Goal: Task Accomplishment & Management: Use online tool/utility

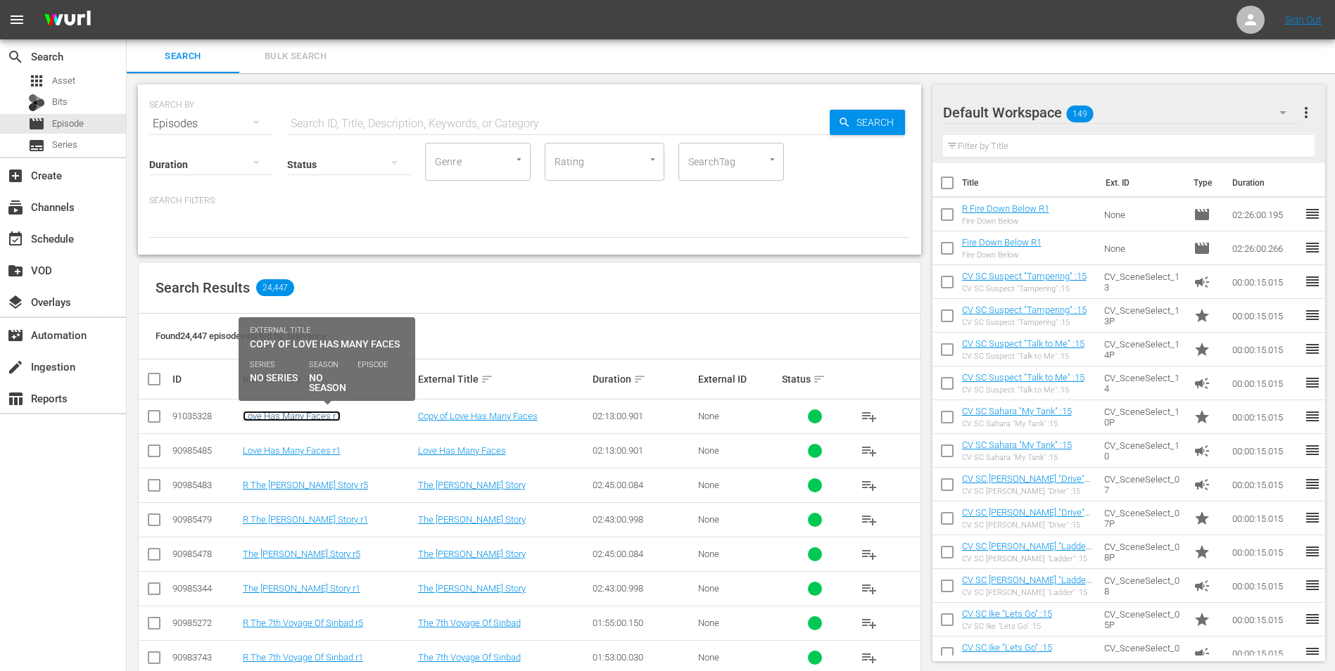
click at [286, 416] on link "Love Has Many Faces r1" at bounding box center [292, 416] width 98 height 11
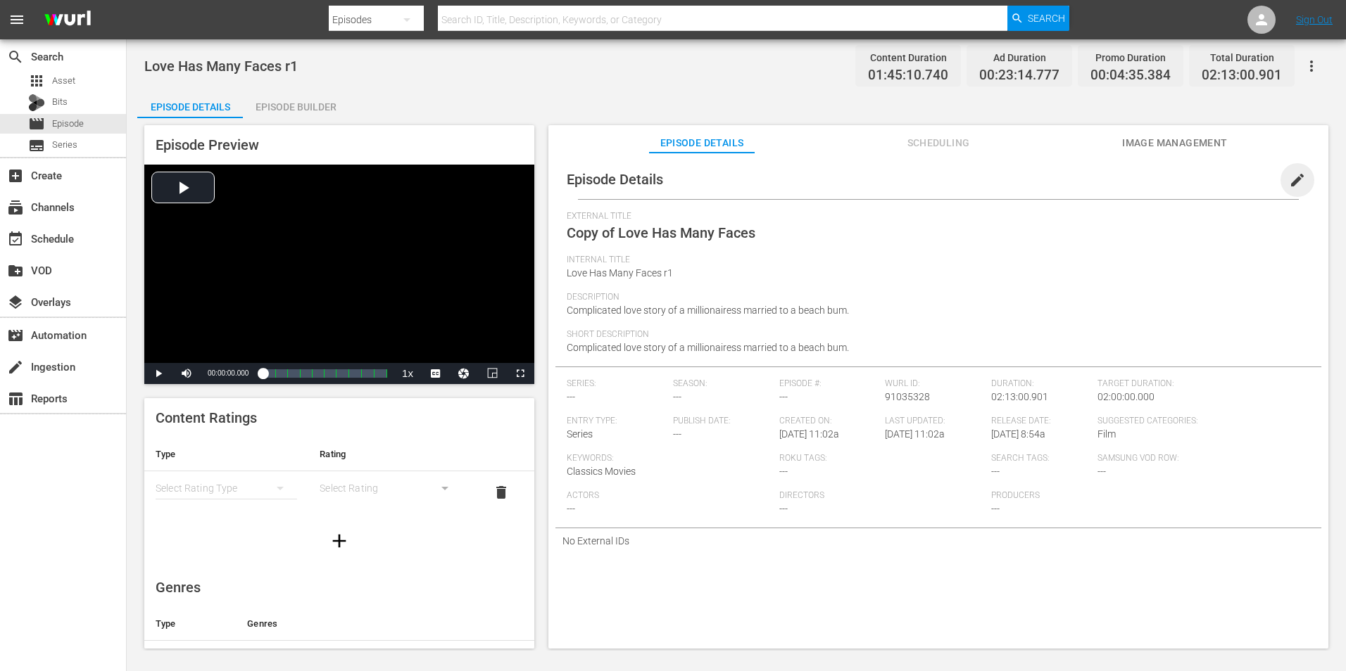
click at [1289, 179] on span "edit" at bounding box center [1297, 180] width 17 height 17
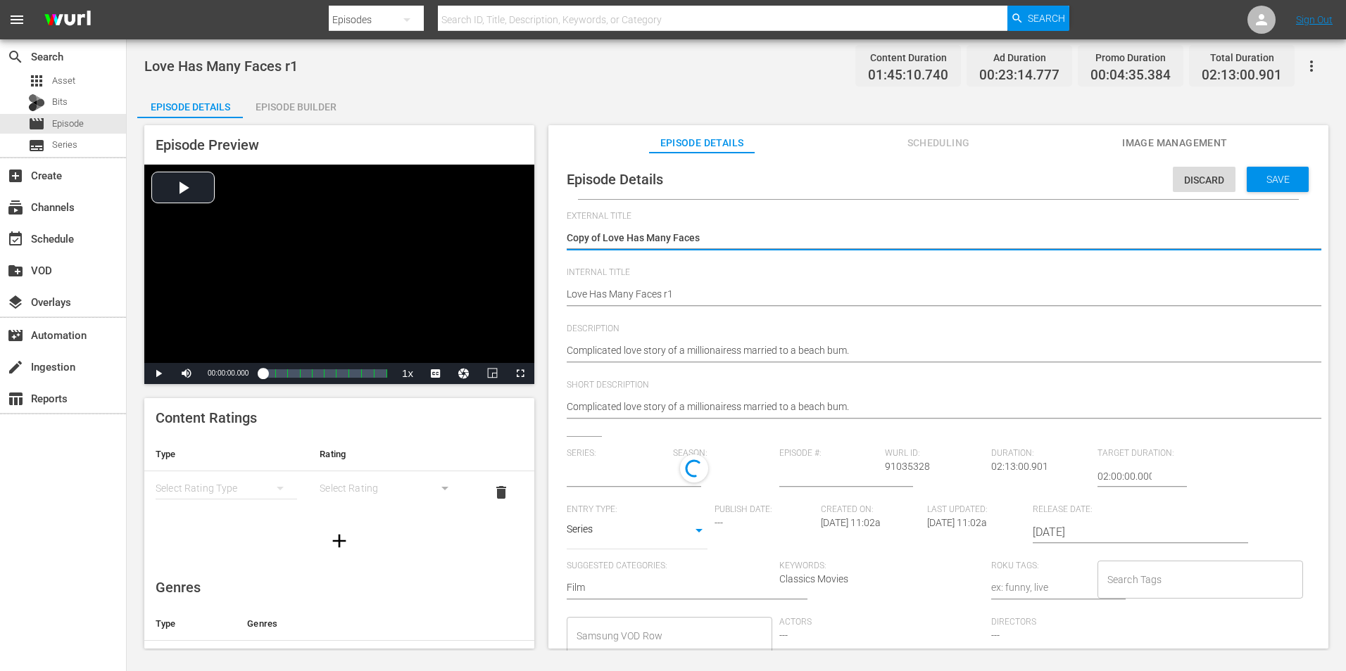
type input "No Series"
click at [598, 236] on textarea "Copy of Love Has Many Faces" at bounding box center [935, 239] width 736 height 17
click at [602, 236] on textarea "Copy of Love Has Many Faces" at bounding box center [935, 239] width 736 height 17
type textarea "Copy ofLove Has Many Faces"
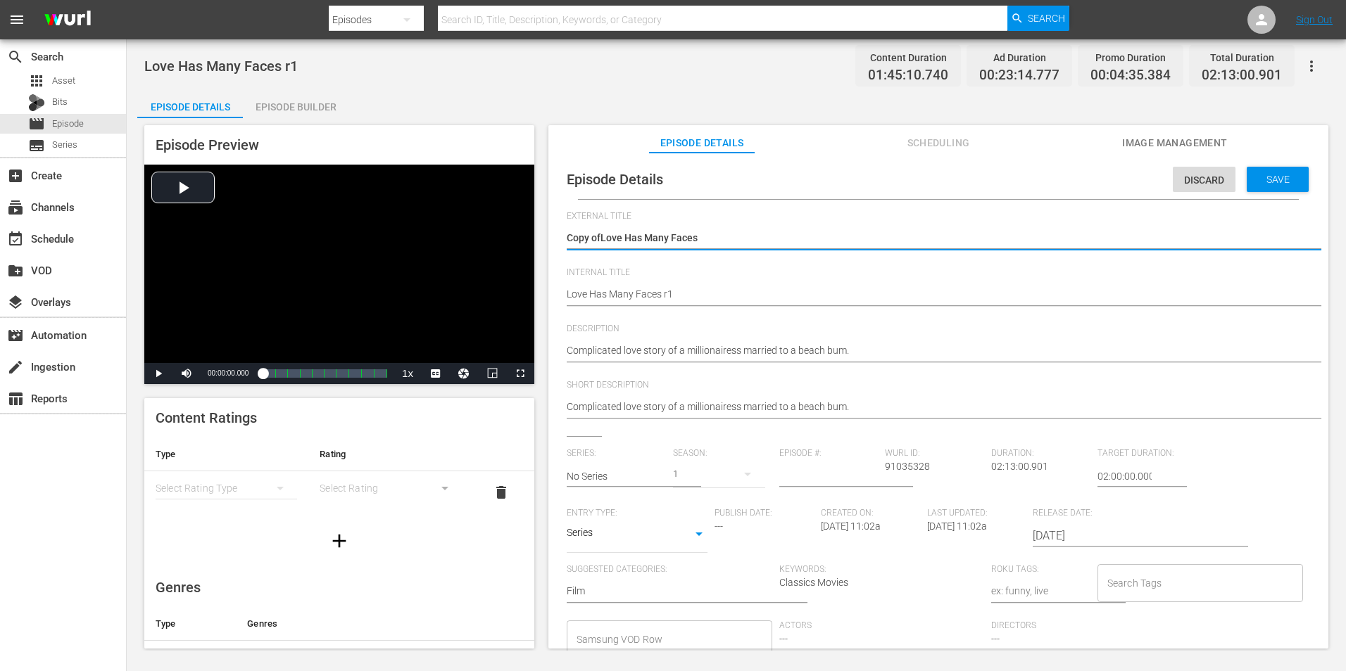
type textarea "Copy oLove Has Many Faces"
type textarea "Copy Love Has Many Faces"
type textarea "CopyLove Has Many Faces"
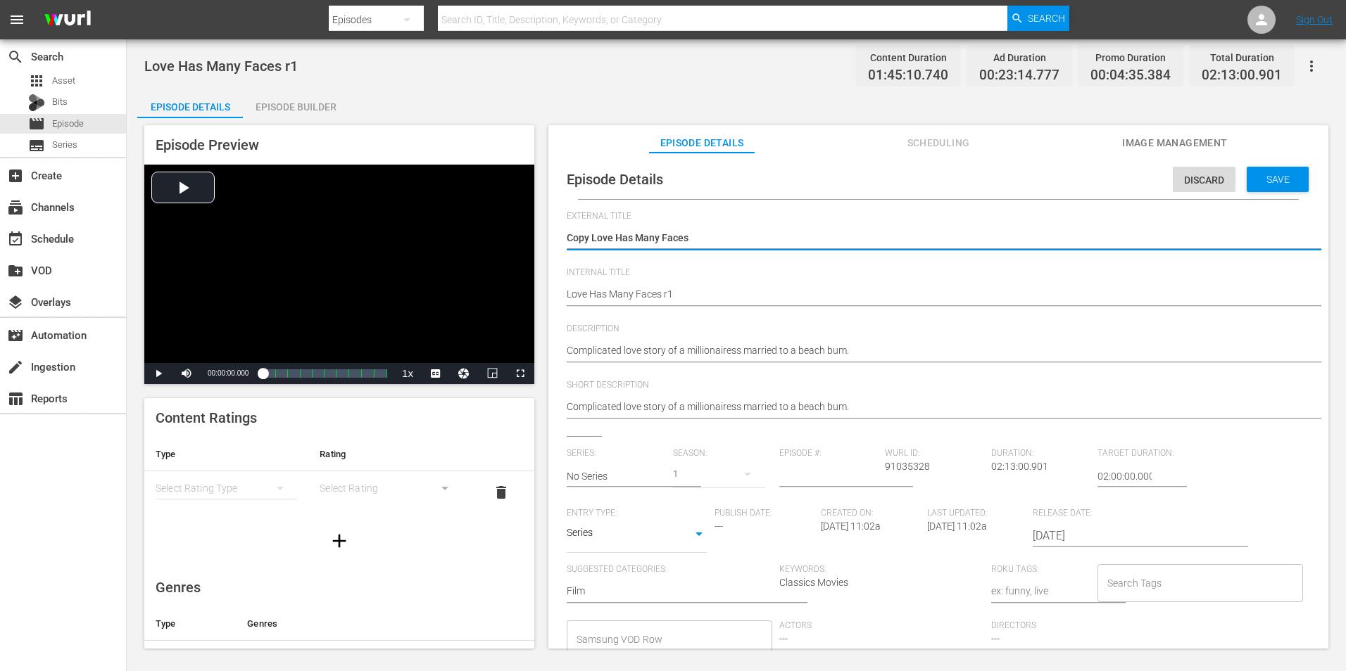
type textarea "CopyLove Has Many Faces"
type textarea "CopLove Has Many Faces"
type textarea "CoLove Has Many Faces"
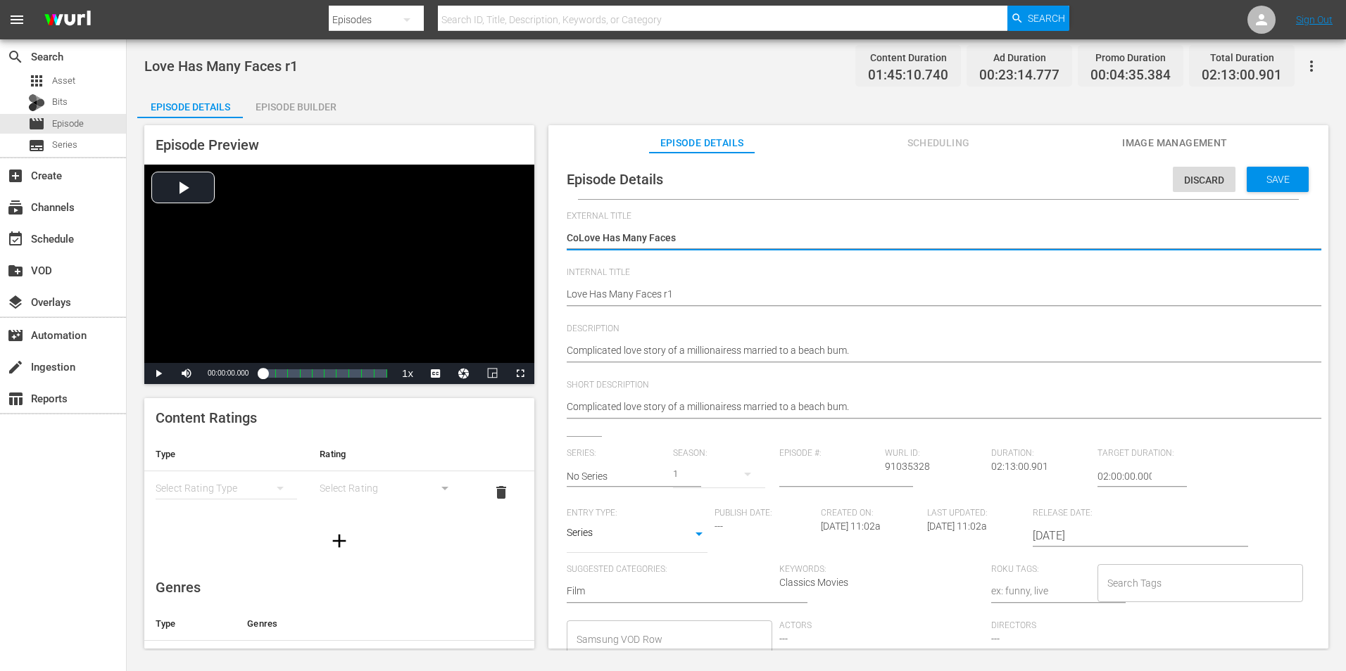
type textarea "CLove Has Many Faces"
type textarea "Love Has Many Faces"
type textarea "RLove Has Many Faces"
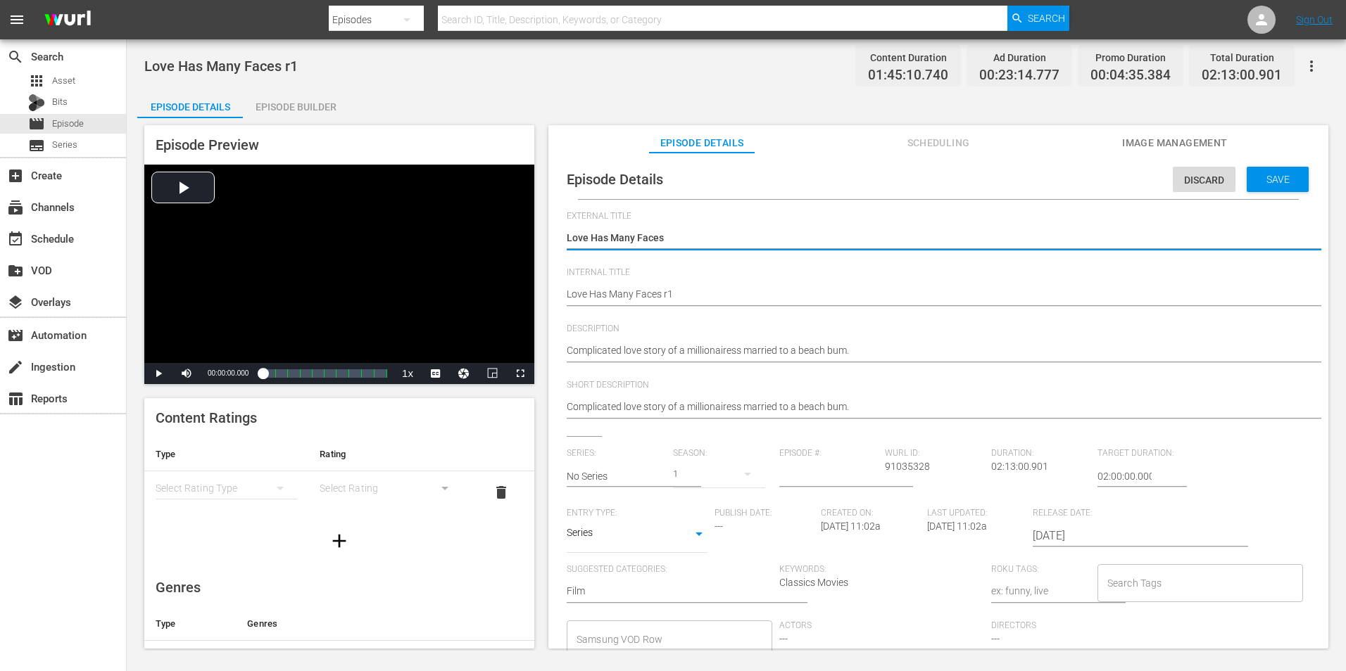
type textarea "RLove Has Many Faces"
type textarea "R Love Has Many Faces"
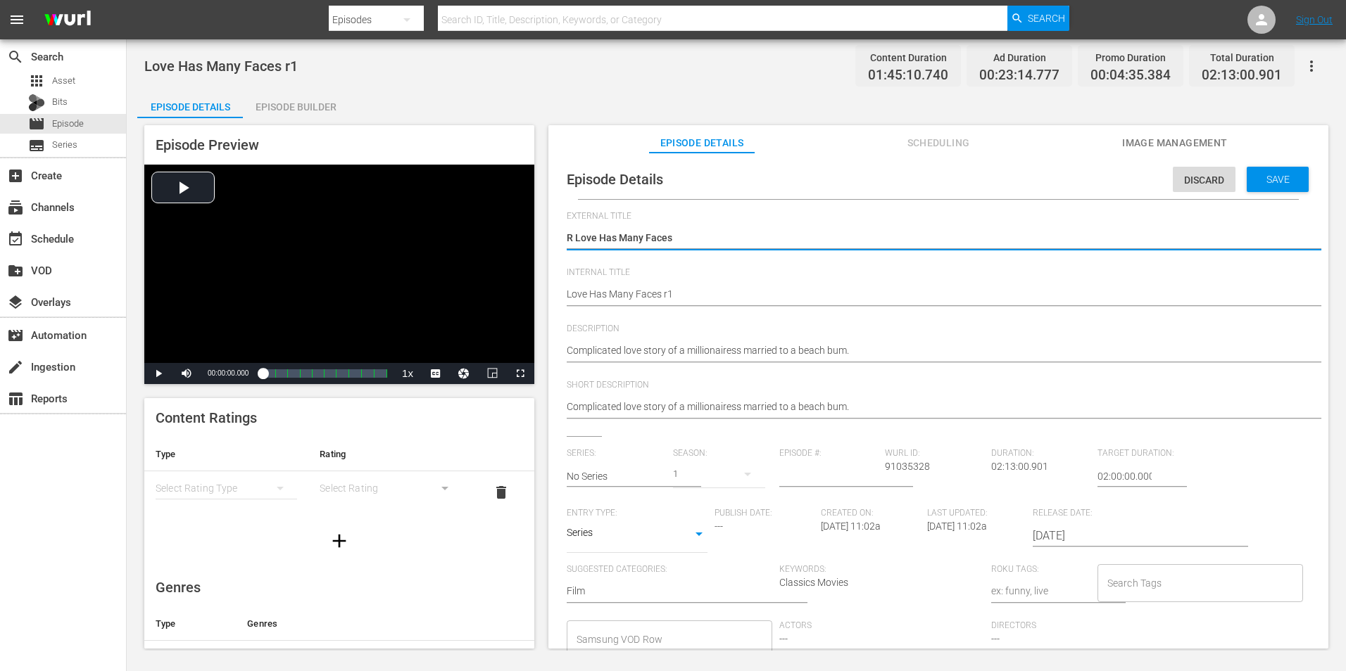
type textarea "R Love Has Many Faces r"
type textarea "R Love Has Many Faces r1"
click at [575, 240] on textarea "Copy of Love Has Many Faces" at bounding box center [935, 239] width 736 height 17
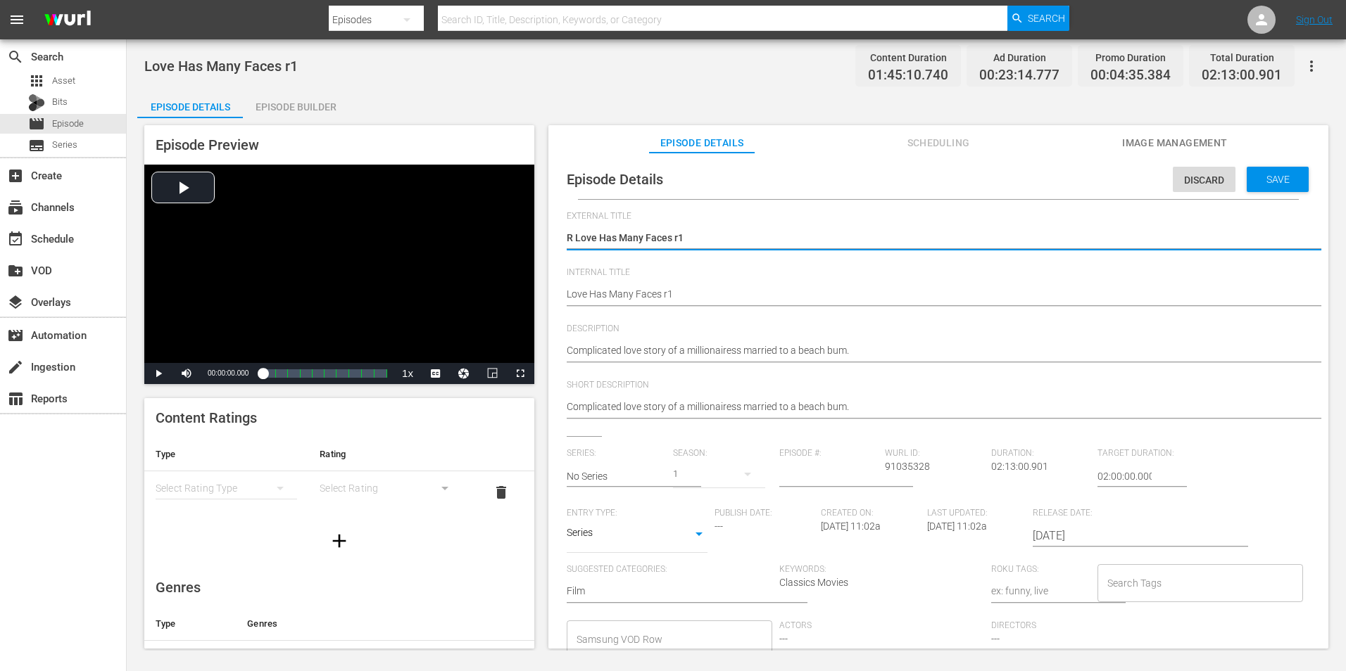
type textarea "RLove Has Many Faces r1"
type textarea "Love Has Many Faces r1"
click at [713, 236] on textarea "Copy of Love Has Many Faces" at bounding box center [935, 239] width 736 height 17
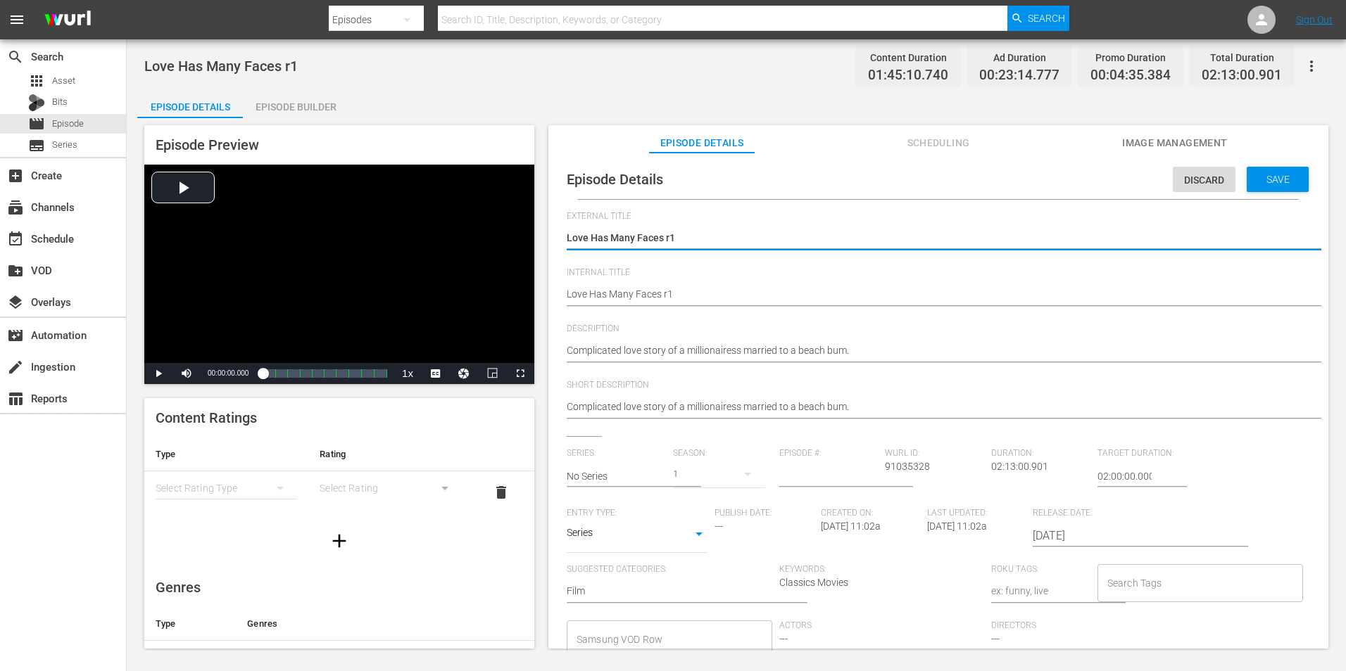
type textarea "Love Has Many Faces r"
type textarea "Love Has Many Faces"
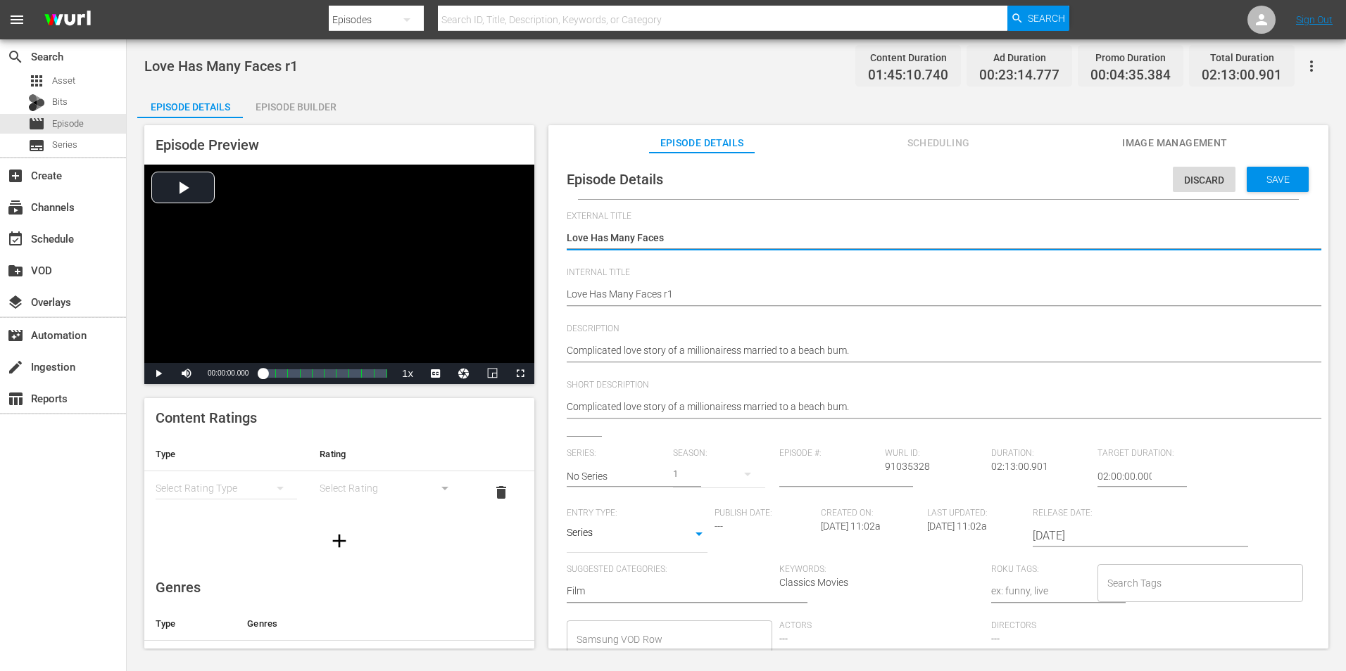
type textarea "Love Has Many Faces"
type textarea "Love Has Many Face"
type textarea "Love Has Many Faces"
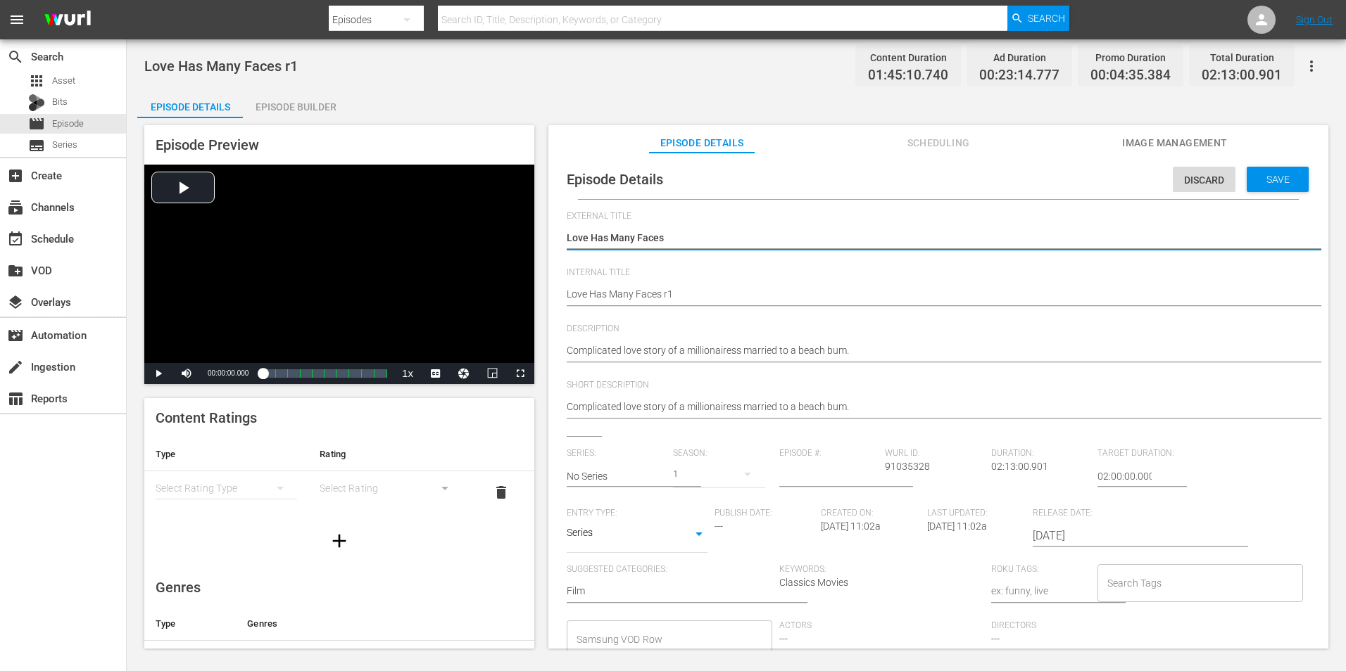
click at [566, 294] on div "Episode Details Discard Save External Title Copy of Love Has Many Faces Copy of…" at bounding box center [938, 458] width 766 height 596
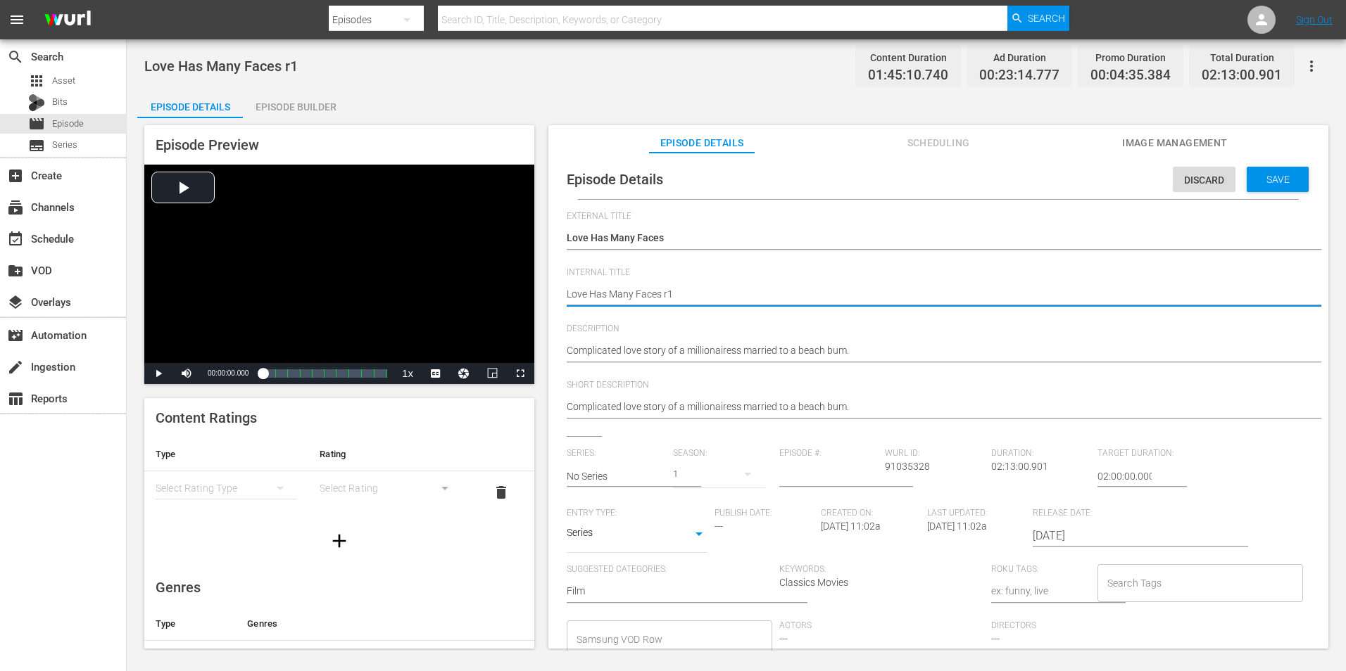
type textarea "RLove Has Many Faces r1"
type textarea "R Love Has Many Faces r1"
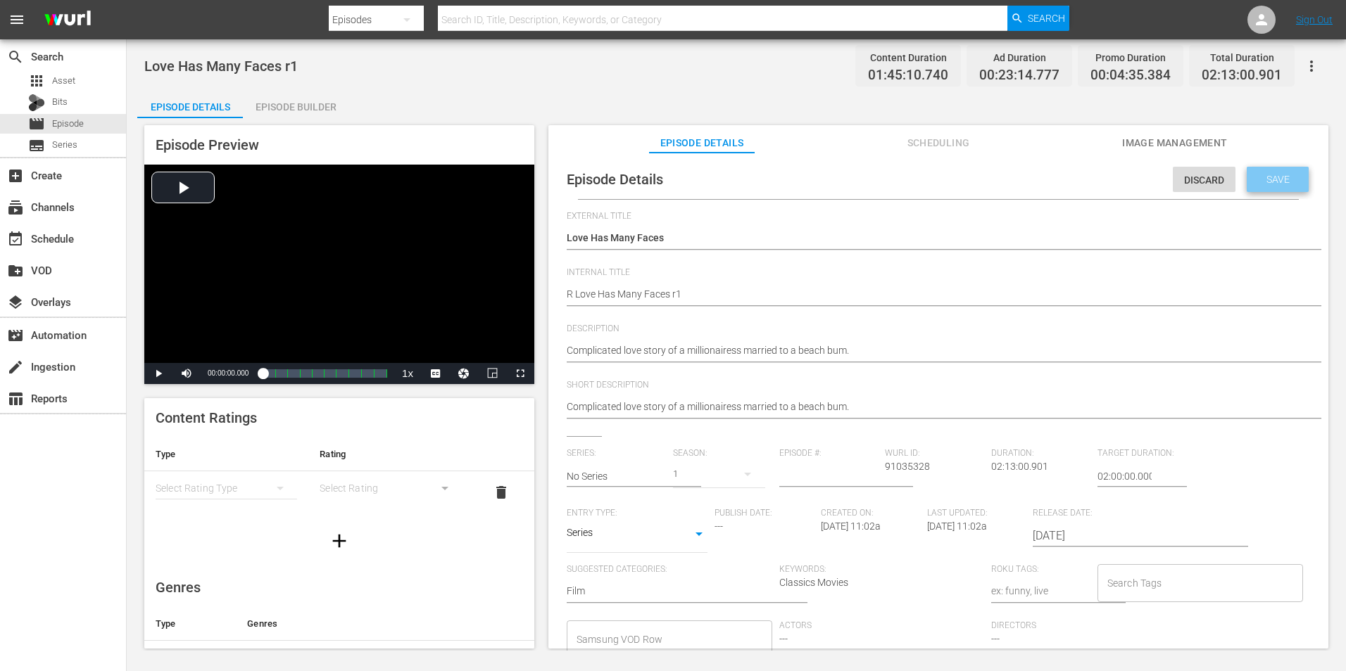
click at [1267, 181] on span "Save" at bounding box center [1278, 179] width 46 height 11
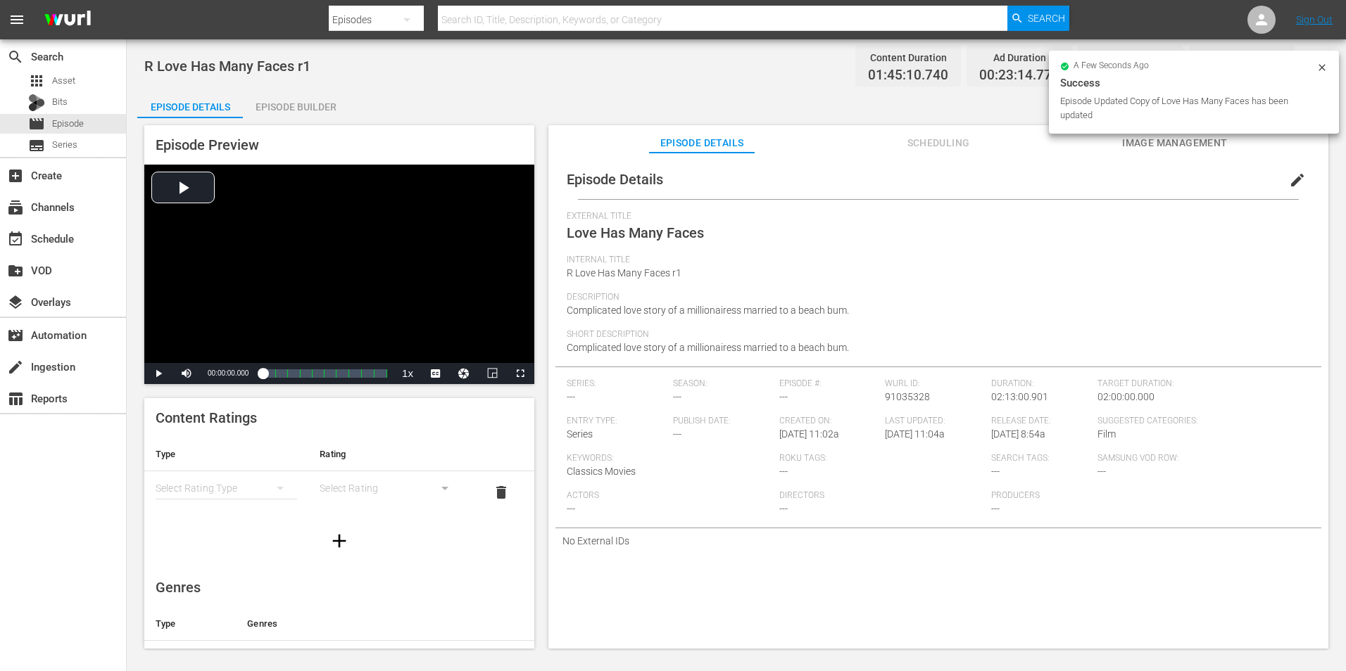
click at [310, 113] on div "Episode Builder" at bounding box center [296, 107] width 106 height 34
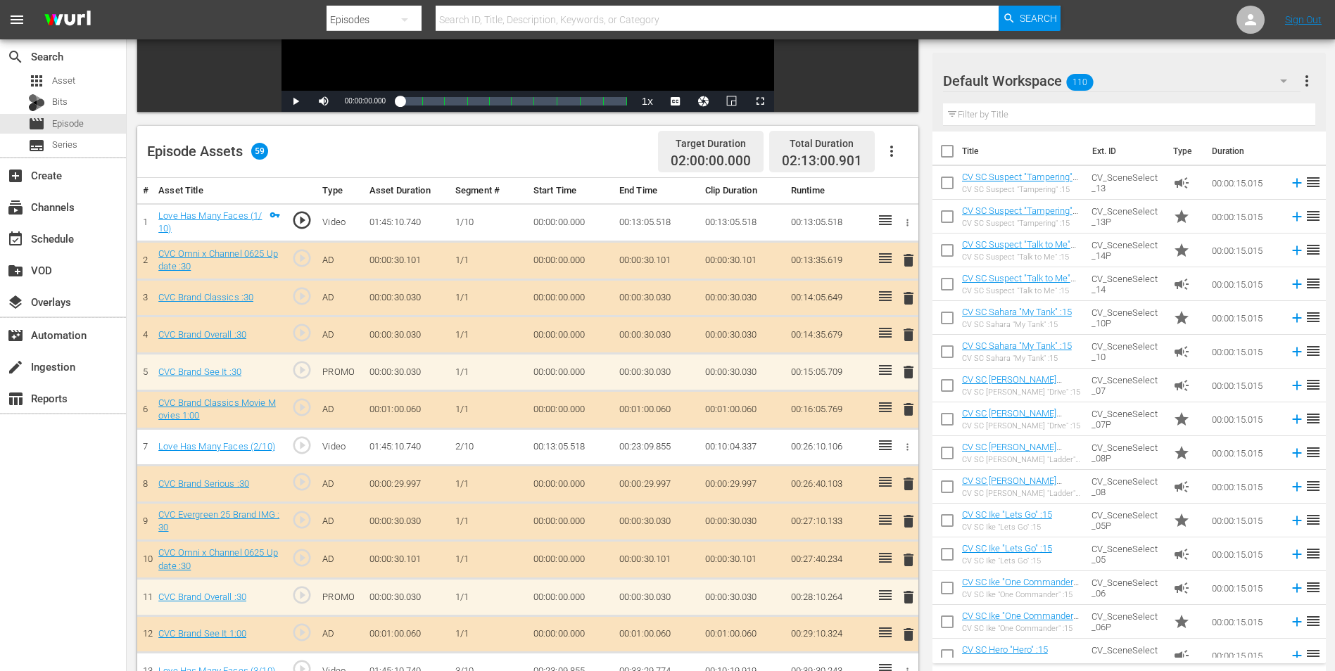
scroll to position [282, 0]
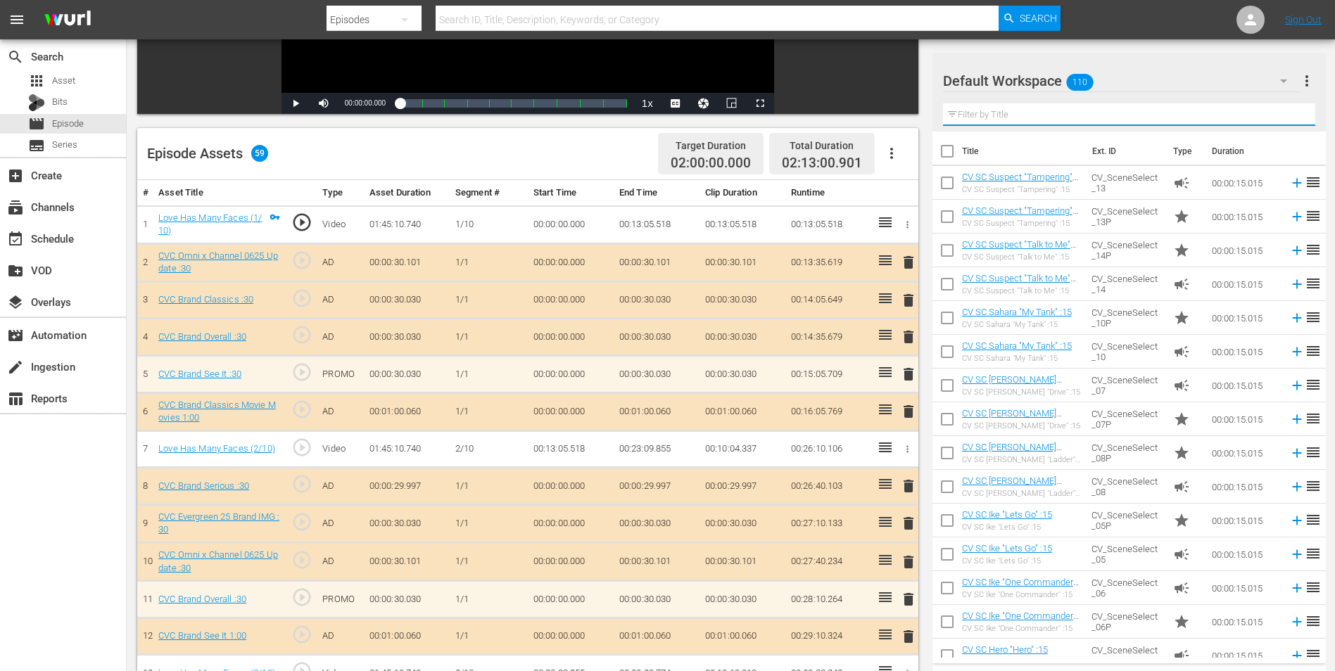
click at [1003, 114] on input "text" at bounding box center [1129, 114] width 372 height 23
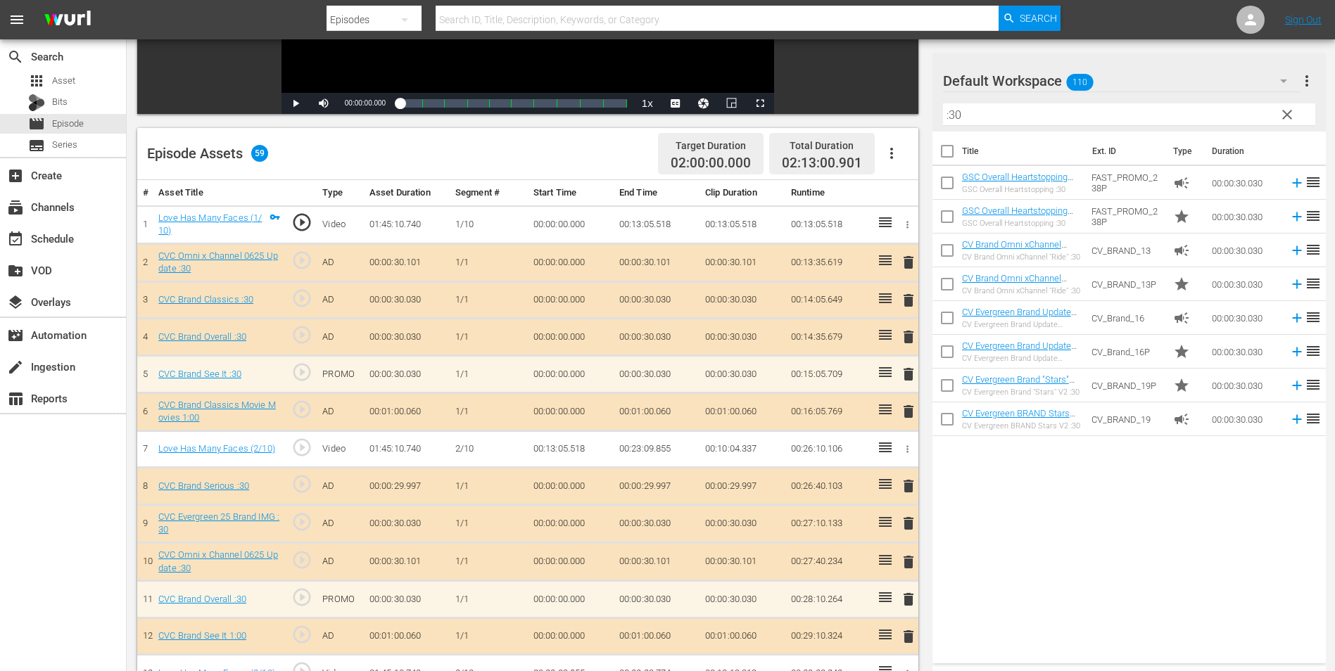
click at [1127, 84] on div "Default Workspace 110" at bounding box center [1122, 80] width 358 height 39
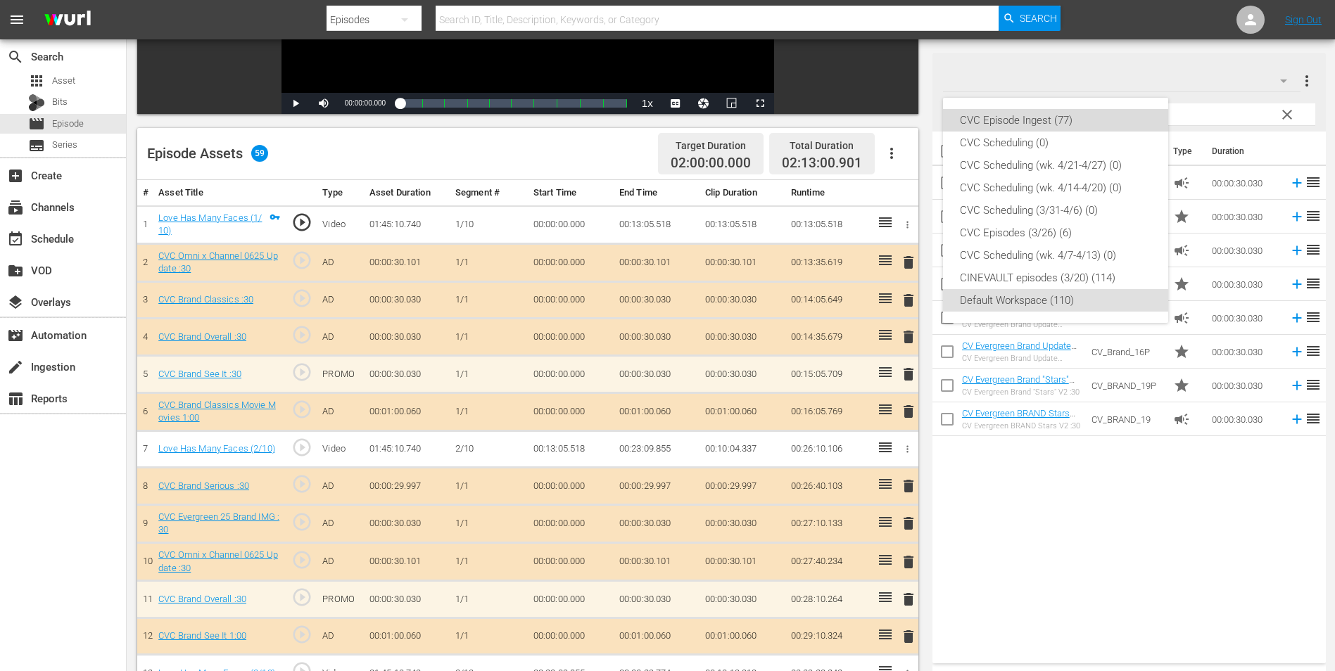
click at [1082, 125] on div "CVC Episode Ingest (77)" at bounding box center [1055, 120] width 191 height 23
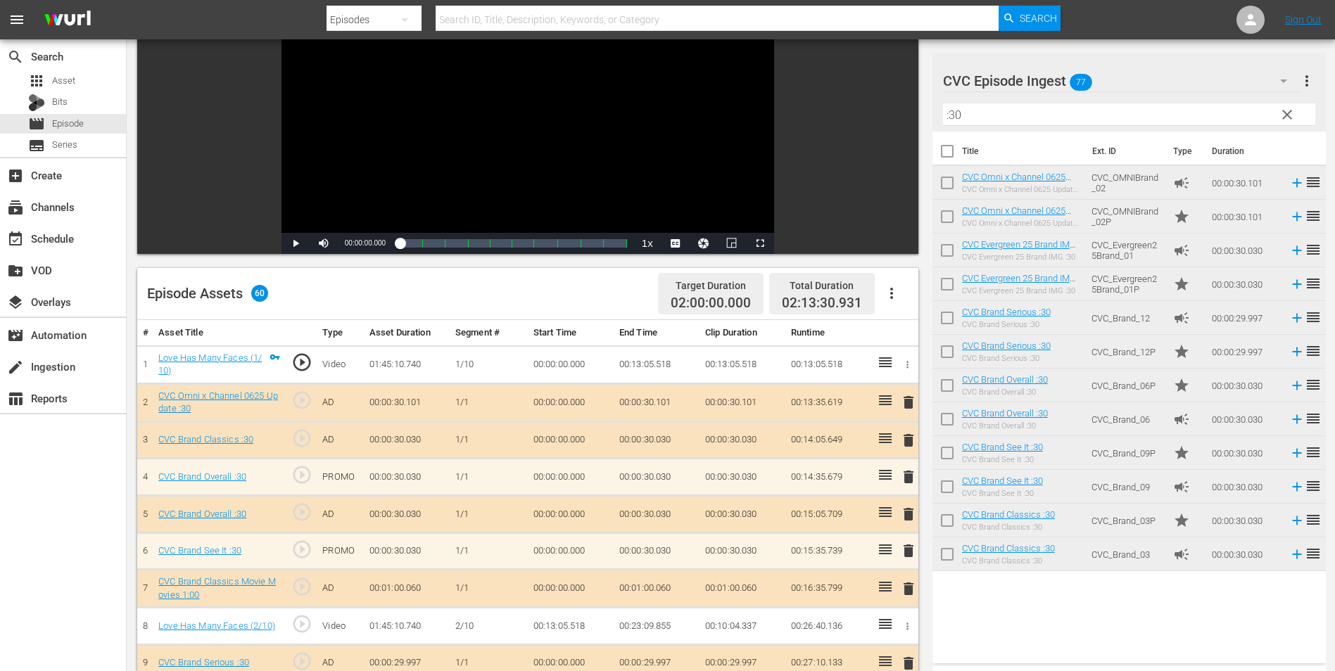
scroll to position [141, 0]
click at [915, 512] on span "delete" at bounding box center [908, 515] width 17 height 17
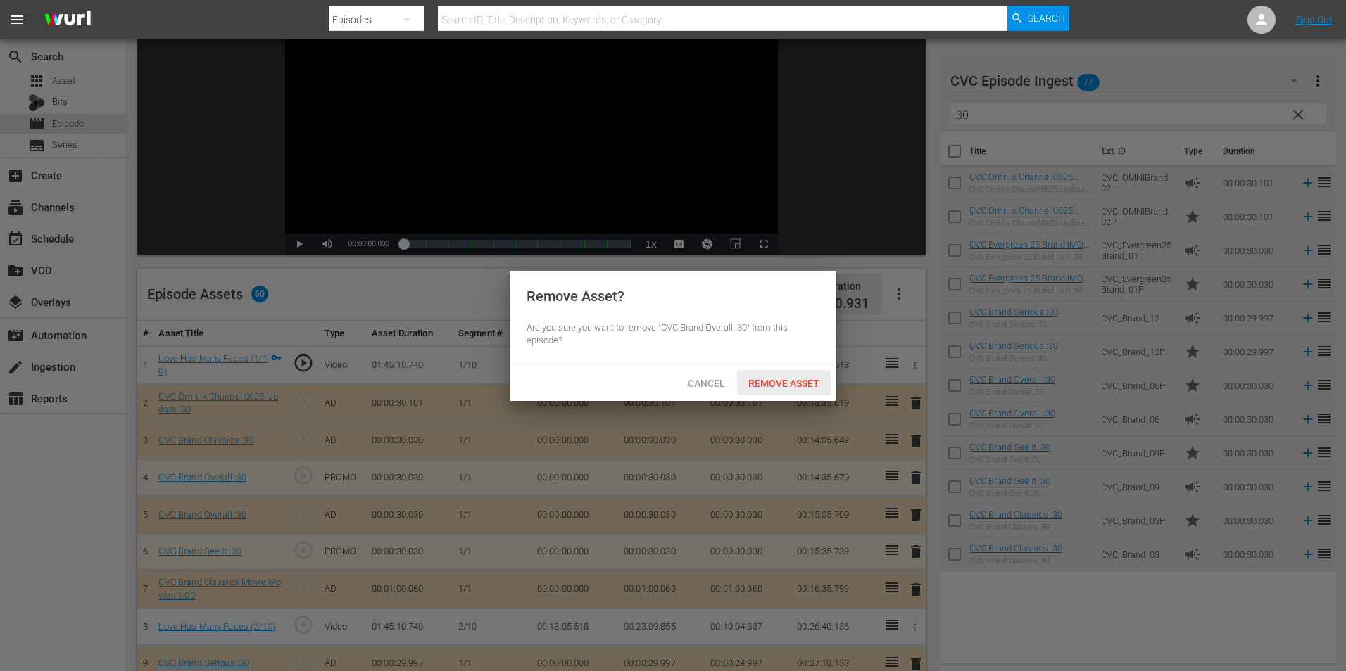
click at [787, 387] on span "Remove Asset" at bounding box center [784, 383] width 94 height 11
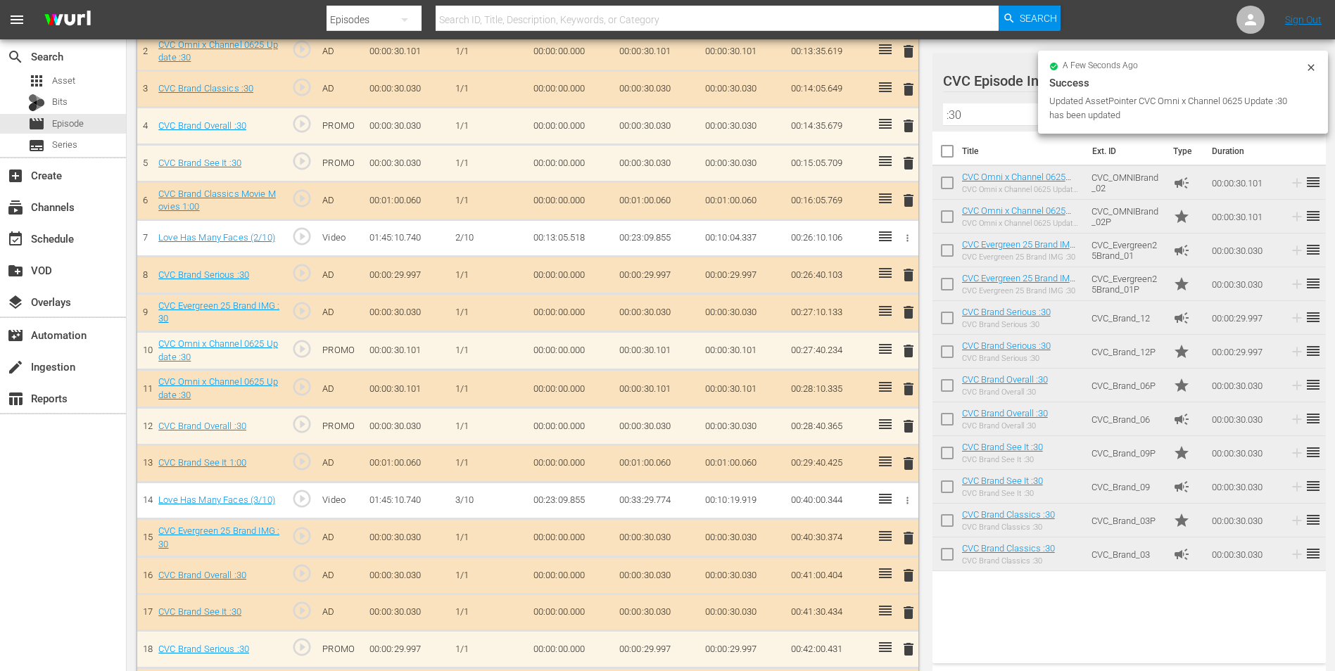
scroll to position [493, 0]
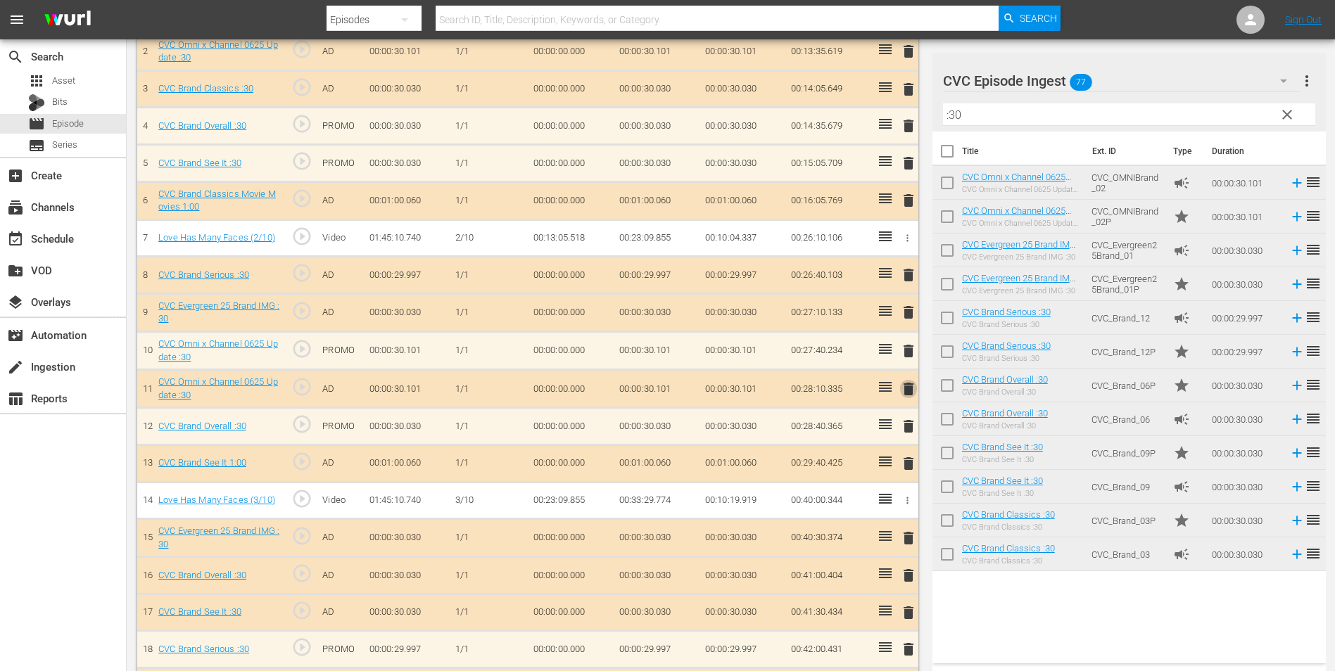
click at [911, 386] on span "delete" at bounding box center [908, 389] width 17 height 17
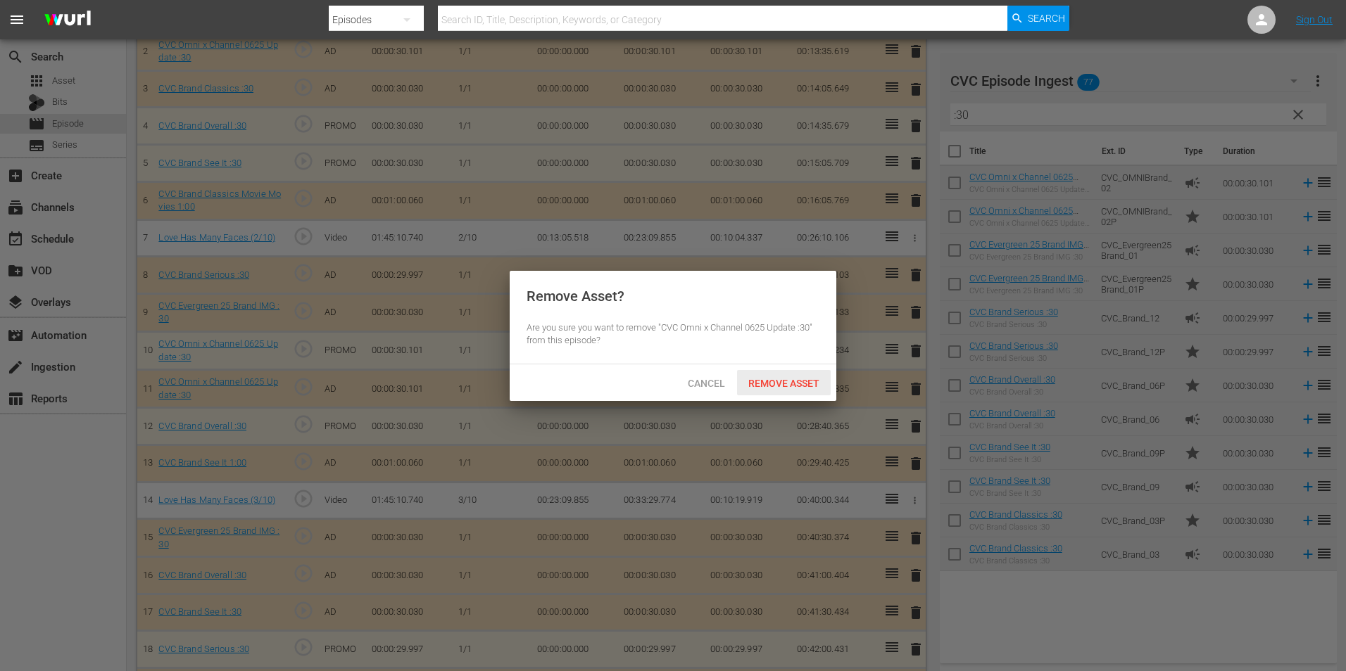
click at [775, 378] on span "Remove Asset" at bounding box center [784, 383] width 94 height 11
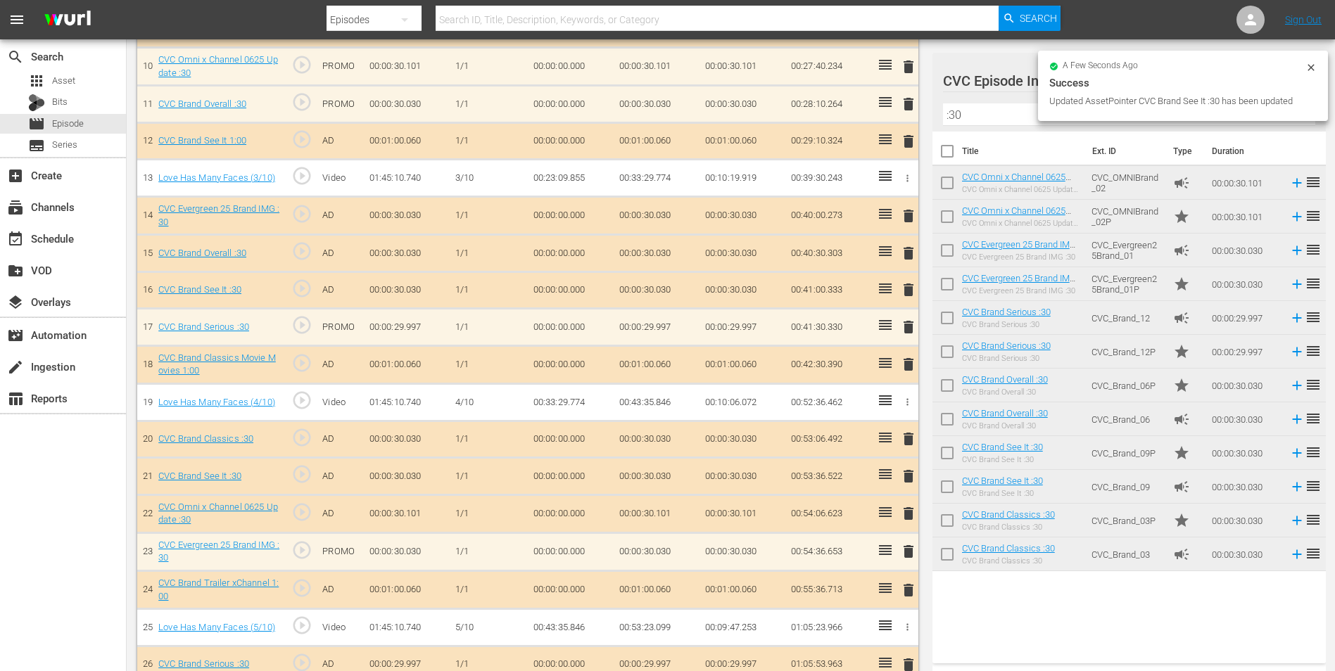
scroll to position [774, 0]
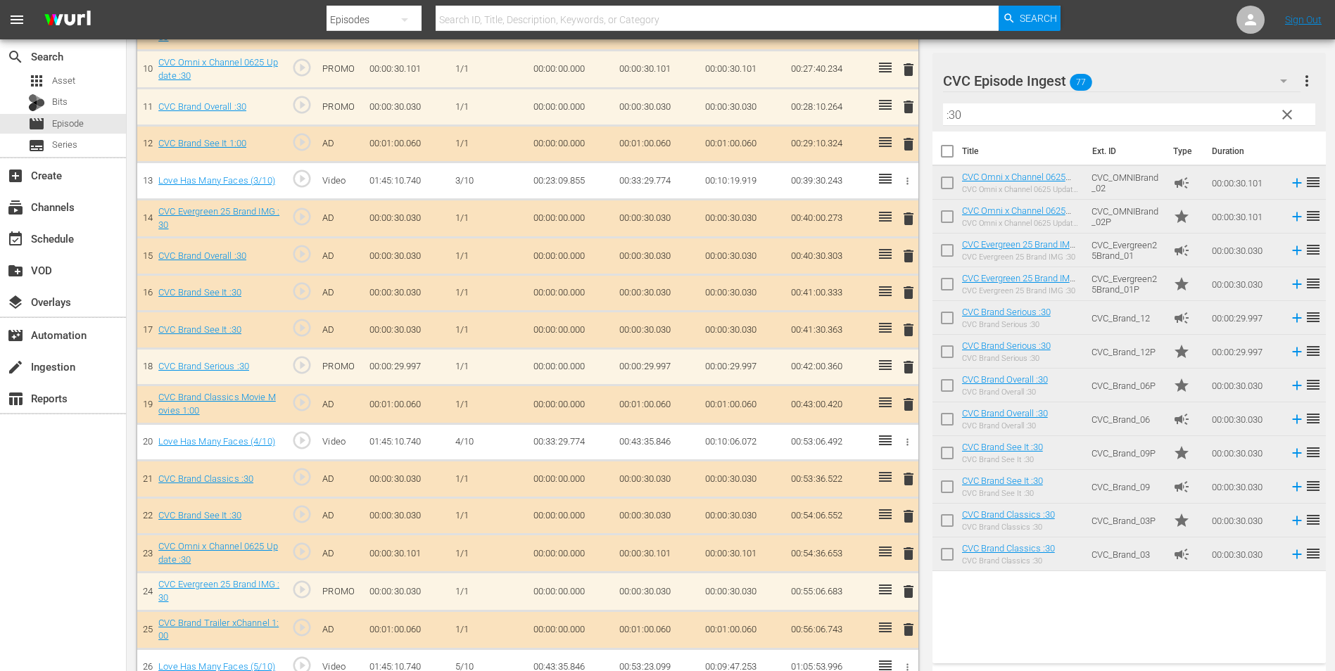
click at [912, 328] on span "delete" at bounding box center [908, 330] width 17 height 17
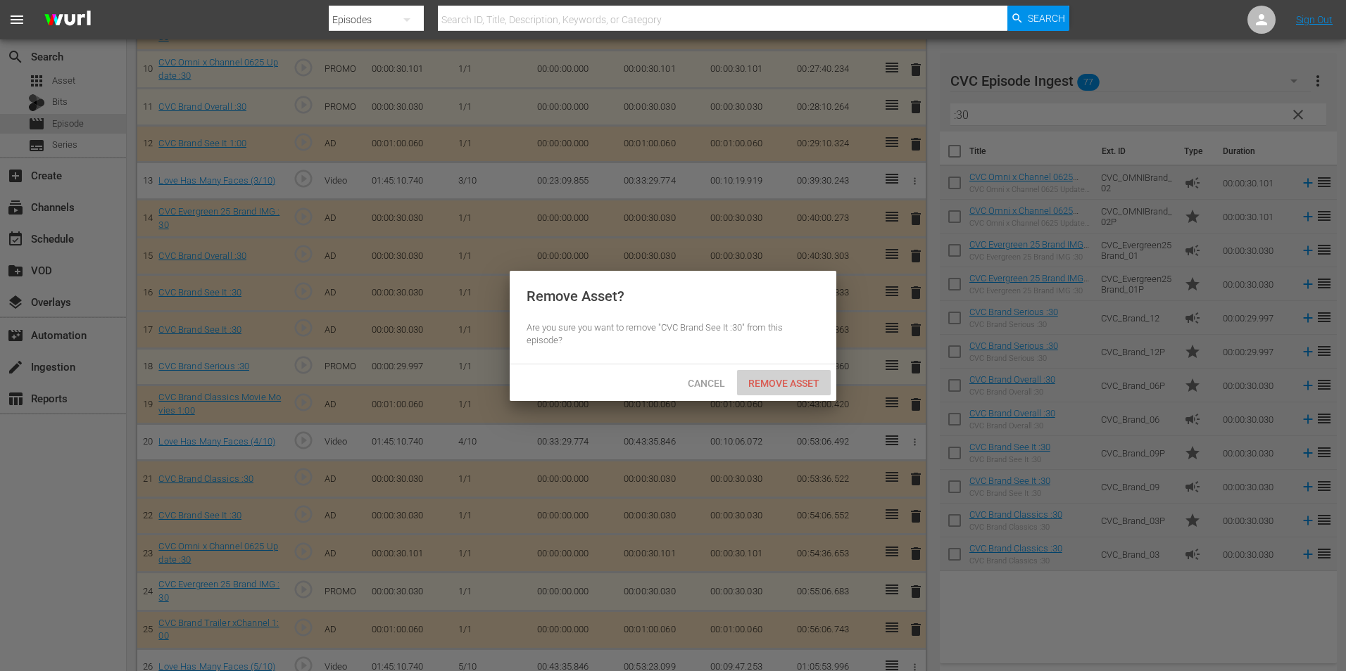
click at [783, 383] on span "Remove Asset" at bounding box center [784, 383] width 94 height 11
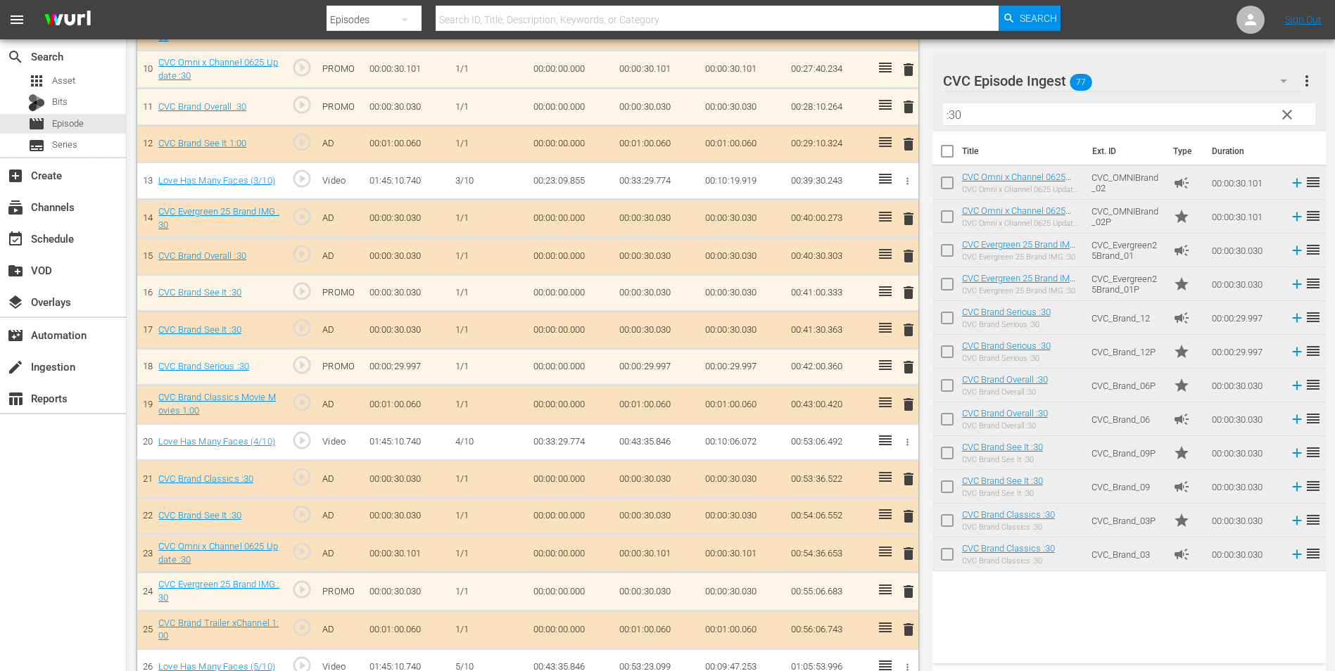
click at [907, 334] on span "delete" at bounding box center [908, 330] width 17 height 17
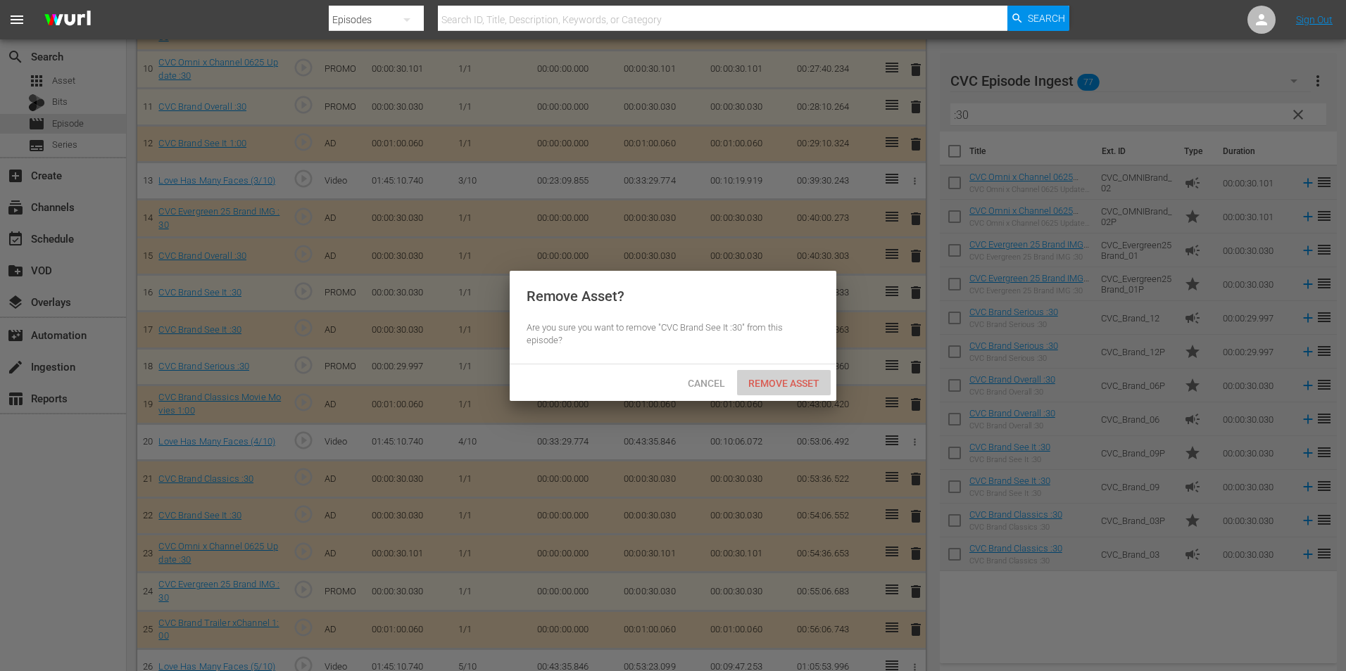
click at [796, 378] on span "Remove Asset" at bounding box center [784, 383] width 94 height 11
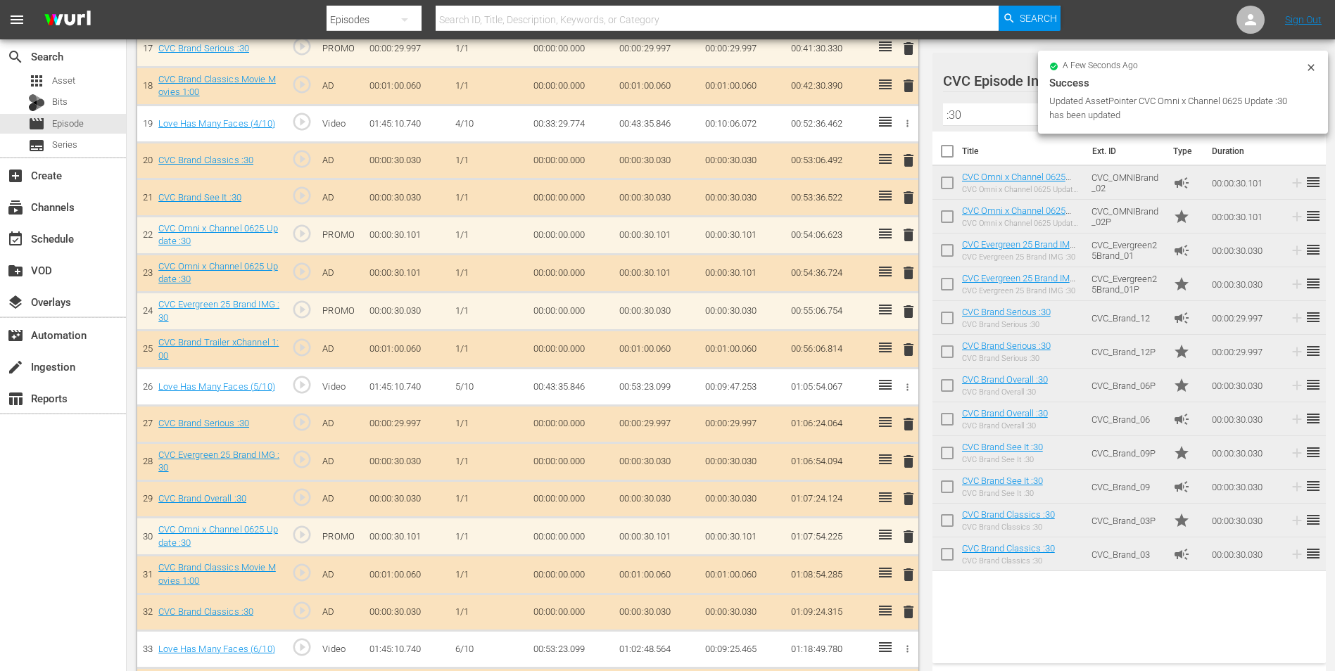
scroll to position [1056, 0]
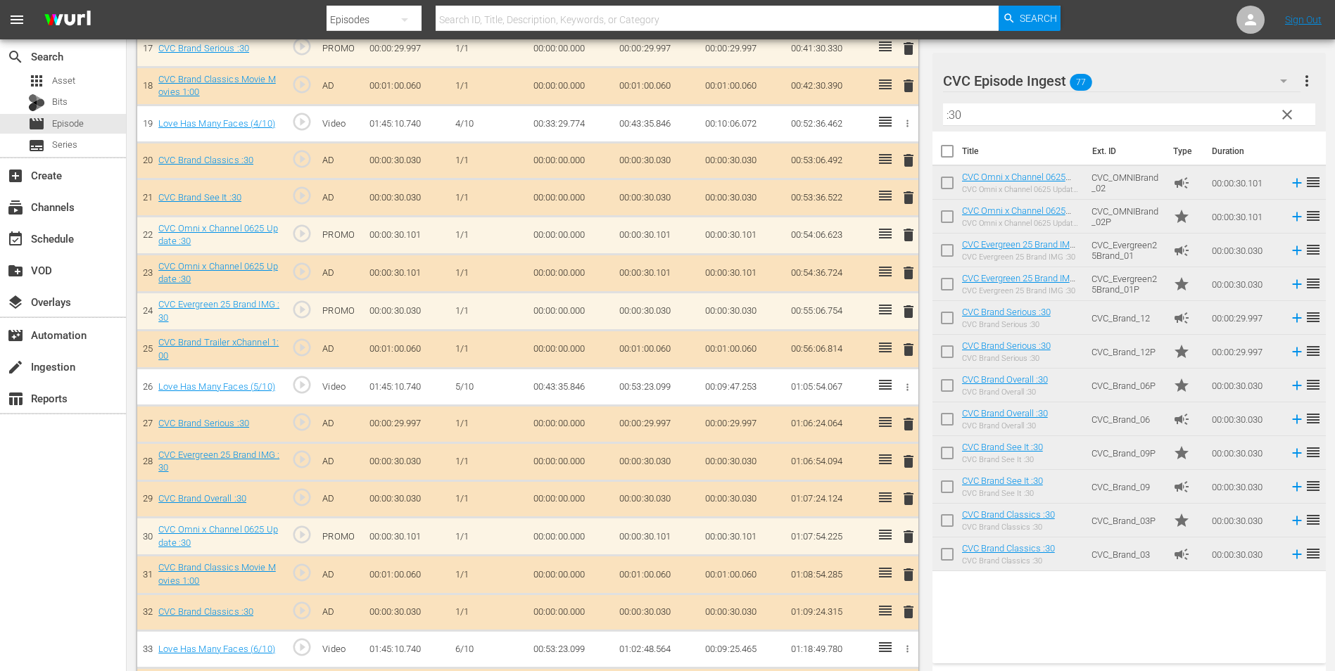
click at [913, 278] on span "delete" at bounding box center [908, 273] width 17 height 17
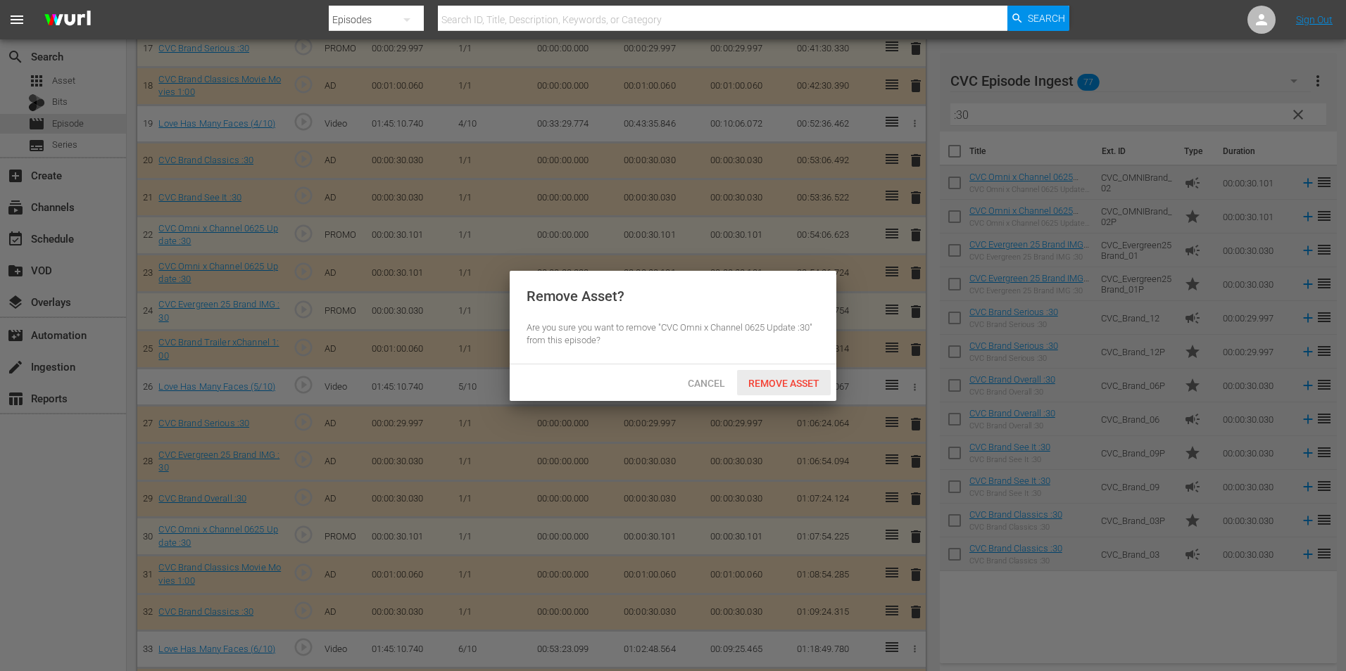
click at [767, 379] on span "Remove Asset" at bounding box center [784, 383] width 94 height 11
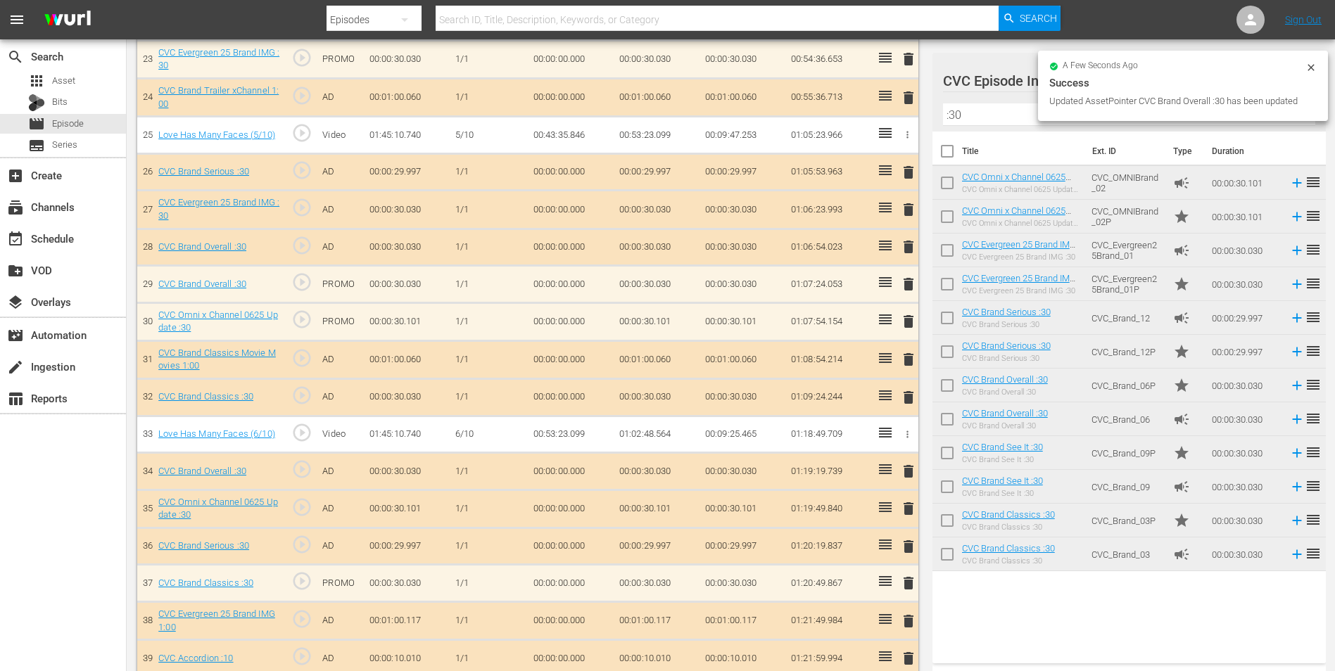
scroll to position [1267, 0]
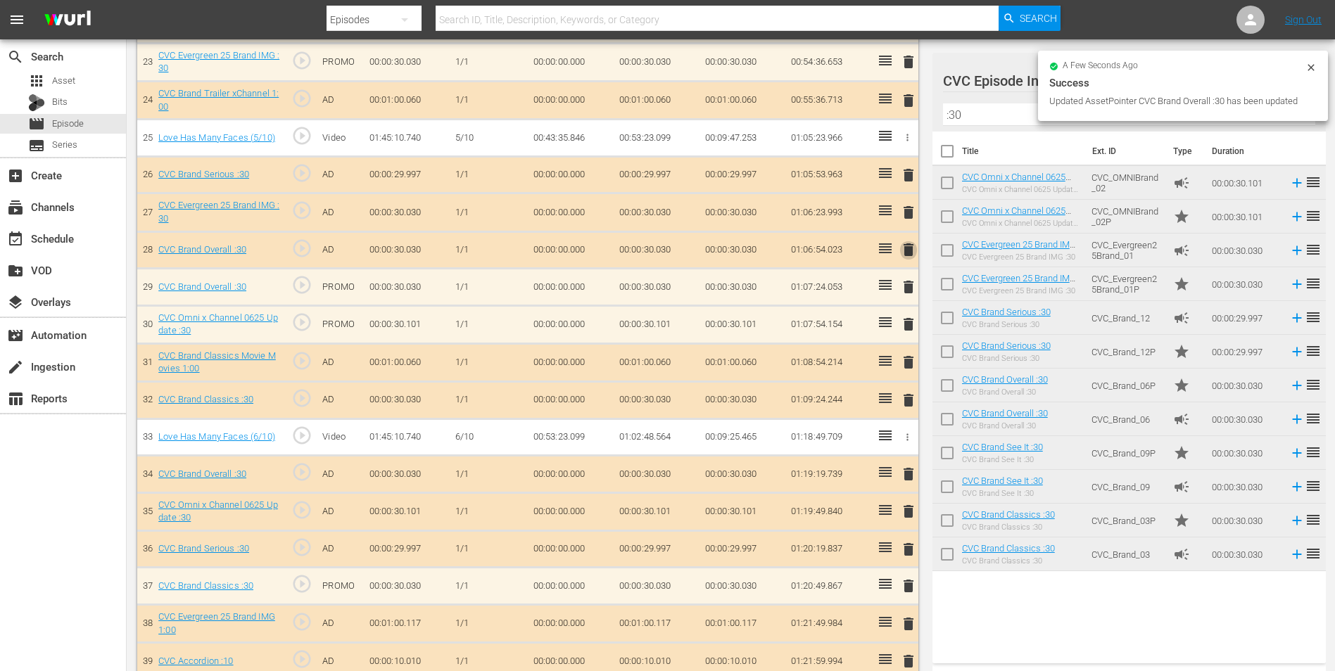
click at [907, 253] on span "delete" at bounding box center [908, 249] width 17 height 17
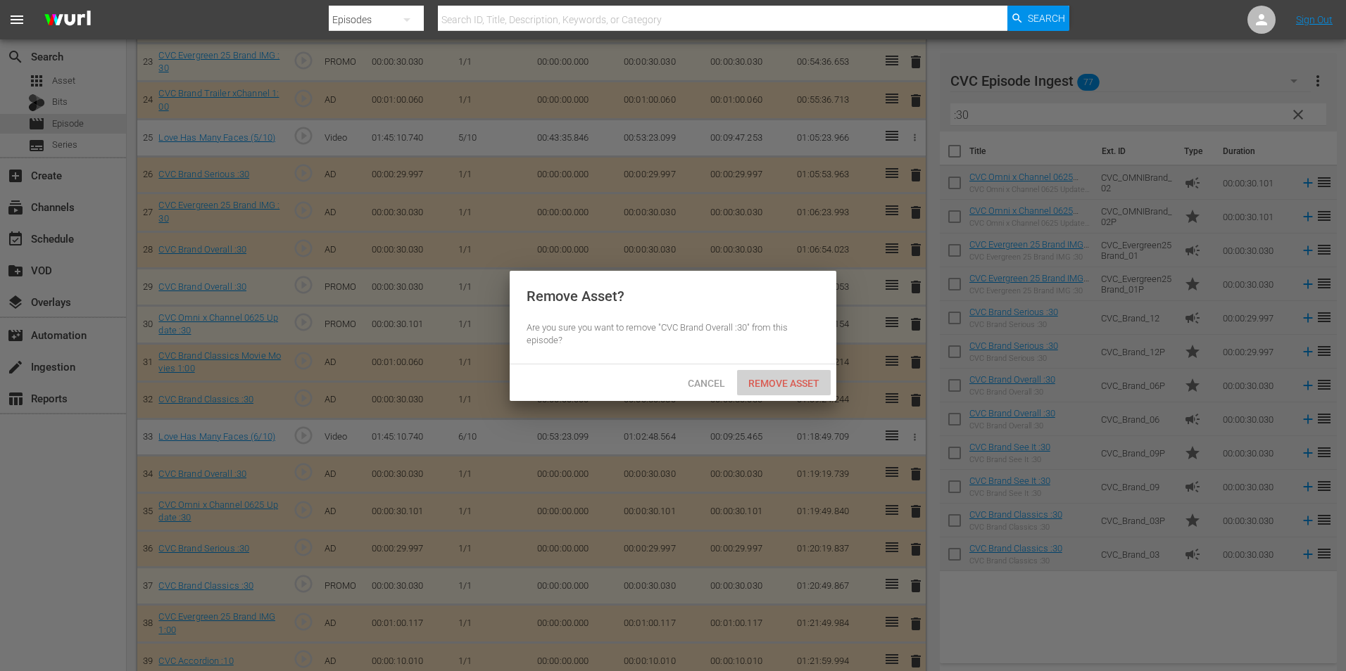
click at [785, 381] on span "Remove Asset" at bounding box center [784, 383] width 94 height 11
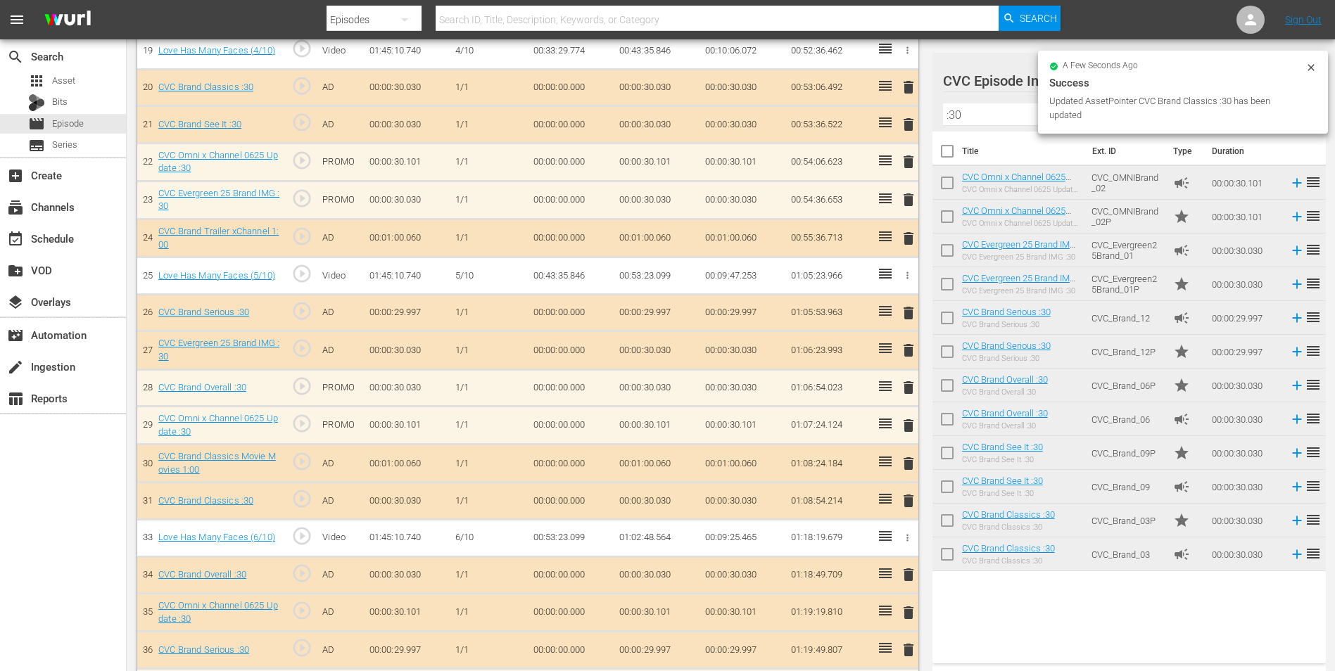
scroll to position [1126, 0]
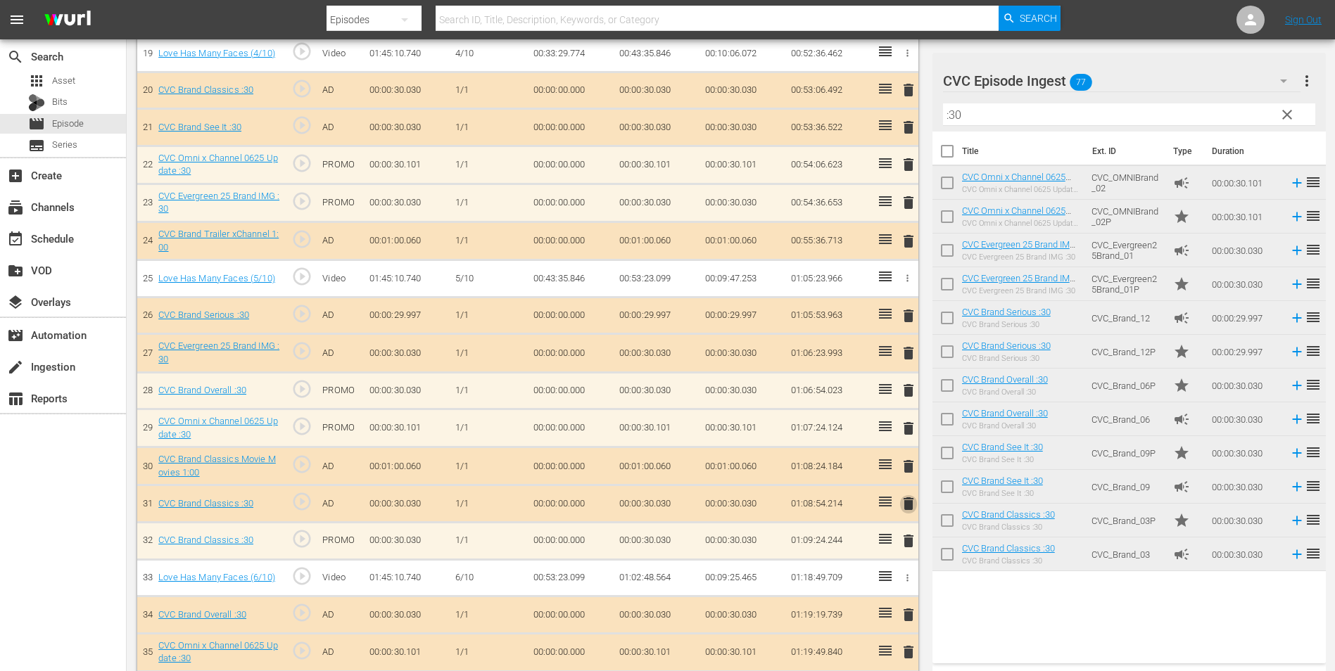
click at [904, 507] on span "delete" at bounding box center [908, 504] width 17 height 17
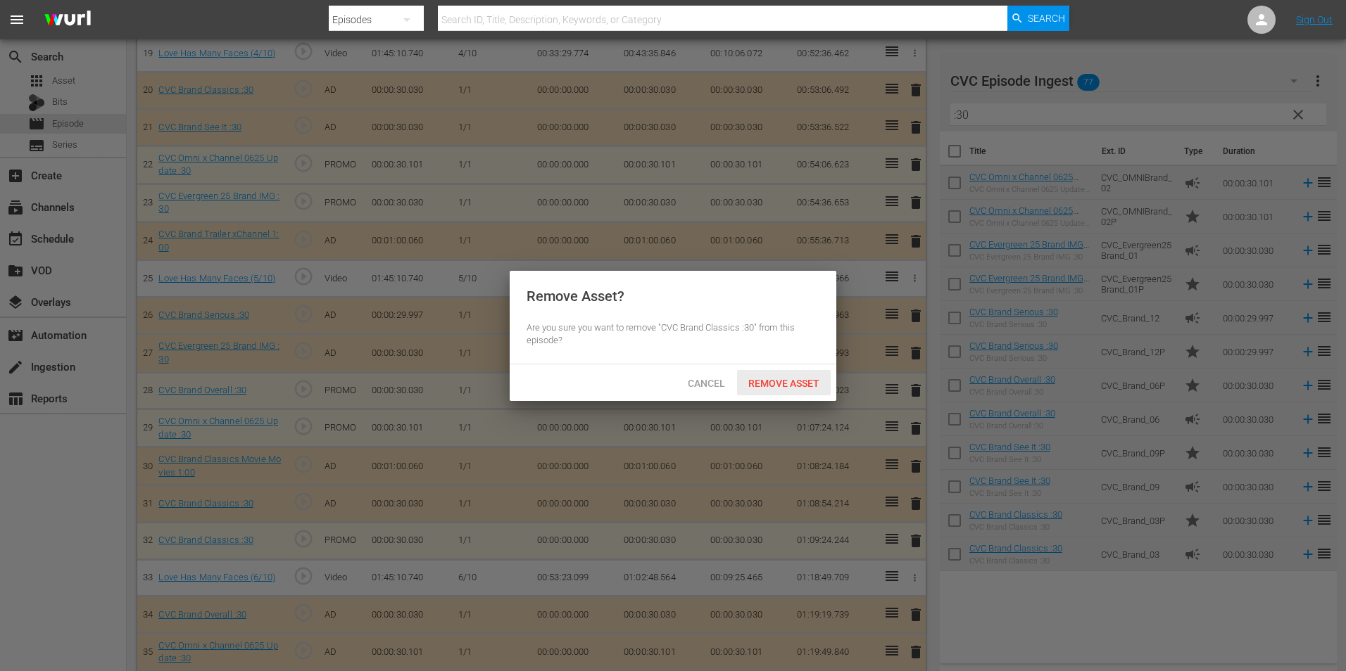
click at [777, 381] on span "Remove Asset" at bounding box center [784, 383] width 94 height 11
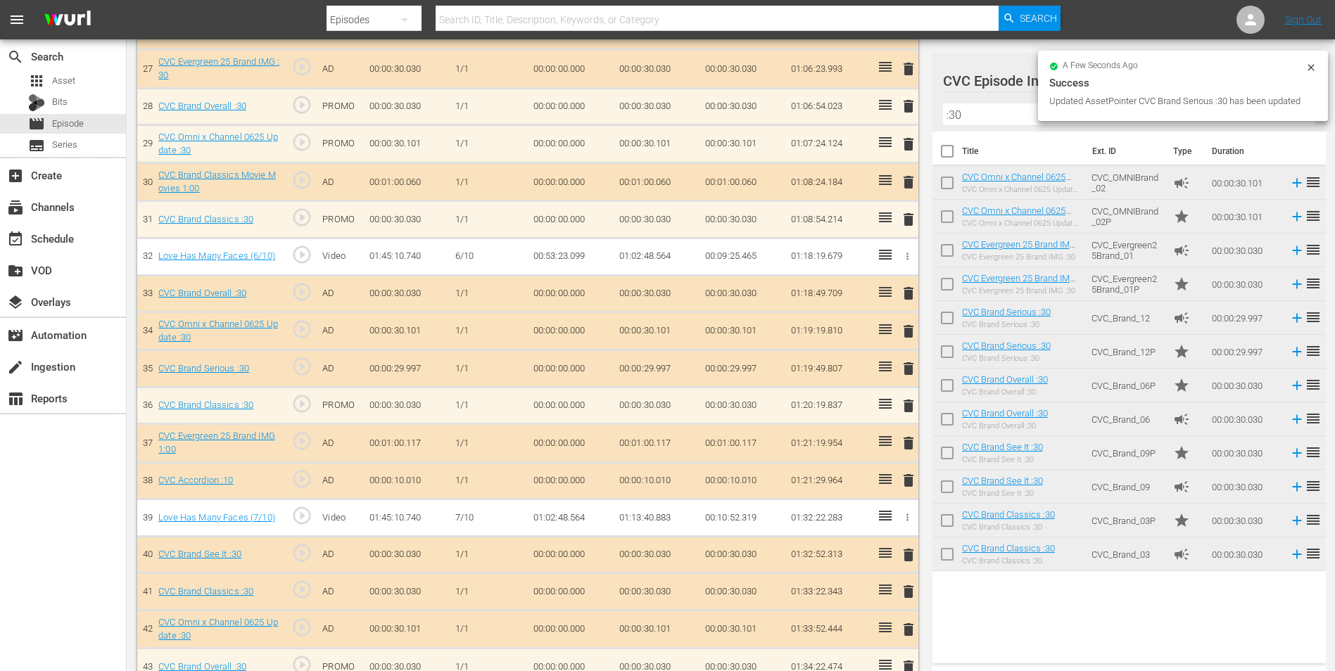
scroll to position [1408, 0]
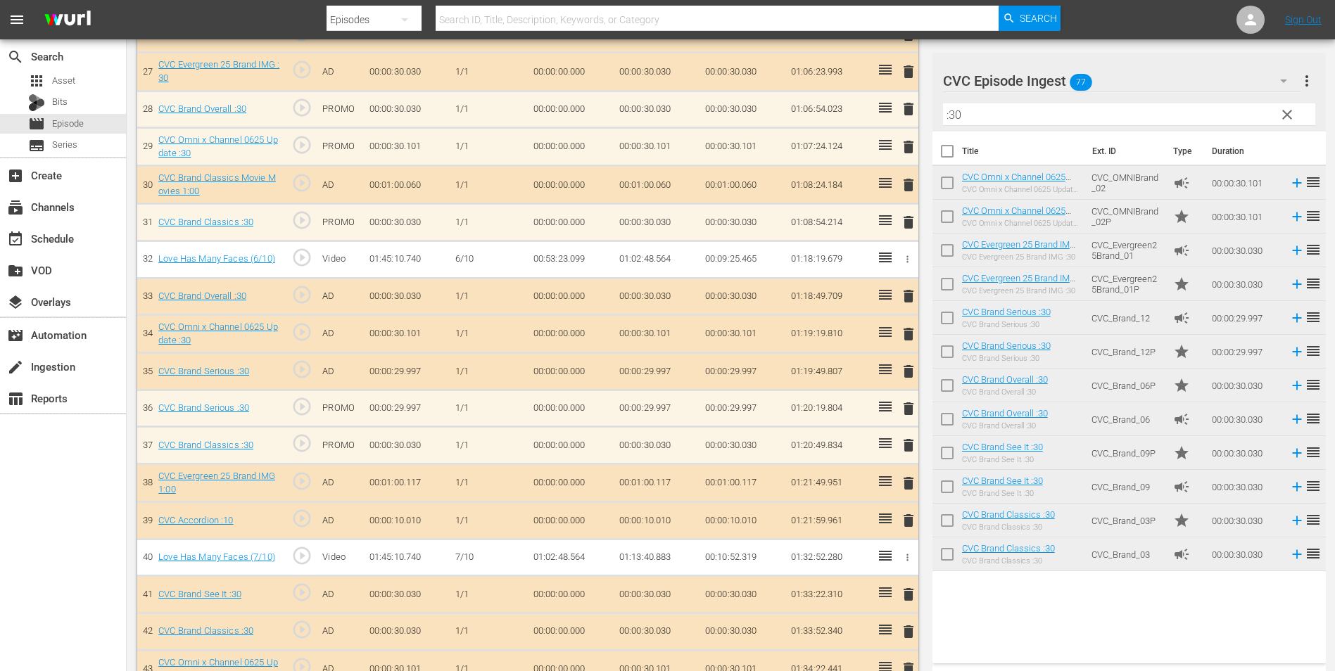
click at [911, 372] on span "delete" at bounding box center [908, 371] width 17 height 17
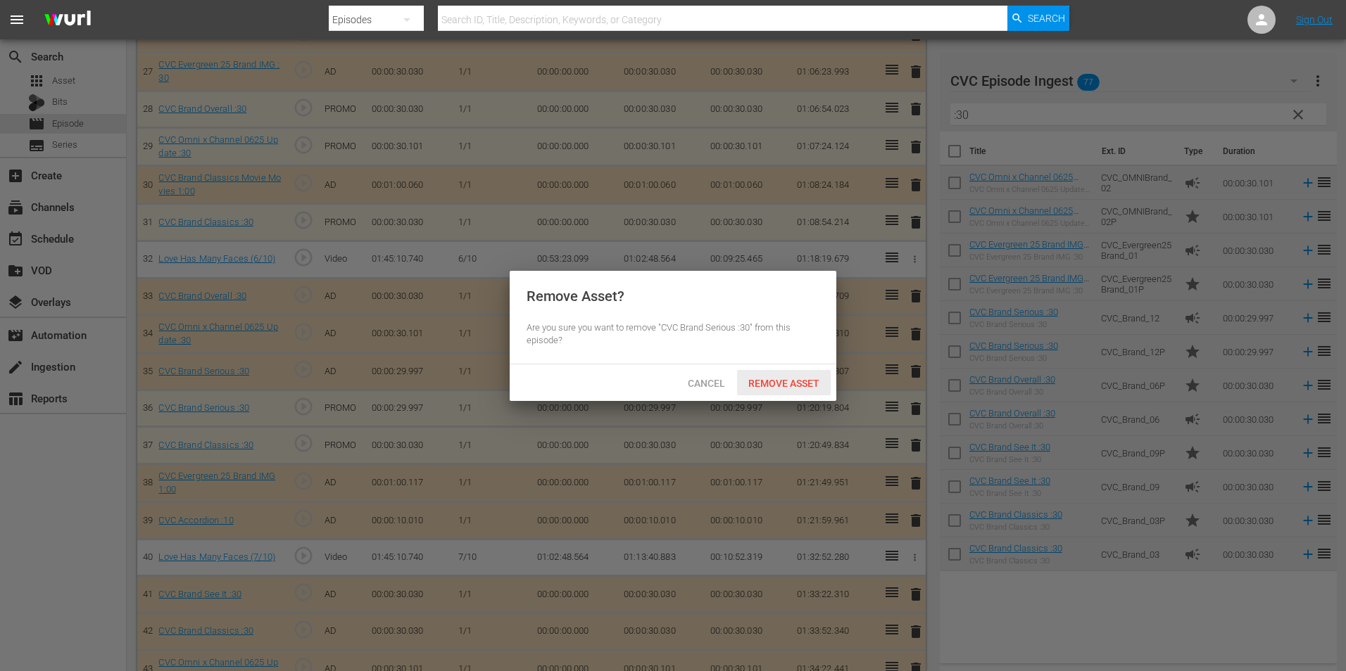
click at [788, 382] on span "Remove Asset" at bounding box center [784, 383] width 94 height 11
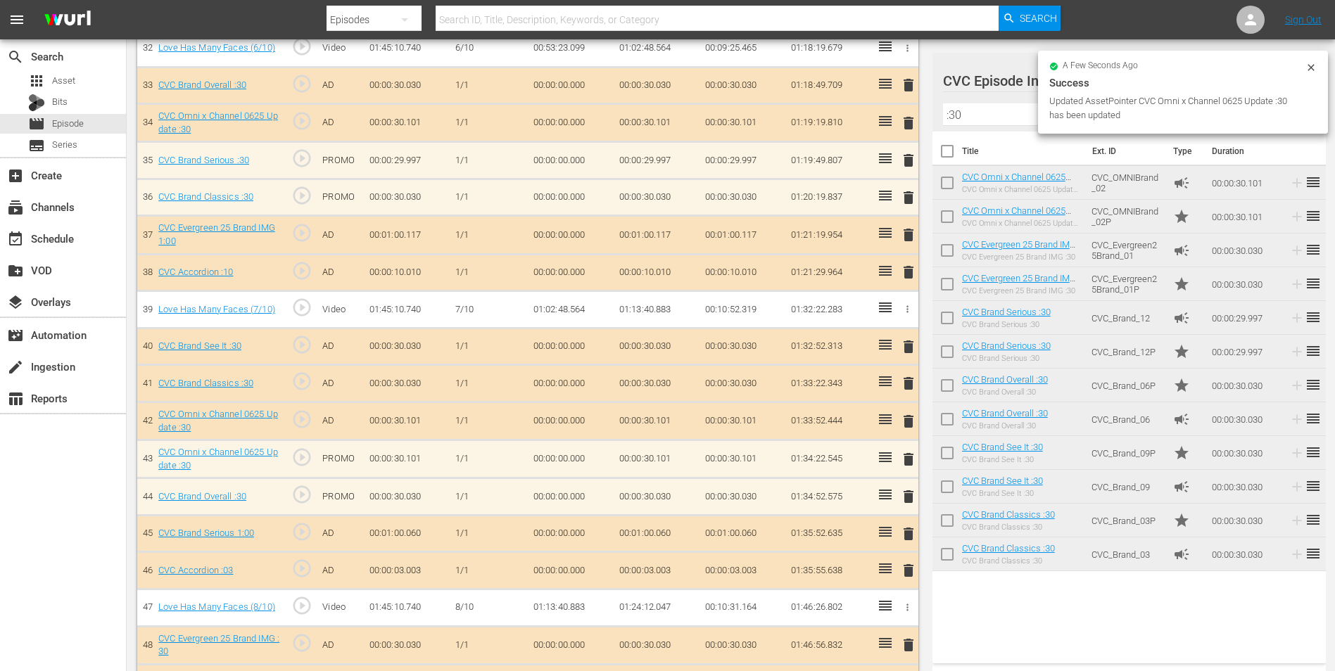
scroll to position [1619, 0]
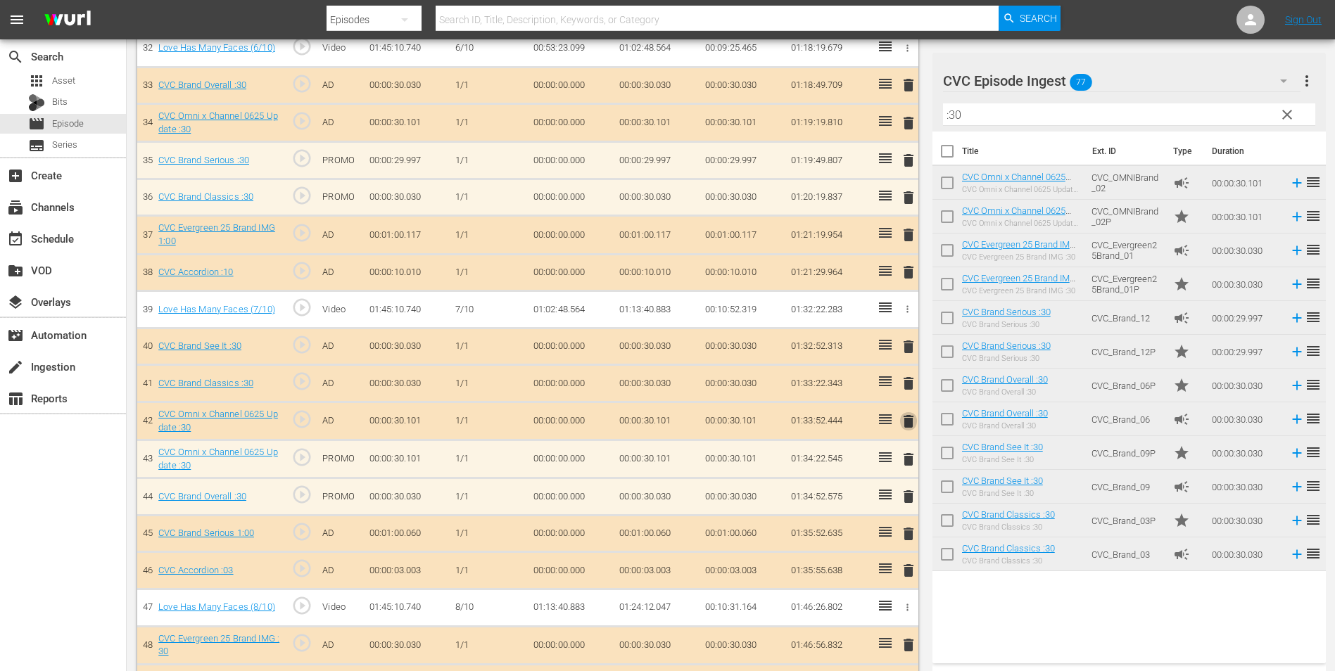
click at [907, 427] on span "delete" at bounding box center [908, 421] width 17 height 17
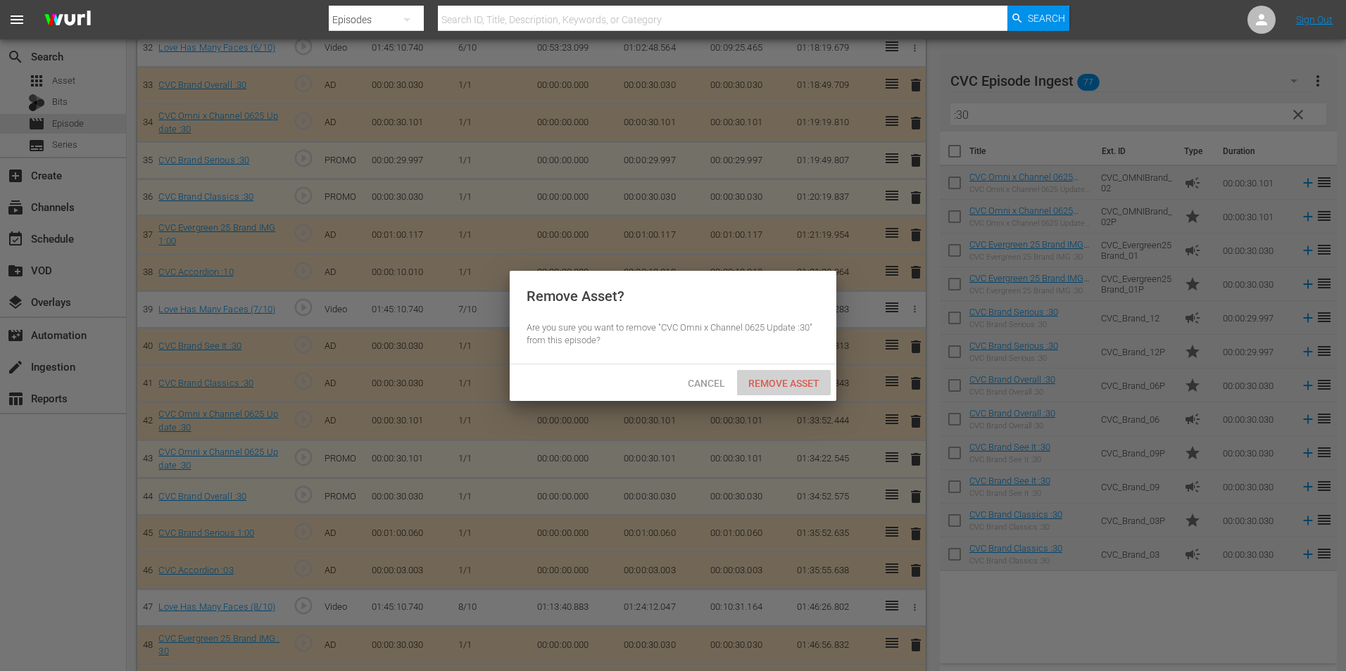
click at [771, 383] on span "Remove Asset" at bounding box center [784, 383] width 94 height 11
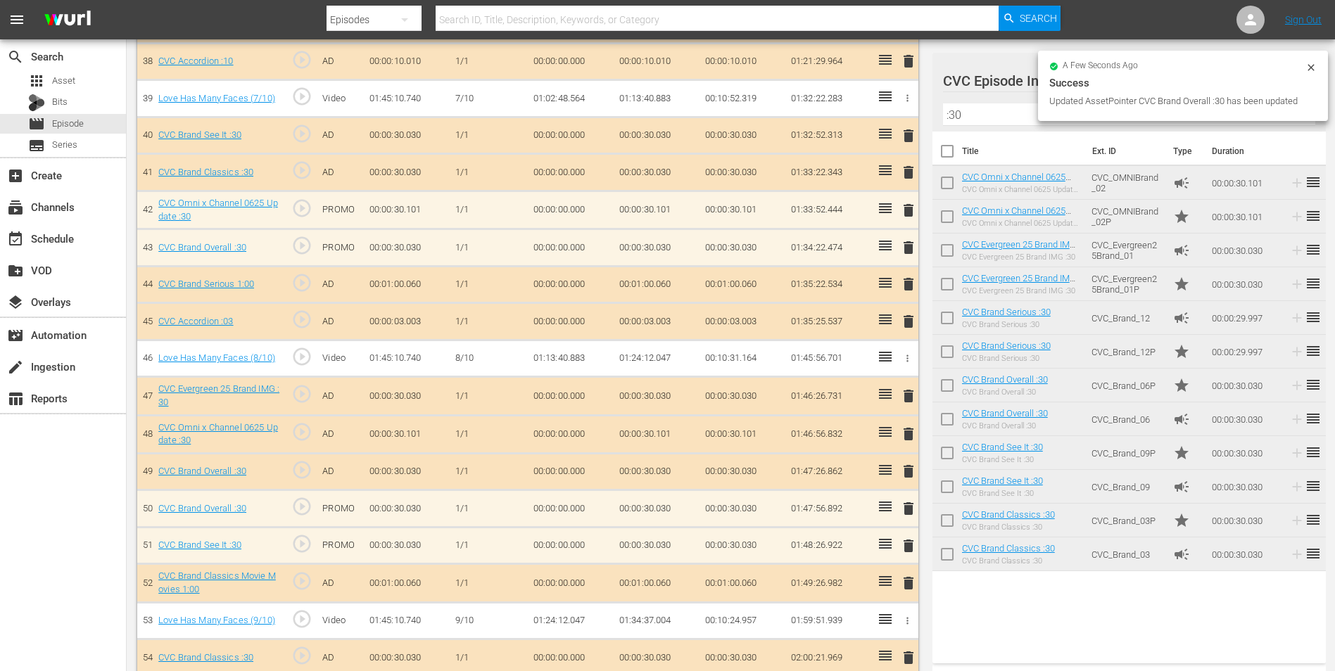
scroll to position [1830, 0]
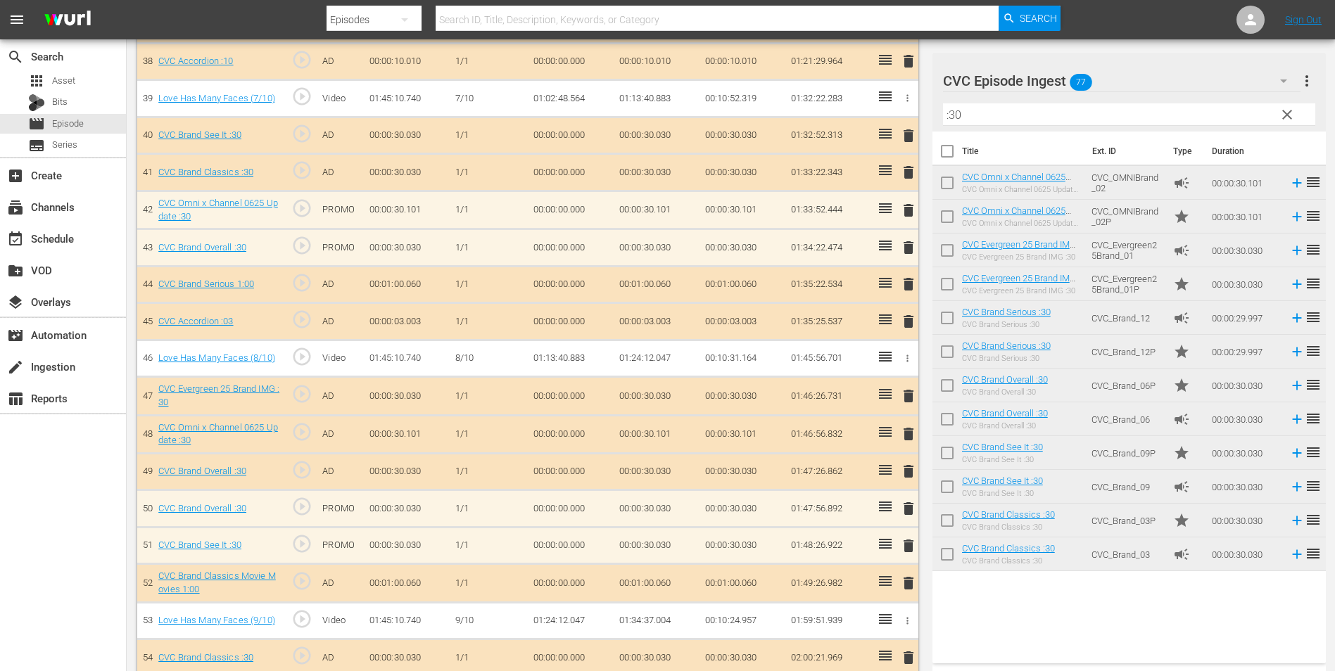
click at [914, 475] on span "delete" at bounding box center [908, 471] width 17 height 17
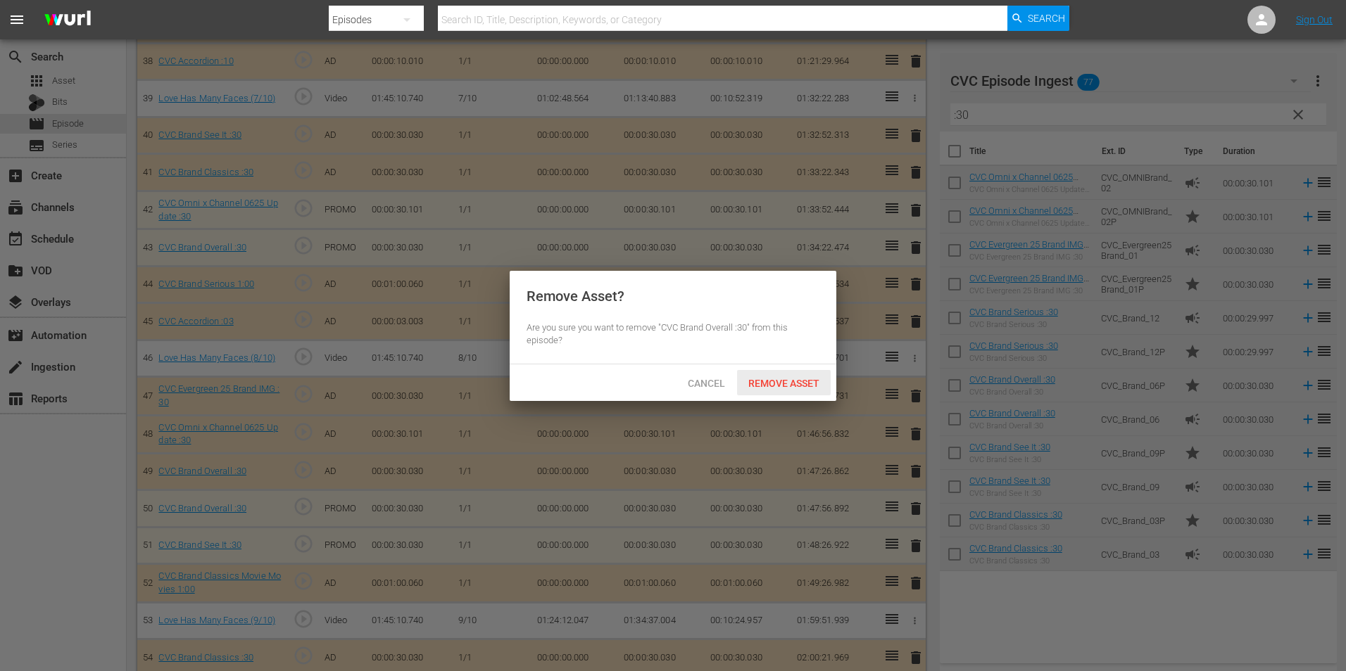
click at [783, 389] on div "Remove Asset" at bounding box center [784, 383] width 94 height 26
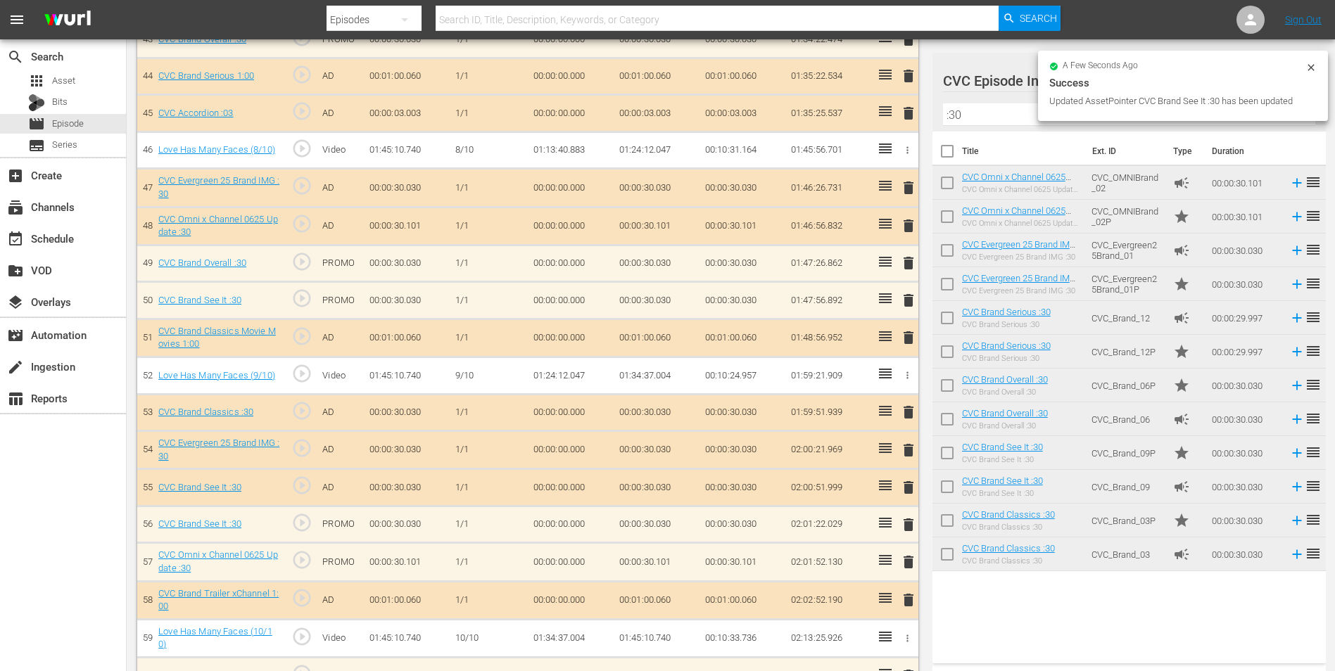
scroll to position [2036, 0]
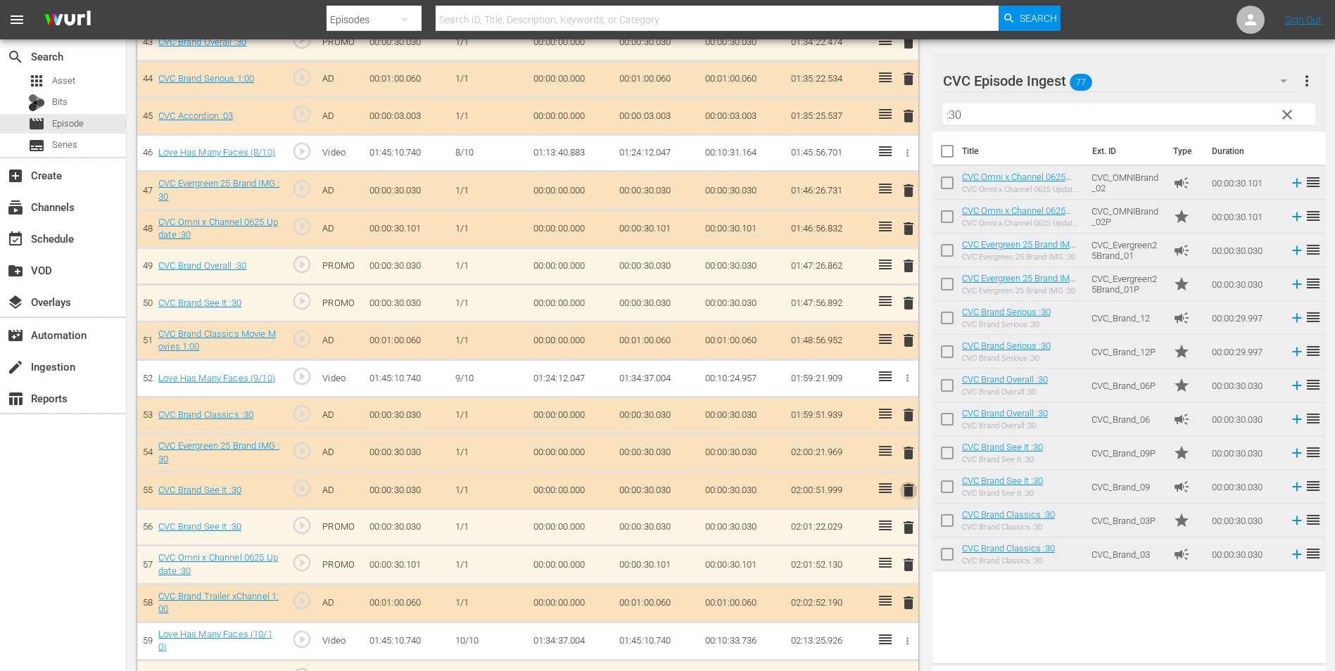
click at [908, 492] on span "delete" at bounding box center [908, 490] width 17 height 17
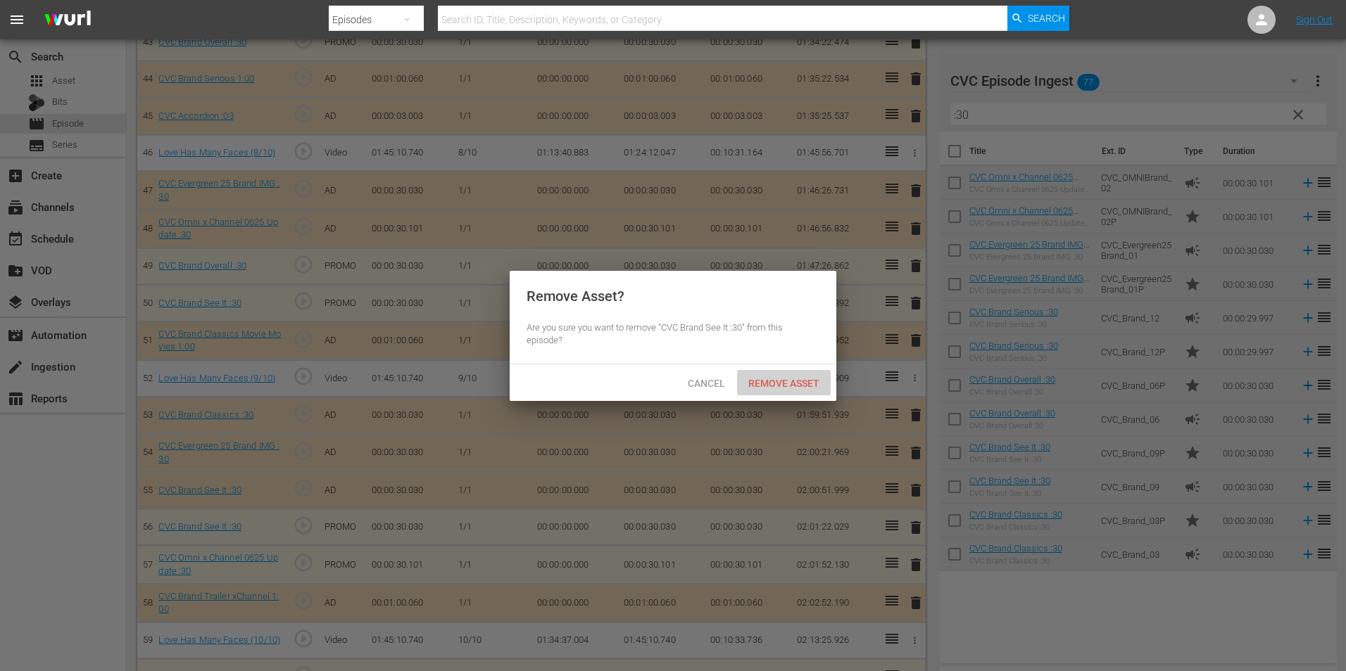
click at [781, 385] on span "Remove Asset" at bounding box center [784, 383] width 94 height 11
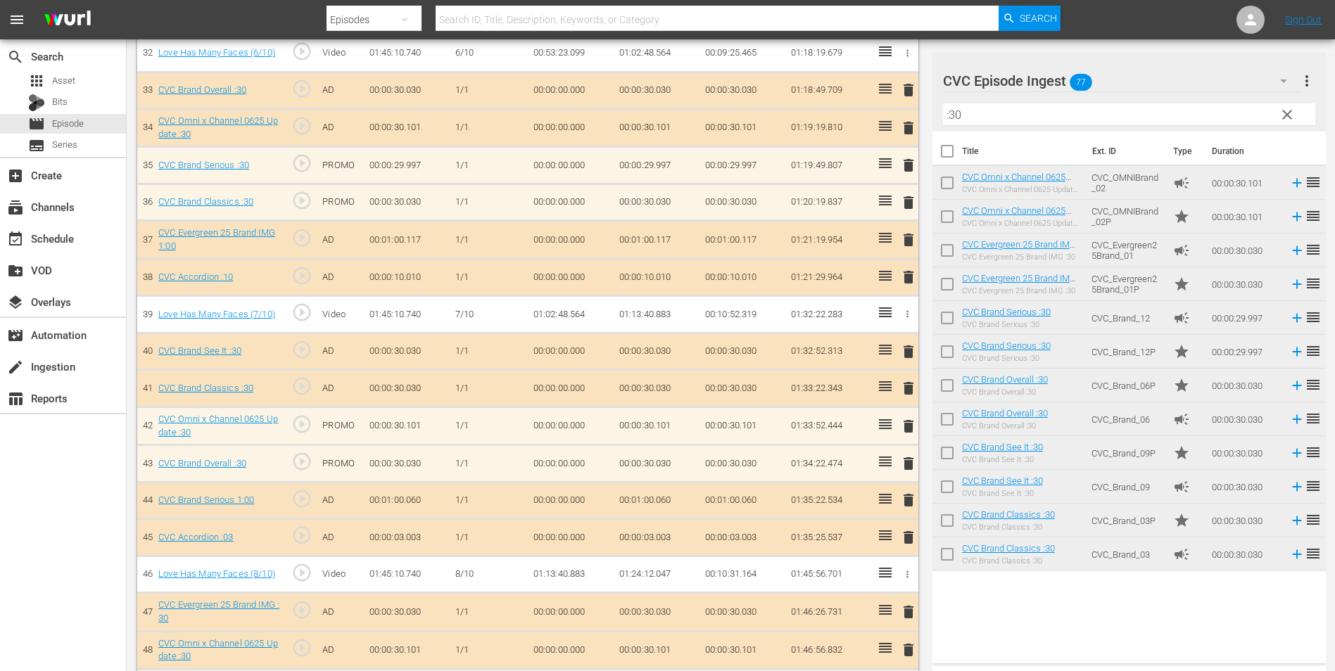
scroll to position [1613, 0]
drag, startPoint x: 999, startPoint y: 117, endPoint x: 886, endPoint y: 132, distance: 113.6
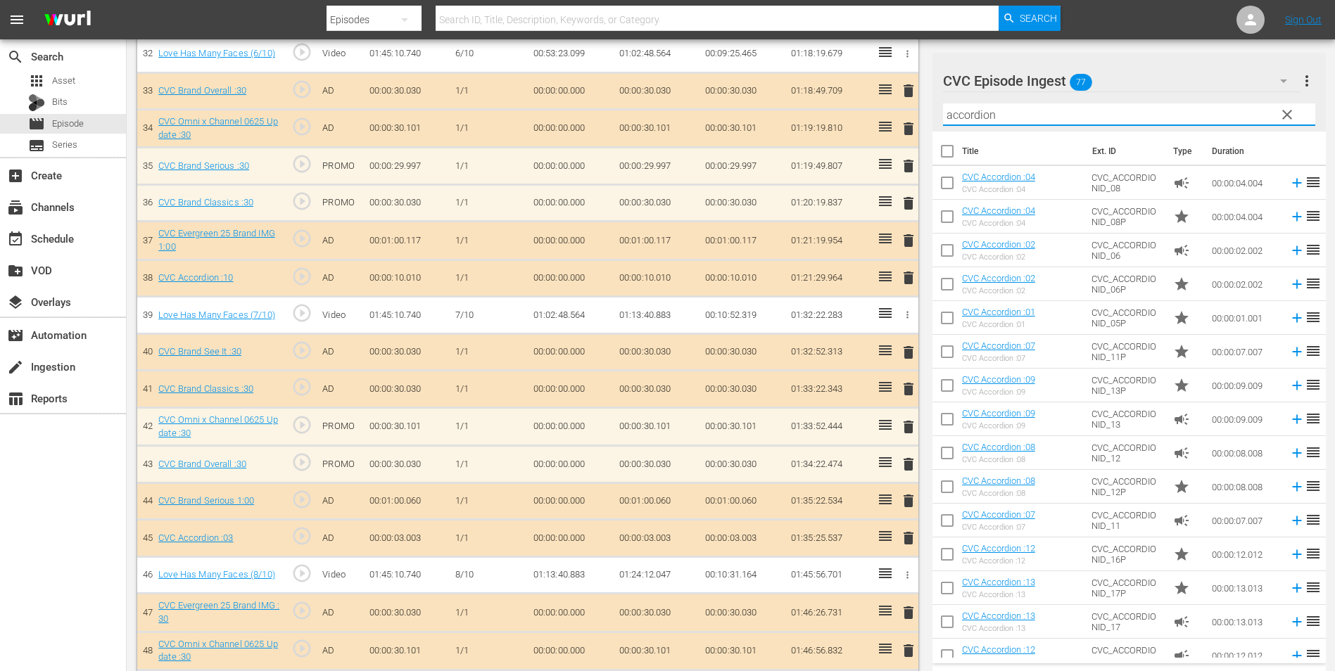
scroll to position [386, 0]
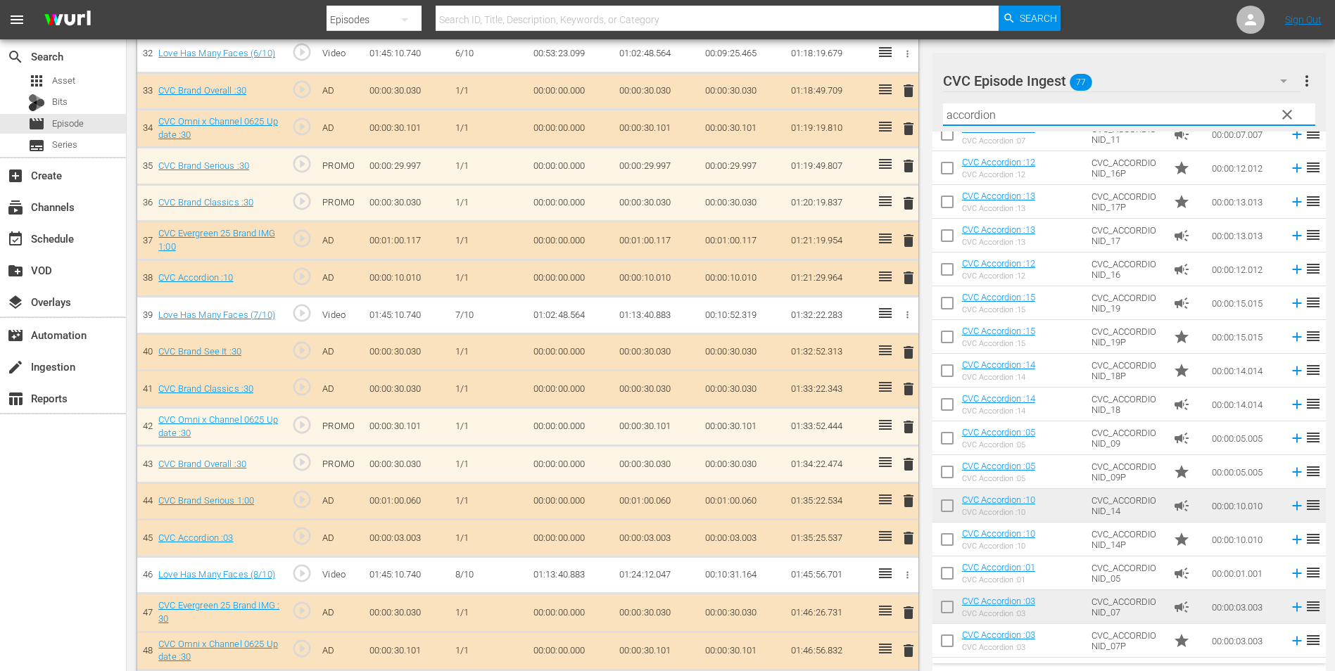
type input "accordion"
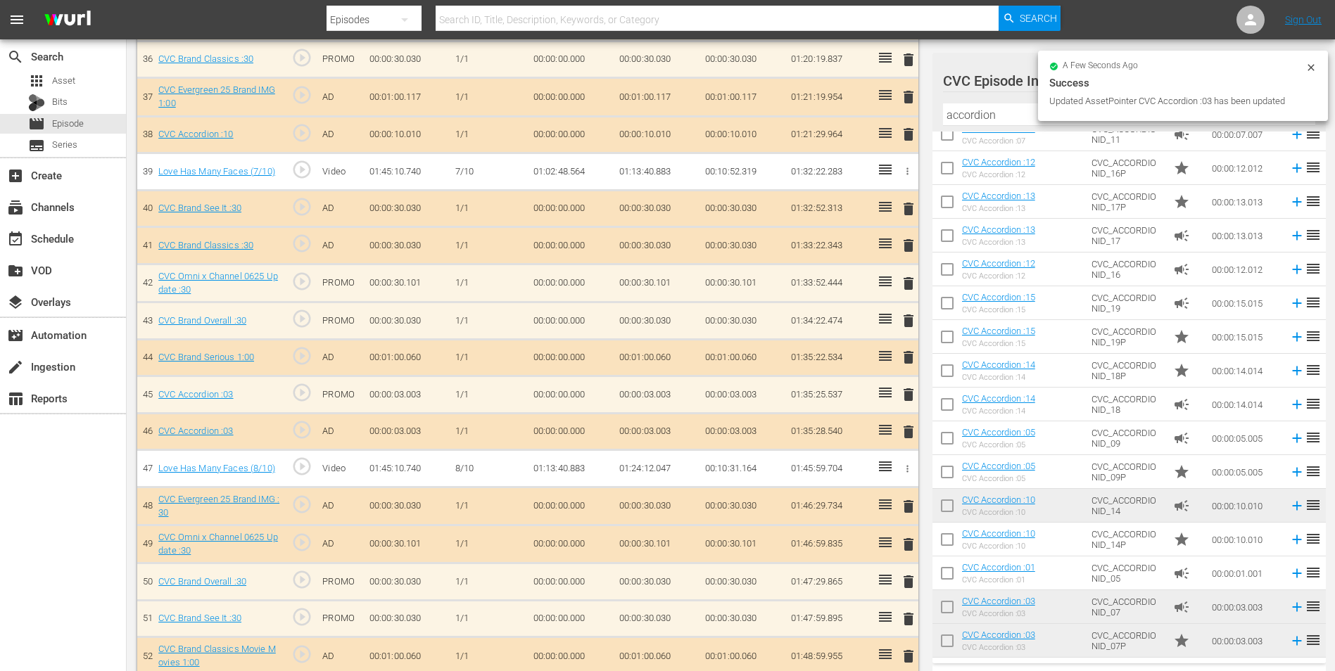
scroll to position [1754, 0]
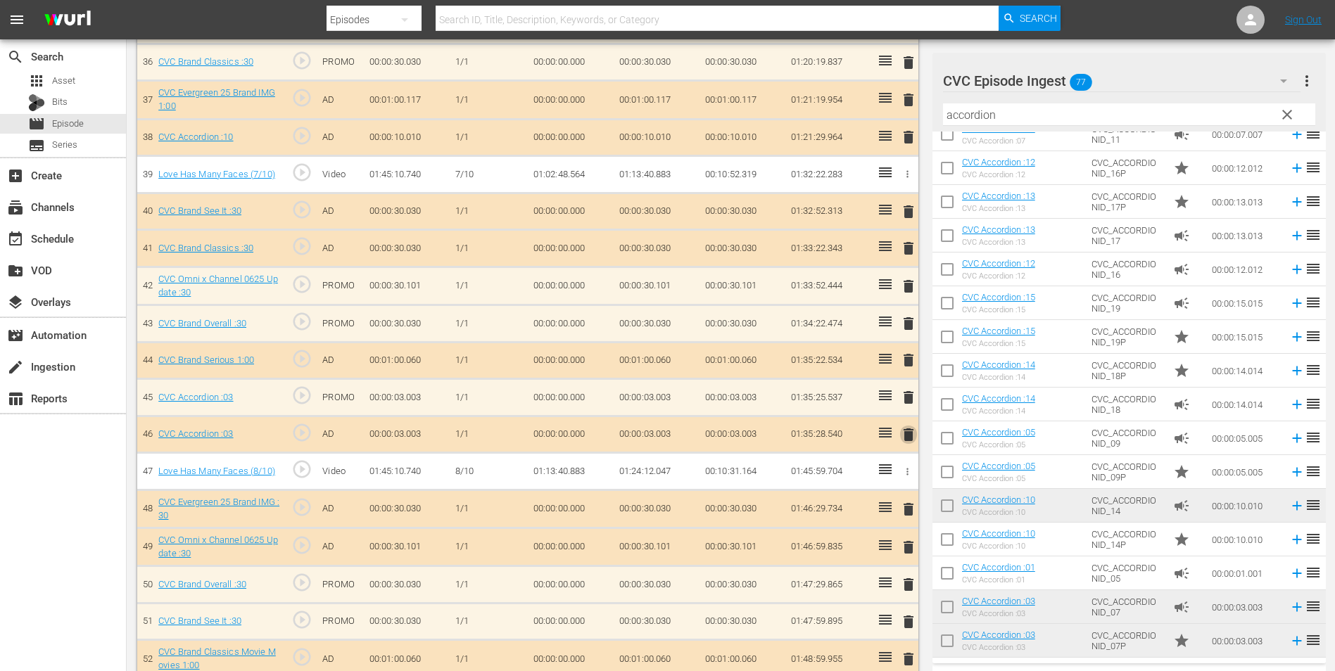
click at [906, 437] on span "delete" at bounding box center [908, 435] width 17 height 17
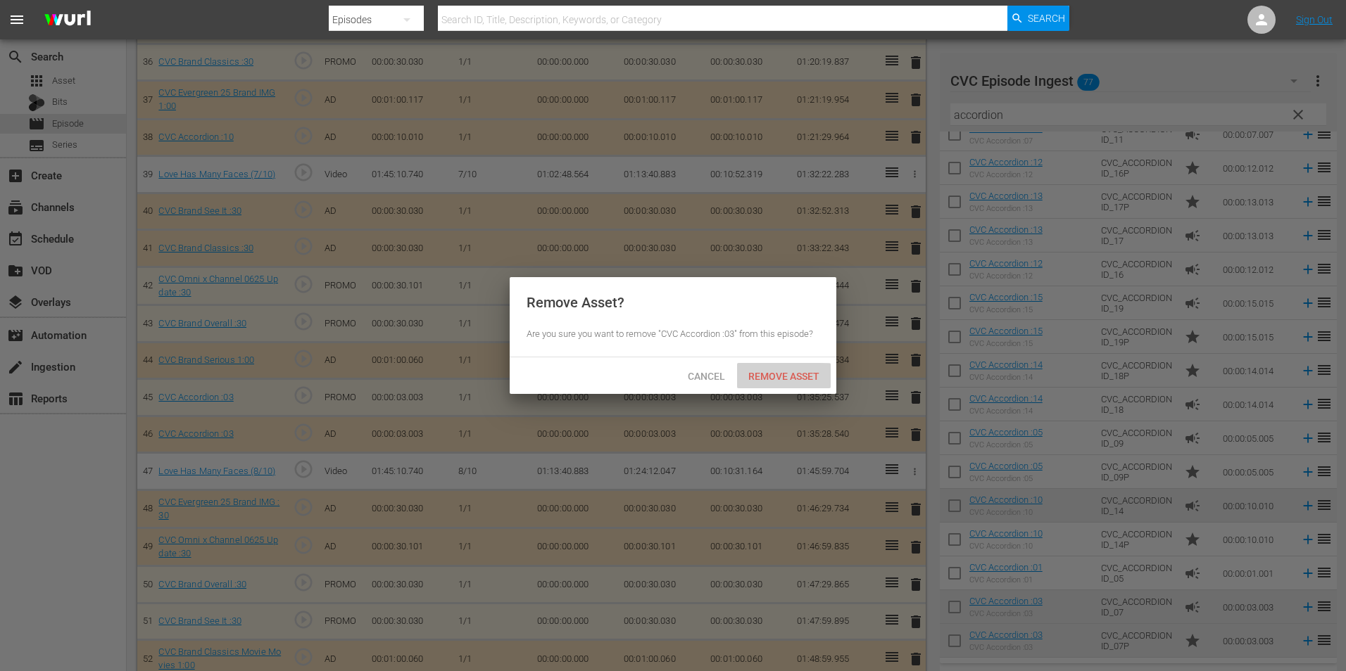
click at [769, 372] on span "Remove Asset" at bounding box center [784, 376] width 94 height 11
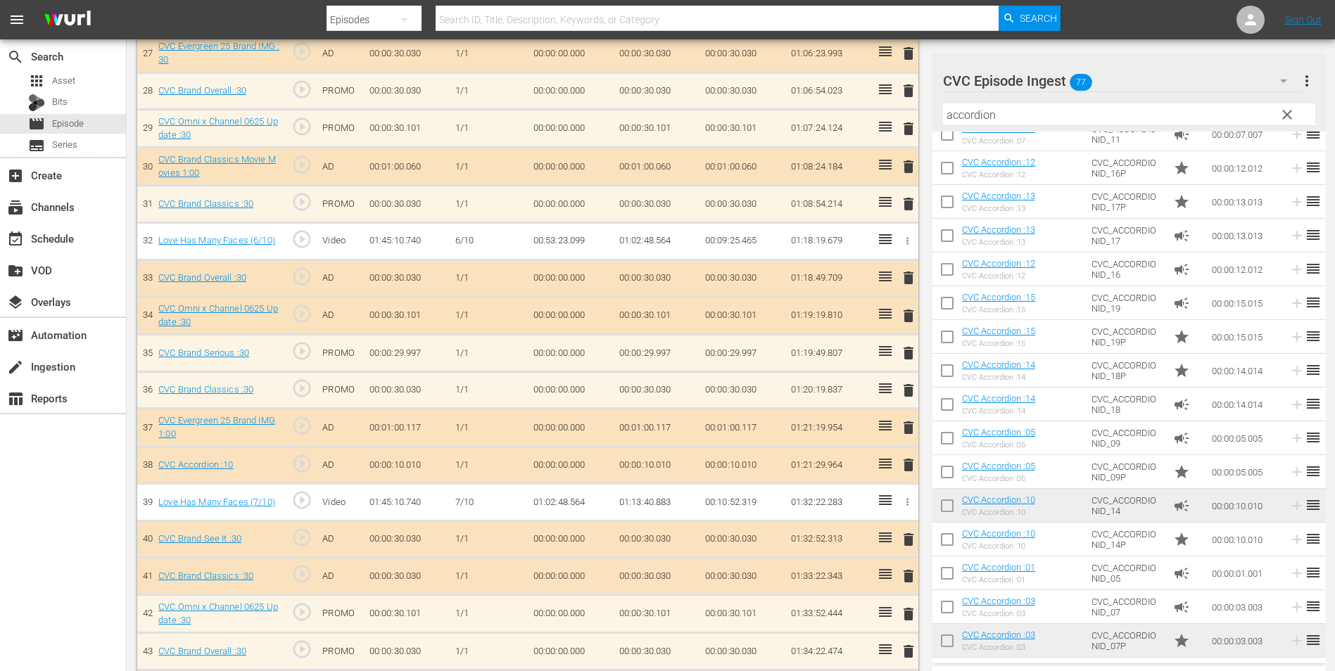
scroll to position [1404, 0]
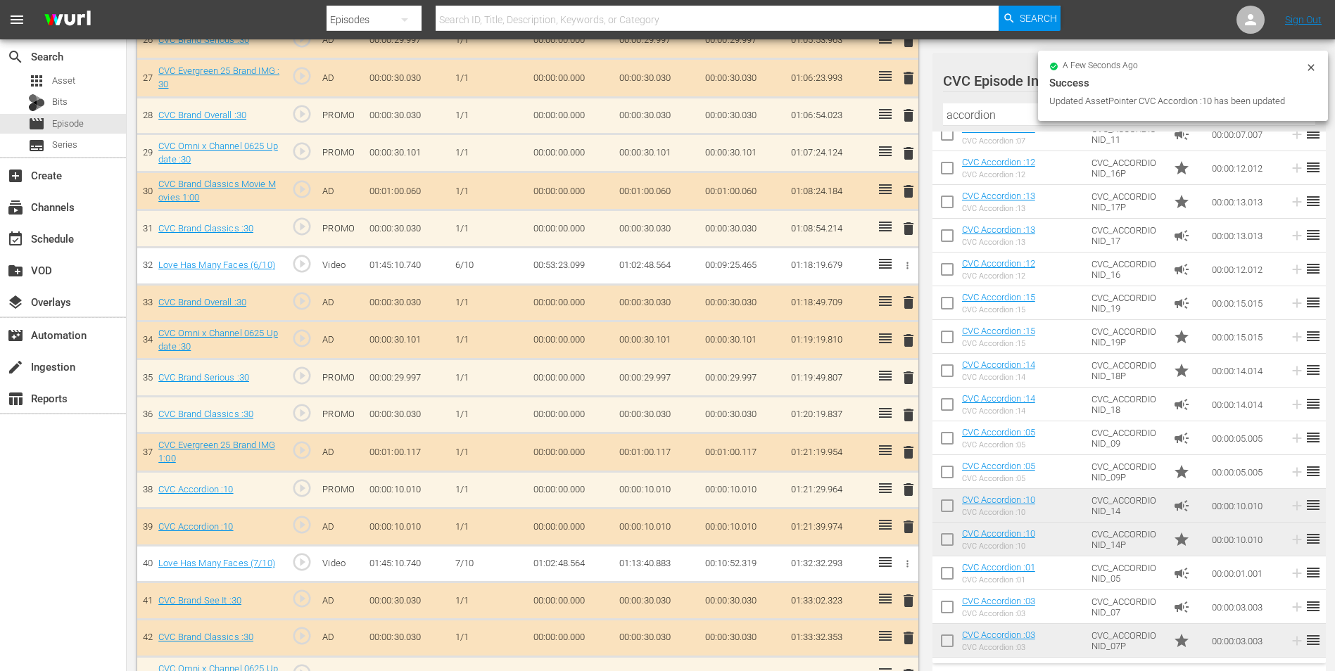
click at [915, 523] on td "delete" at bounding box center [906, 527] width 23 height 37
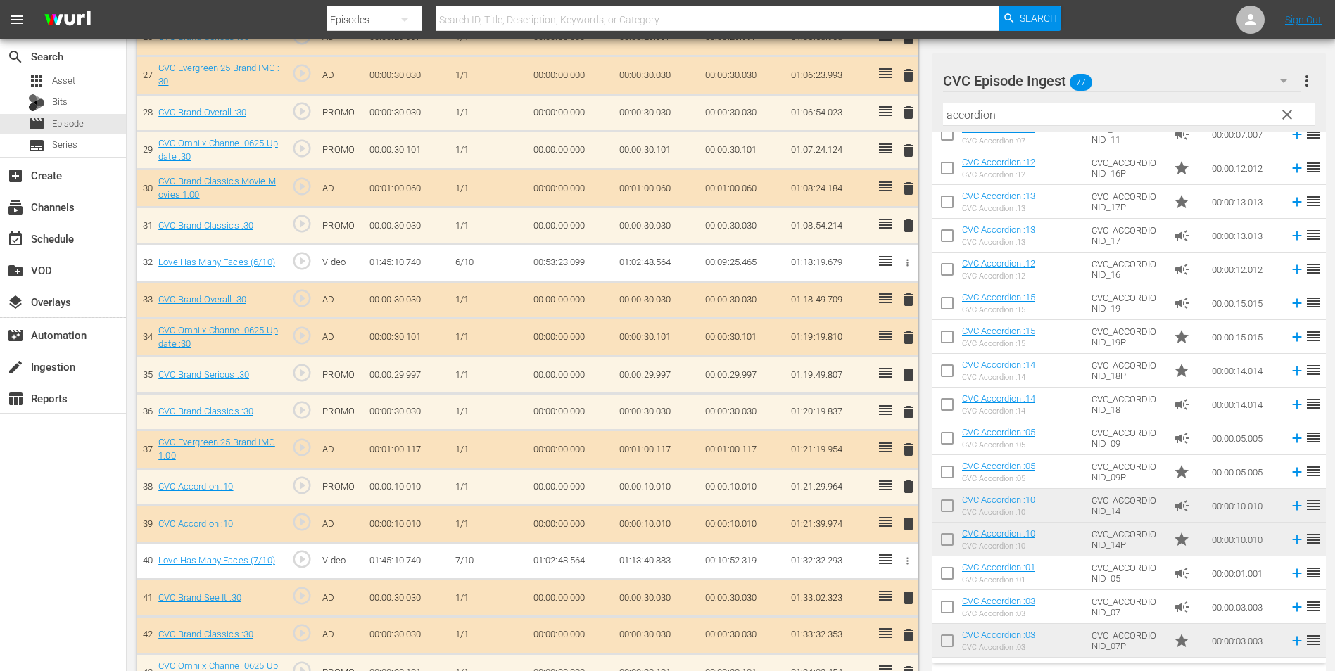
scroll to position [1401, 0]
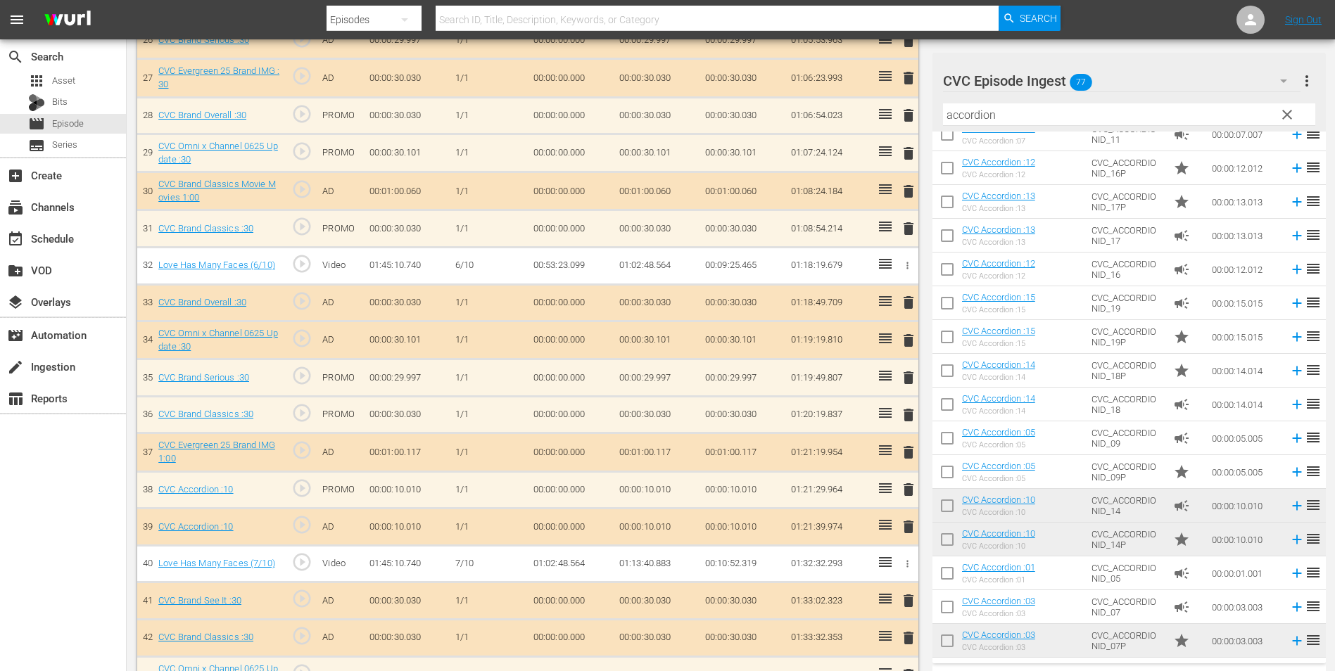
click at [911, 530] on span "delete" at bounding box center [908, 527] width 17 height 17
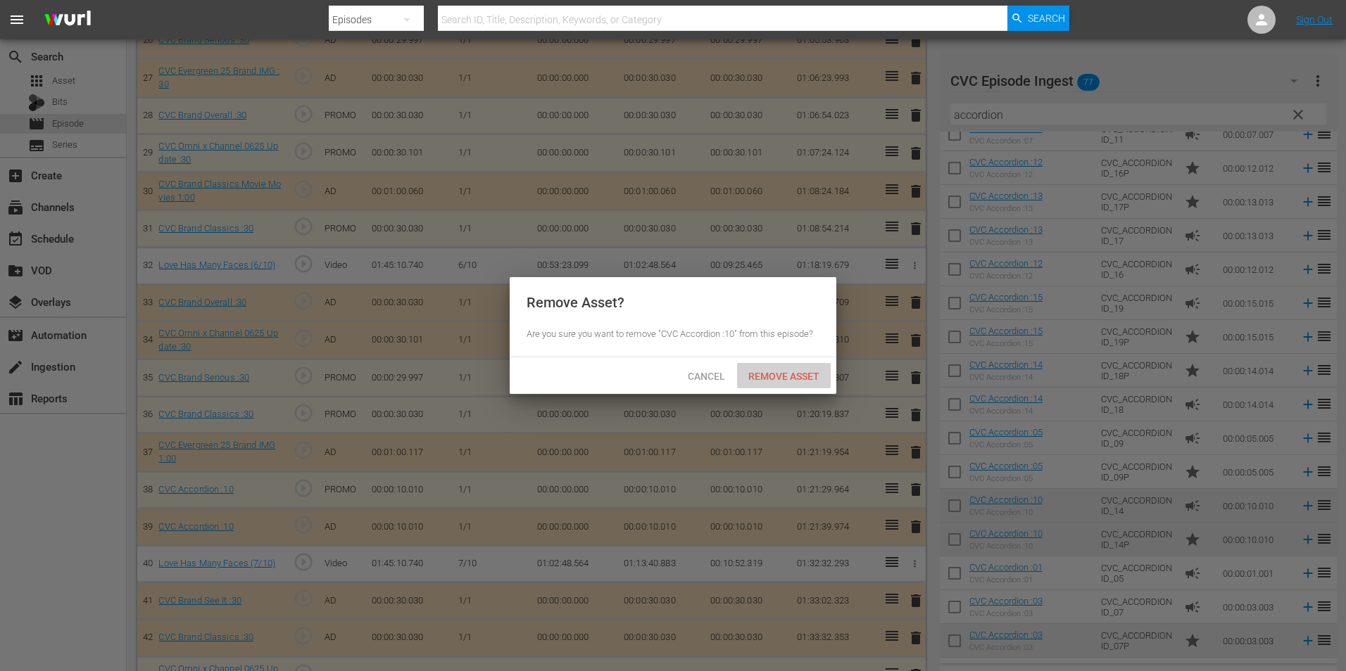
click at [778, 378] on span "Remove Asset" at bounding box center [784, 376] width 94 height 11
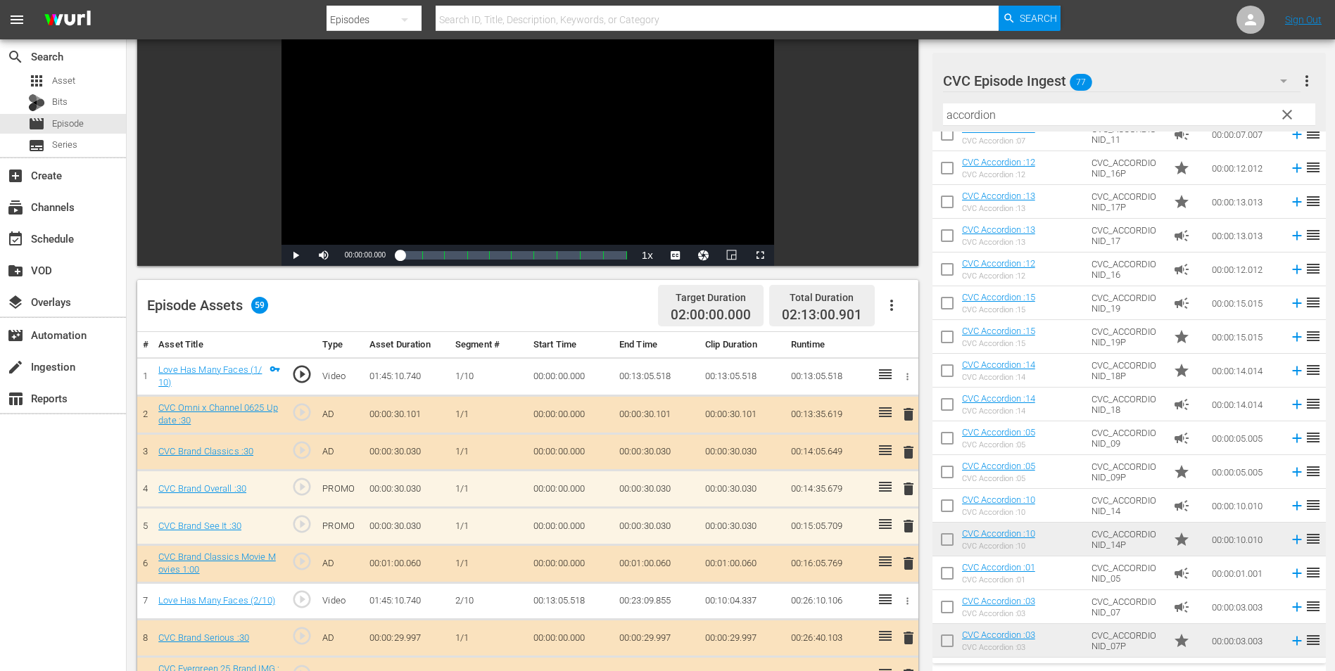
scroll to position [0, 0]
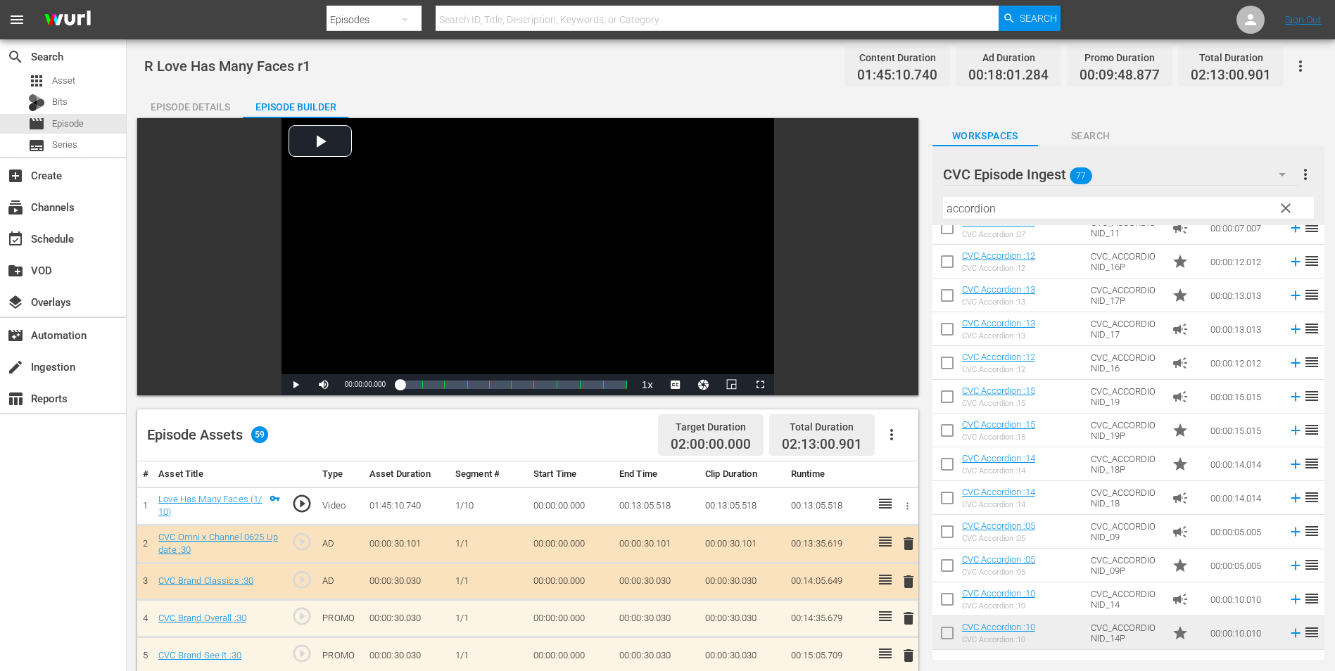
click at [187, 103] on div "Episode Details" at bounding box center [190, 107] width 106 height 34
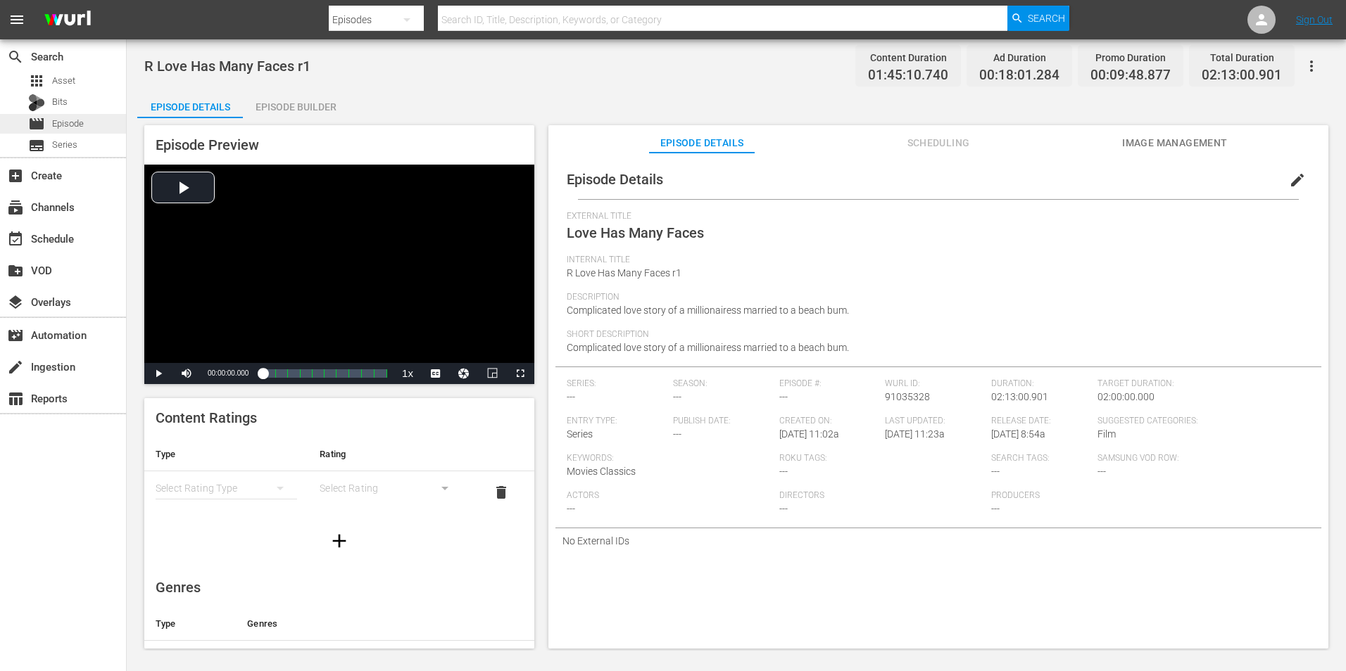
click at [61, 119] on span "Episode" at bounding box center [68, 124] width 32 height 14
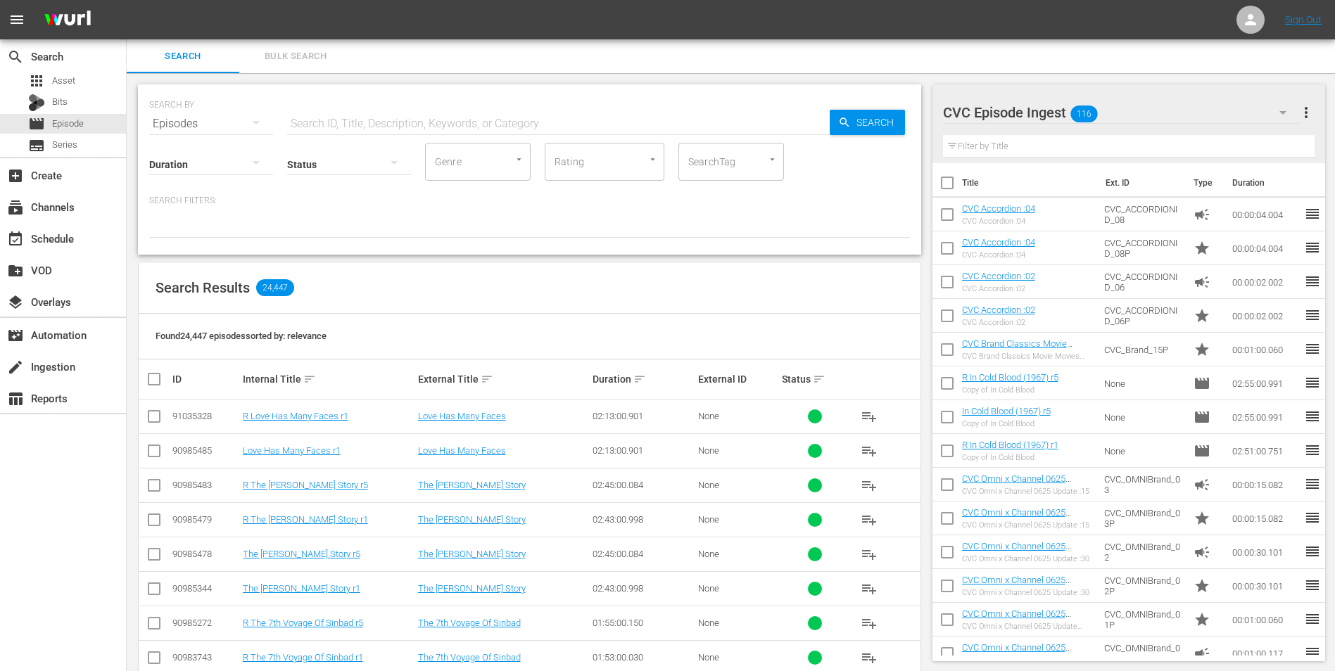
click at [163, 453] on td at bounding box center [155, 451] width 32 height 34
click at [156, 455] on input "checkbox" at bounding box center [154, 454] width 17 height 17
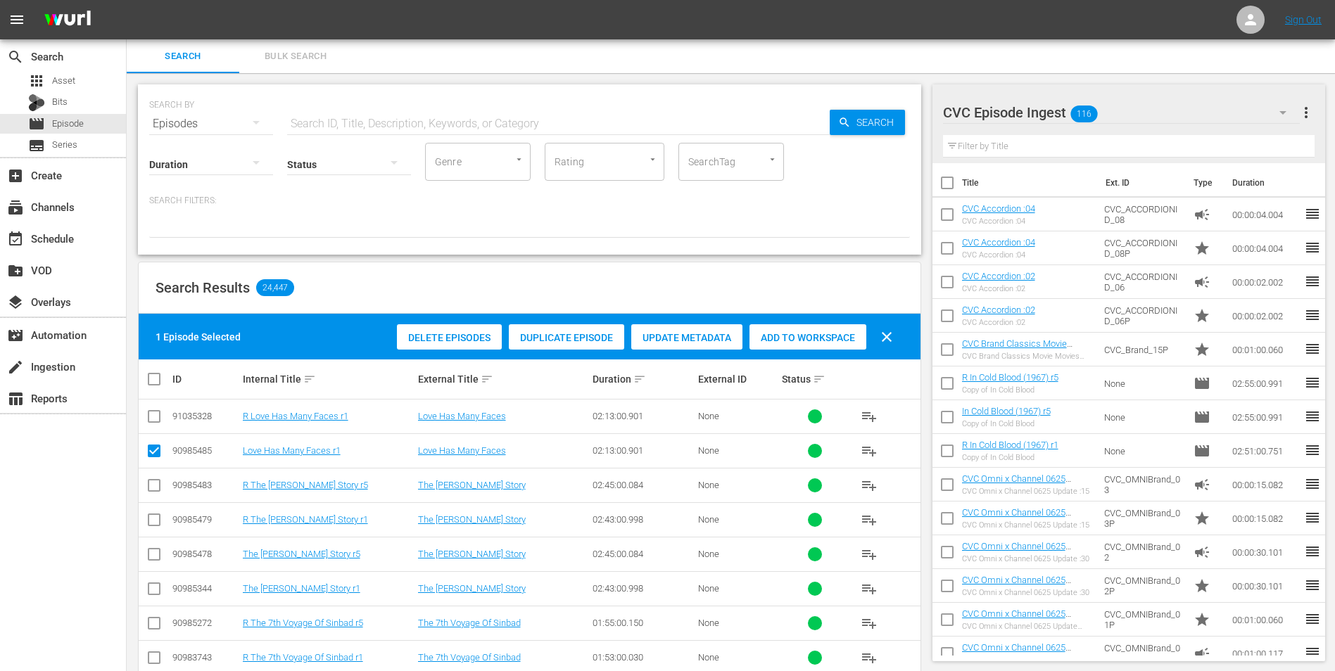
click at [1104, 114] on div "CVC Episode Ingest 116" at bounding box center [1122, 112] width 358 height 39
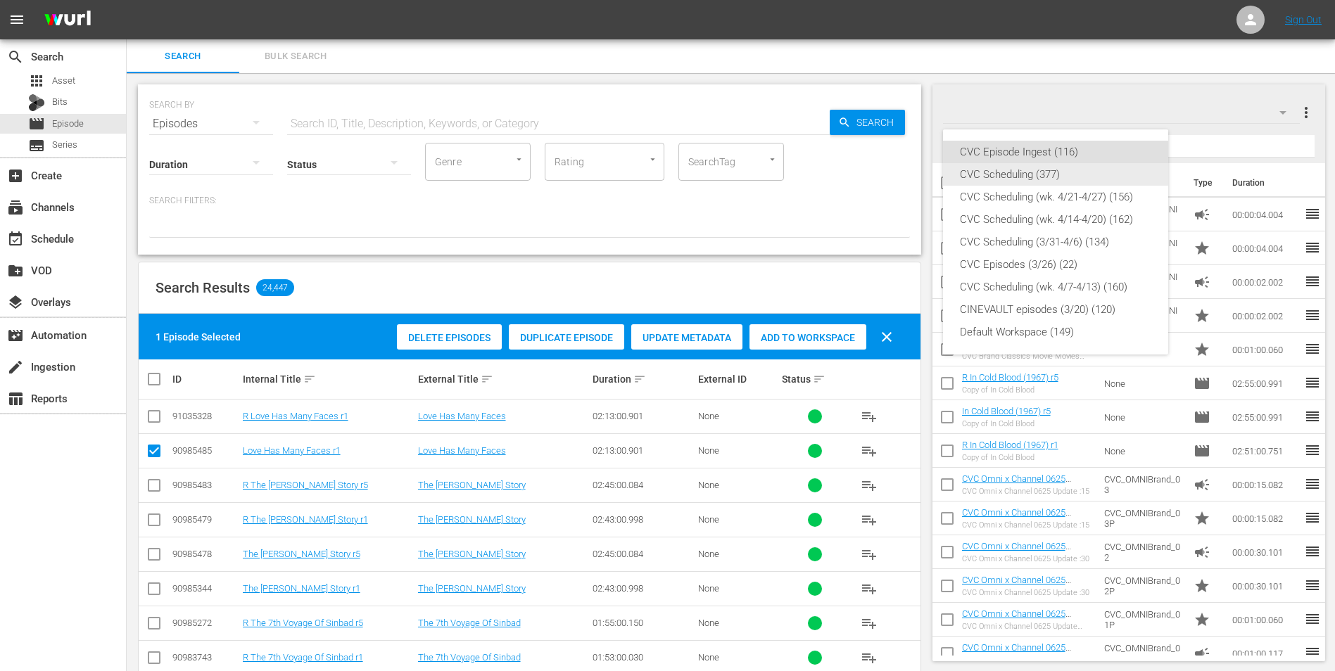
click at [1068, 177] on div "CVC Scheduling (377)" at bounding box center [1055, 174] width 191 height 23
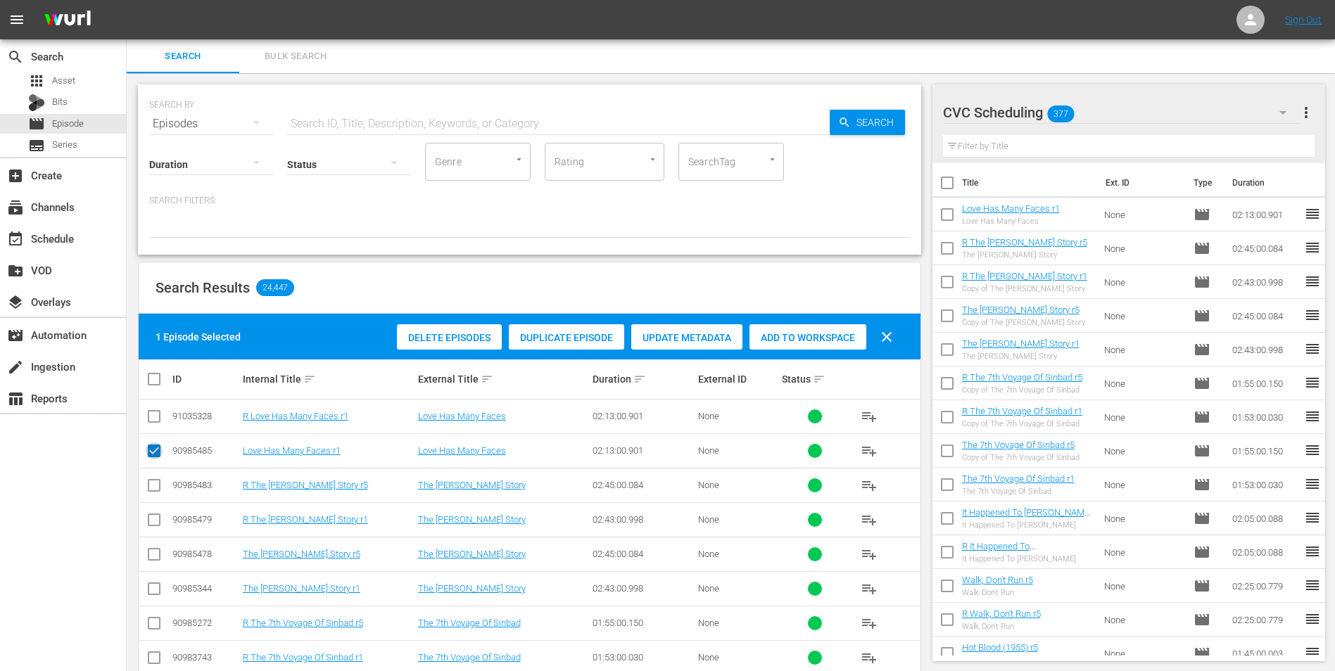
click at [152, 451] on input "checkbox" at bounding box center [154, 454] width 17 height 17
checkbox input "false"
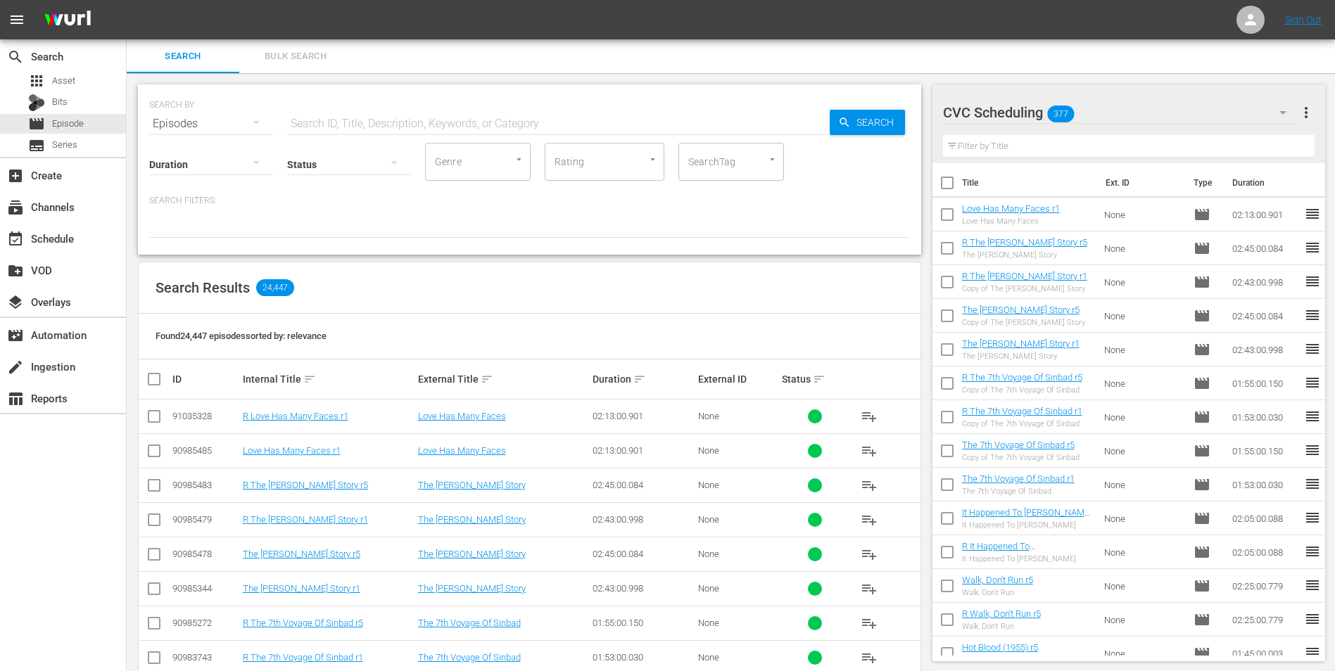
click at [161, 410] on icon at bounding box center [154, 416] width 17 height 17
click at [151, 419] on input "checkbox" at bounding box center [154, 419] width 17 height 17
checkbox input "true"
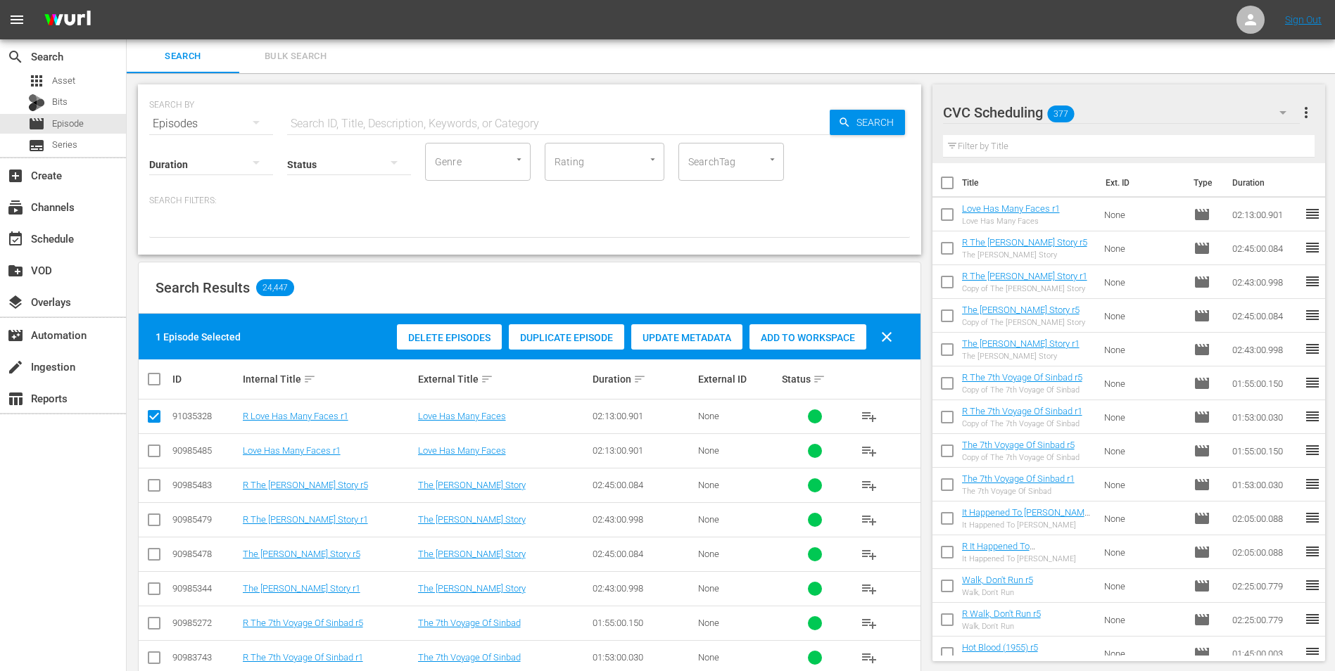
click at [819, 338] on span "Add to Workspace" at bounding box center [808, 337] width 117 height 11
click at [156, 450] on input "checkbox" at bounding box center [154, 454] width 17 height 17
checkbox input "true"
click at [149, 412] on input "checkbox" at bounding box center [154, 419] width 17 height 17
checkbox input "false"
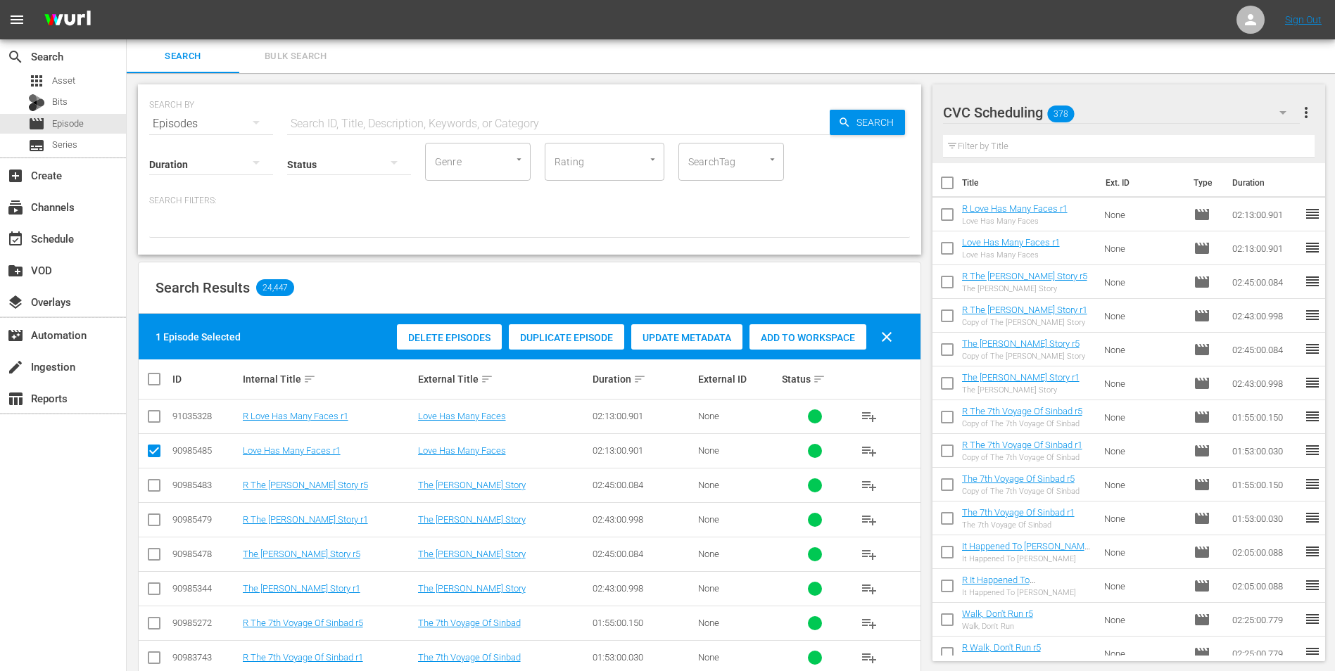
click at [570, 344] on div "Duplicate Episode" at bounding box center [566, 337] width 115 height 27
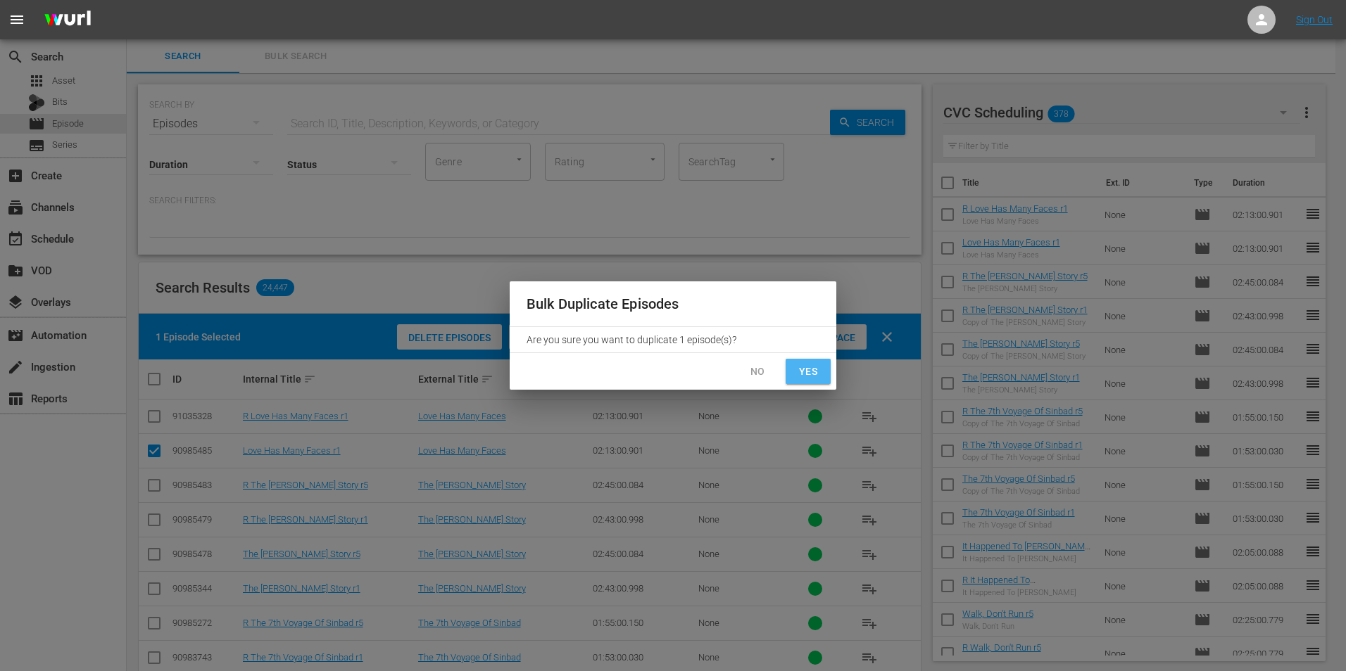
click at [815, 374] on span "Yes" at bounding box center [808, 372] width 23 height 18
checkbox input "false"
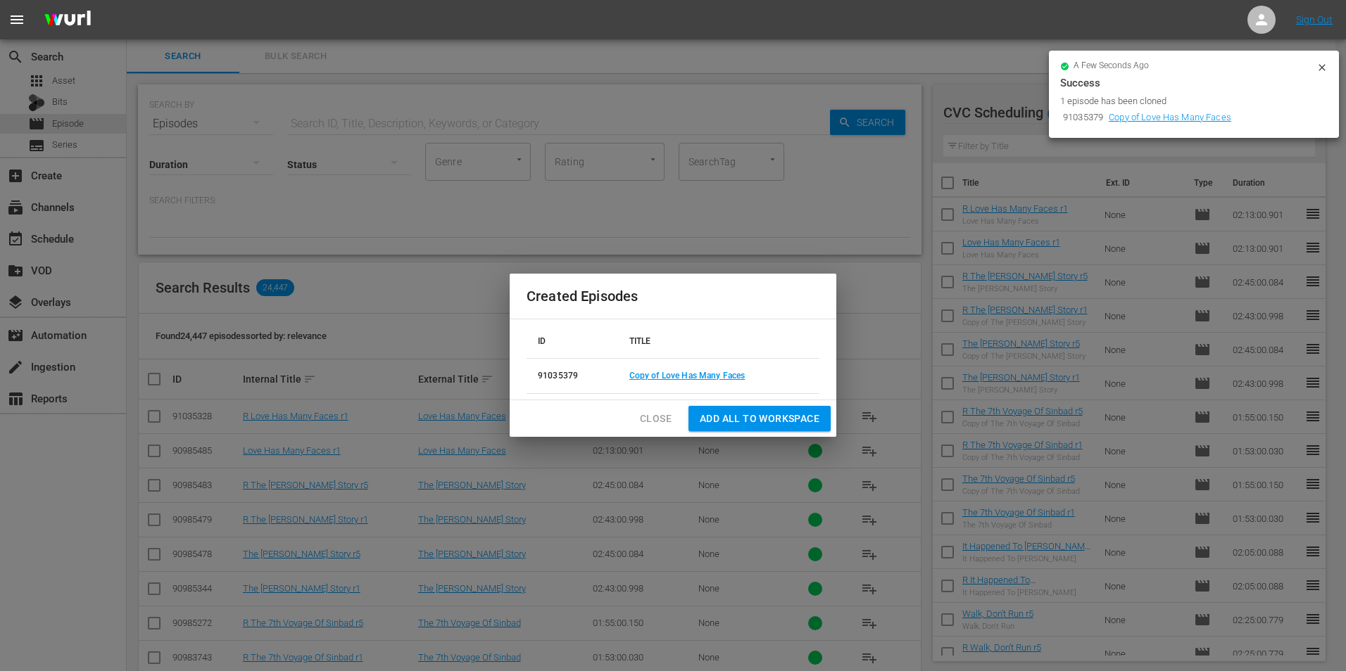
click at [776, 419] on span "Add all to Workspace" at bounding box center [760, 419] width 120 height 18
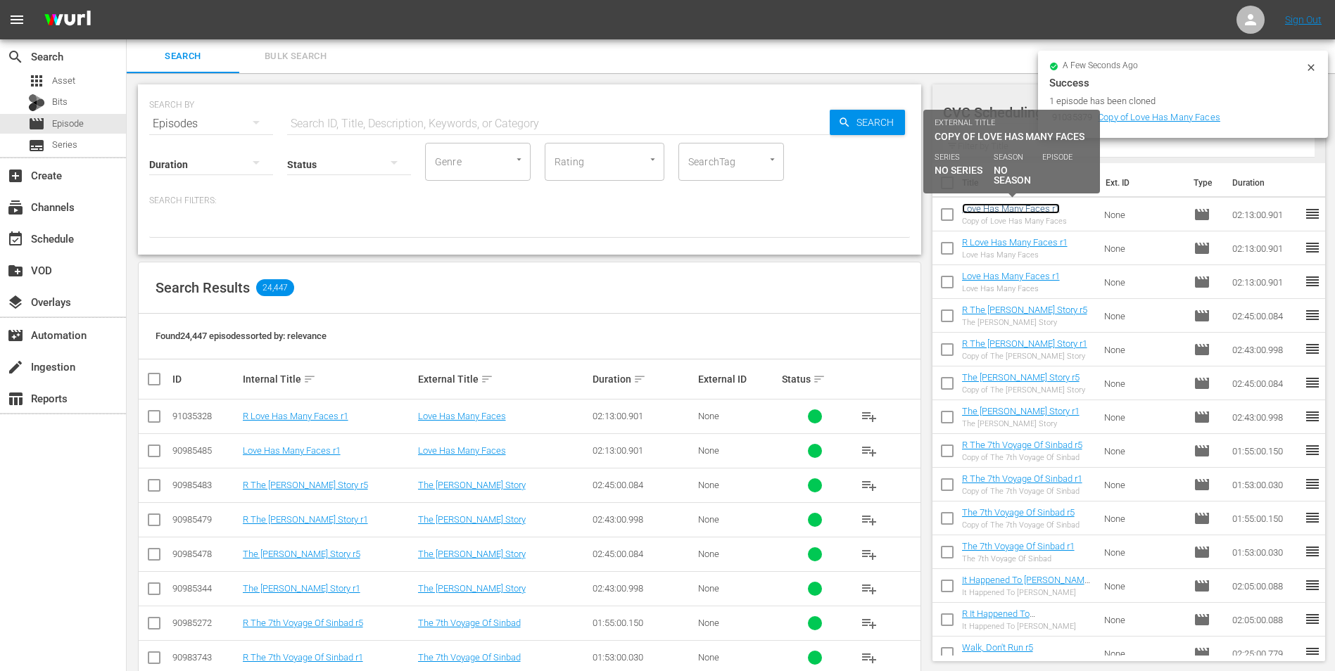
click at [1023, 210] on link "Love Has Many Faces r1" at bounding box center [1011, 208] width 98 height 11
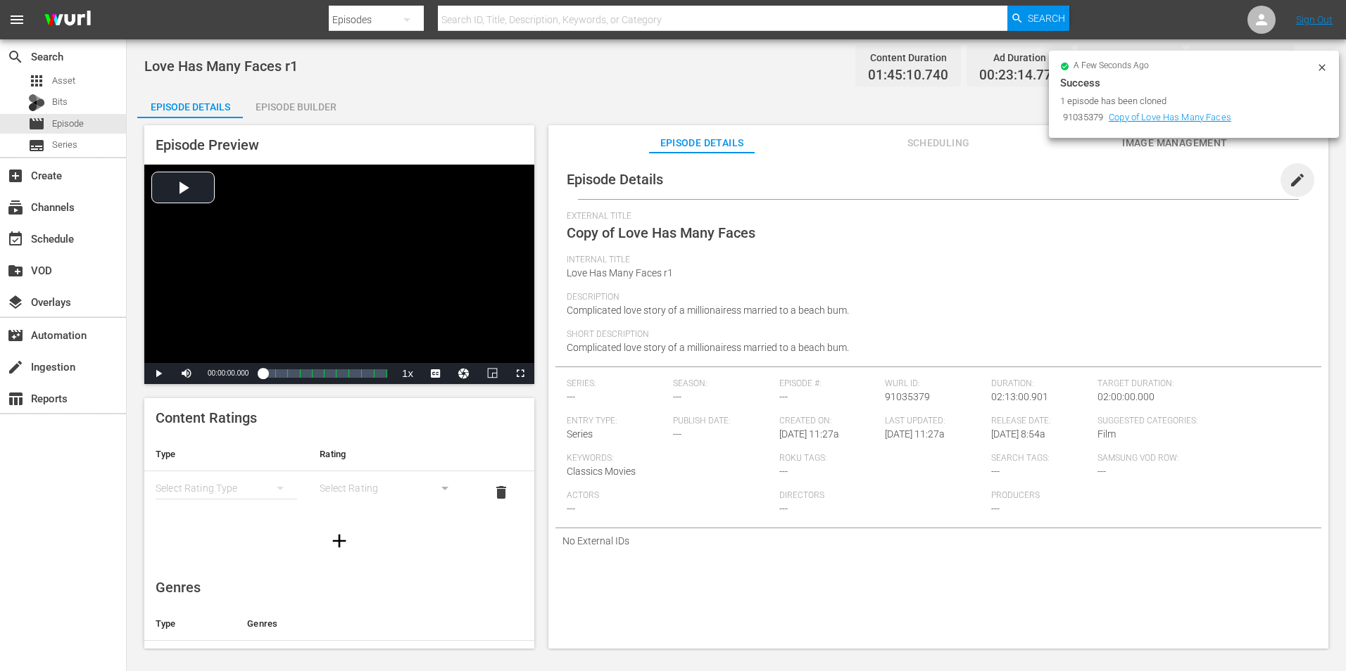
click at [1289, 181] on span "edit" at bounding box center [1297, 180] width 17 height 17
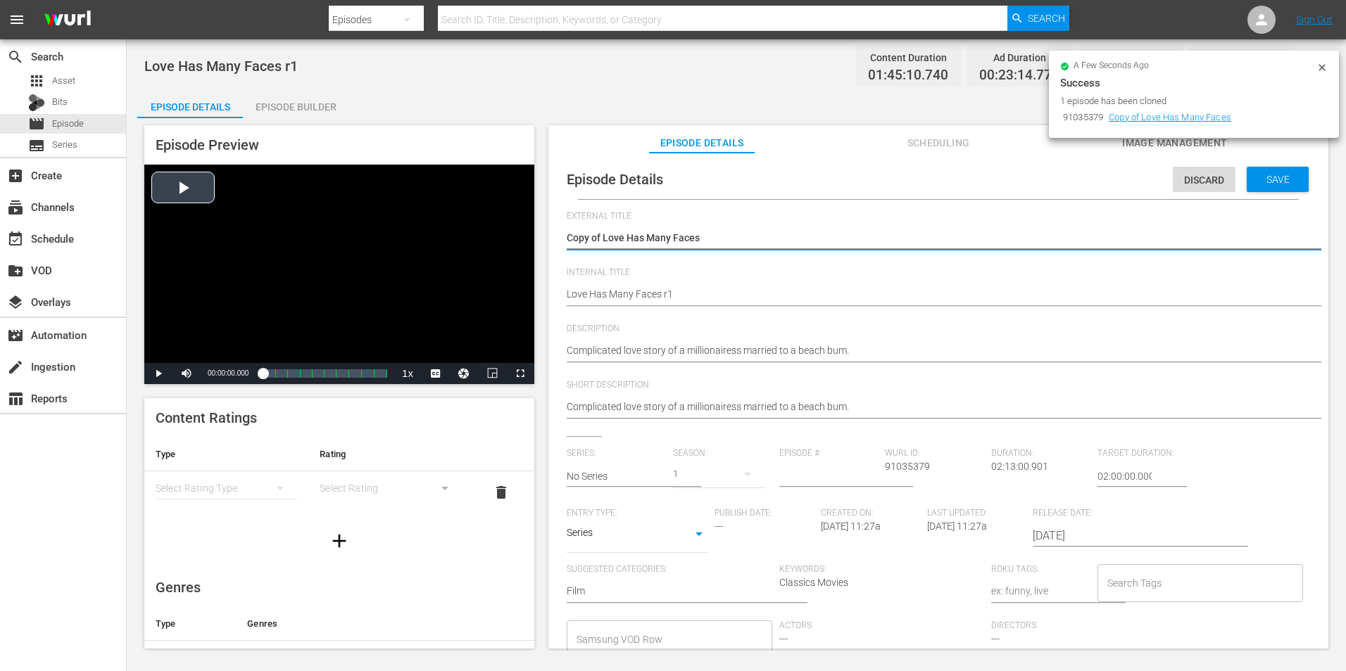
drag, startPoint x: 603, startPoint y: 234, endPoint x: 493, endPoint y: 245, distance: 111.0
click at [493, 245] on div "Episode Preview Video Player is loading. Play Video Play Mute Current Time 00:0…" at bounding box center [736, 389] width 1198 height 542
type textarea "Love Has Many Faces"
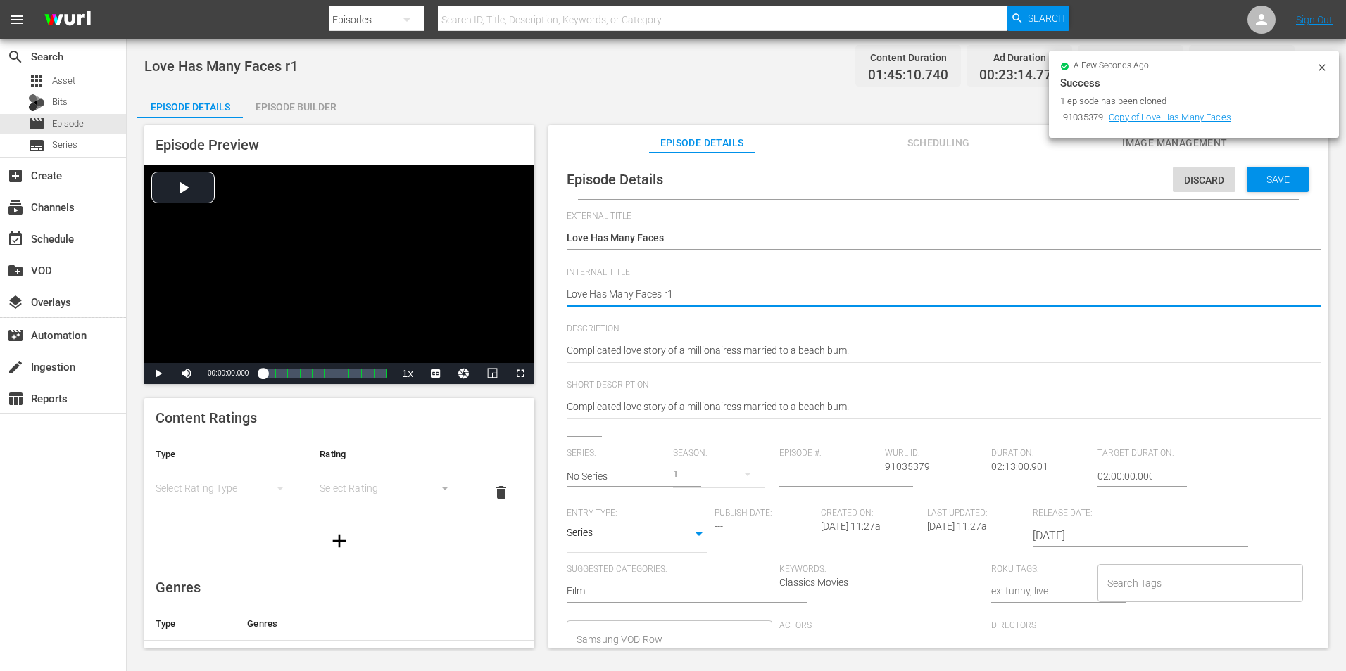
type textarea "Love Has Many Faces r"
type textarea "Love Has Many Faces r5"
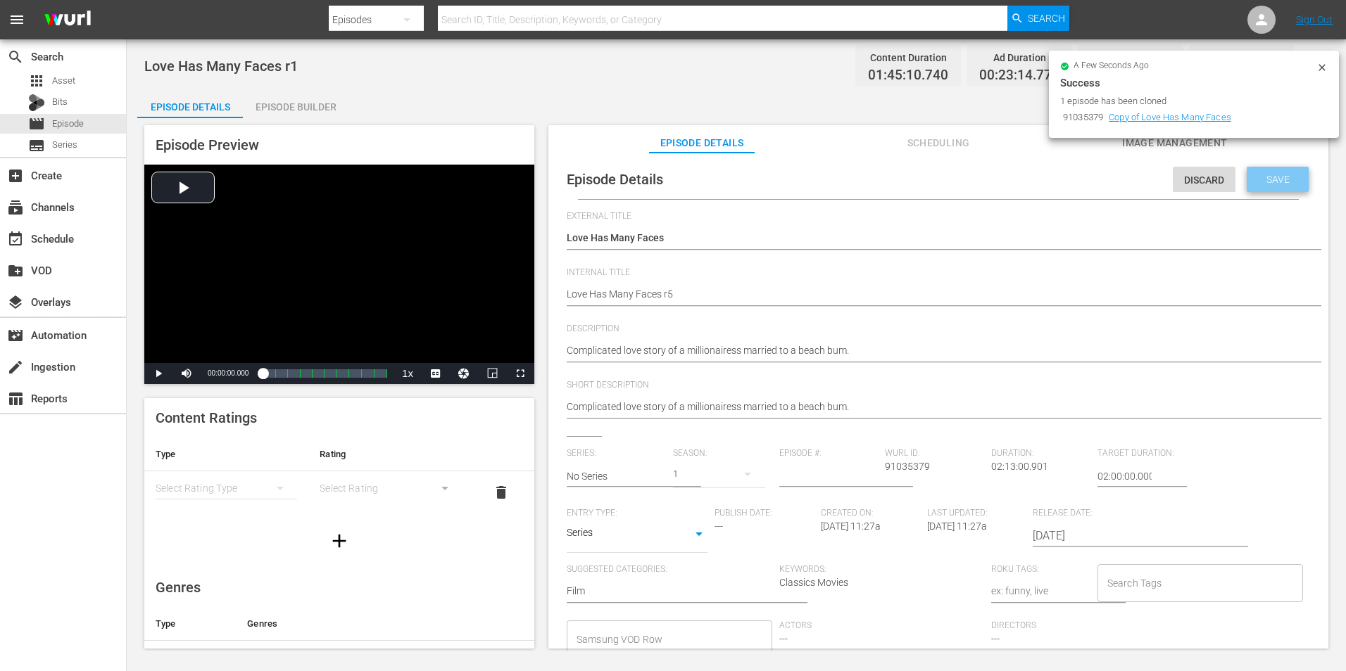
click at [1290, 184] on div "Save" at bounding box center [1278, 179] width 62 height 25
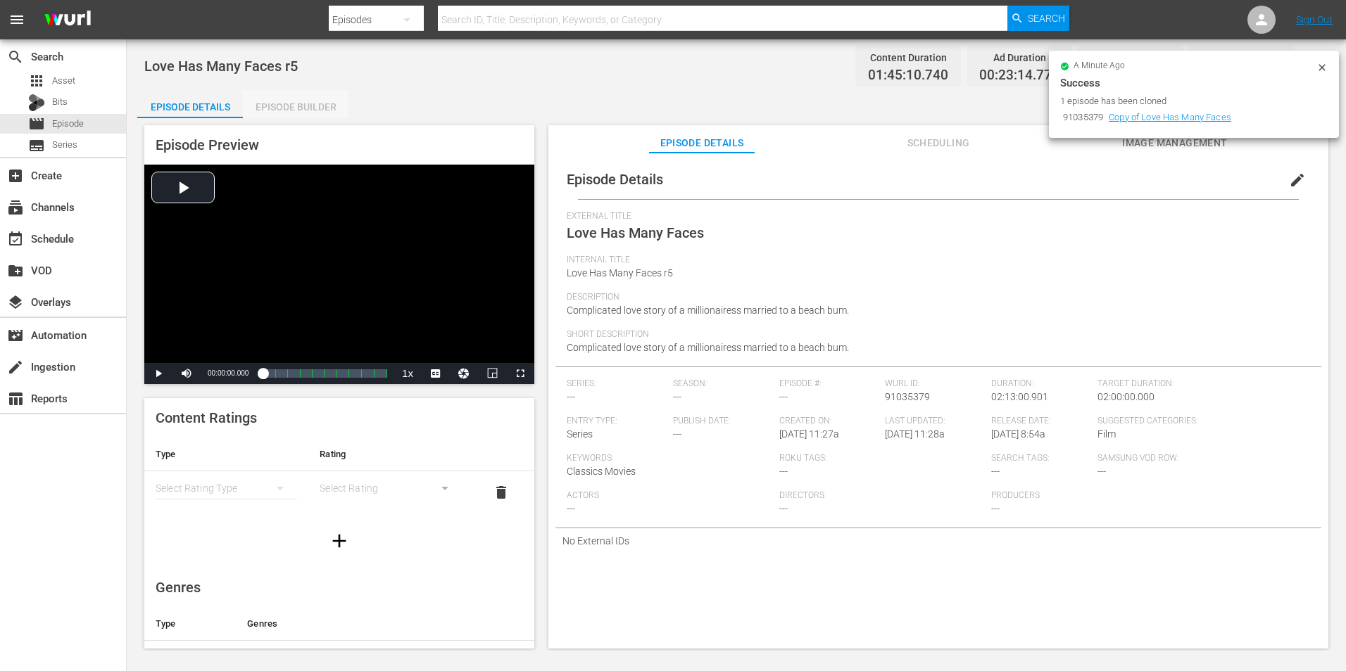
click at [301, 103] on div "Episode Builder" at bounding box center [296, 107] width 106 height 34
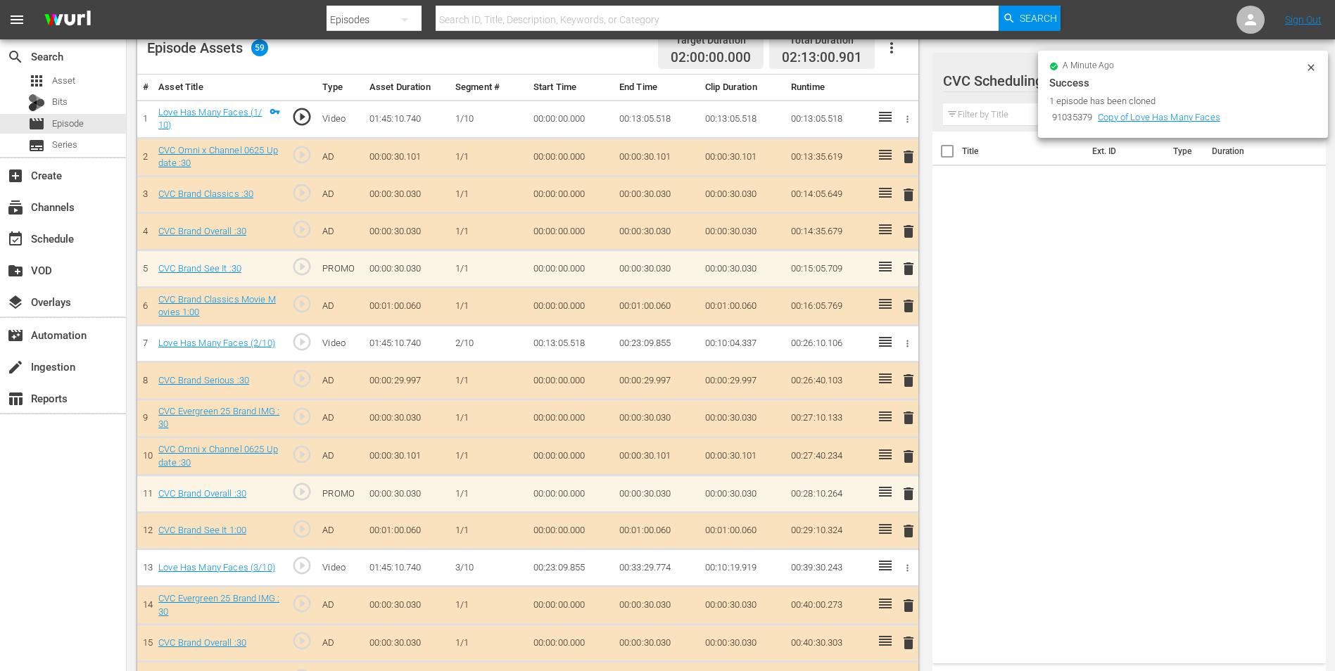
scroll to position [141, 0]
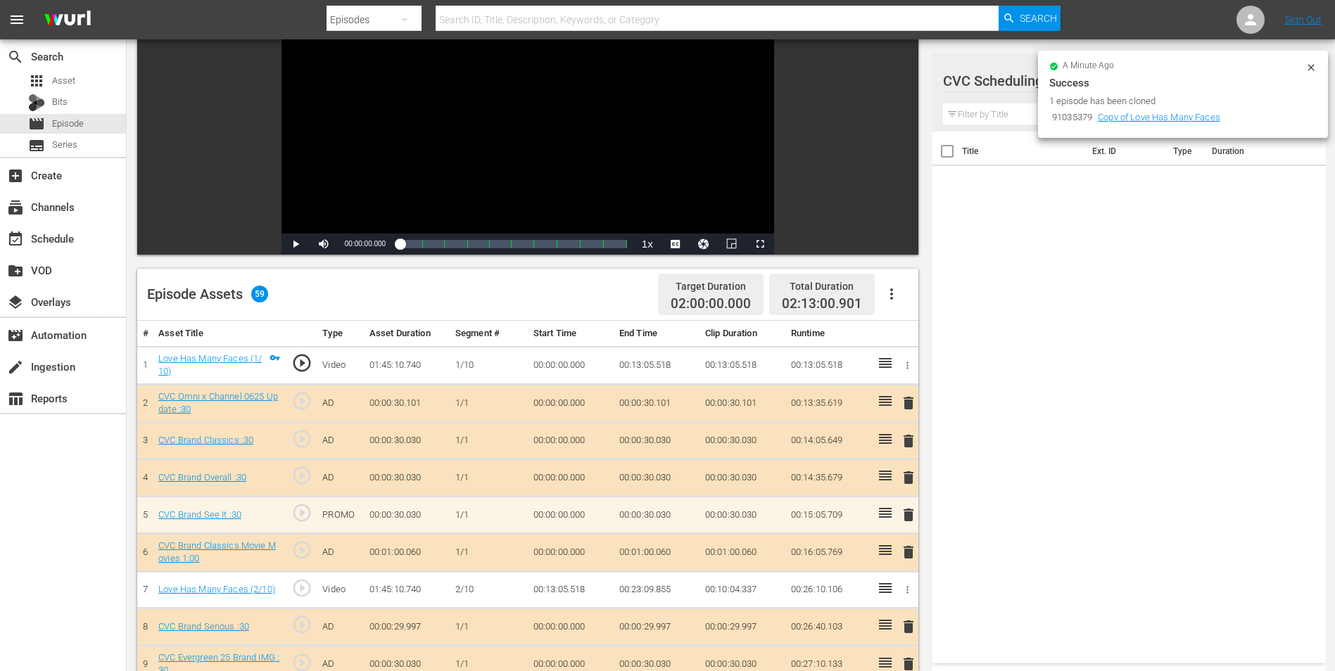
click at [1006, 112] on input "text" at bounding box center [1129, 114] width 372 height 23
click at [1313, 68] on icon at bounding box center [1311, 67] width 11 height 11
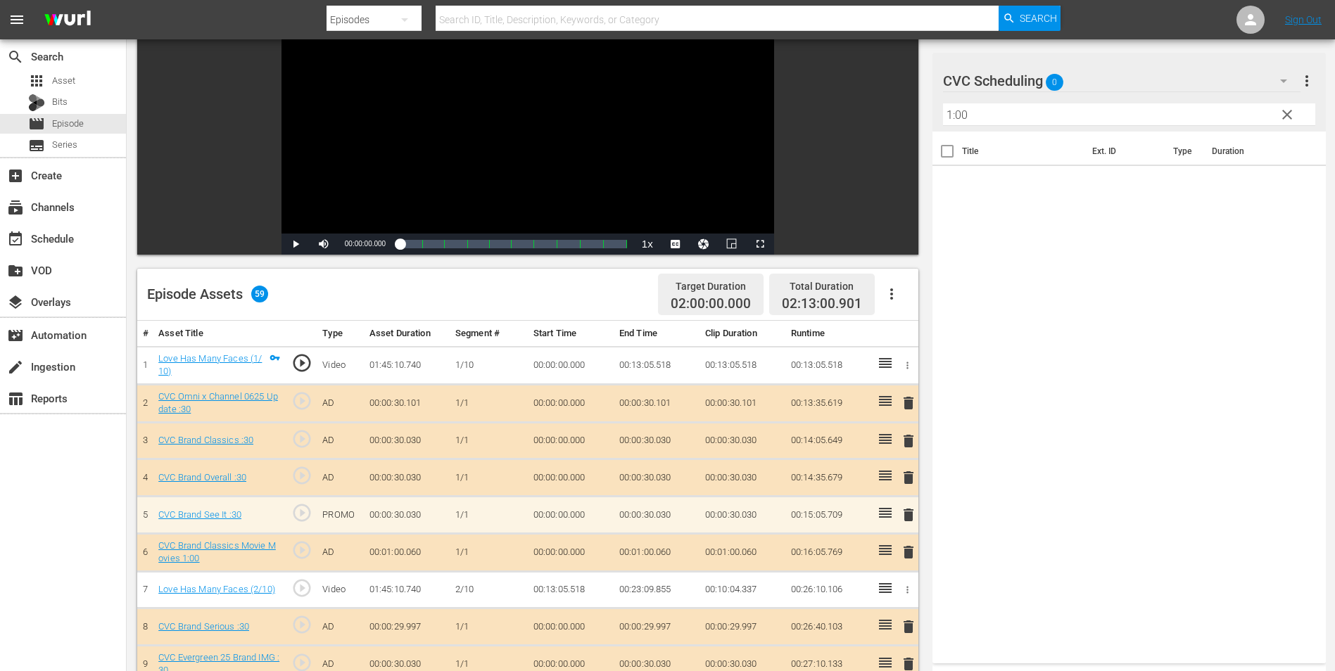
click at [1173, 74] on div "CVC Scheduling 0" at bounding box center [1122, 80] width 358 height 39
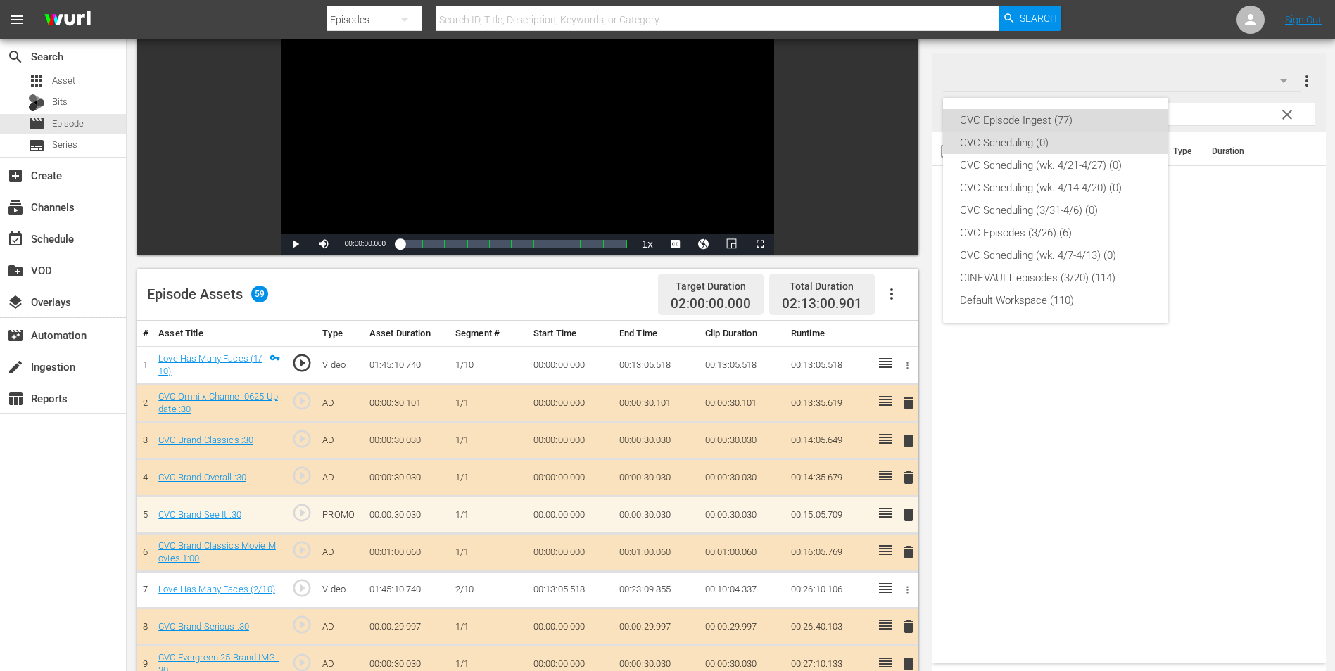
click at [1043, 119] on div "CVC Episode Ingest (77)" at bounding box center [1055, 120] width 191 height 23
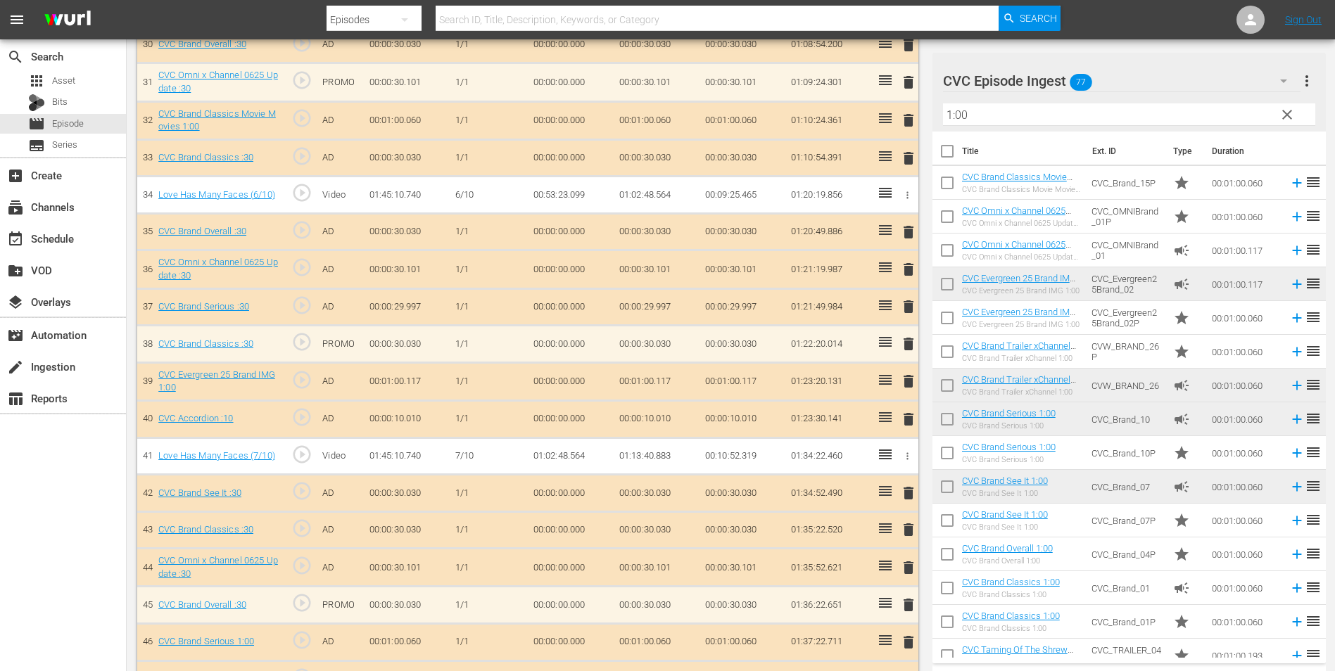
scroll to position [1619, 0]
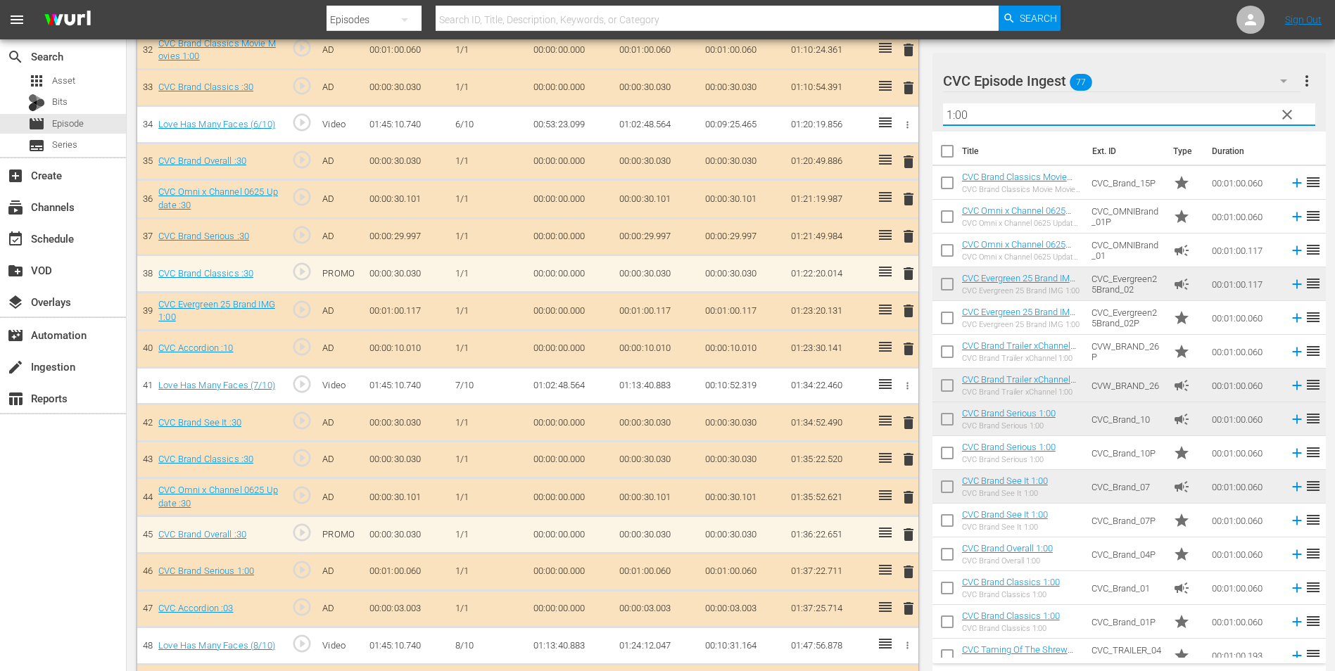
drag, startPoint x: 1010, startPoint y: 114, endPoint x: 891, endPoint y: 129, distance: 119.9
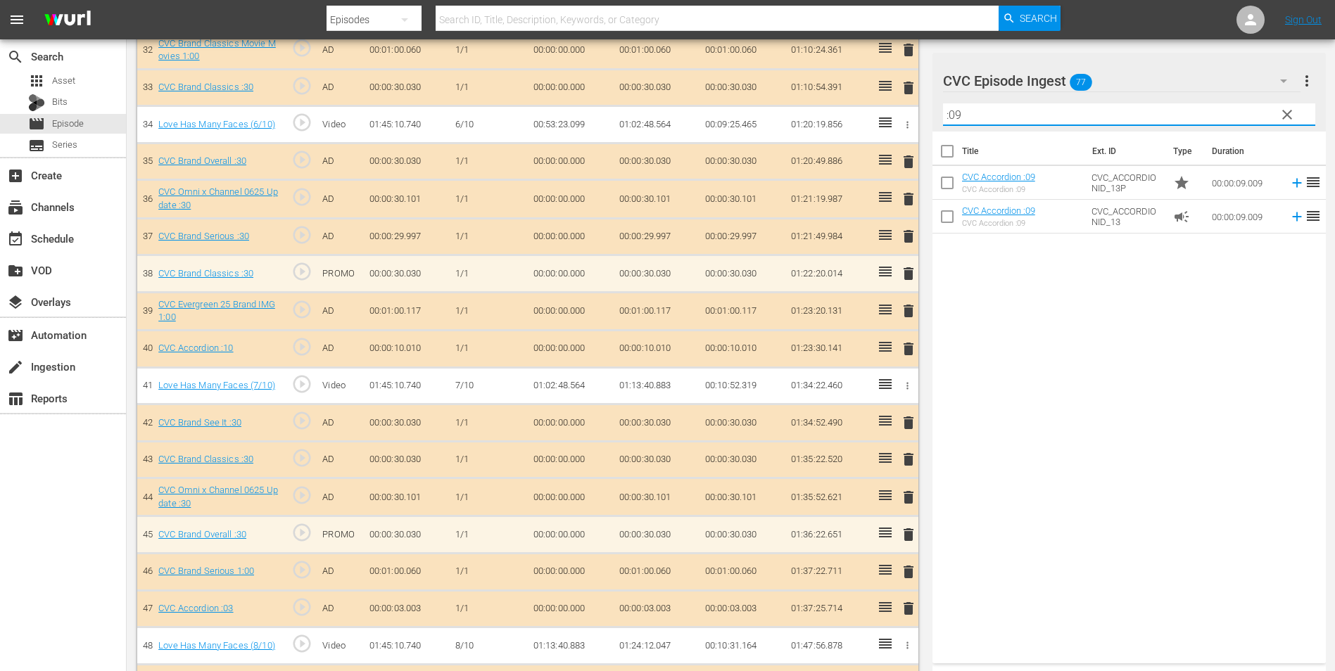
type input ":09"
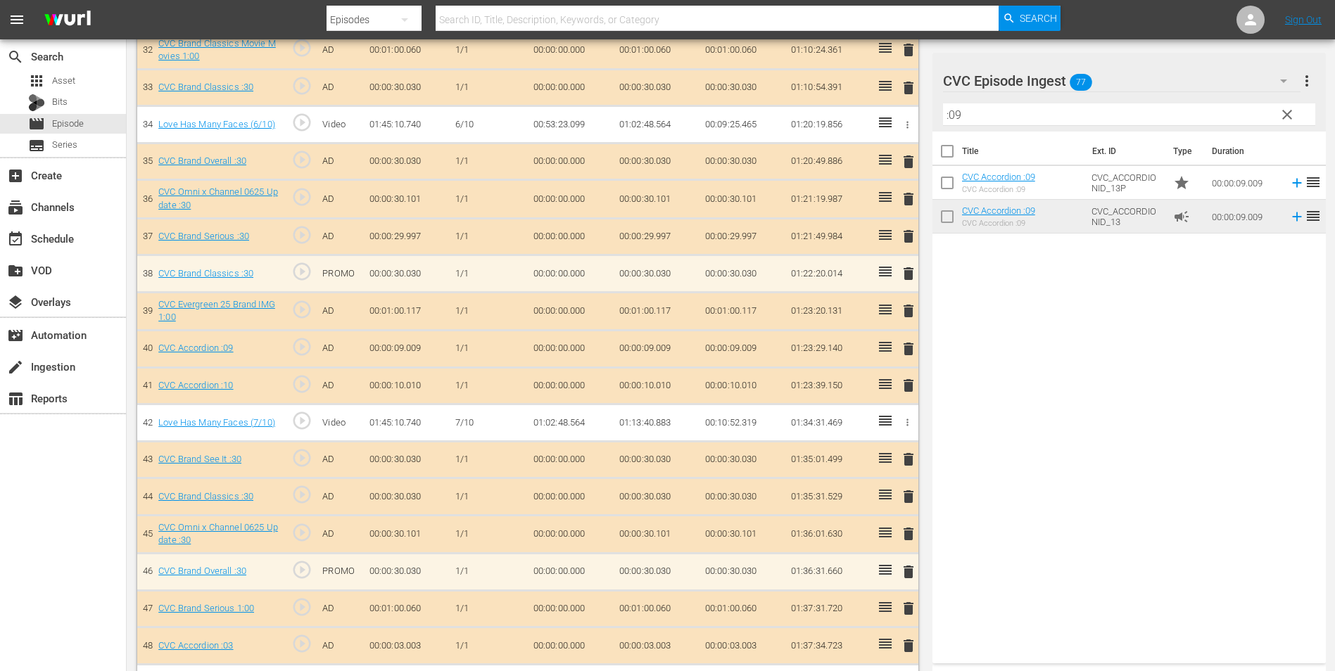
click at [909, 397] on td "delete" at bounding box center [906, 385] width 23 height 37
click at [914, 388] on span "delete" at bounding box center [908, 385] width 17 height 17
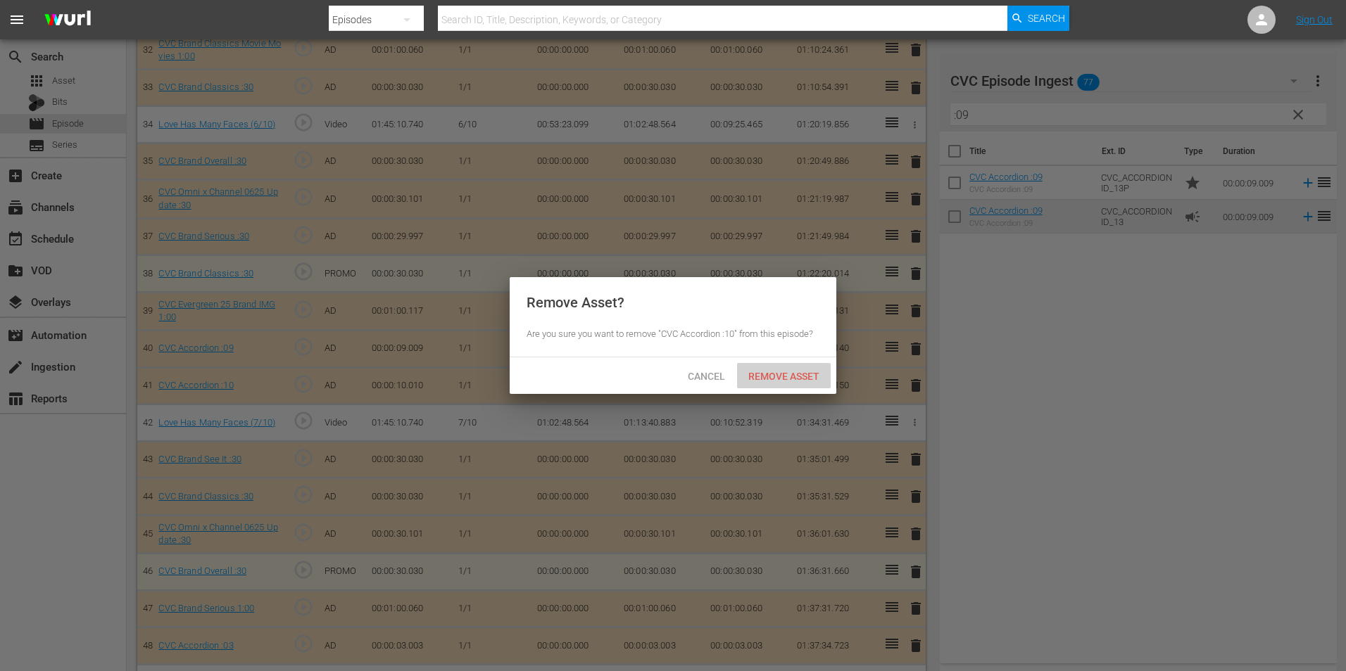
click at [775, 366] on div "Remove Asset" at bounding box center [784, 376] width 94 height 26
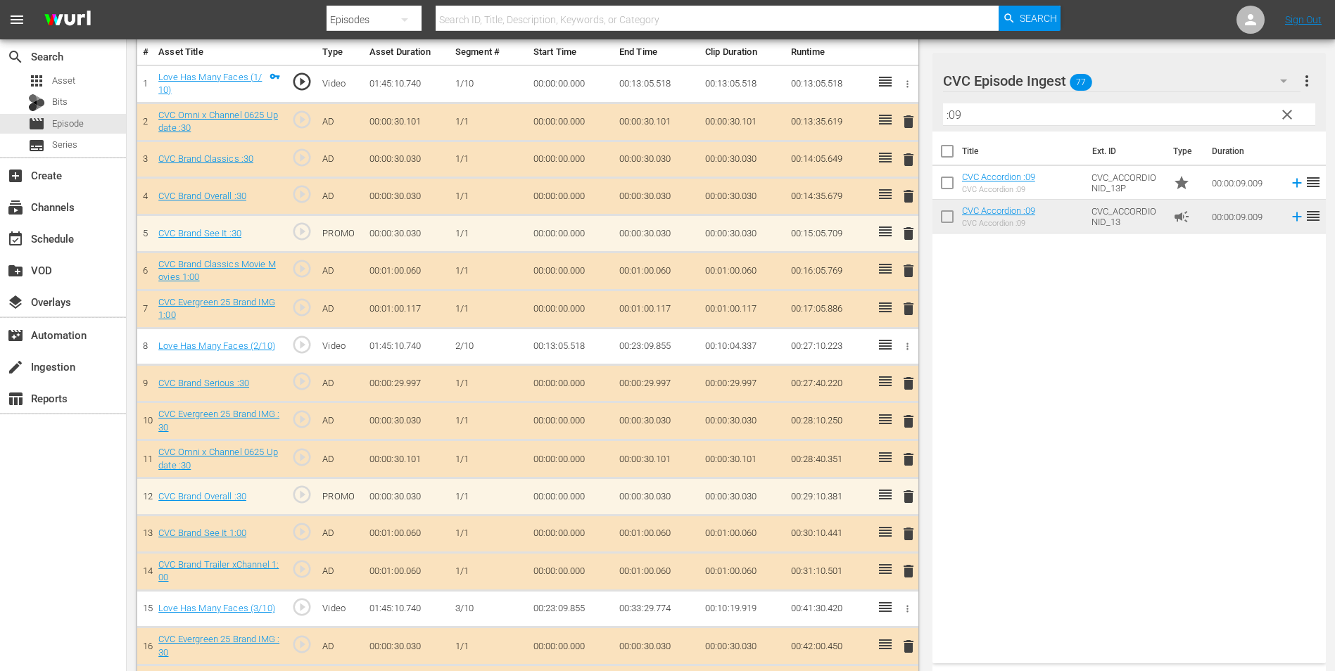
scroll to position [0, 0]
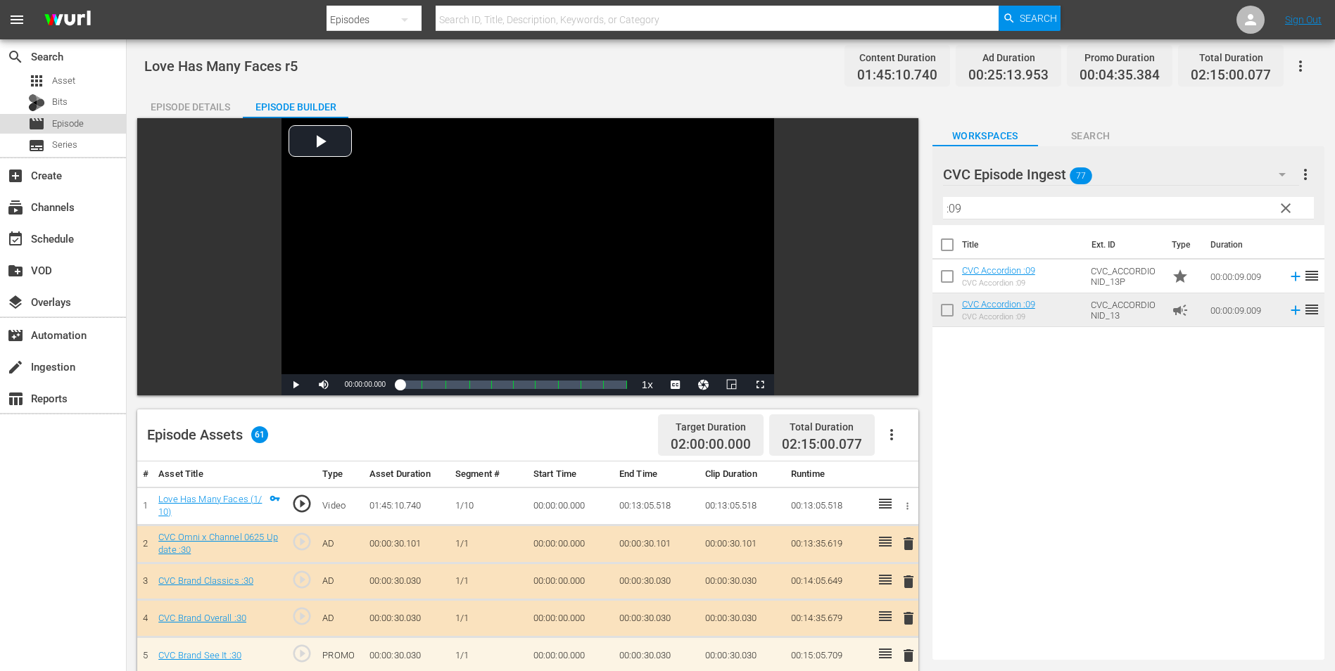
click at [89, 125] on div "movie Episode" at bounding box center [63, 124] width 126 height 20
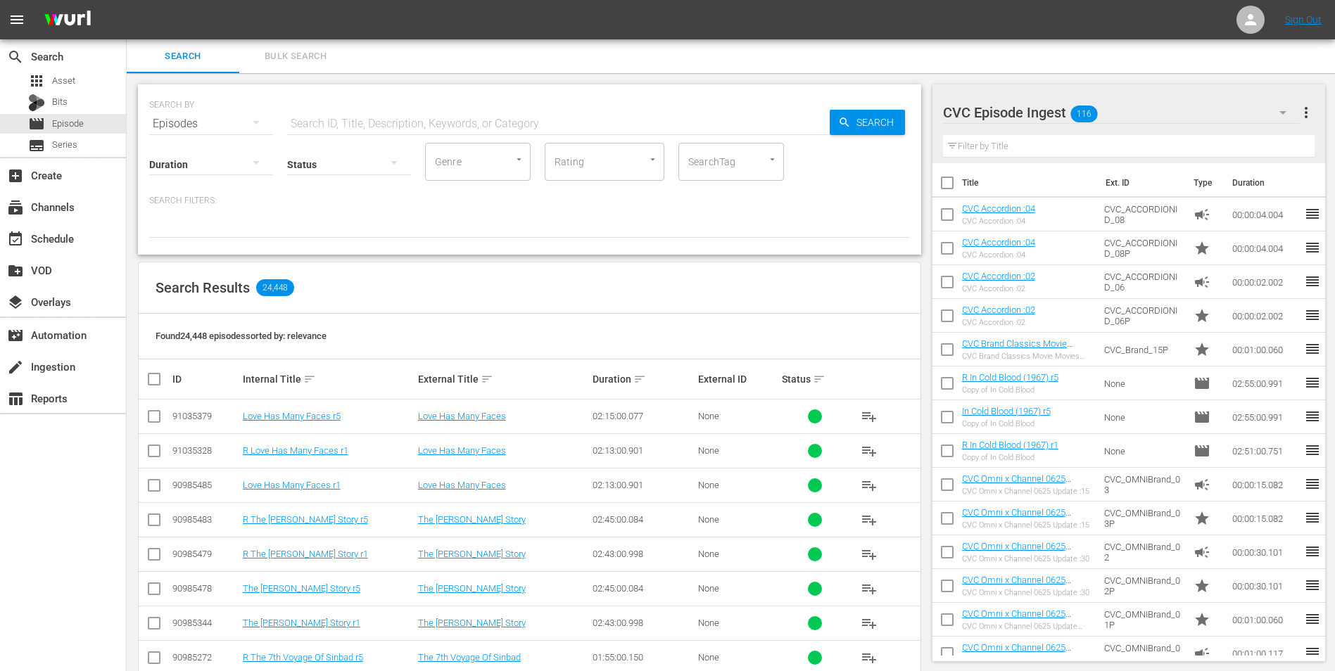
click at [152, 413] on input "checkbox" at bounding box center [154, 419] width 17 height 17
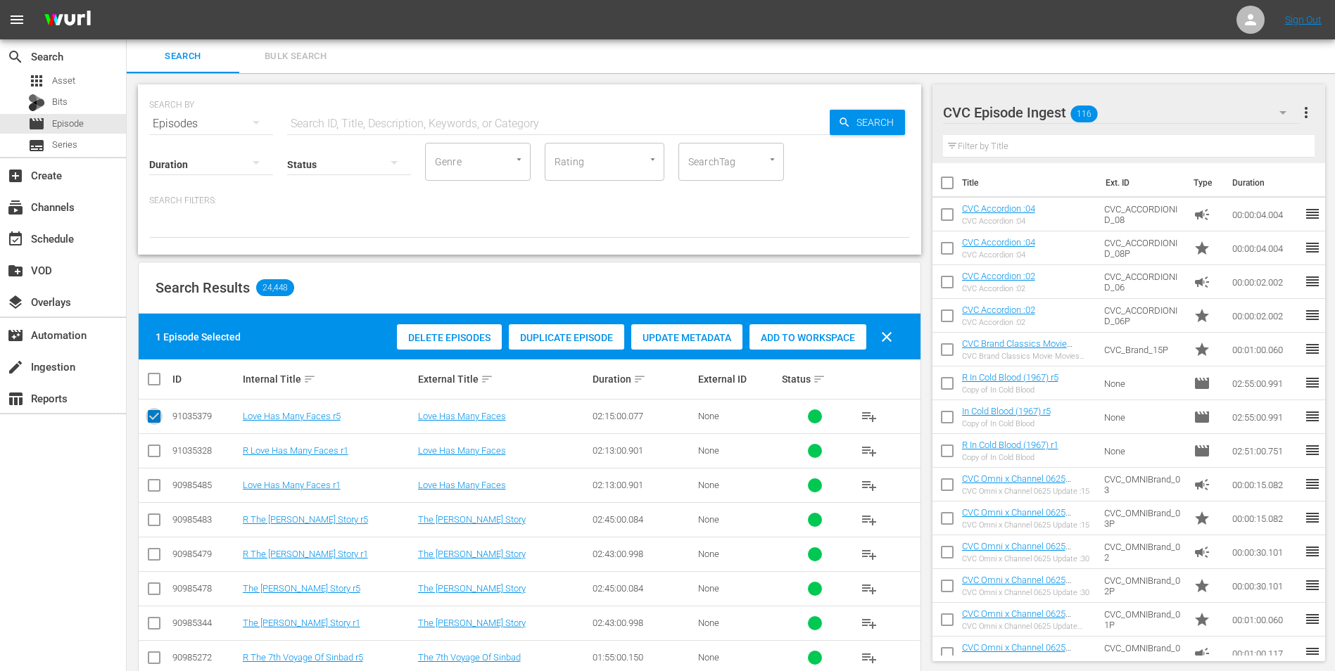
click at [160, 421] on input "checkbox" at bounding box center [154, 419] width 17 height 17
checkbox input "false"
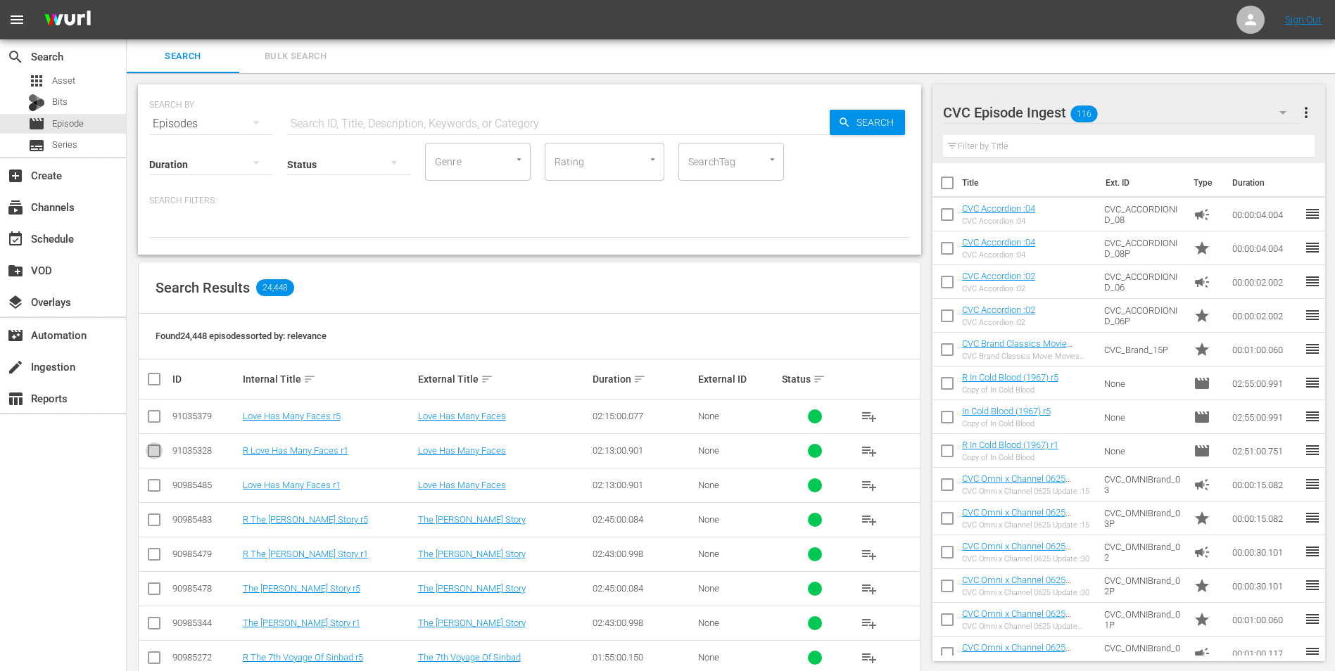
click at [158, 450] on input "checkbox" at bounding box center [154, 454] width 17 height 17
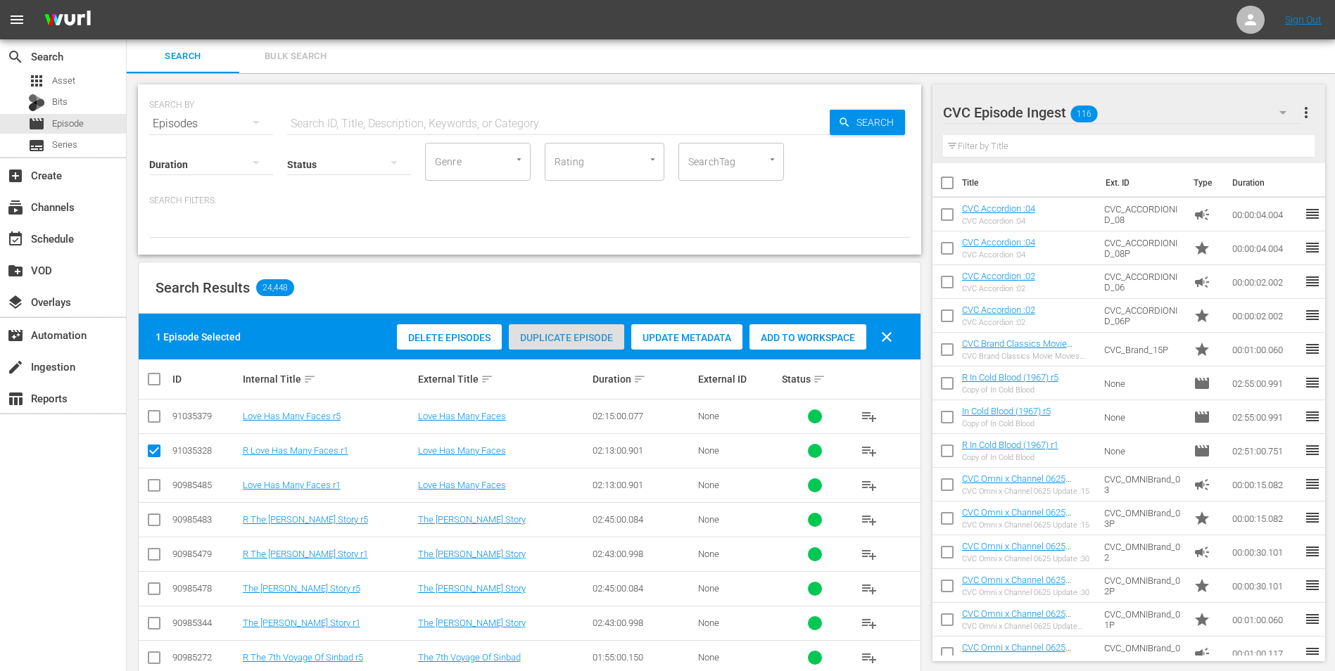
click at [579, 339] on span "Duplicate Episode" at bounding box center [566, 337] width 115 height 11
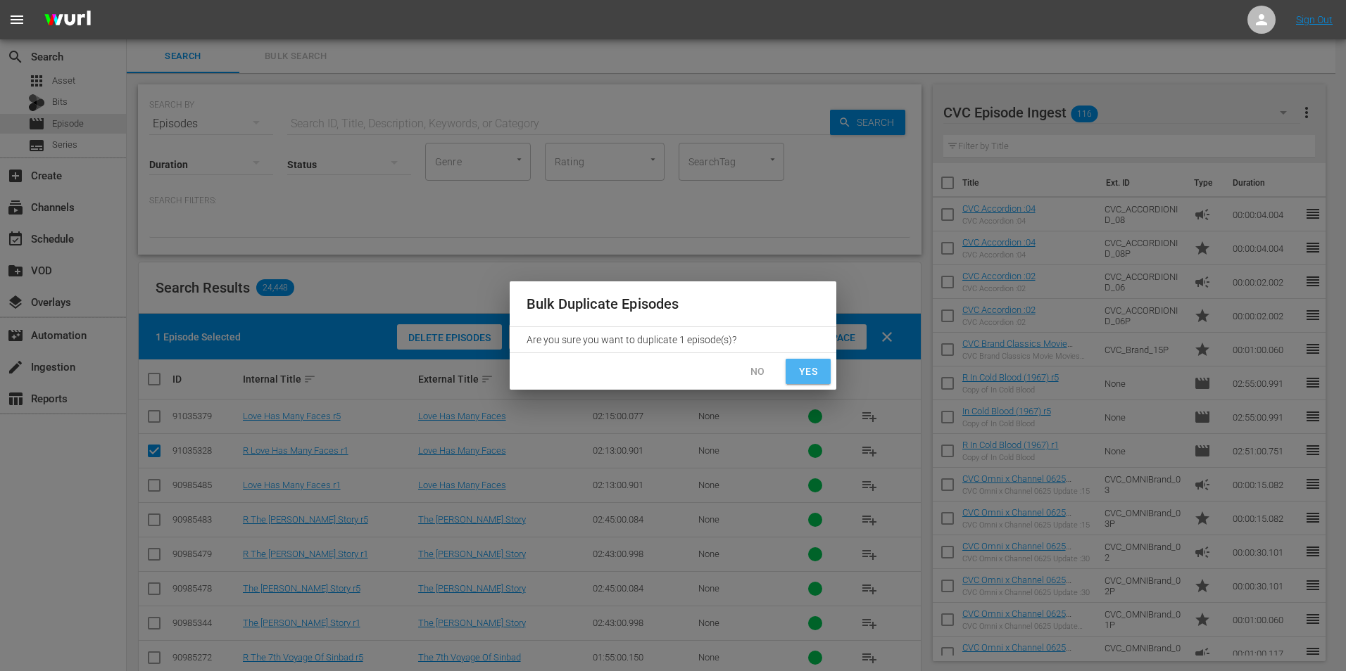
click at [814, 377] on span "Yes" at bounding box center [808, 372] width 23 height 18
checkbox input "false"
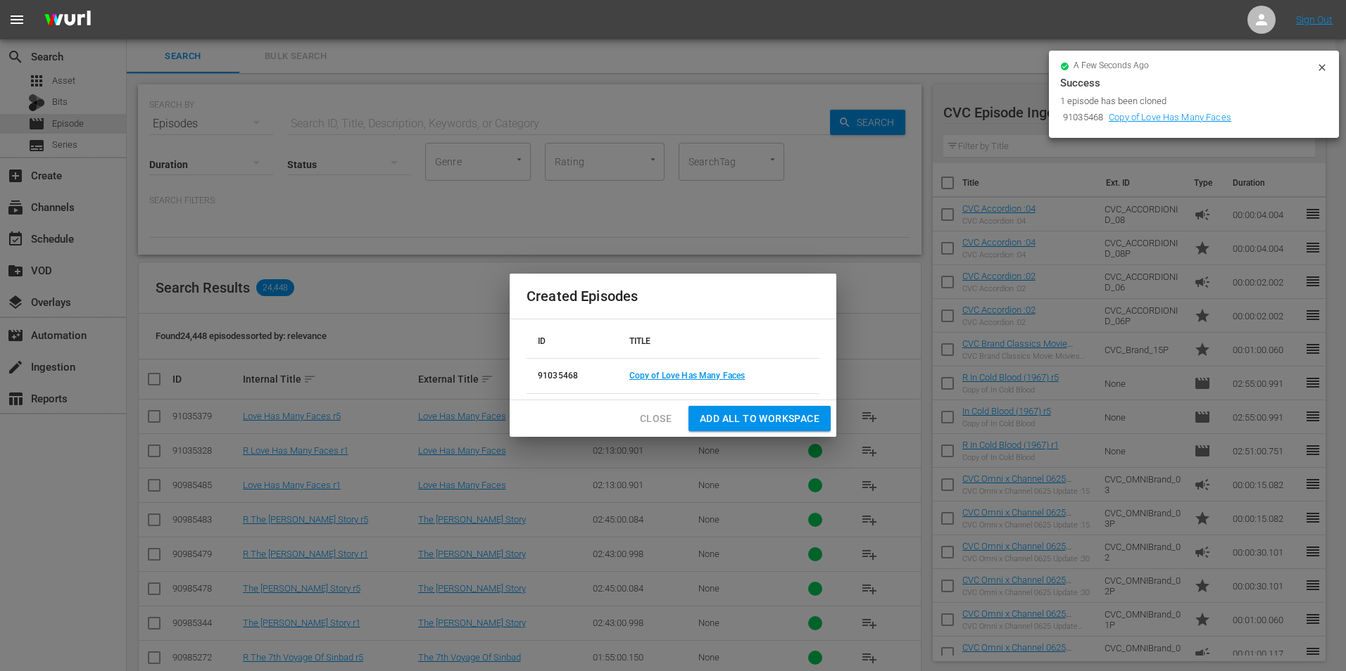
click at [662, 412] on span "Close" at bounding box center [656, 419] width 32 height 18
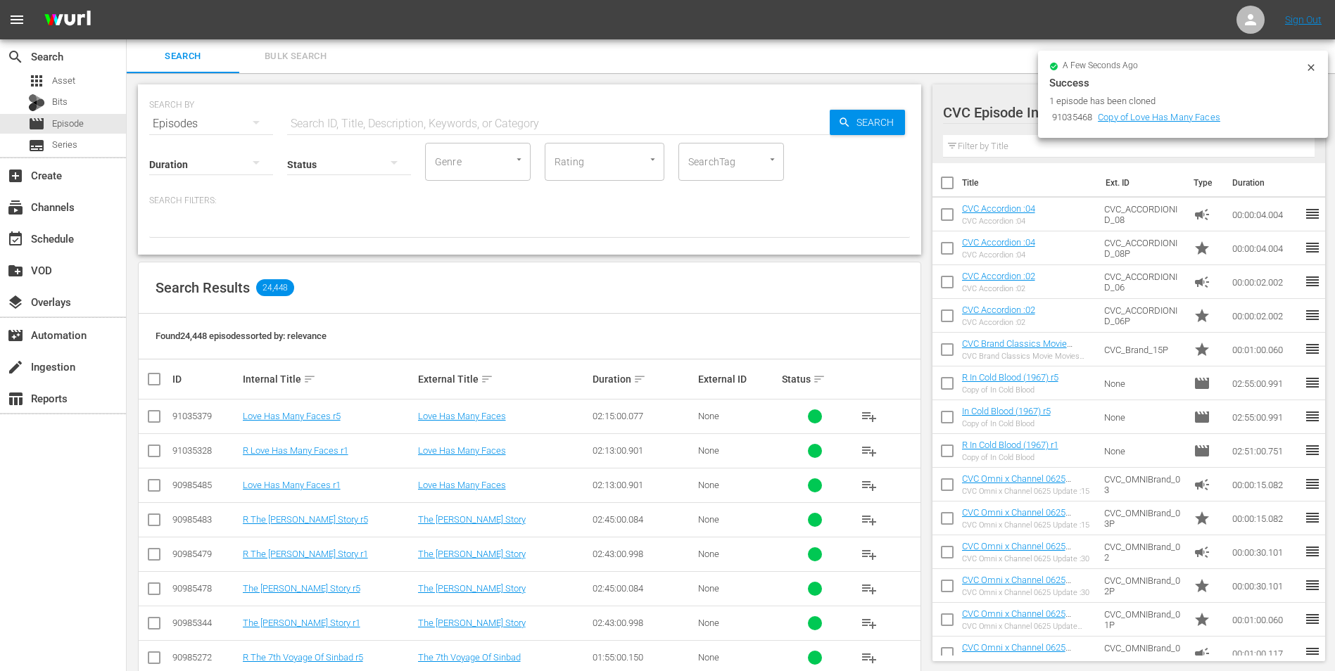
click at [1159, 109] on td "Copy of Love Has Many Faces" at bounding box center [1159, 117] width 128 height 19
click at [1159, 122] on td "Copy of Love Has Many Faces" at bounding box center [1159, 117] width 128 height 19
click at [1162, 118] on link "Copy of Love Has Many Faces" at bounding box center [1159, 117] width 122 height 11
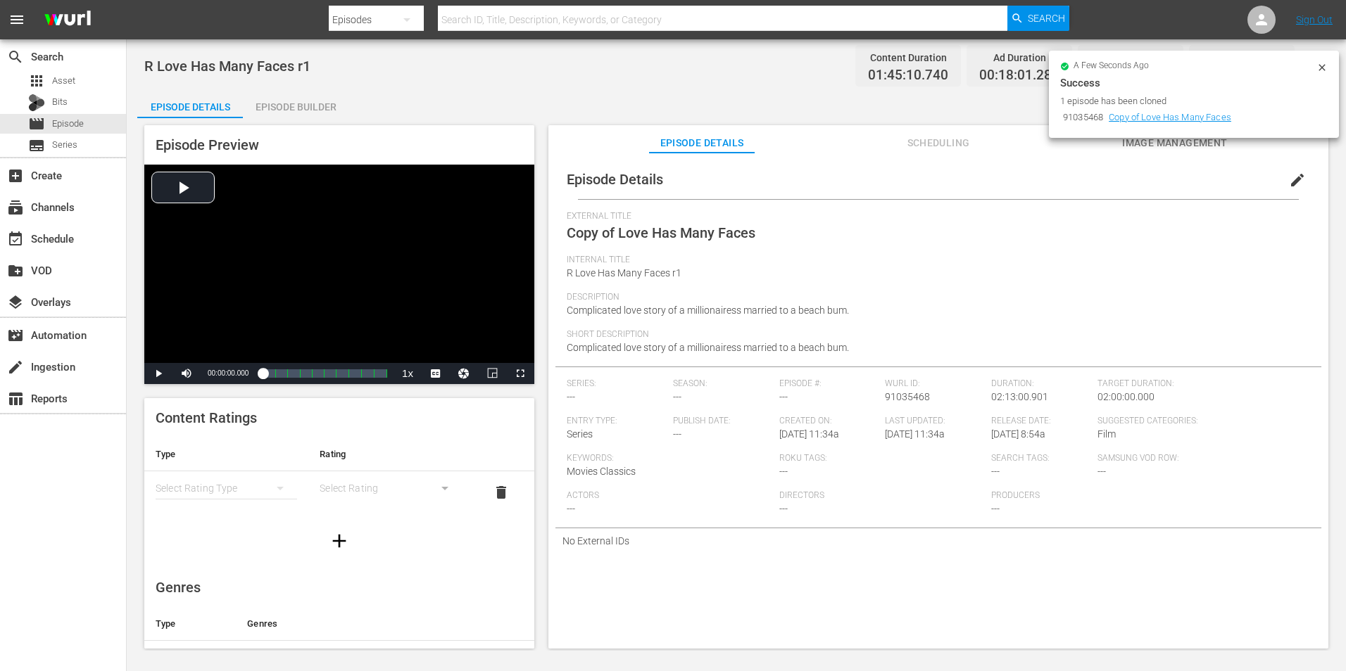
click at [327, 108] on div "Episode Builder" at bounding box center [296, 107] width 106 height 34
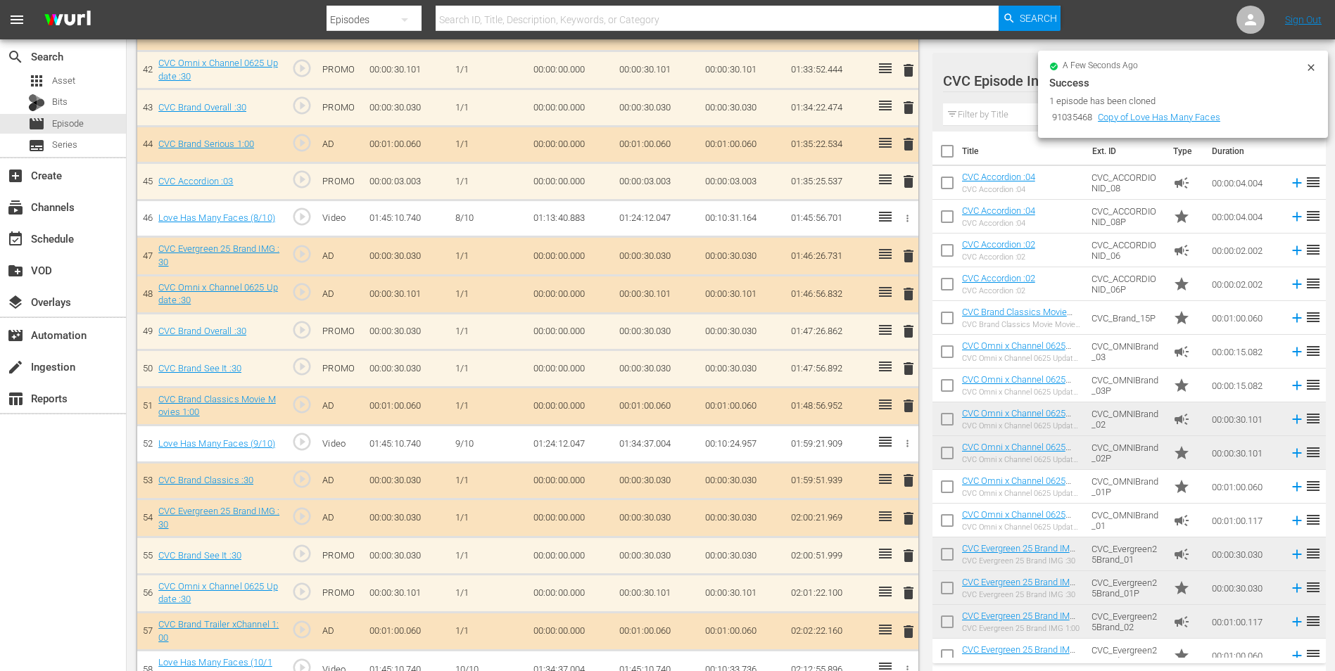
scroll to position [1971, 0]
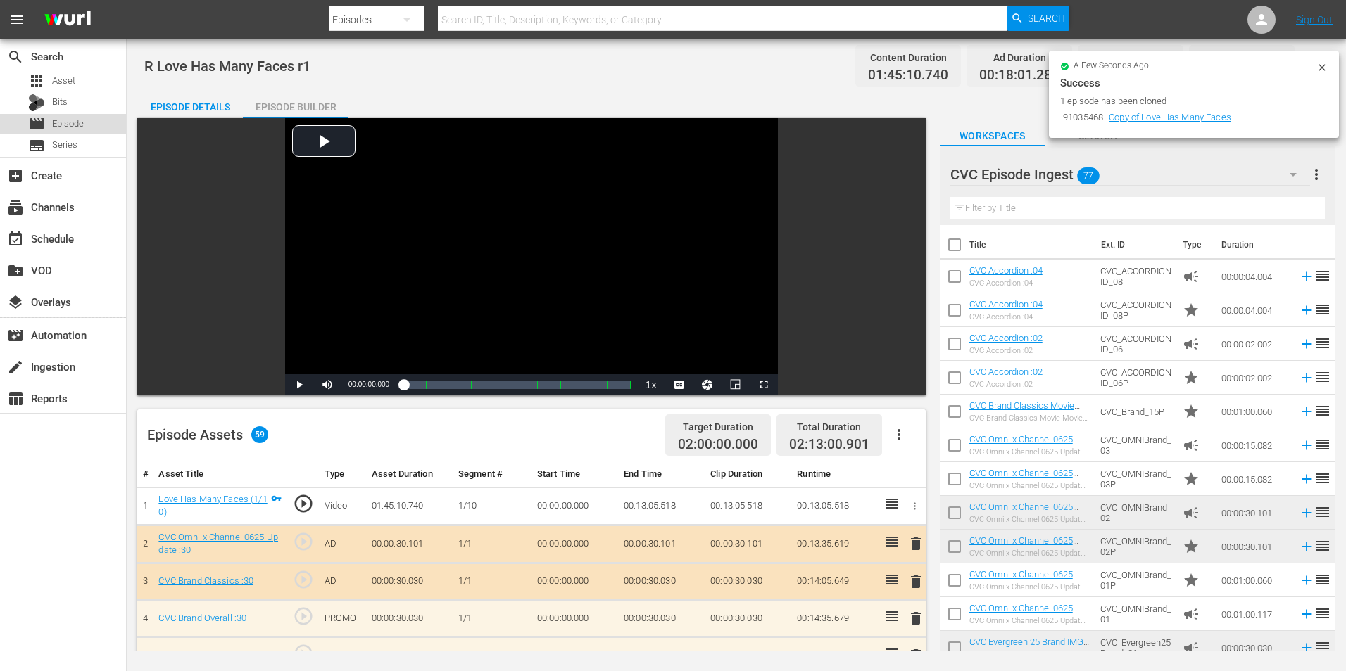
click at [75, 120] on span "Episode" at bounding box center [68, 124] width 32 height 14
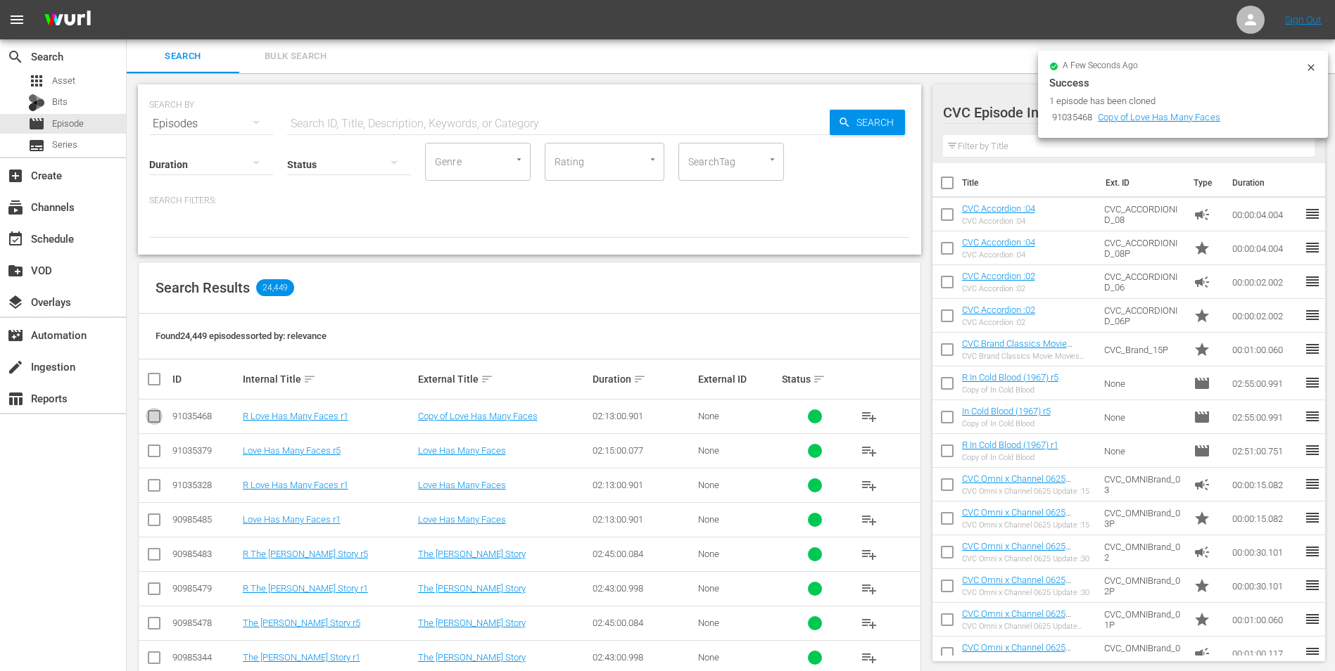
click at [153, 419] on input "checkbox" at bounding box center [154, 419] width 17 height 17
checkbox input "true"
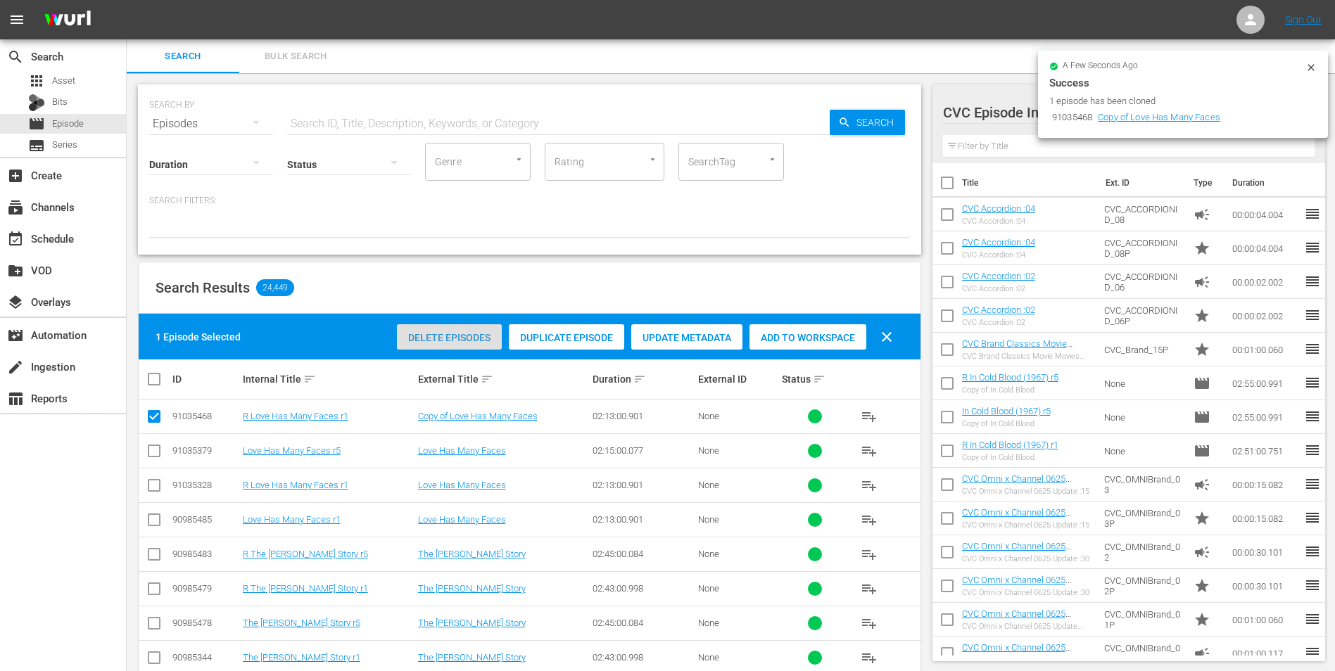
click at [453, 338] on span "Delete Episodes" at bounding box center [449, 337] width 105 height 11
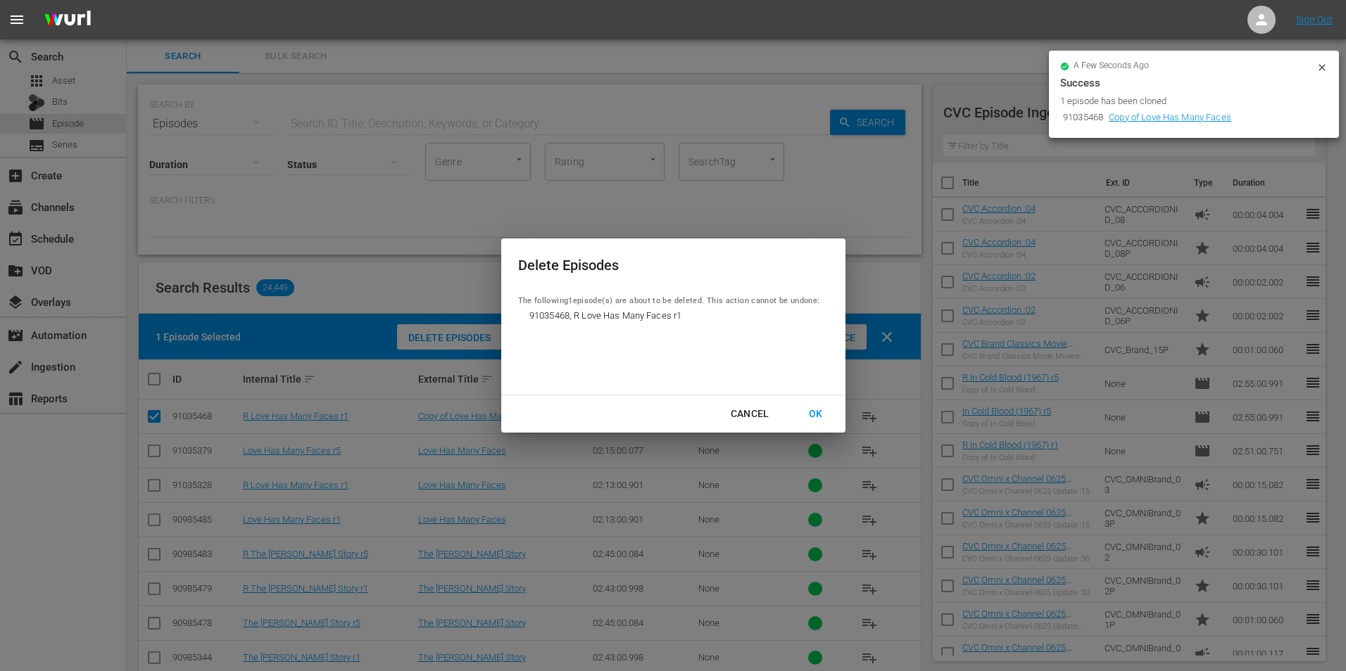
click at [814, 415] on div "OK" at bounding box center [815, 414] width 37 height 18
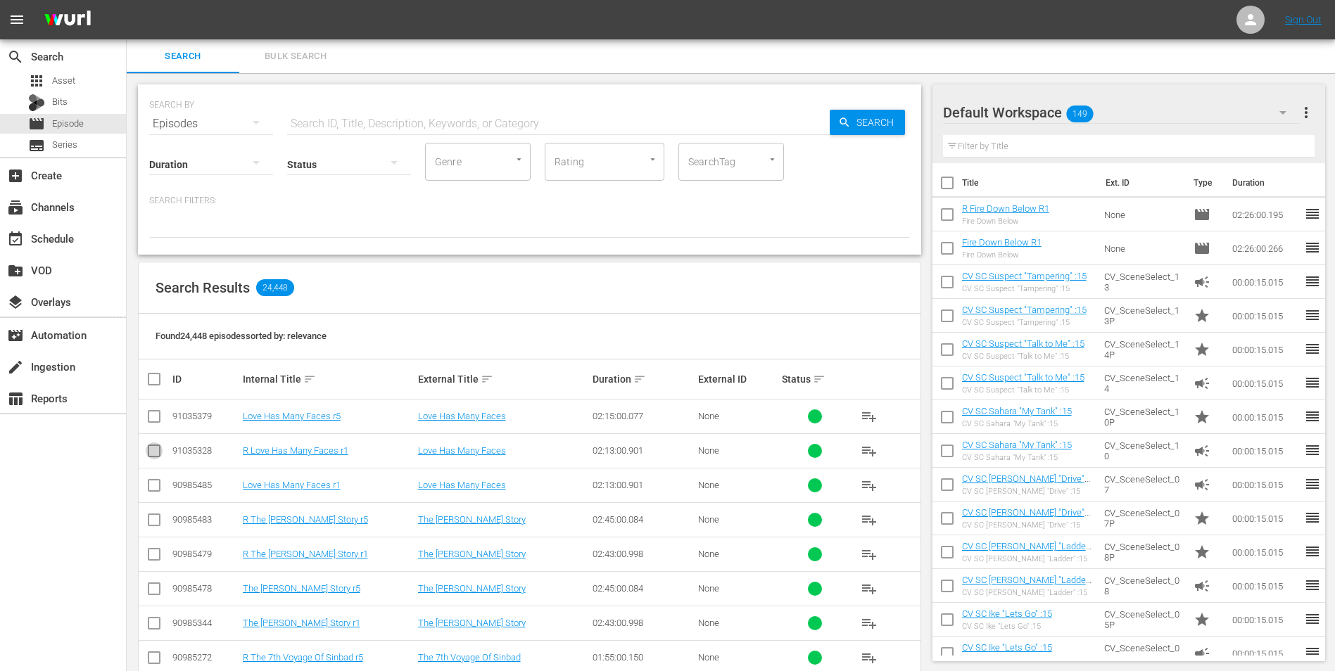
click at [153, 448] on input "checkbox" at bounding box center [154, 454] width 17 height 17
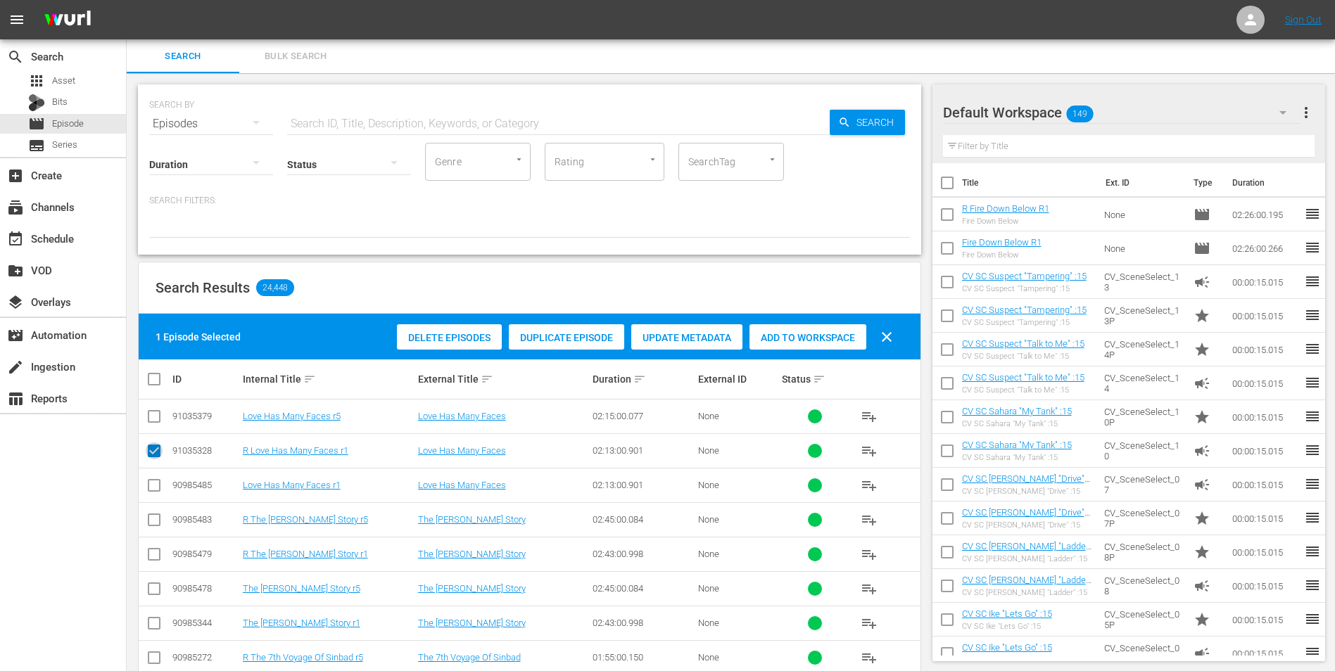
drag, startPoint x: 153, startPoint y: 453, endPoint x: 158, endPoint y: 425, distance: 27.9
click at [153, 452] on input "checkbox" at bounding box center [154, 454] width 17 height 17
checkbox input "false"
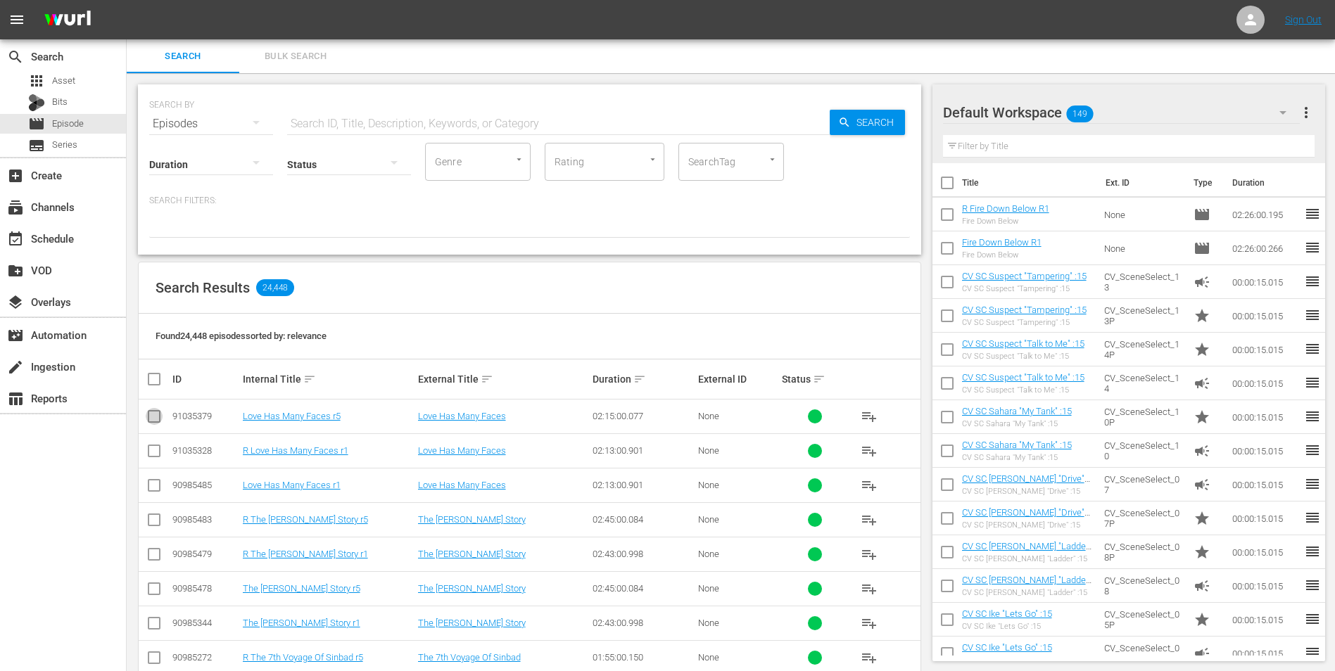
click at [159, 414] on input "checkbox" at bounding box center [154, 419] width 17 height 17
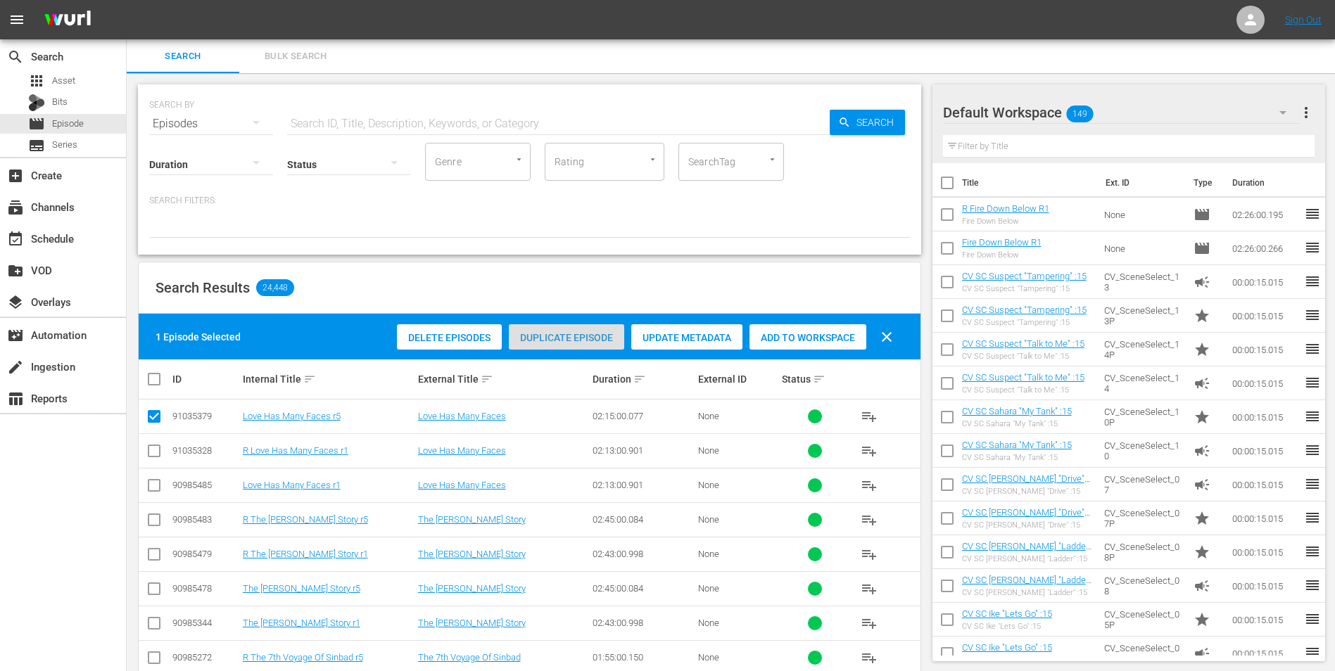
click at [535, 334] on span "Duplicate Episode" at bounding box center [566, 337] width 115 height 11
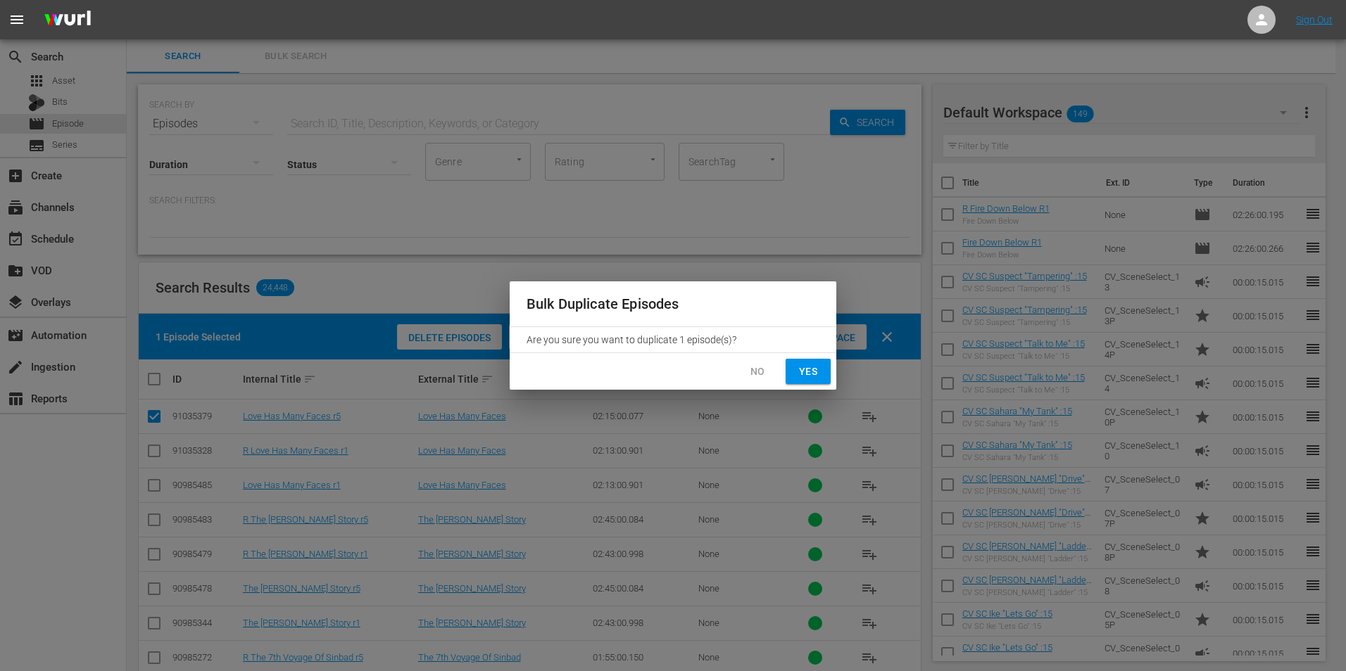
click at [802, 373] on span "Yes" at bounding box center [808, 372] width 23 height 18
checkbox input "false"
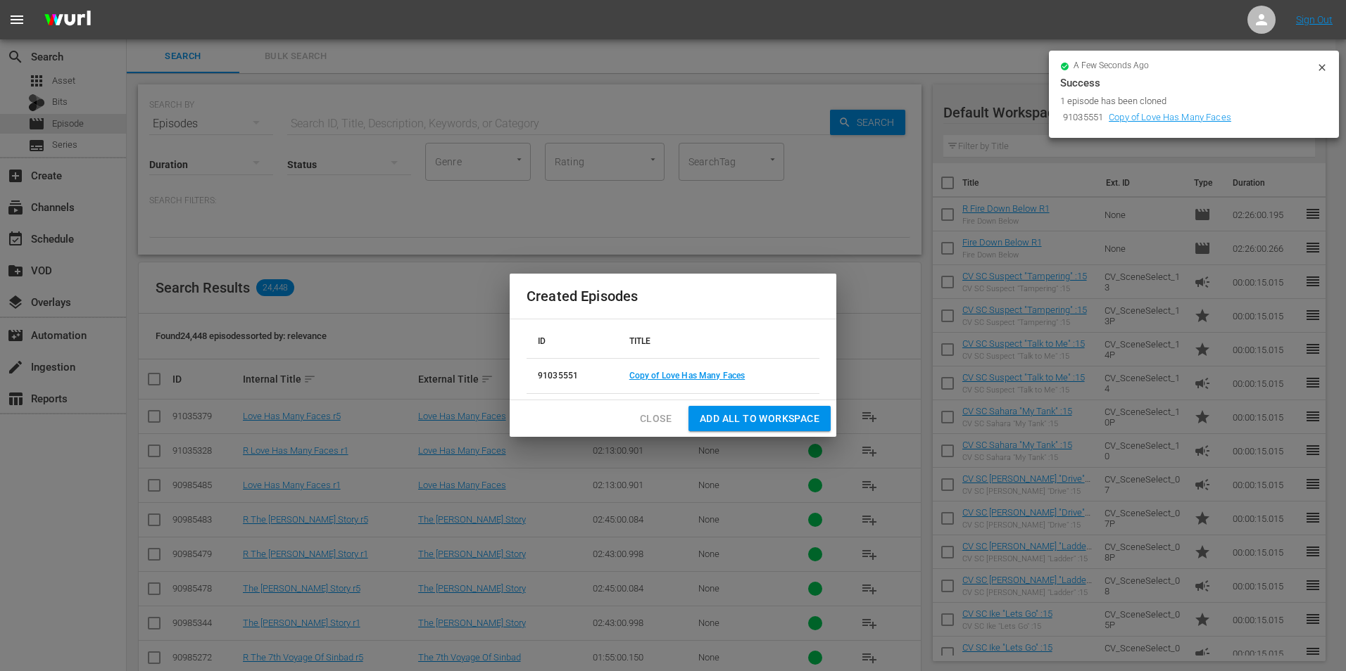
click at [1315, 75] on div "Success" at bounding box center [1193, 83] width 267 height 17
click at [711, 374] on link "Copy of Love Has Many Faces" at bounding box center [686, 376] width 115 height 10
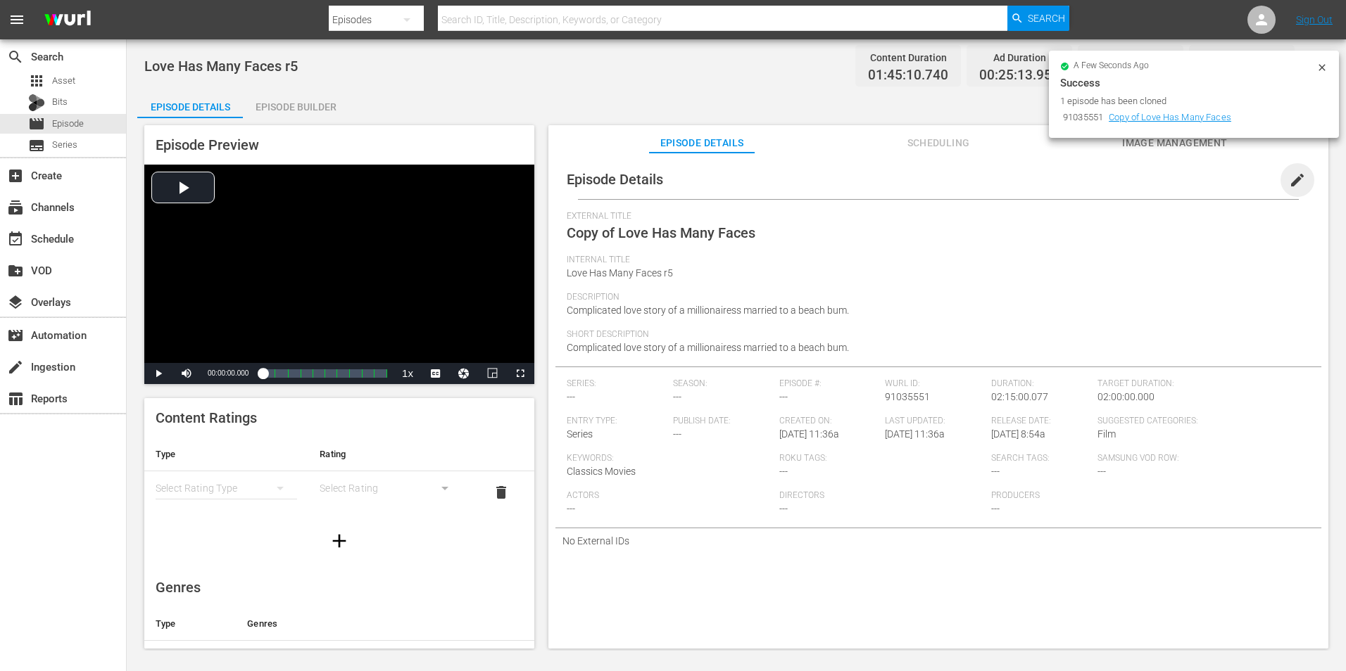
click at [1289, 182] on span "edit" at bounding box center [1297, 180] width 17 height 17
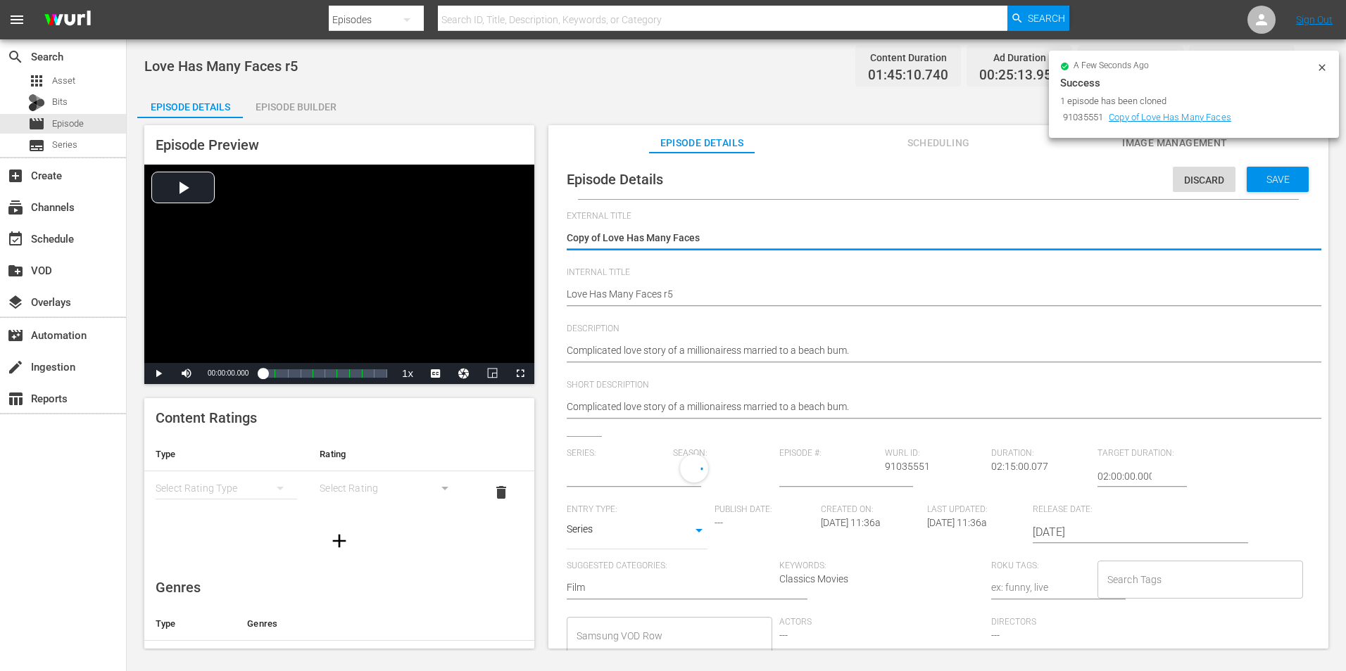
type input "No Series"
drag, startPoint x: 602, startPoint y: 234, endPoint x: 539, endPoint y: 234, distance: 63.3
click at [539, 234] on div "Episode Preview Video Player is loading. Play Video Play Mute Current Time 00:0…" at bounding box center [736, 389] width 1198 height 542
type textarea "Love Has Many Faces"
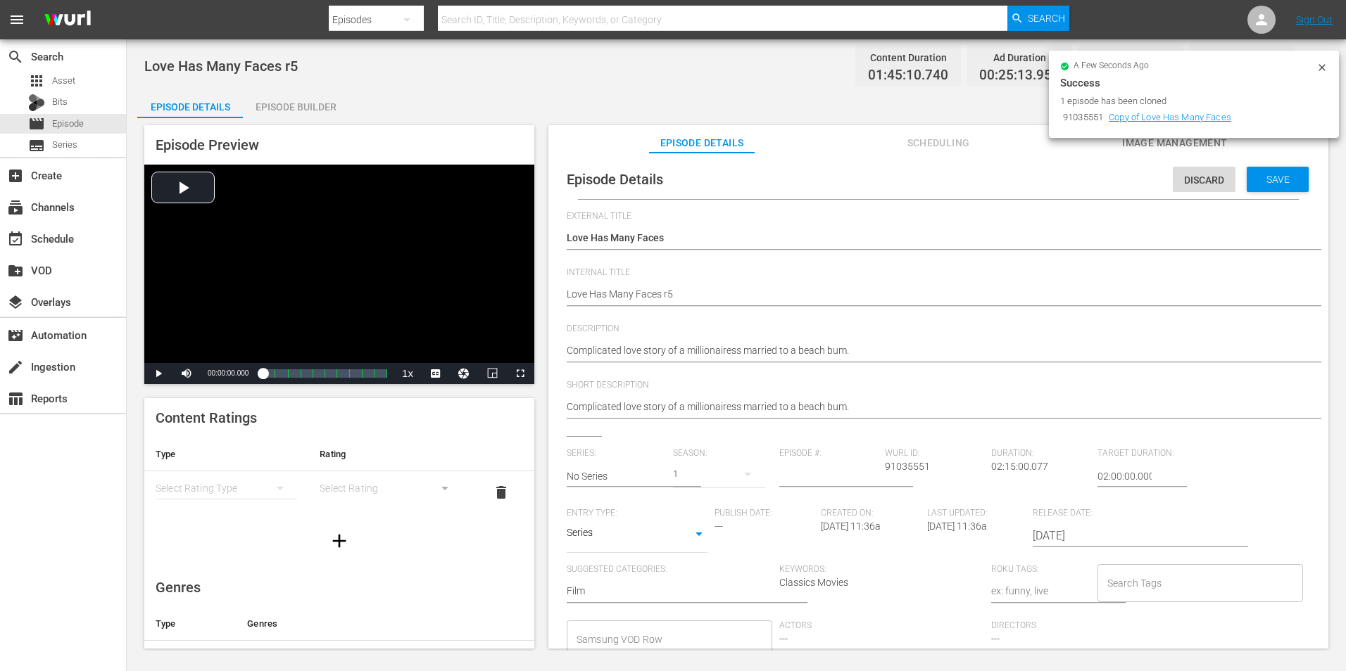
click at [566, 295] on div "Episode Details Discard Save External Title Copy of Love Has Many Faces Copy of…" at bounding box center [938, 458] width 766 height 596
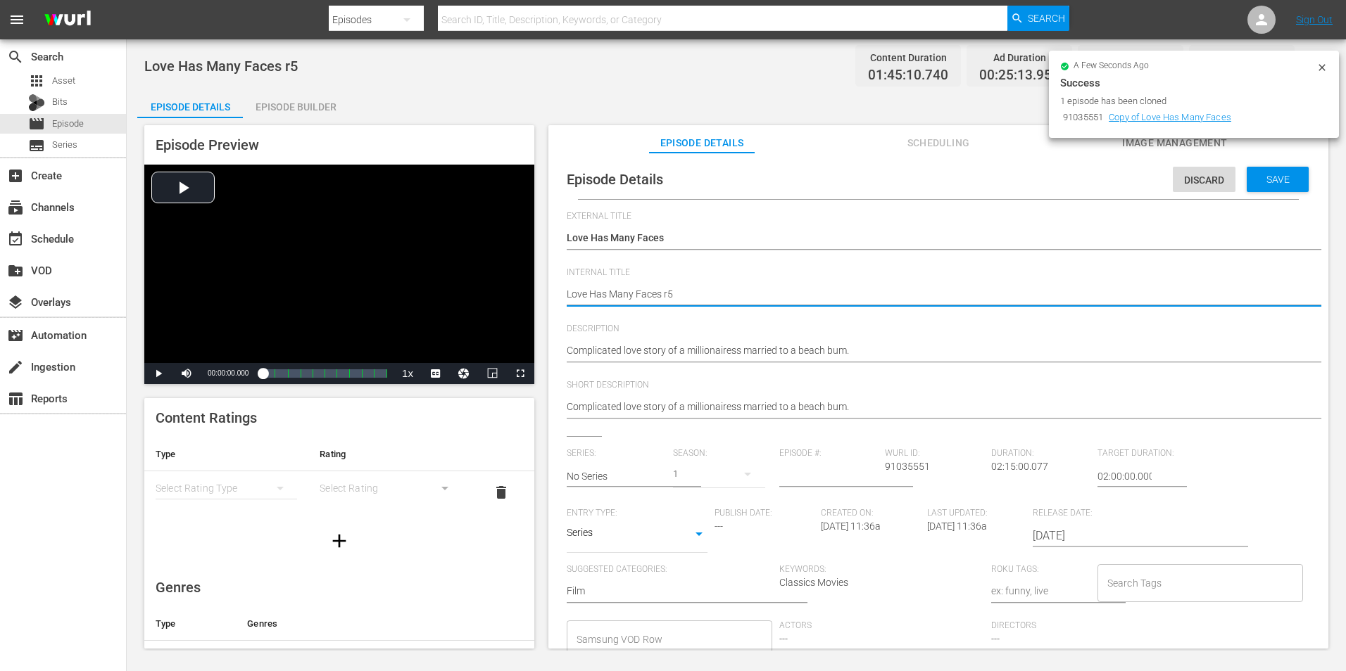
type textarea "RLove Has Many Faces r5"
type textarea "R Love Has Many Faces r5"
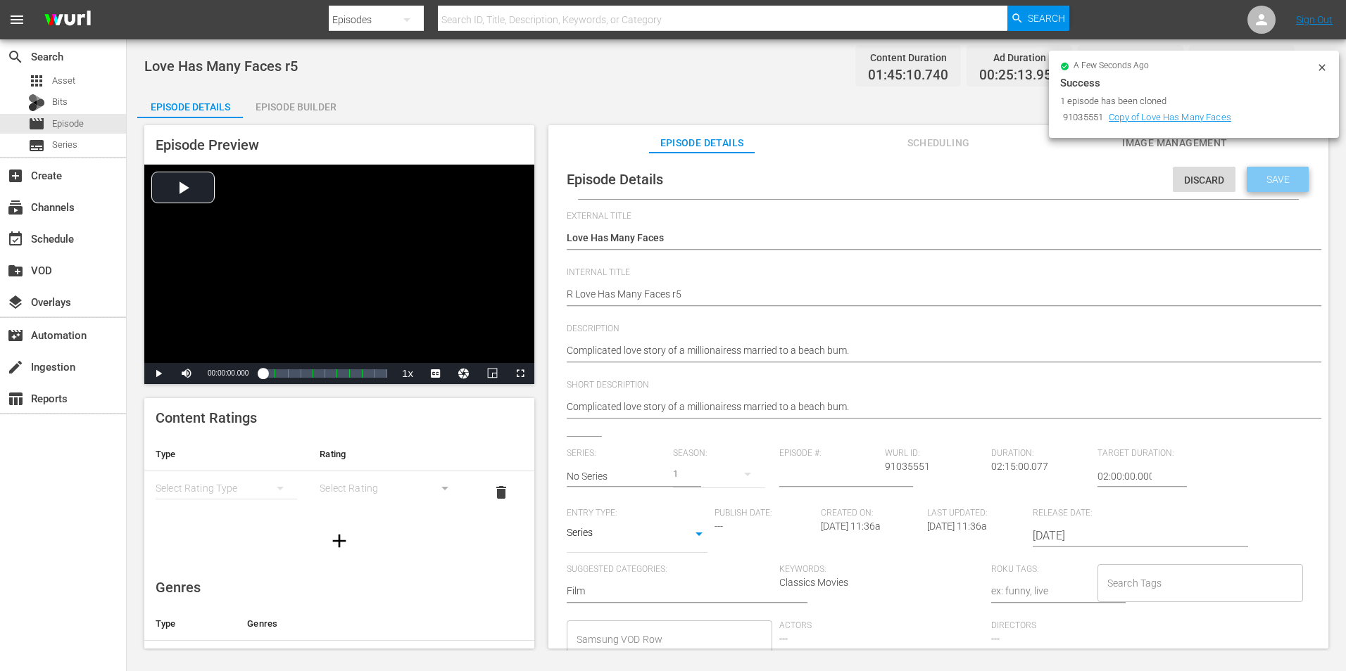
click at [1266, 182] on span "Save" at bounding box center [1278, 179] width 46 height 11
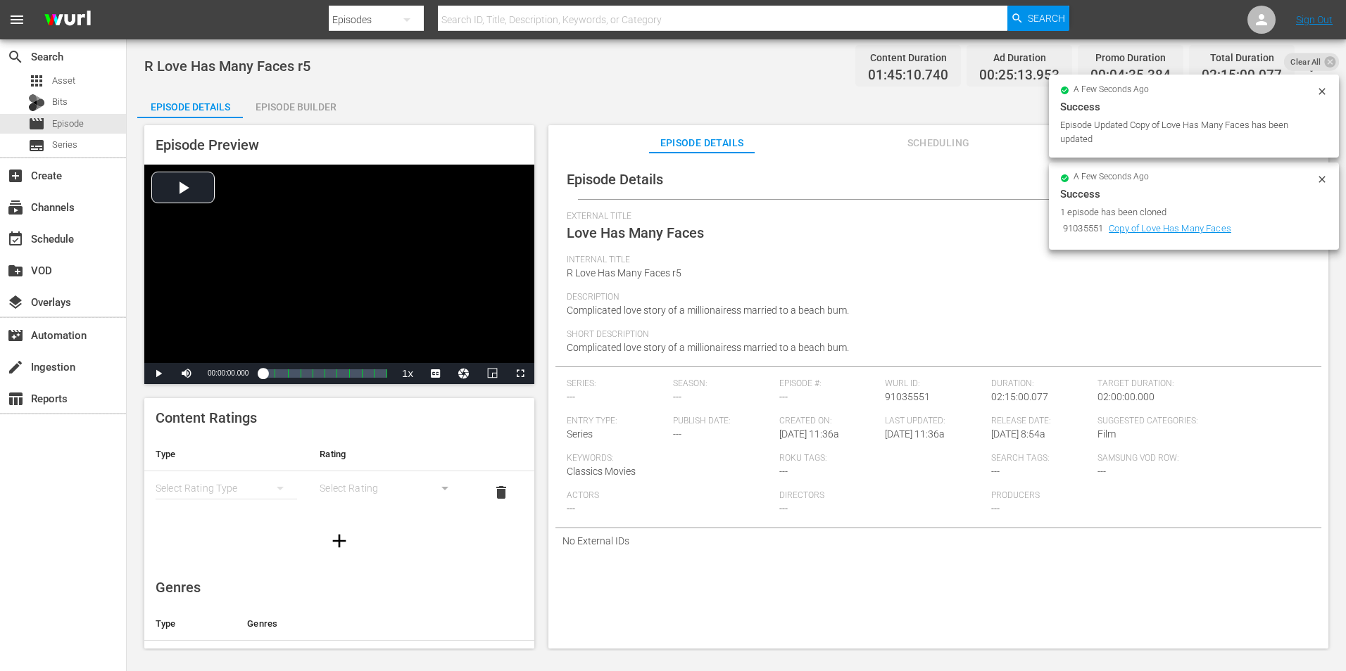
click at [301, 109] on div "Episode Builder" at bounding box center [296, 107] width 106 height 34
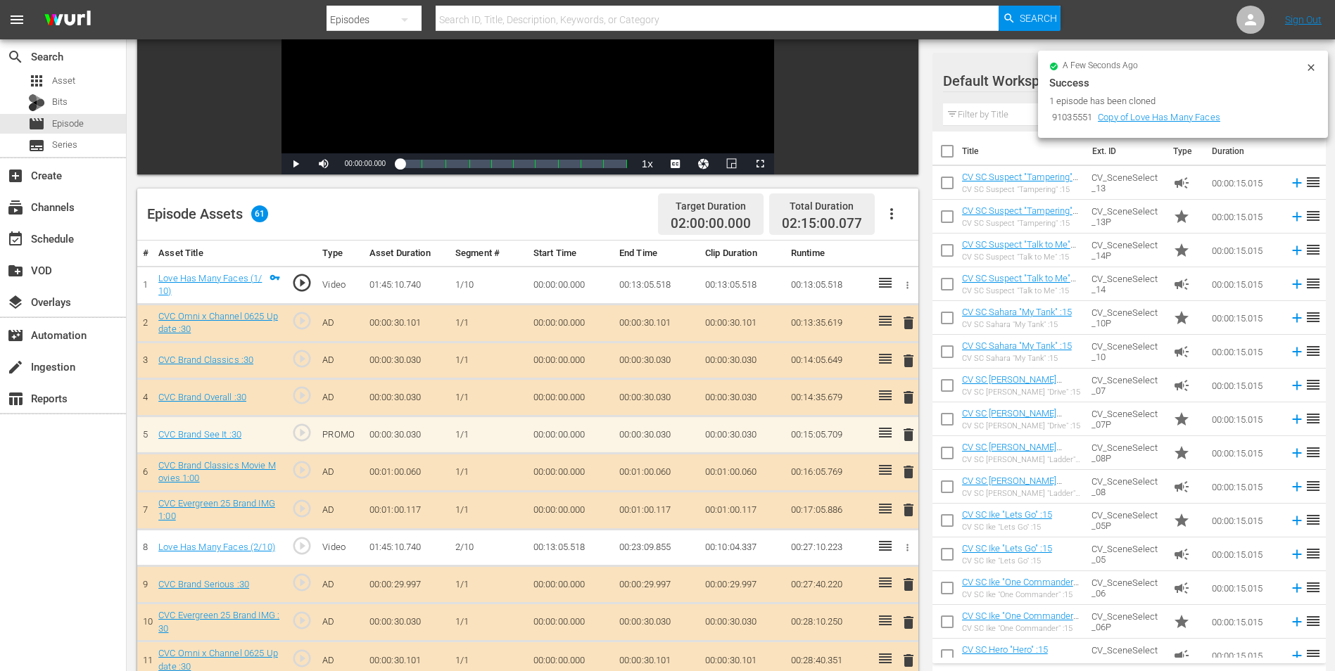
scroll to position [211, 0]
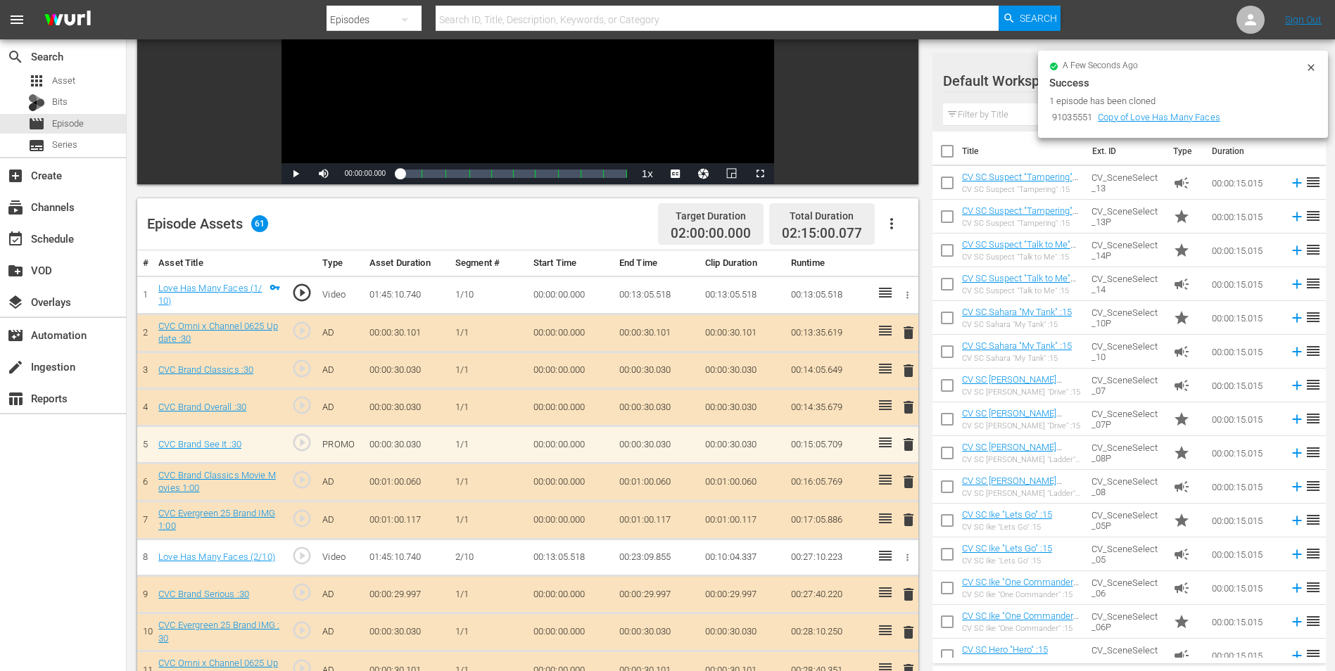
click at [987, 111] on input "text" at bounding box center [1129, 114] width 372 height 23
click at [1012, 86] on div at bounding box center [993, 81] width 101 height 35
click at [1019, 83] on div at bounding box center [993, 81] width 101 height 35
click at [1314, 67] on div "a few seconds ago Success 1 episode has been cloned 91035551 Copy of Love Has M…" at bounding box center [1183, 94] width 290 height 87
drag, startPoint x: 1314, startPoint y: 67, endPoint x: 1308, endPoint y: 63, distance: 7.6
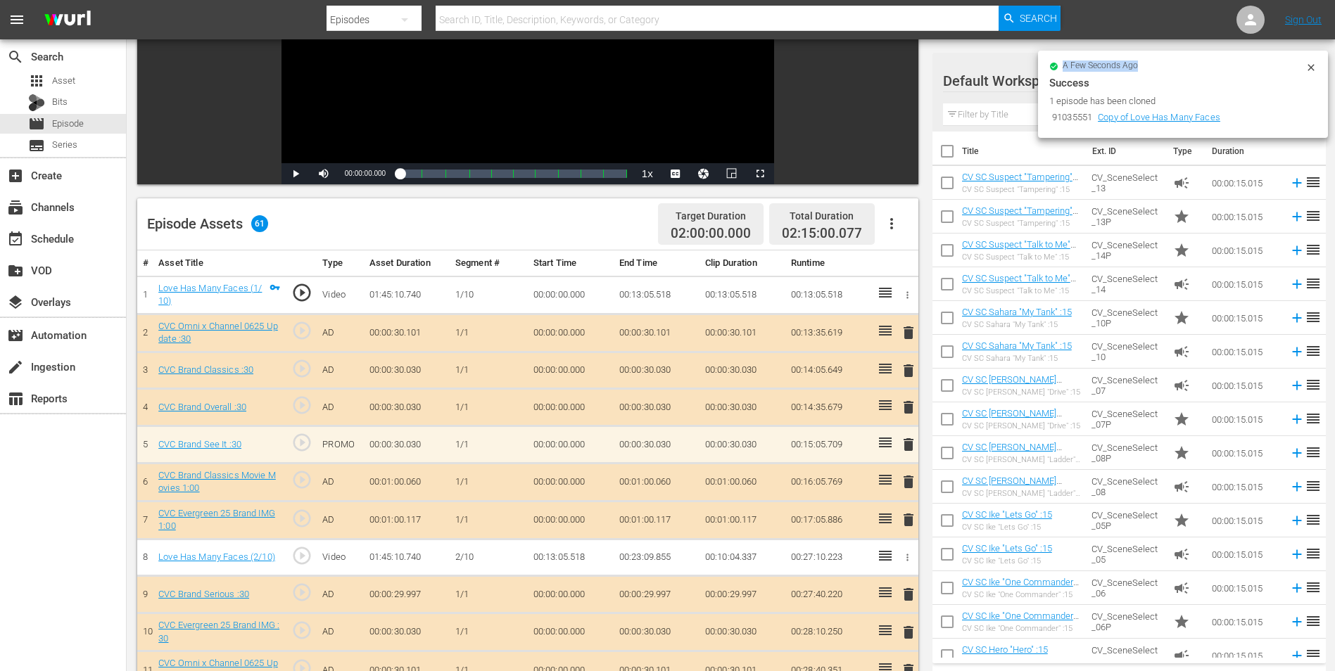
click at [1309, 64] on icon at bounding box center [1311, 67] width 11 height 11
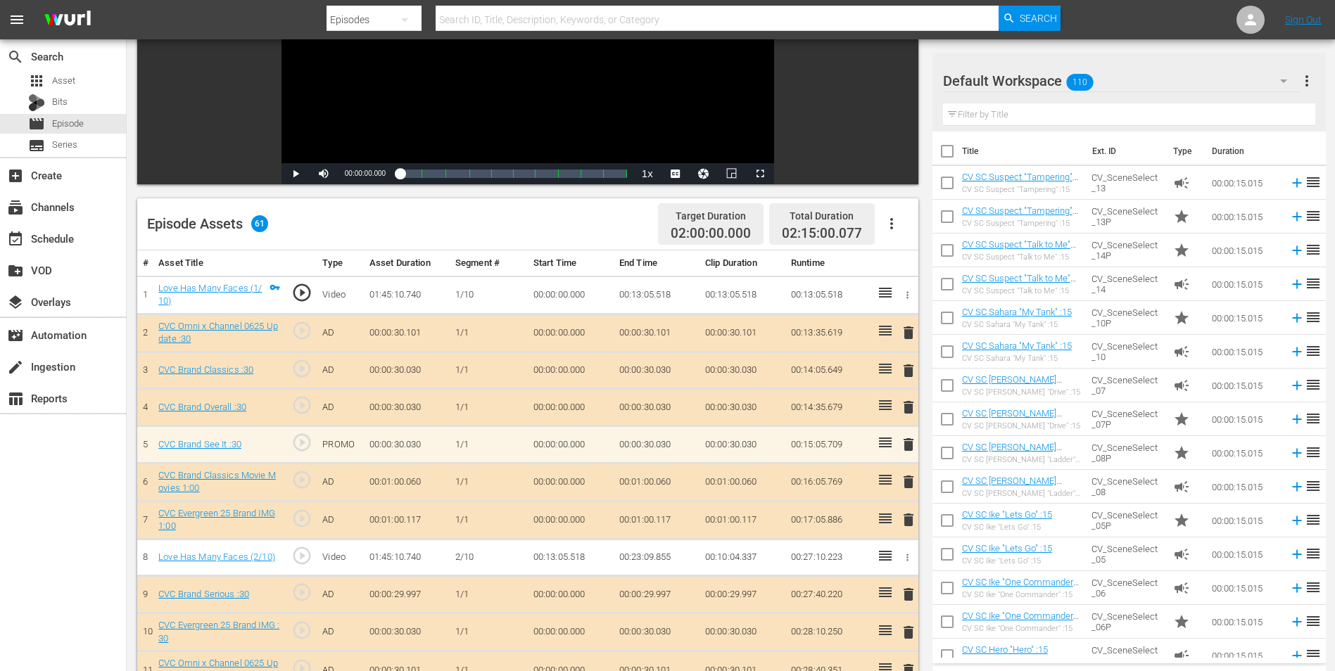
click at [1165, 89] on div "Default Workspace 110" at bounding box center [1122, 80] width 358 height 39
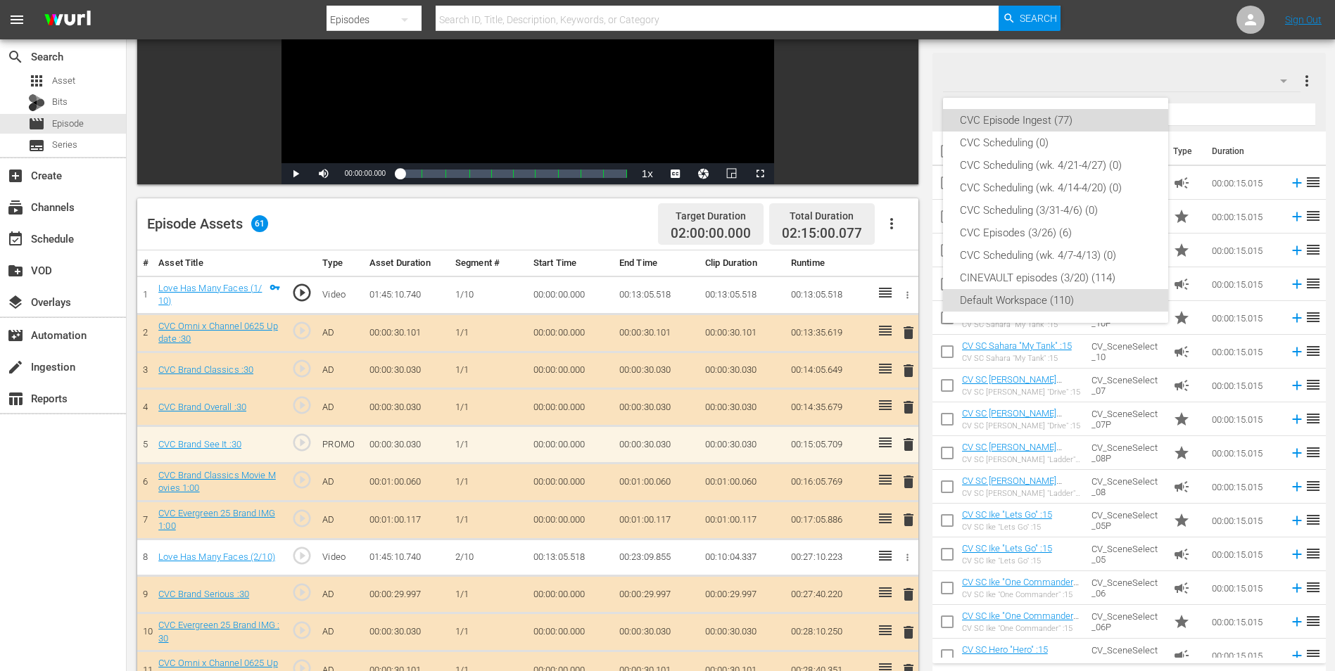
click at [1072, 122] on div "CVC Episode Ingest (77)" at bounding box center [1055, 120] width 191 height 23
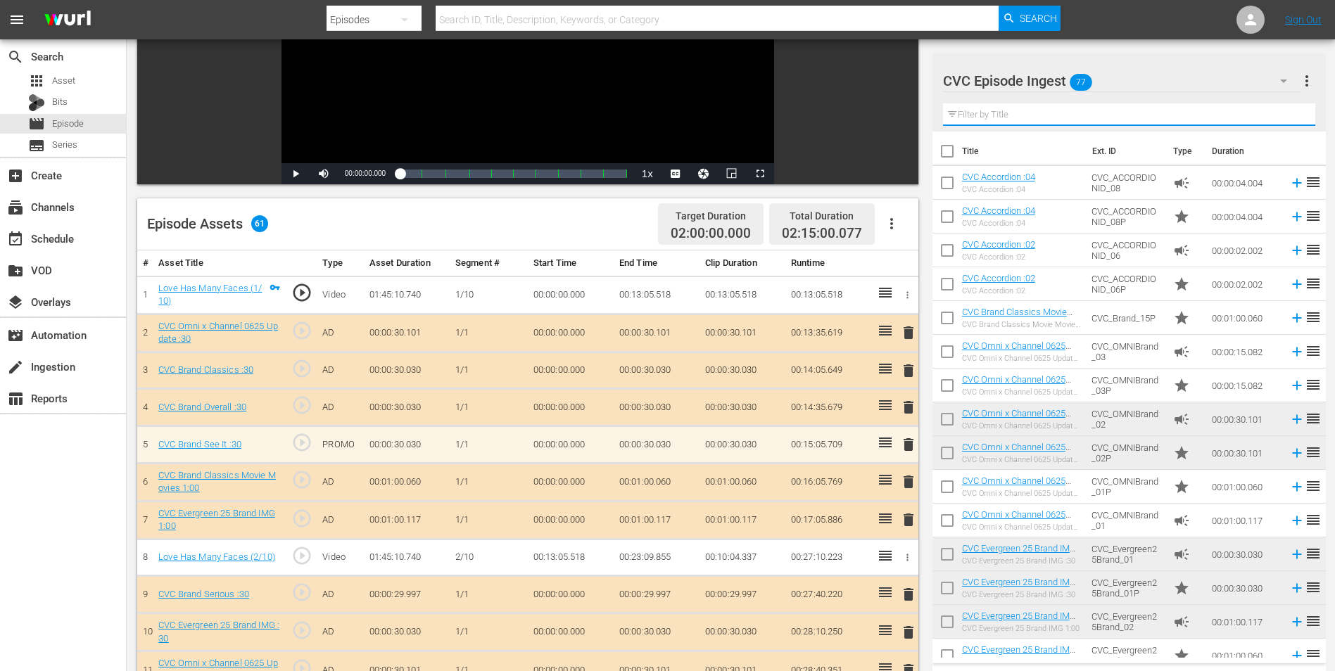
click at [1056, 117] on input "text" at bounding box center [1129, 114] width 372 height 23
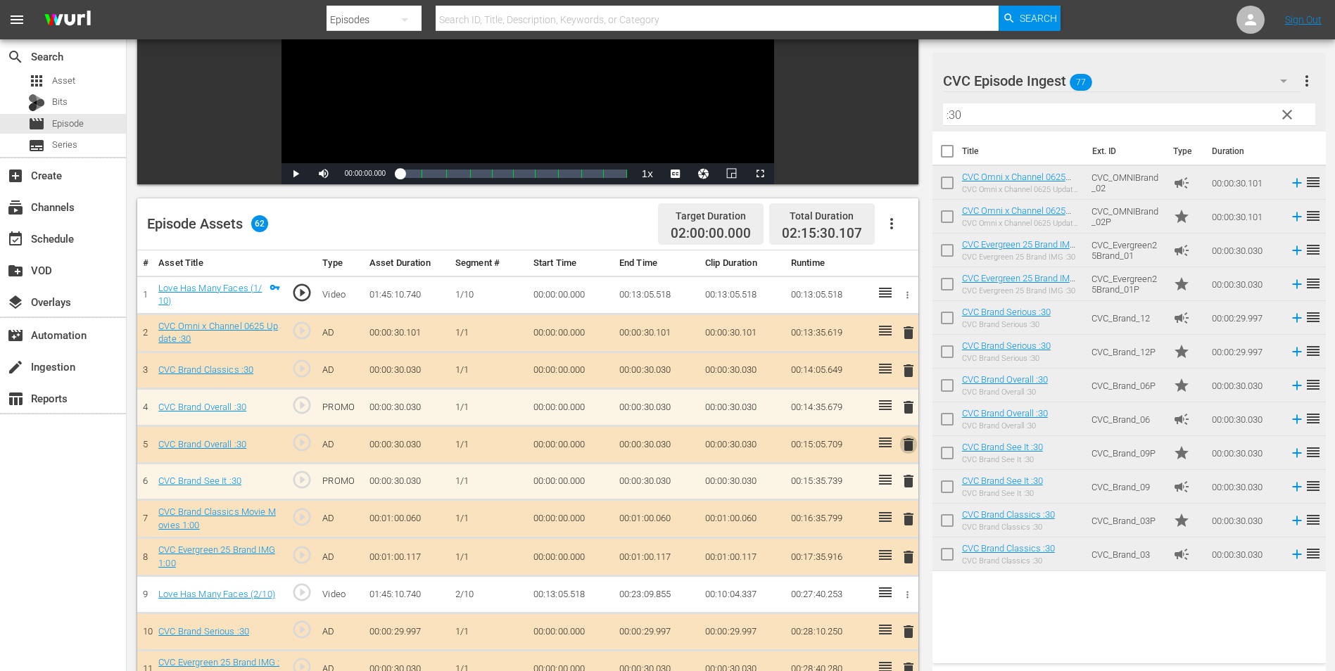
click at [909, 449] on span "delete" at bounding box center [908, 444] width 17 height 17
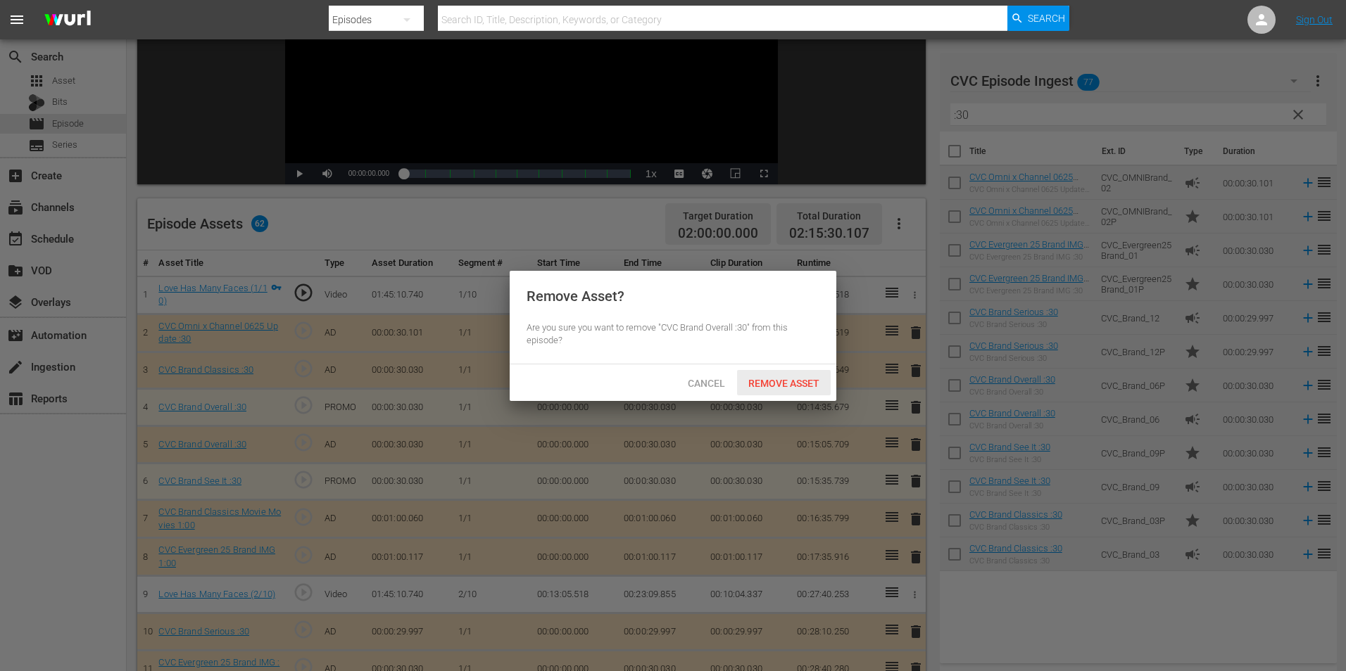
click at [799, 388] on span "Remove Asset" at bounding box center [784, 383] width 94 height 11
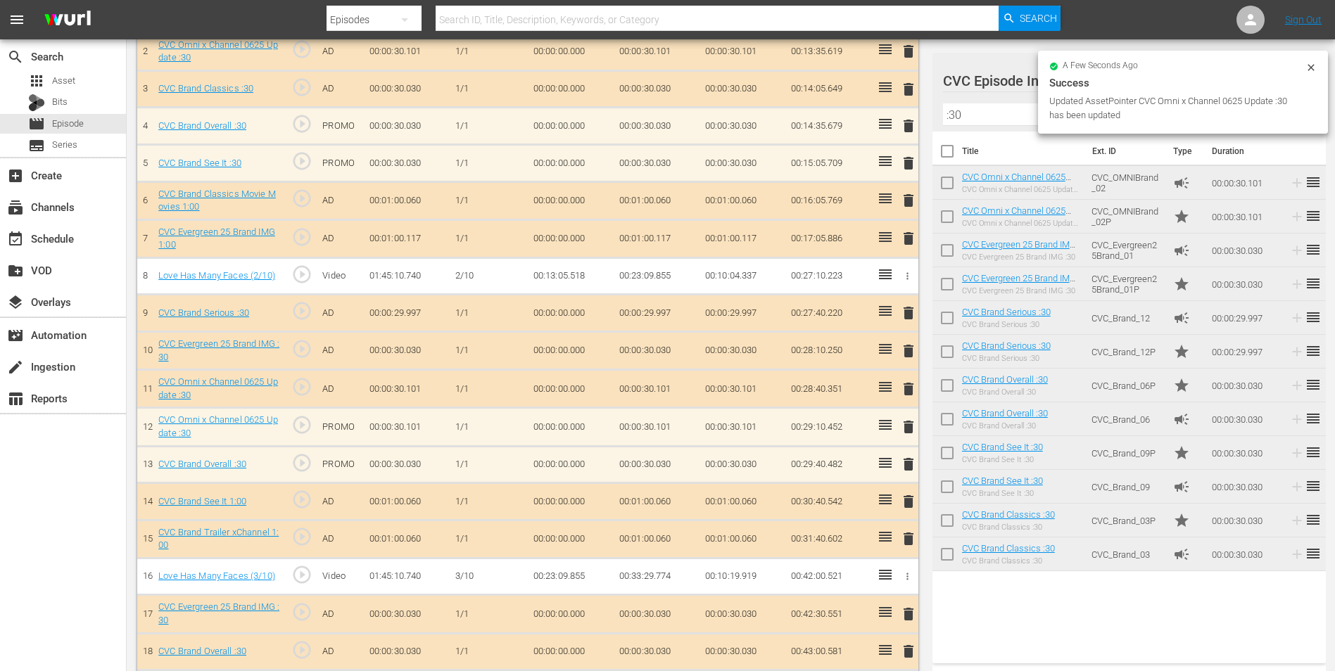
scroll to position [493, 0]
click at [907, 393] on span "delete" at bounding box center [908, 389] width 17 height 17
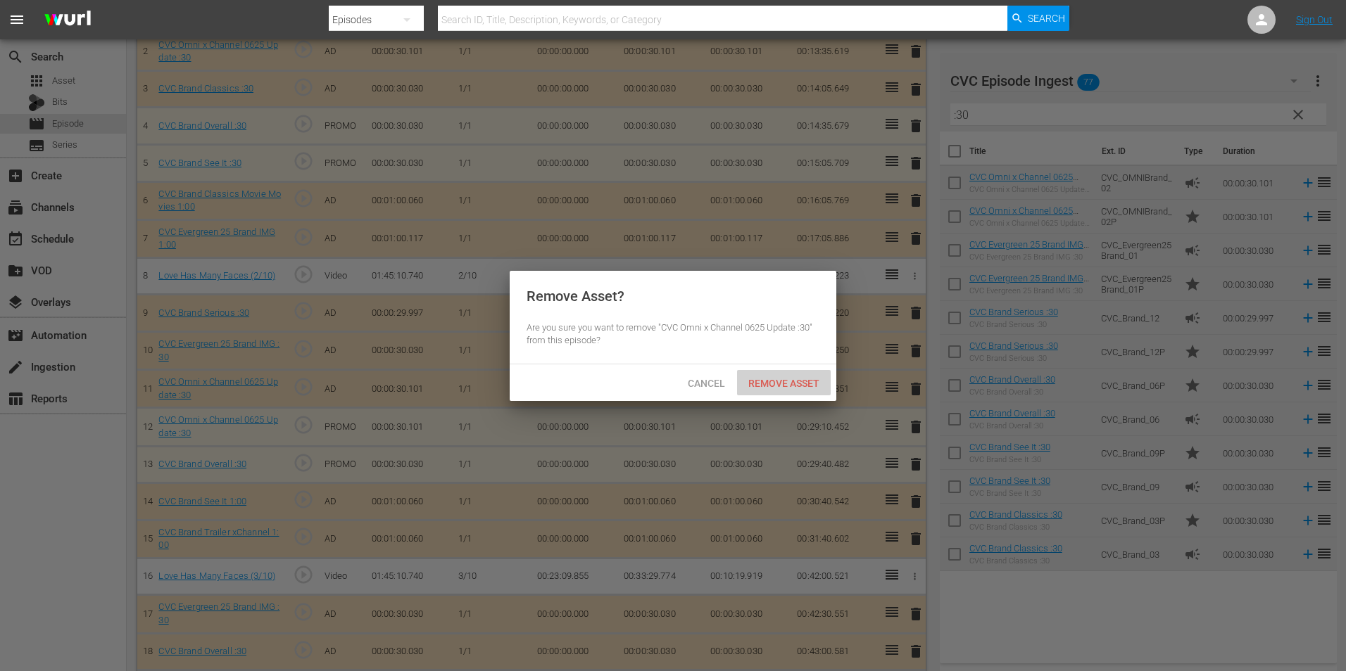
click at [804, 382] on span "Remove Asset" at bounding box center [784, 383] width 94 height 11
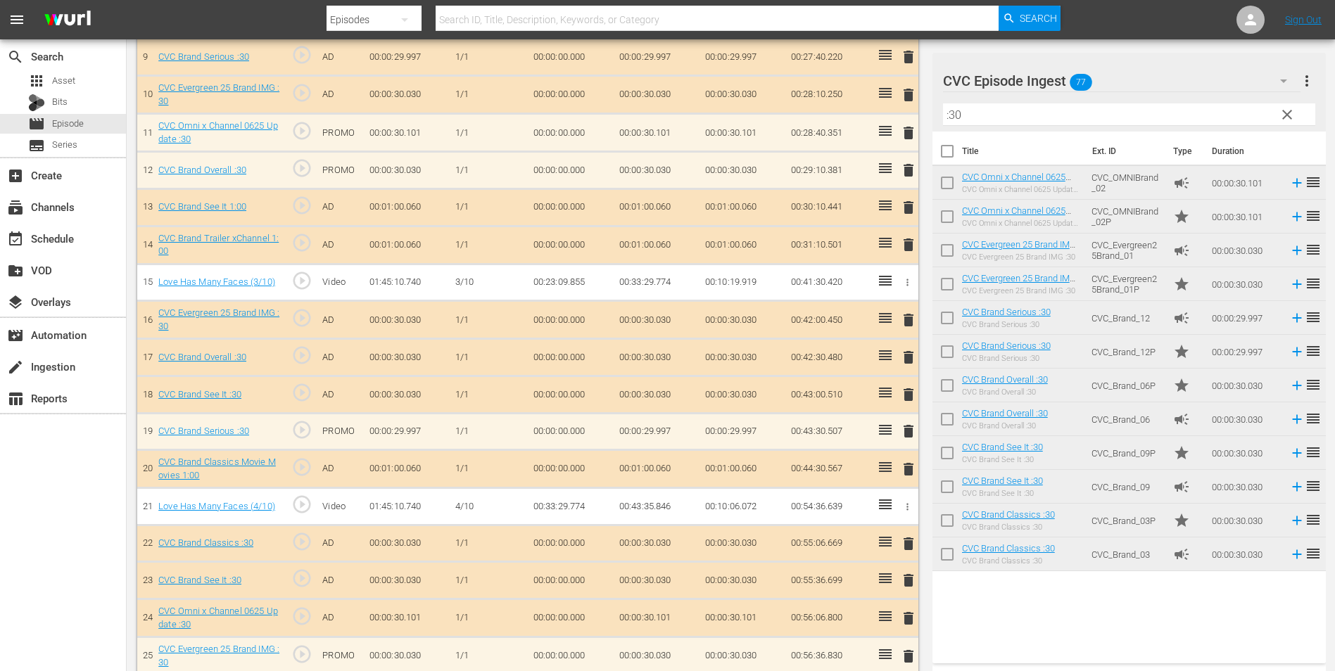
scroll to position [774, 0]
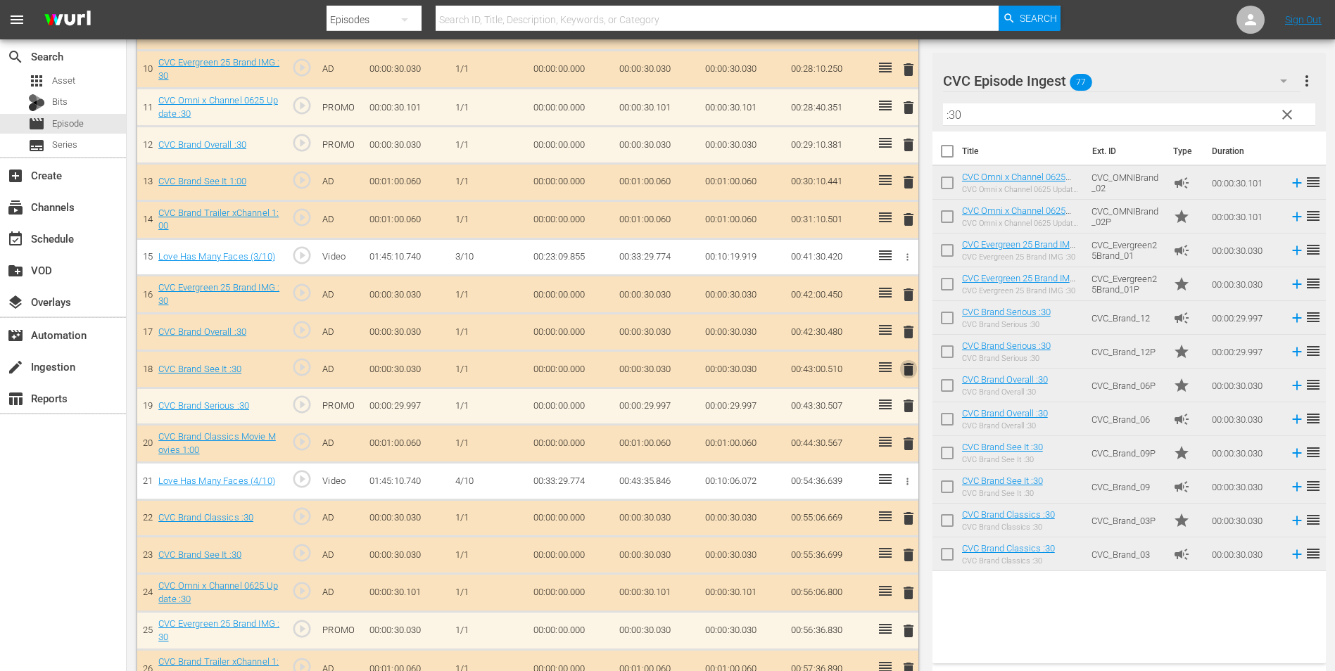
click at [911, 372] on span "delete" at bounding box center [908, 369] width 17 height 17
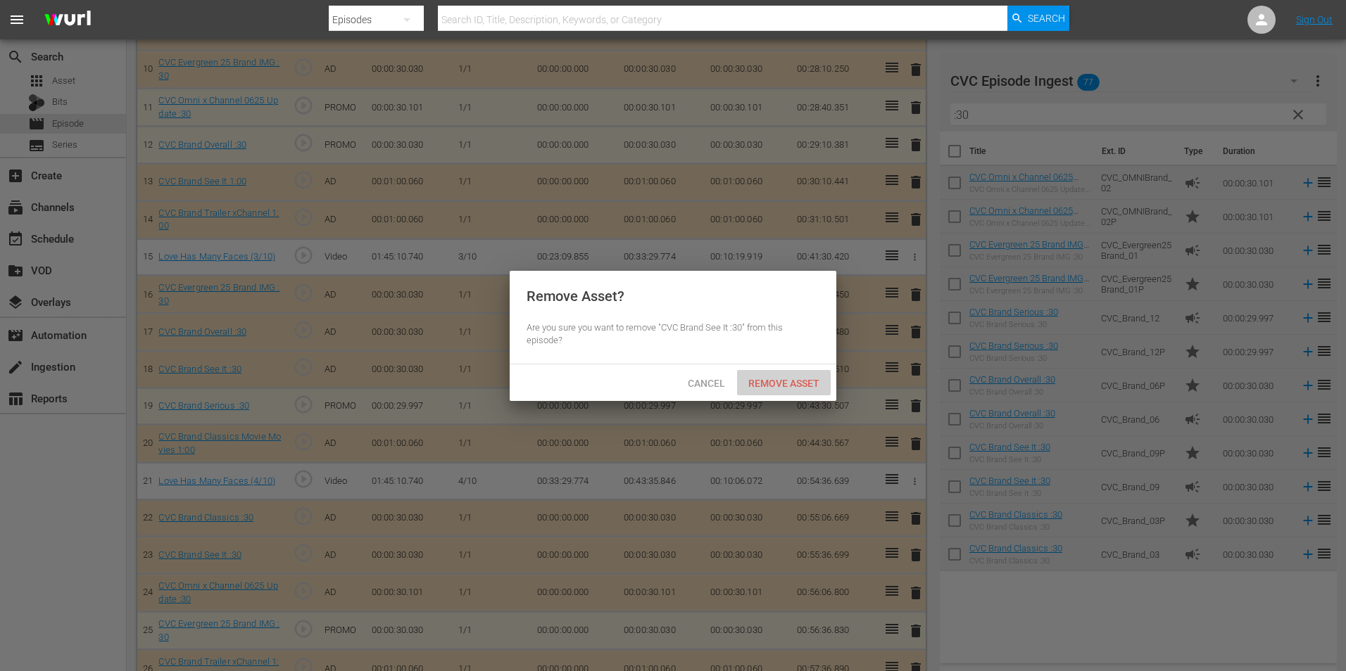
click at [800, 387] on span "Remove Asset" at bounding box center [784, 383] width 94 height 11
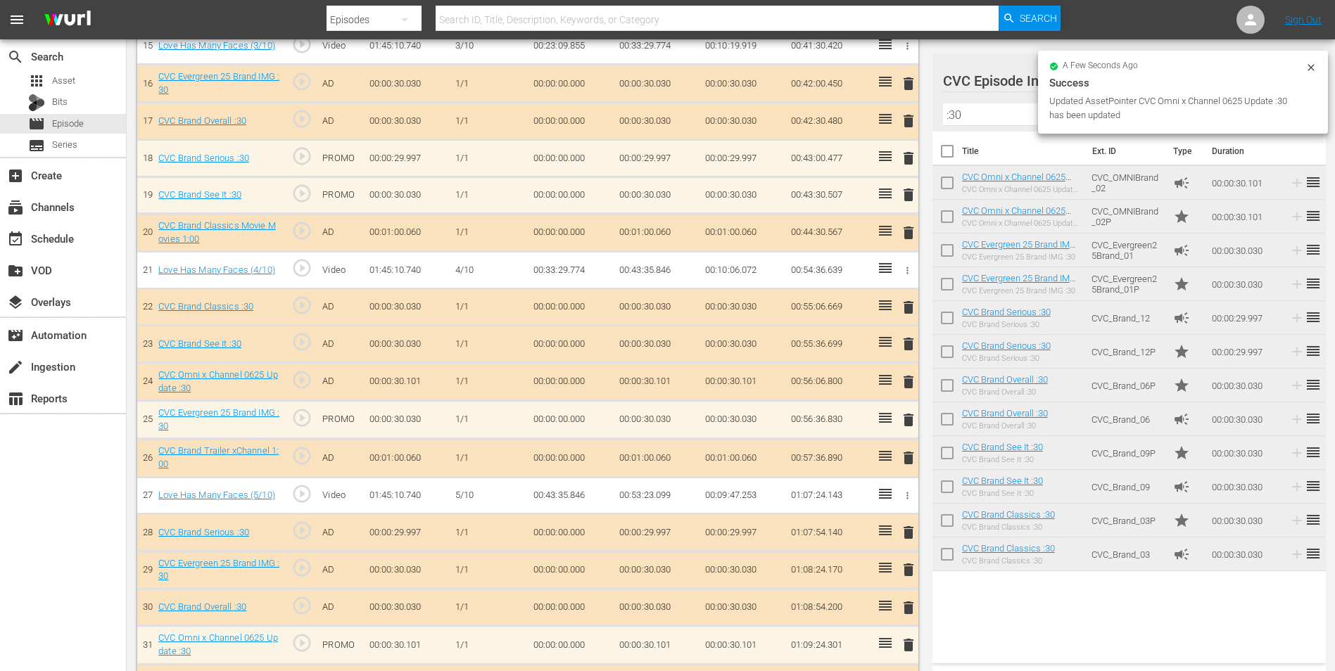
scroll to position [985, 0]
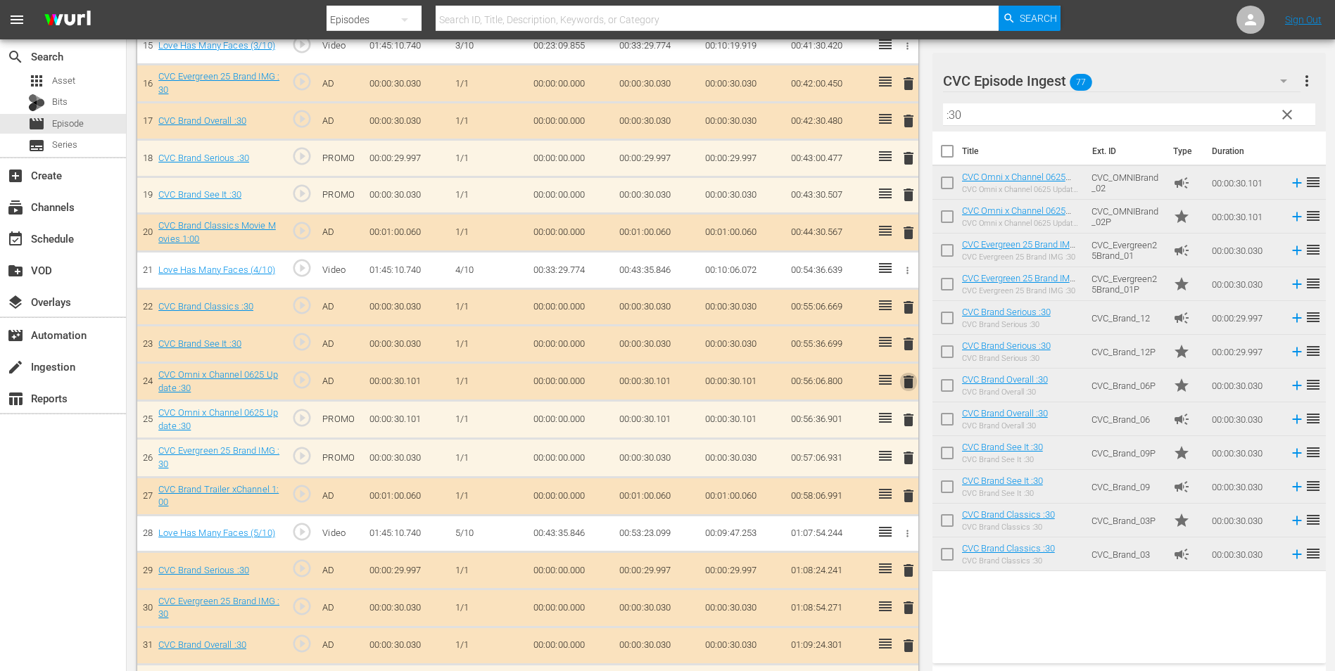
click at [908, 388] on span "delete" at bounding box center [908, 382] width 17 height 17
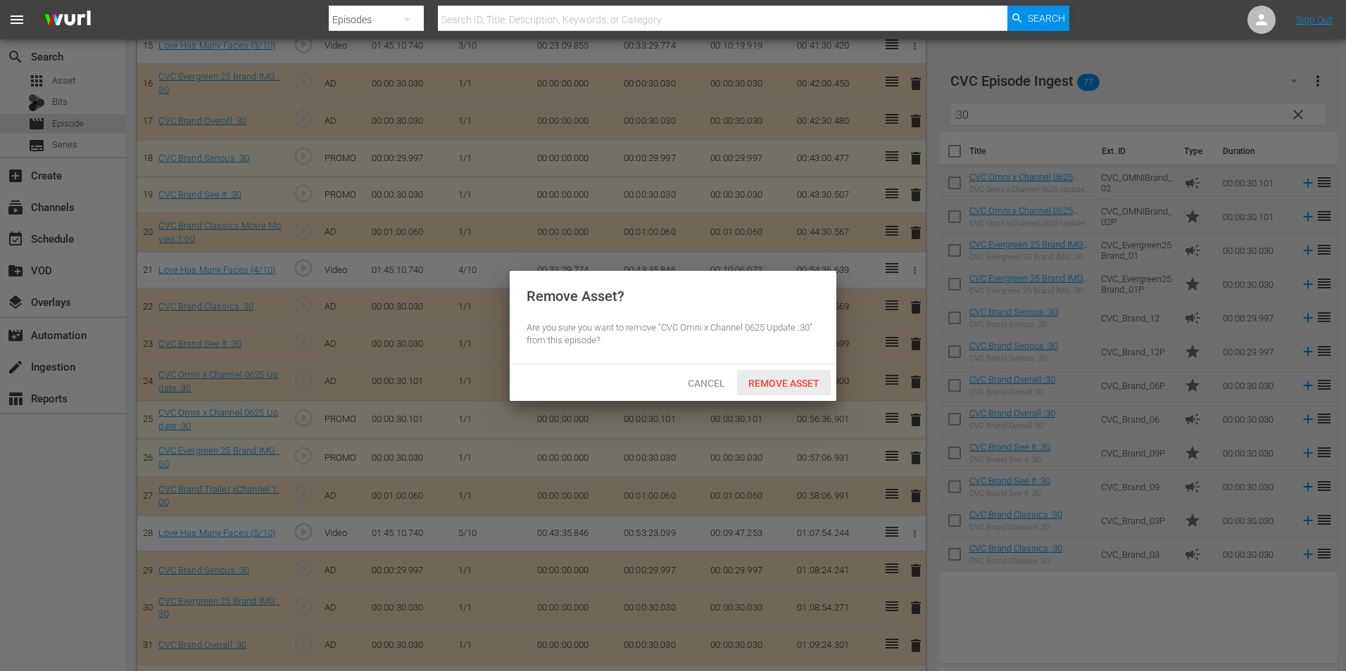
click at [758, 379] on span "Remove Asset" at bounding box center [784, 383] width 94 height 11
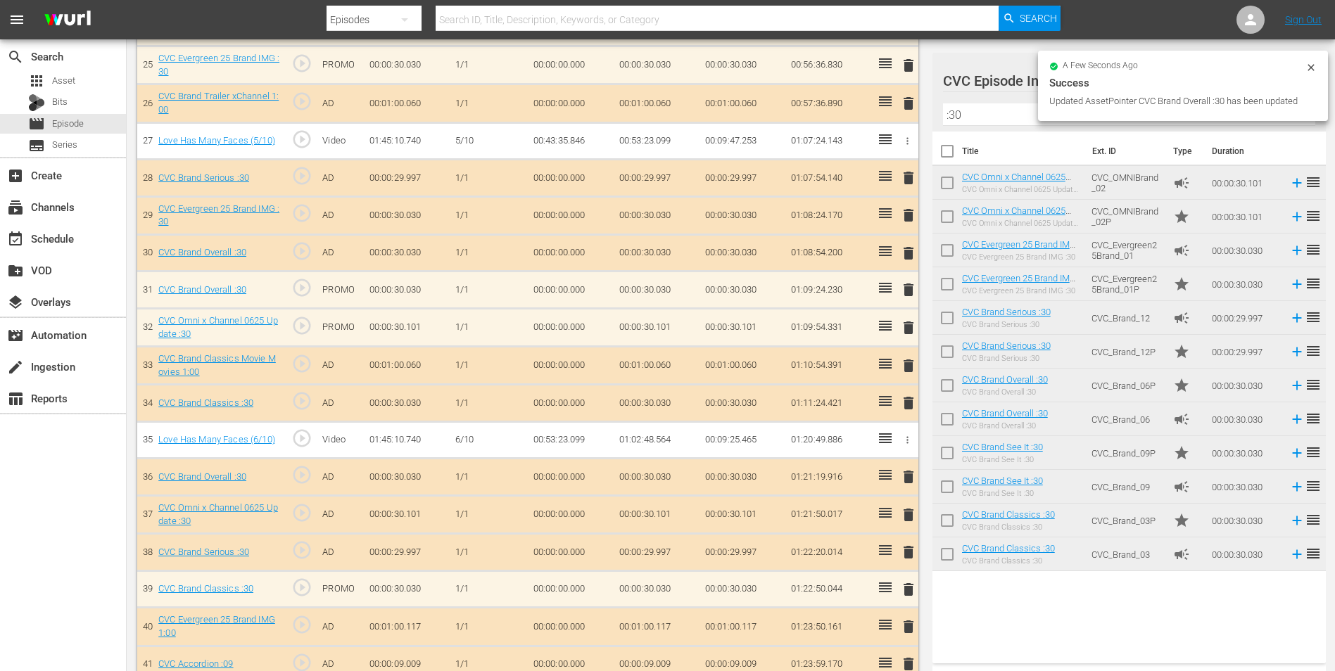
scroll to position [1337, 0]
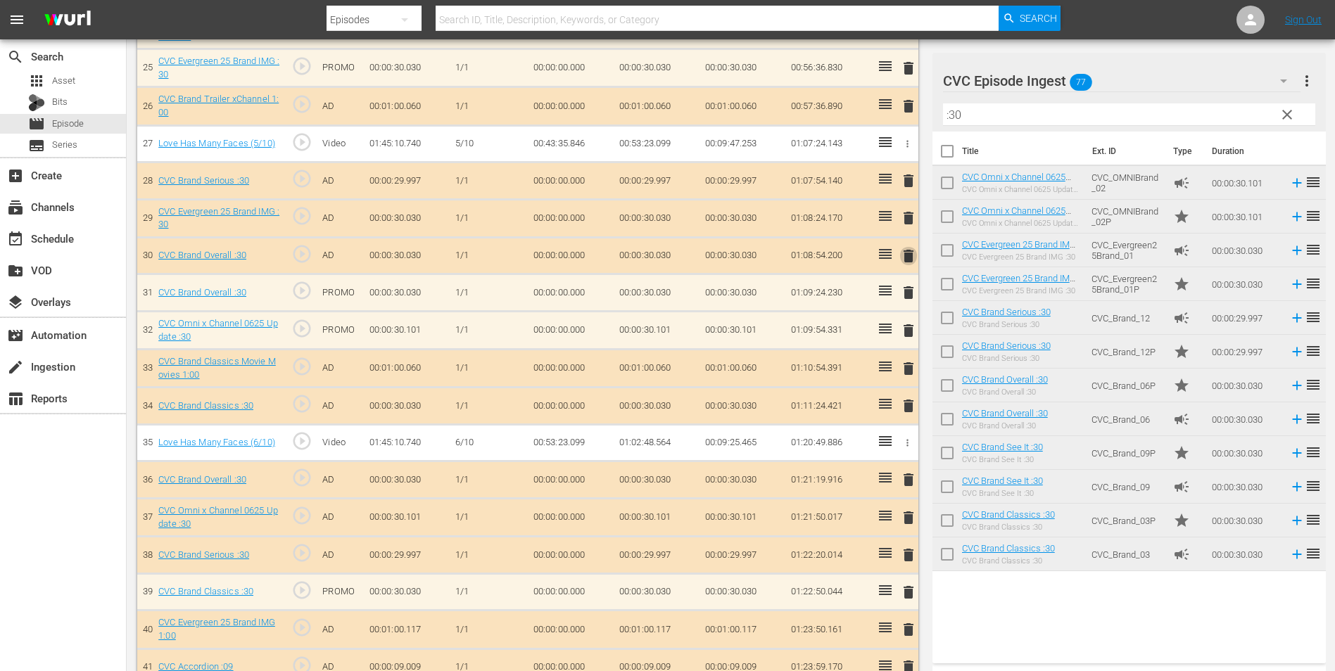
click at [914, 258] on span "delete" at bounding box center [908, 256] width 17 height 17
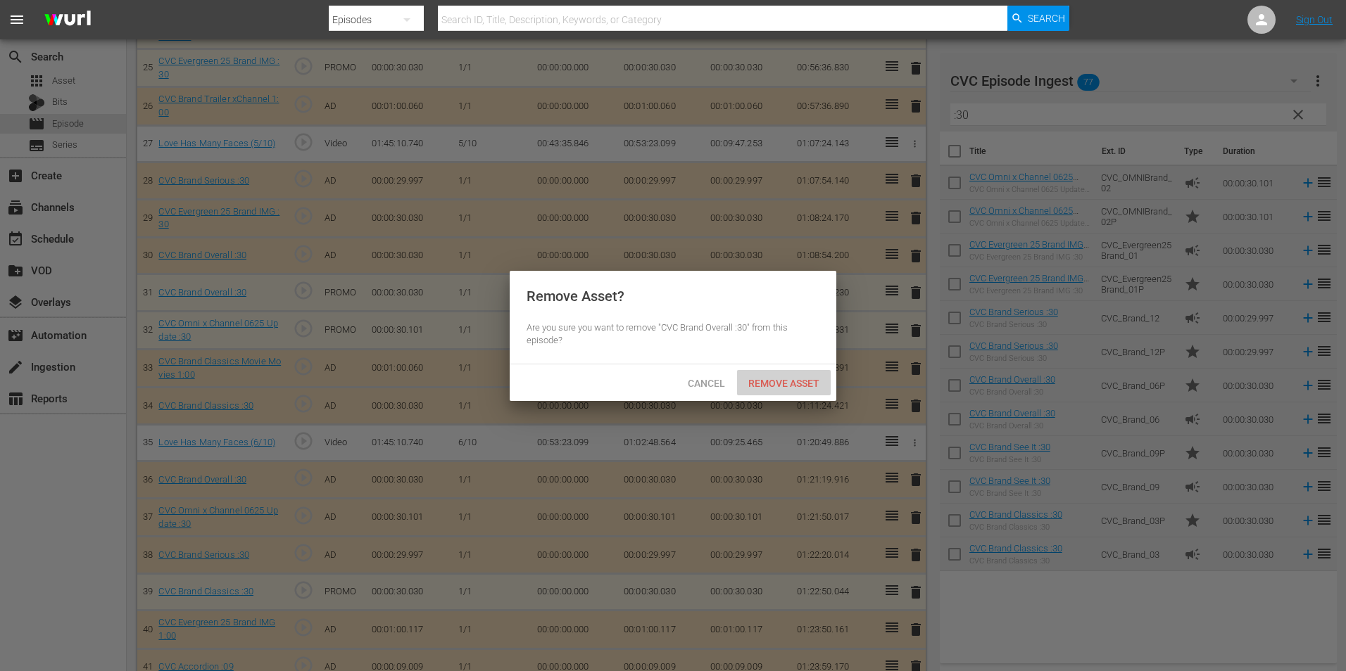
click at [787, 380] on span "Remove Asset" at bounding box center [784, 383] width 94 height 11
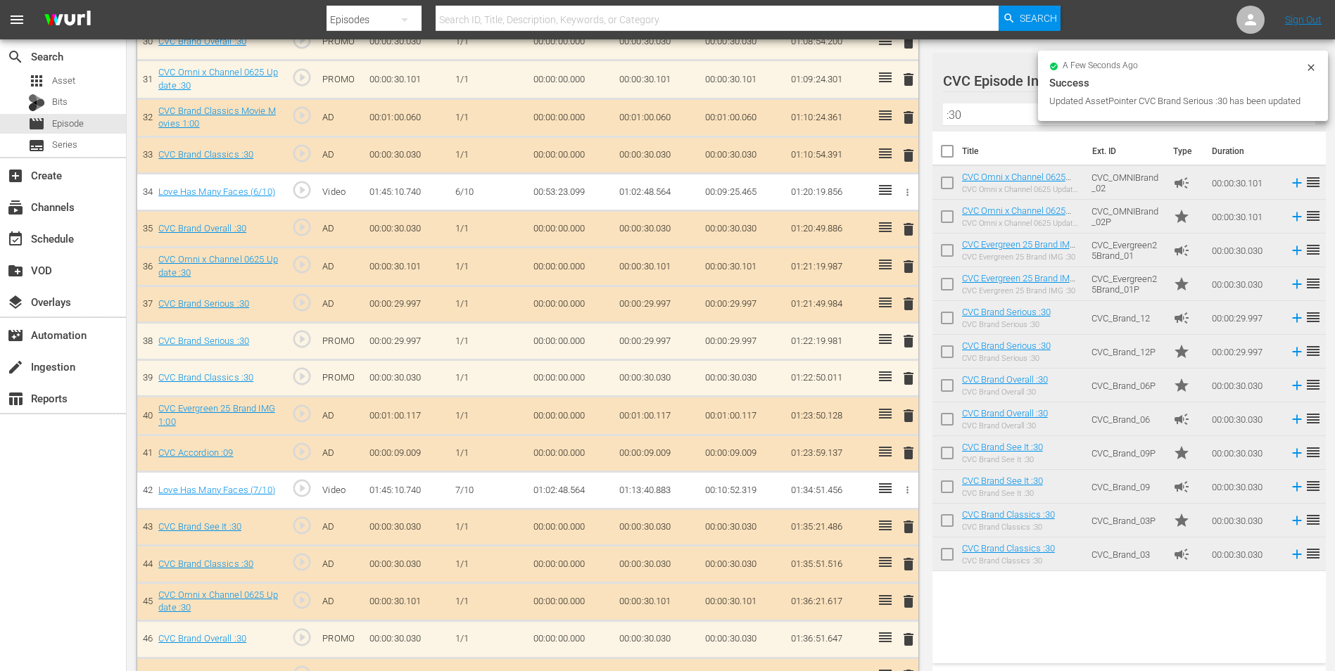
scroll to position [1548, 0]
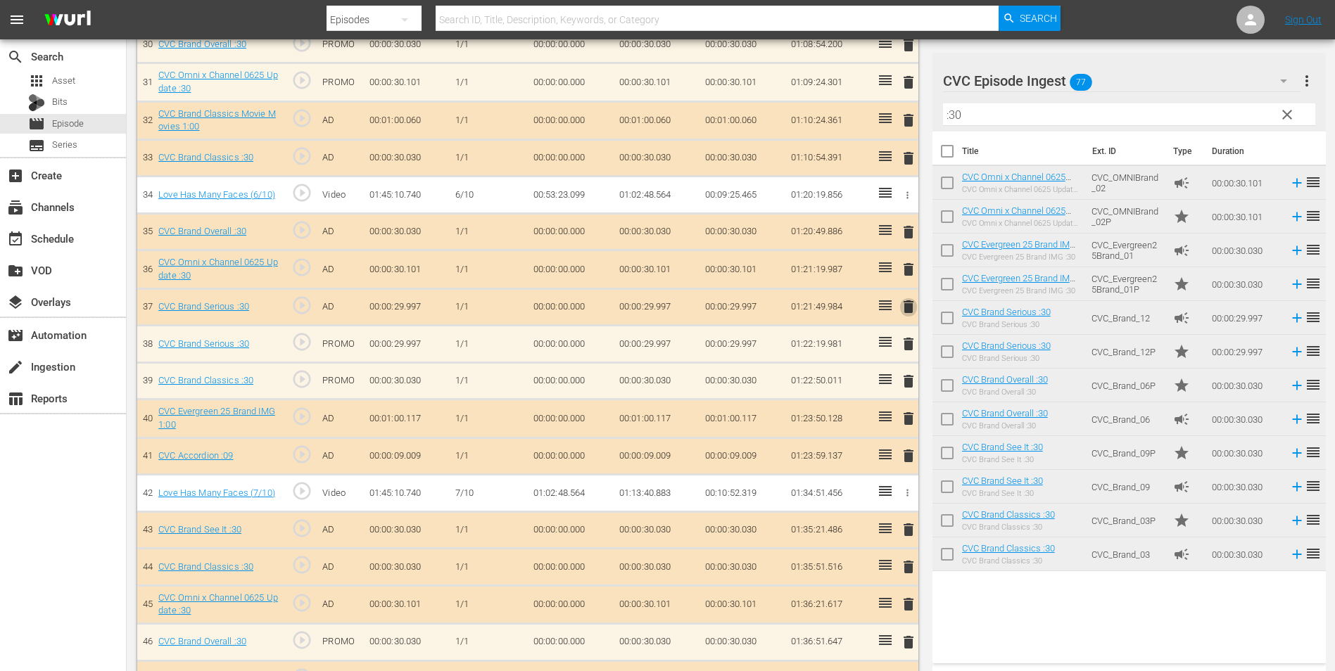
click at [905, 314] on span "delete" at bounding box center [908, 306] width 17 height 17
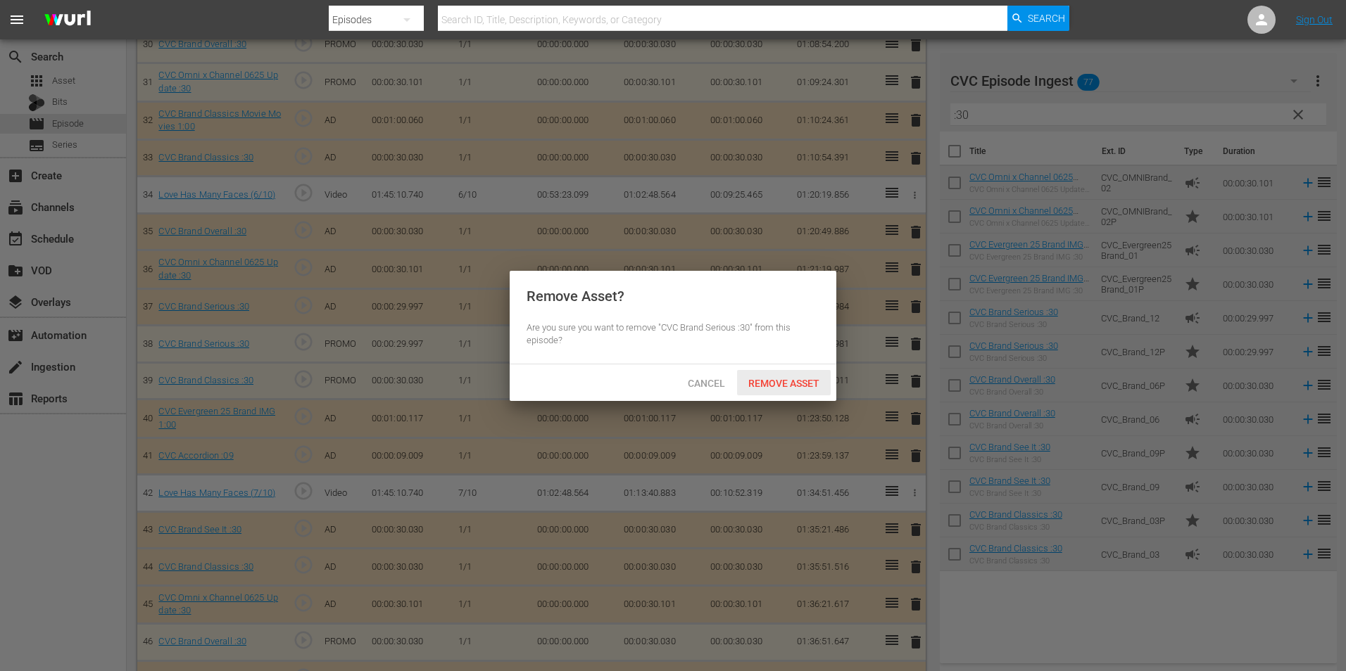
click at [765, 378] on span "Remove Asset" at bounding box center [784, 383] width 94 height 11
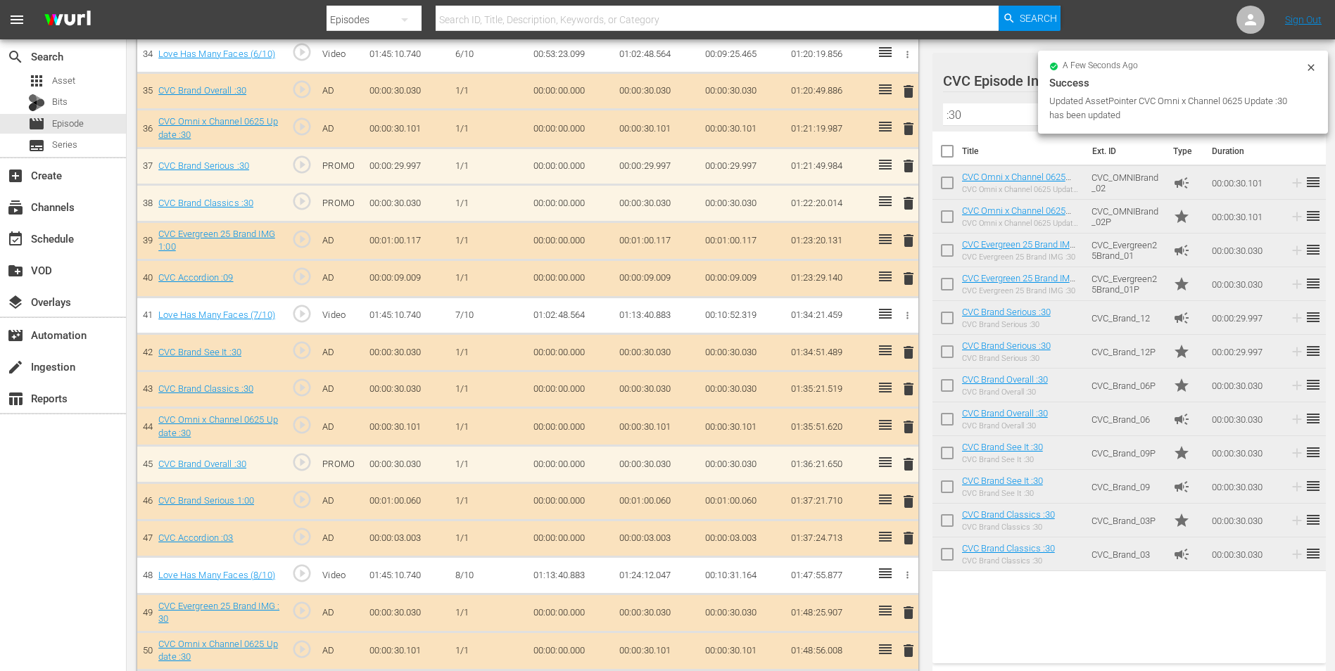
scroll to position [1689, 0]
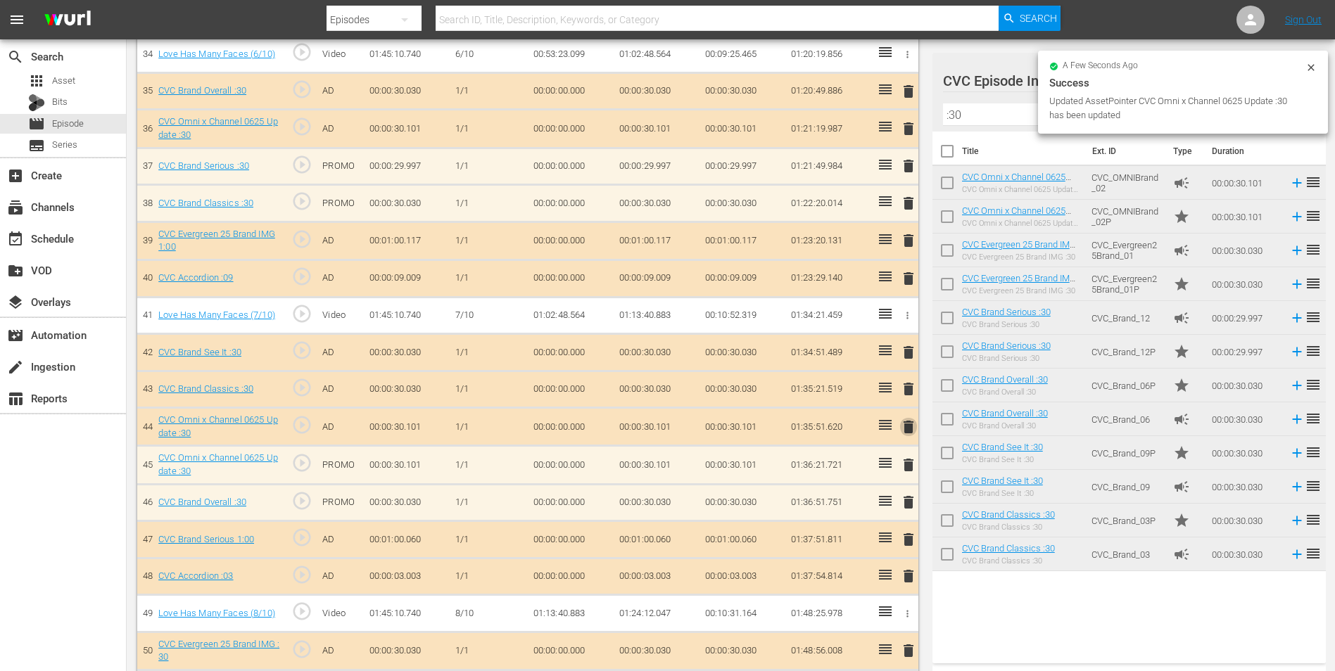
click at [909, 422] on span "delete" at bounding box center [908, 427] width 17 height 17
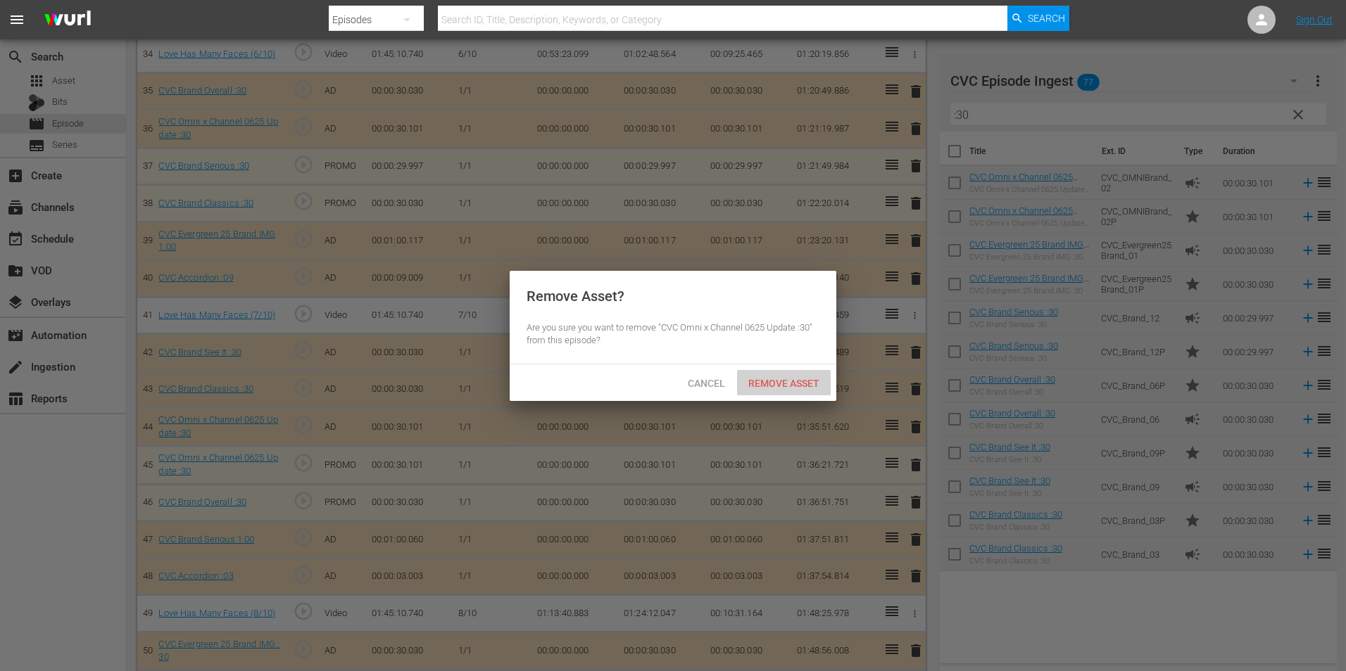
click at [788, 378] on span "Remove Asset" at bounding box center [784, 383] width 94 height 11
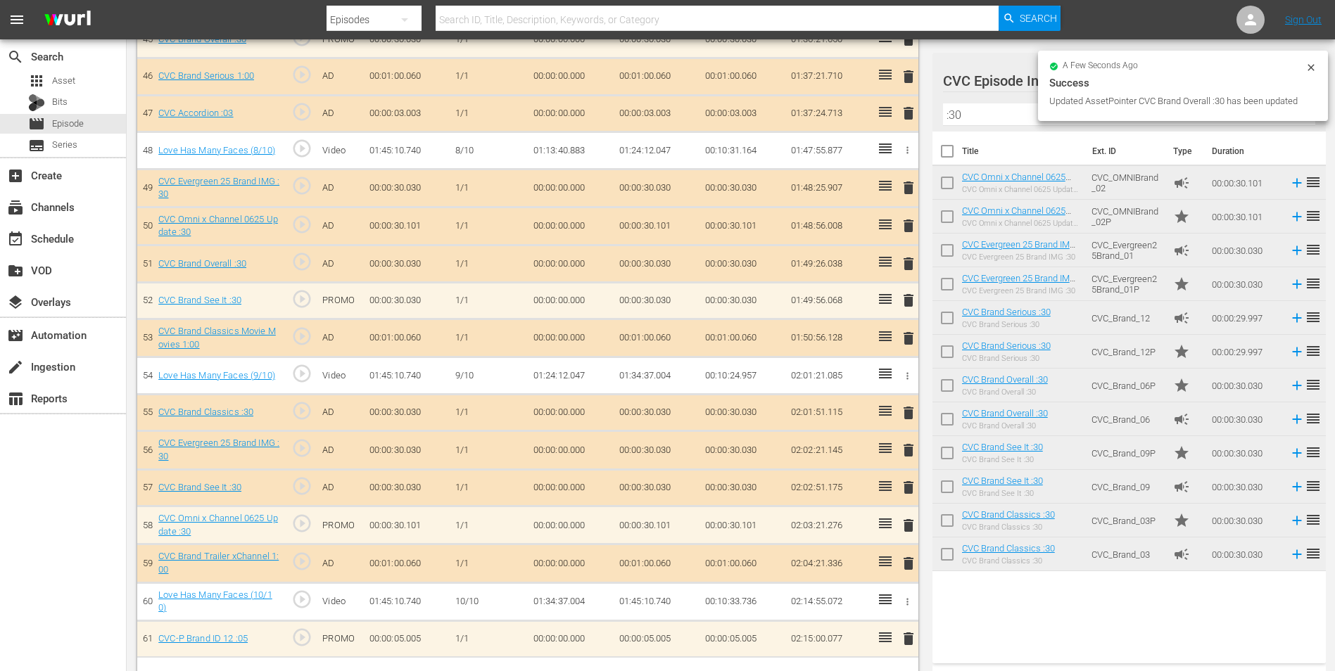
scroll to position [2112, 0]
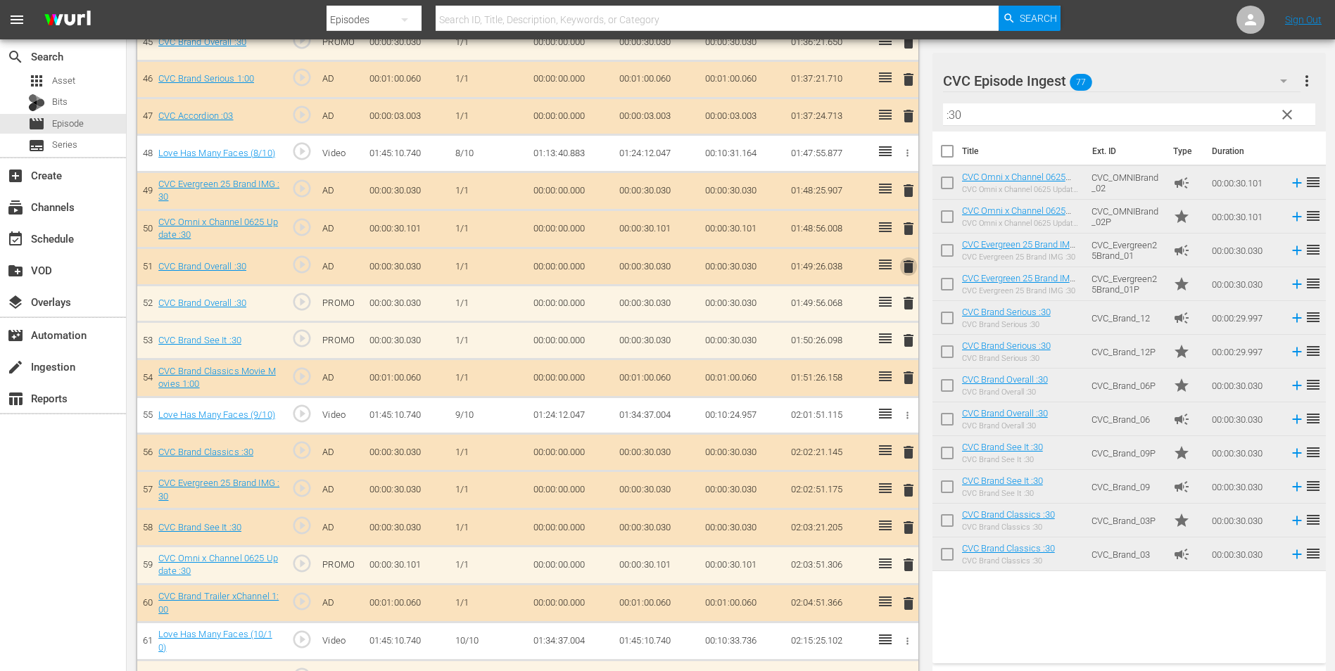
click at [911, 270] on span "delete" at bounding box center [908, 266] width 17 height 17
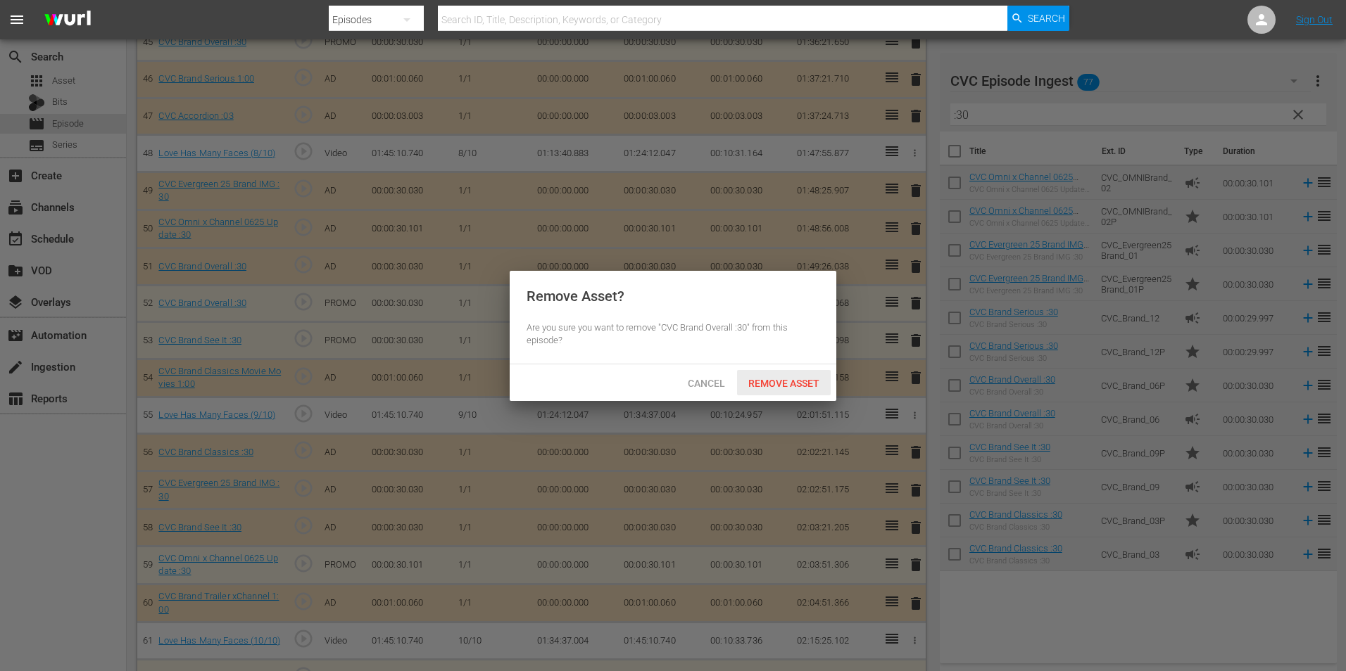
click at [755, 381] on span "Remove Asset" at bounding box center [784, 383] width 94 height 11
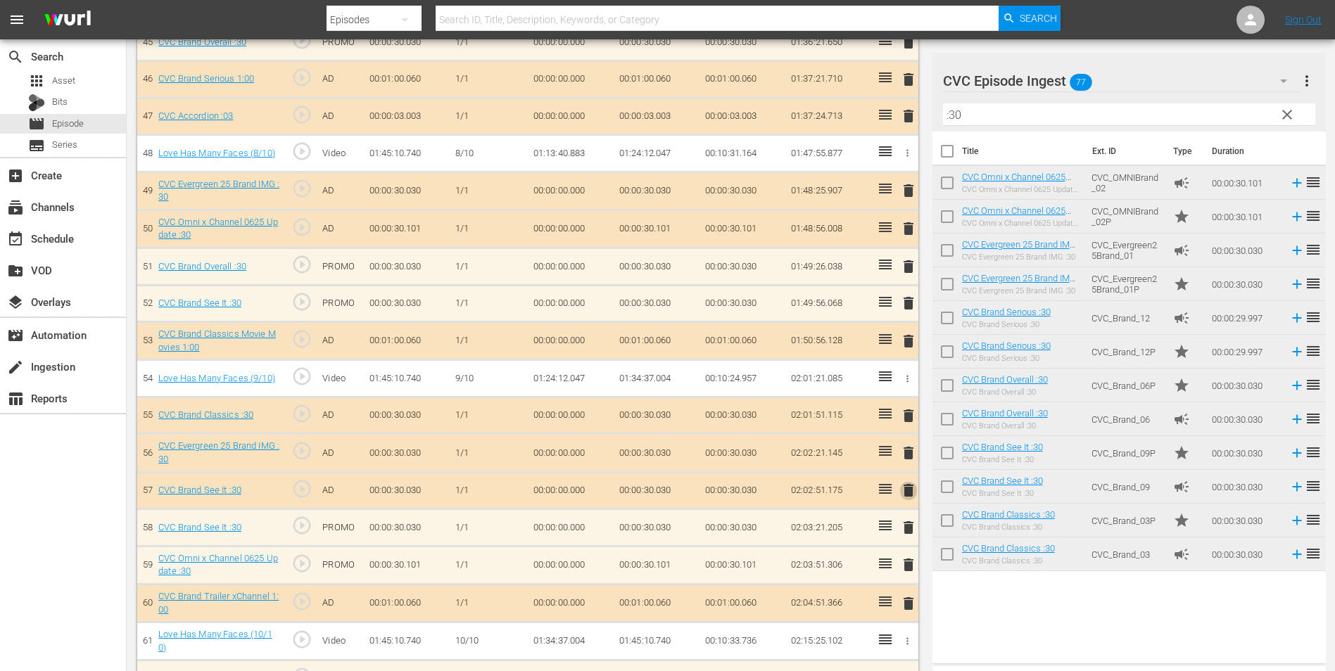
click at [909, 490] on span "delete" at bounding box center [908, 490] width 17 height 17
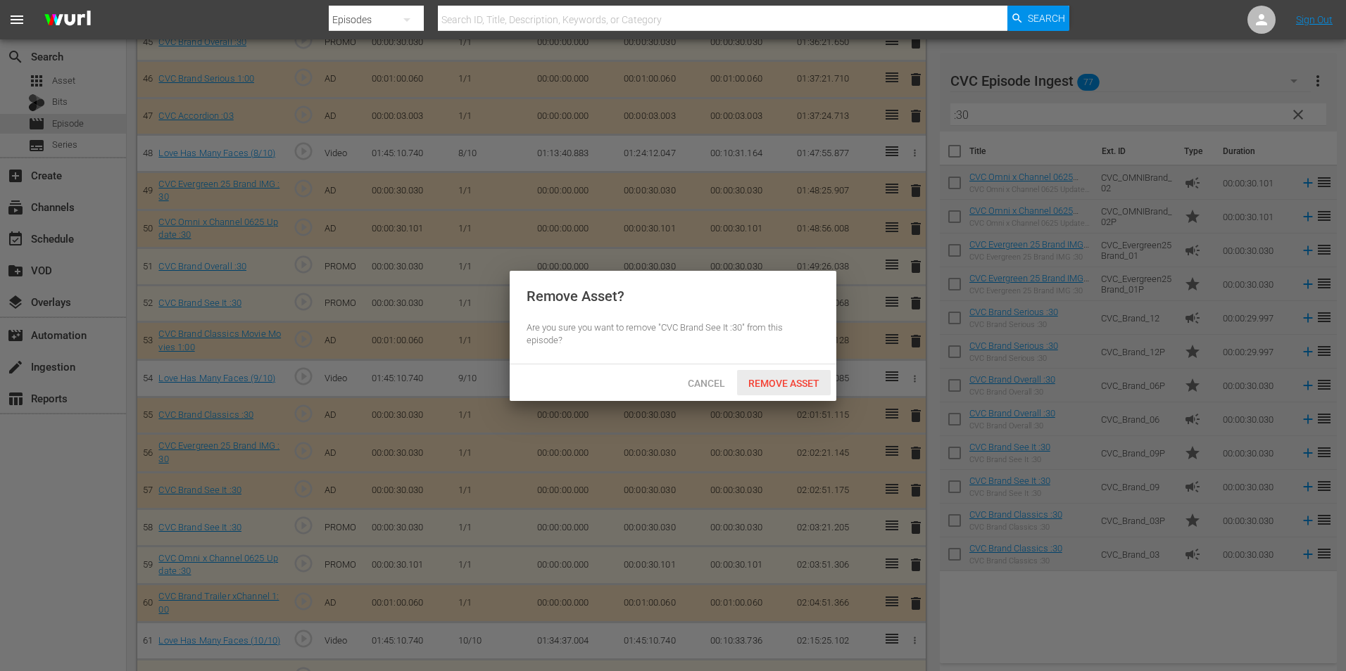
click at [782, 378] on span "Remove Asset" at bounding box center [784, 383] width 94 height 11
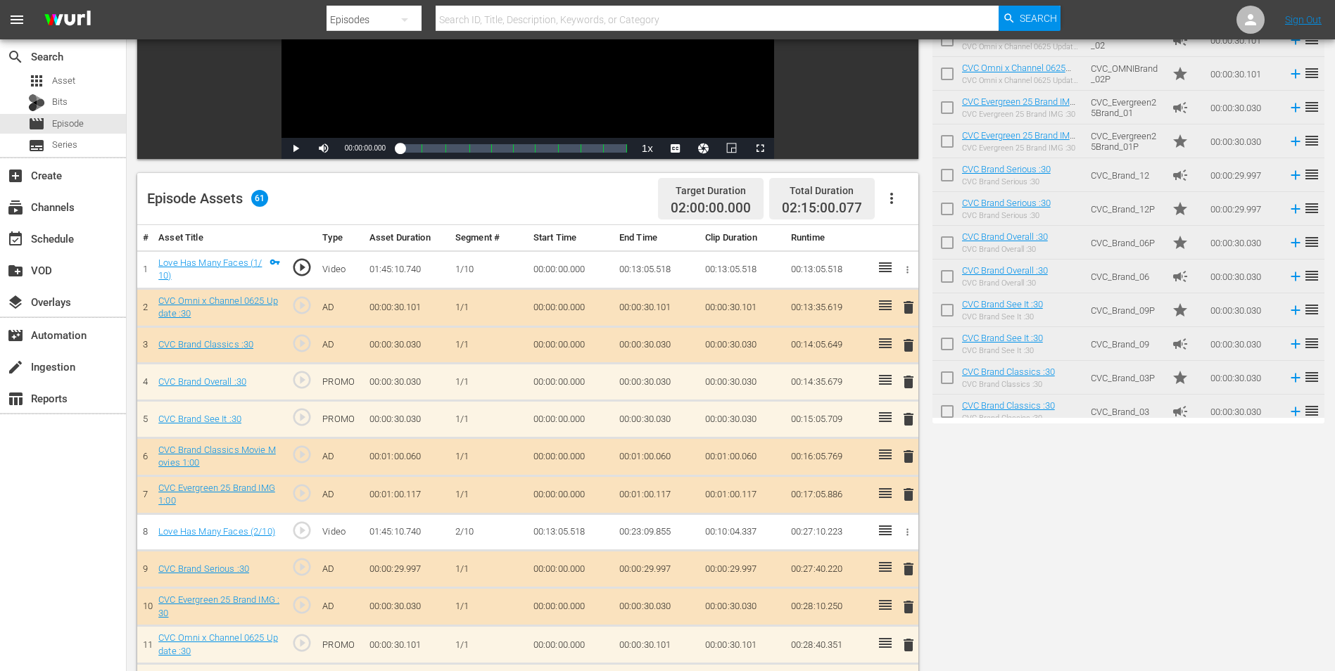
scroll to position [282, 0]
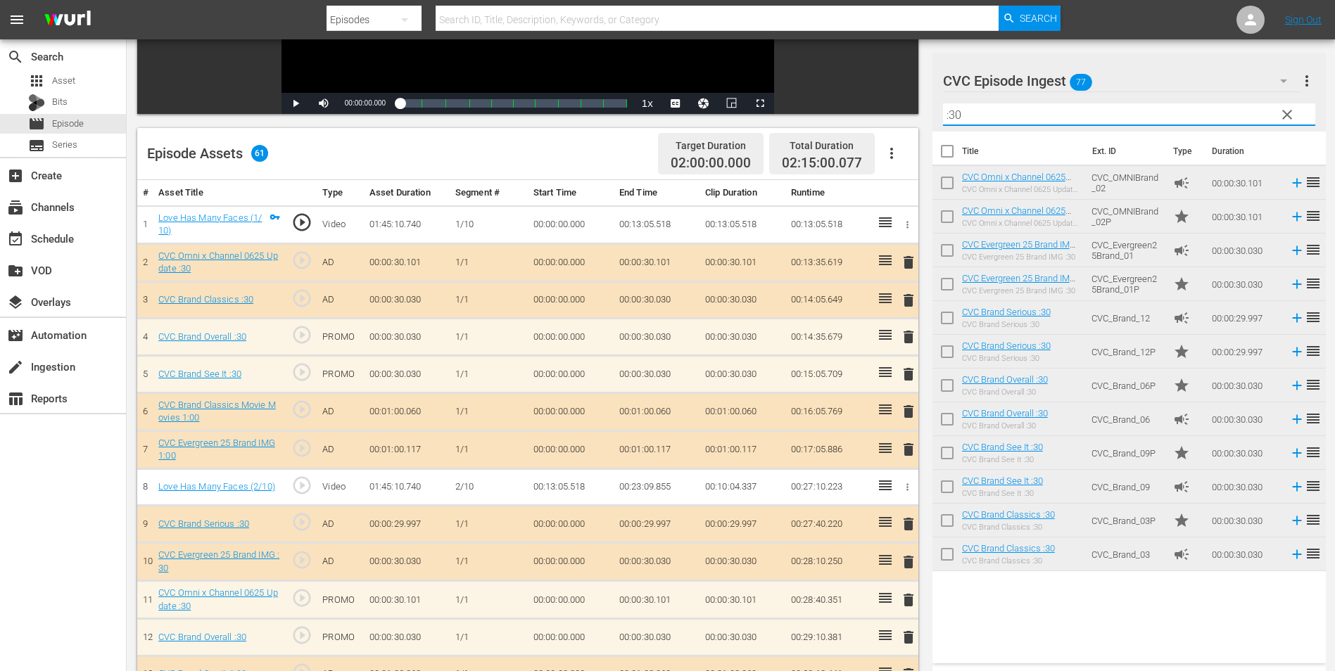
drag, startPoint x: 1002, startPoint y: 112, endPoint x: 904, endPoint y: 127, distance: 98.9
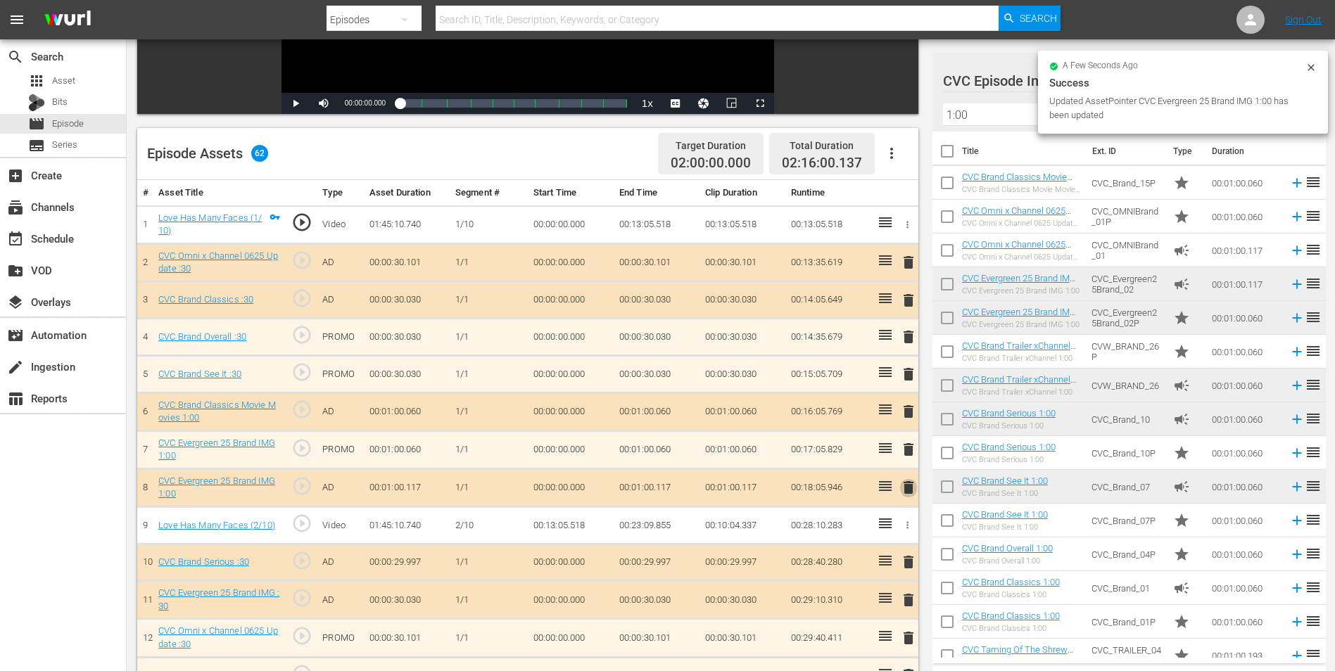
click at [909, 491] on span "delete" at bounding box center [908, 487] width 17 height 17
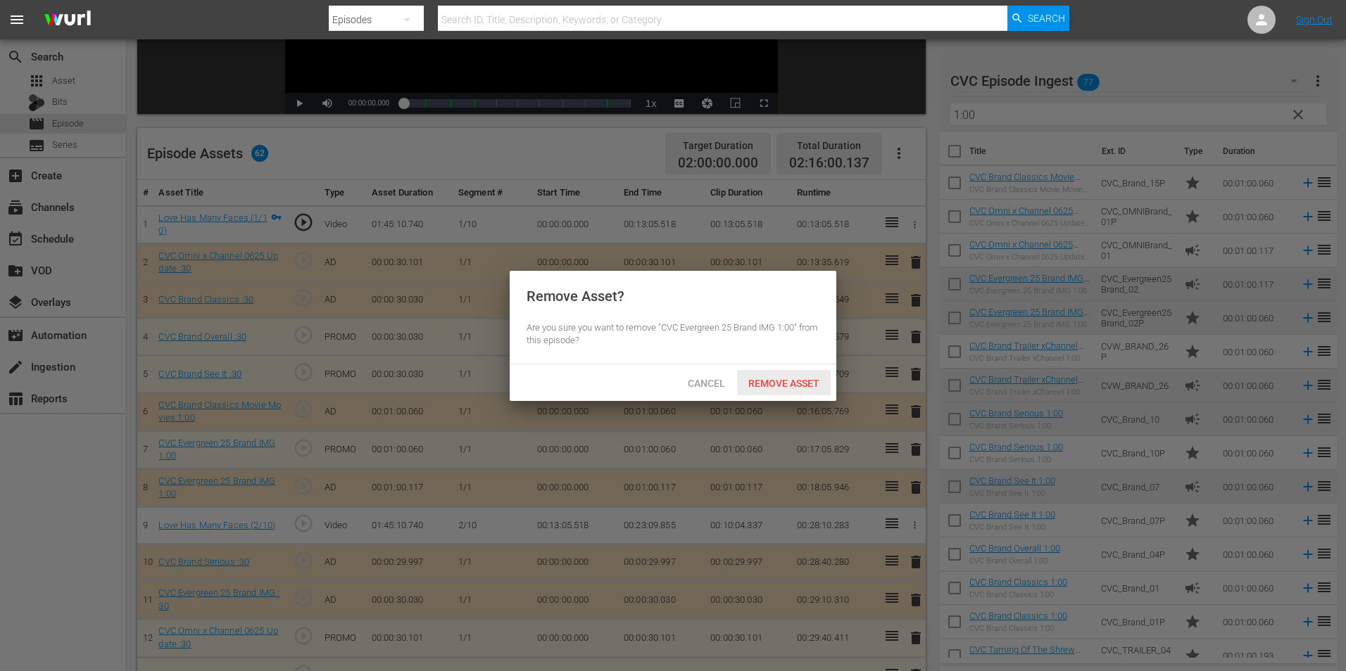
click at [794, 380] on span "Remove Asset" at bounding box center [784, 383] width 94 height 11
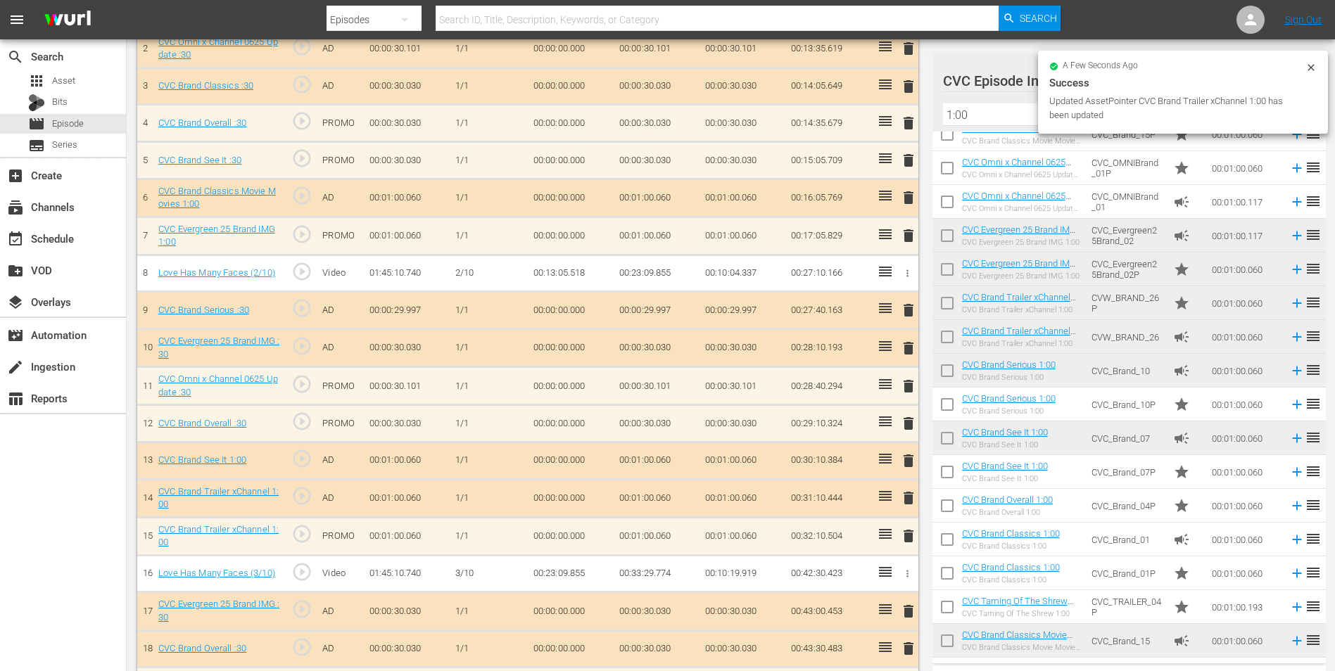
scroll to position [493, 0]
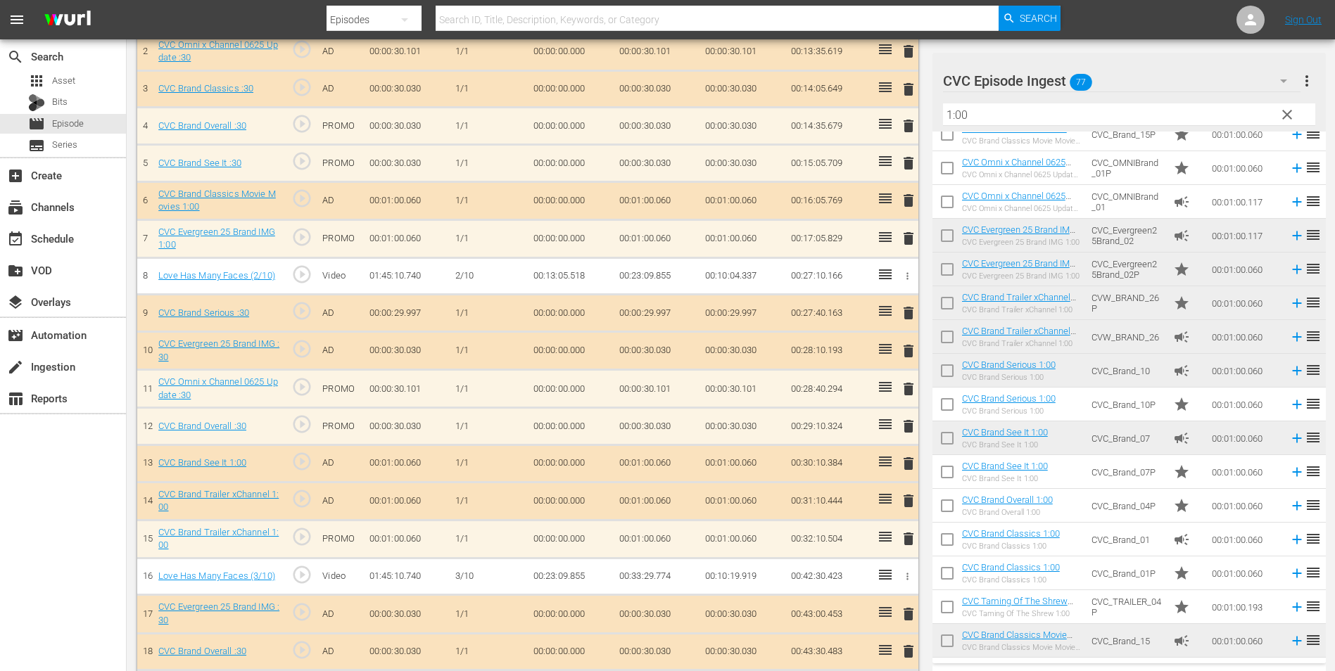
click at [909, 500] on span "delete" at bounding box center [908, 501] width 17 height 17
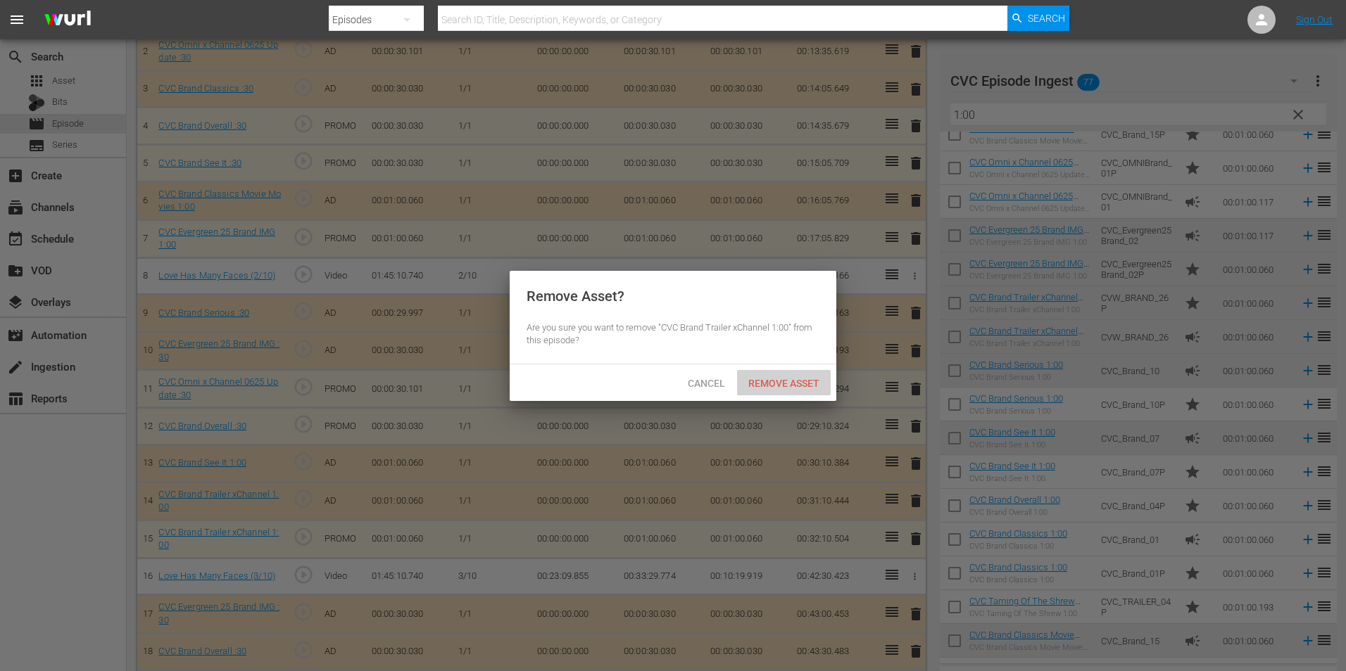
click at [796, 381] on span "Remove Asset" at bounding box center [784, 383] width 94 height 11
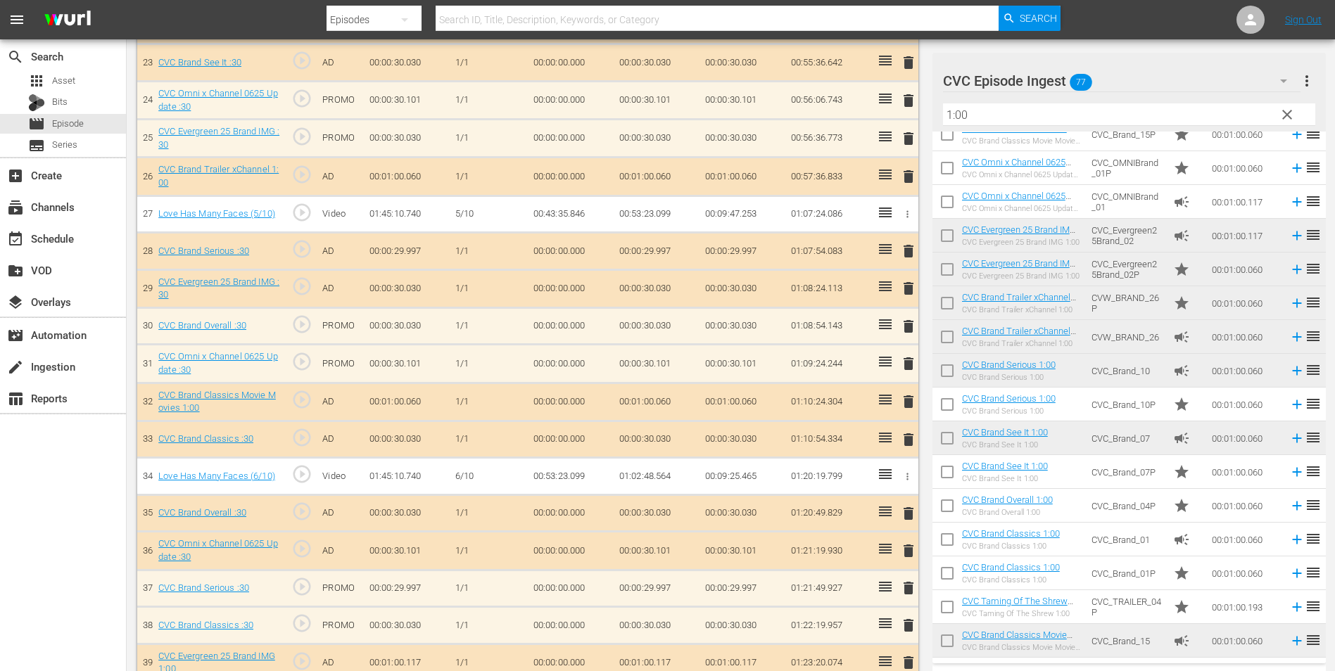
scroll to position [1337, 0]
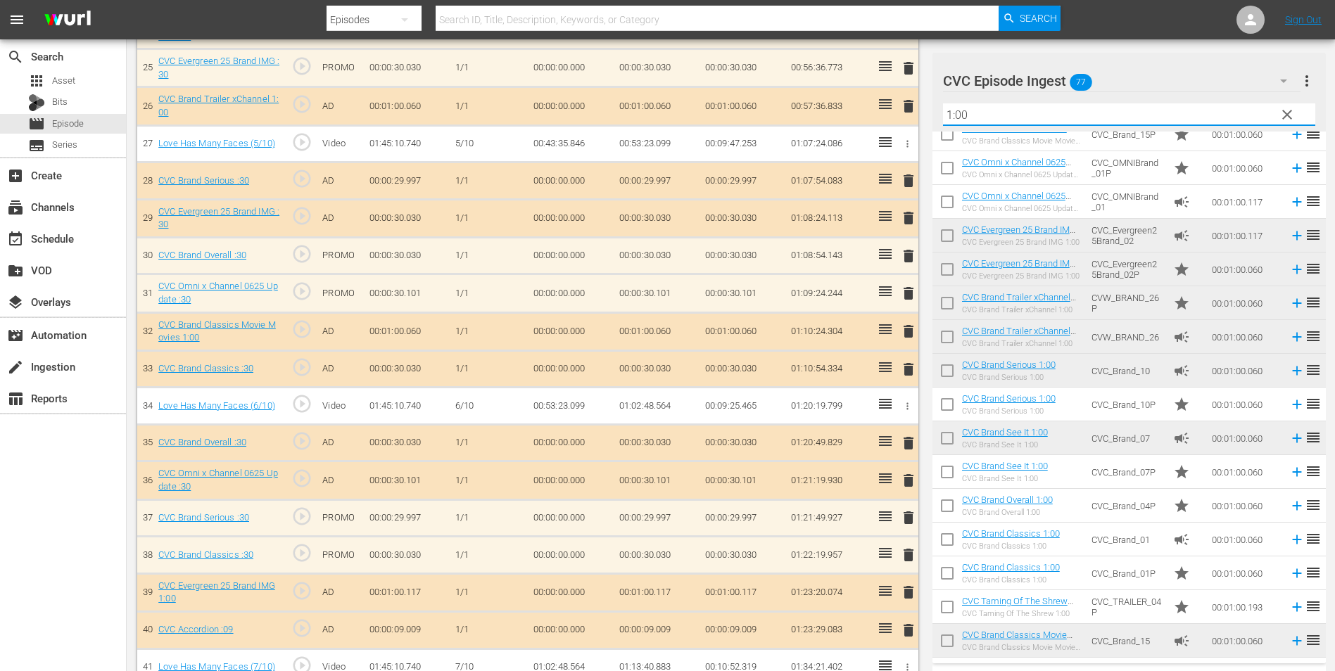
drag, startPoint x: 1021, startPoint y: 117, endPoint x: 779, endPoint y: 131, distance: 242.5
click at [779, 131] on div "Video Player is loading. Play Video Play Mute Current Time 00:00:00.000 / Durat…" at bounding box center [730, 108] width 1187 height 2654
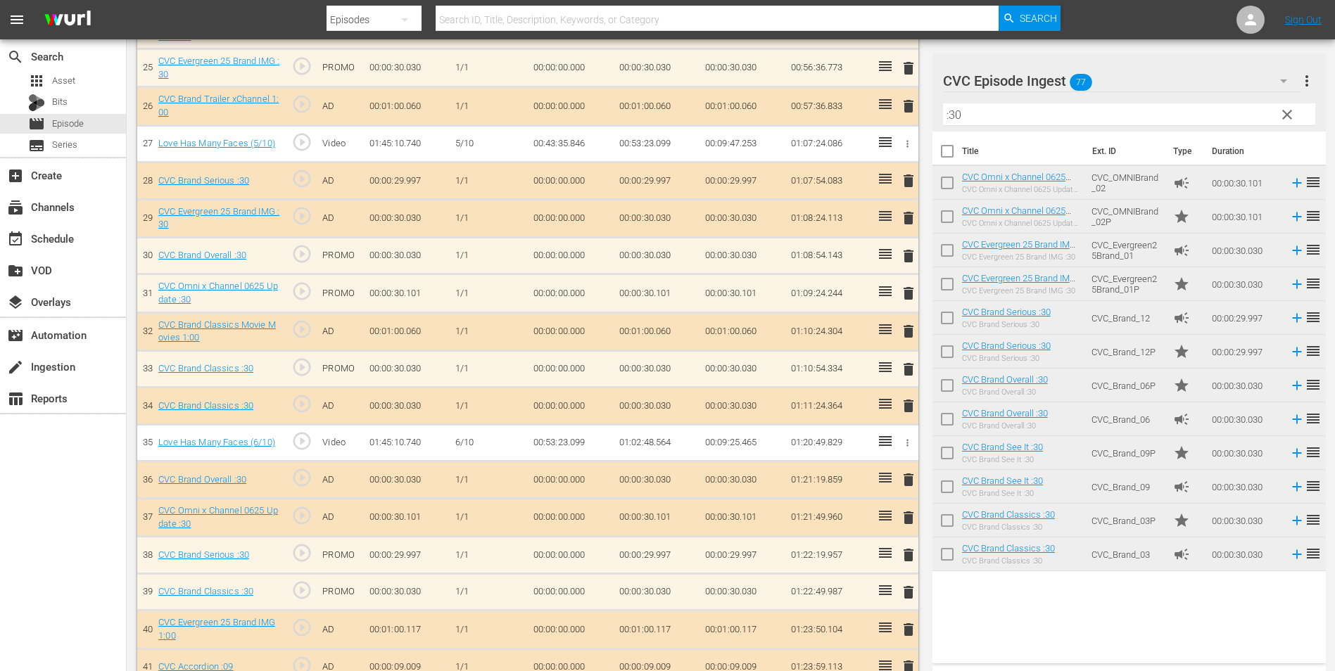
click at [912, 407] on span "delete" at bounding box center [908, 406] width 17 height 17
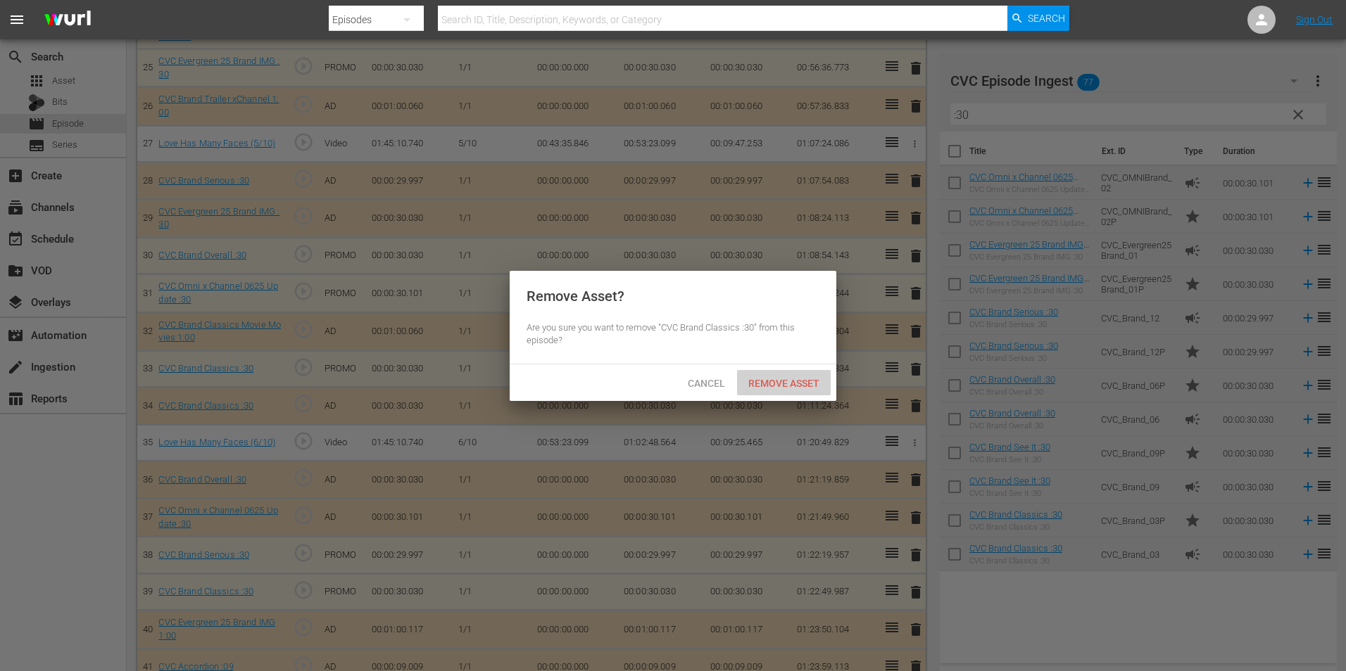
click at [765, 379] on span "Remove Asset" at bounding box center [784, 383] width 94 height 11
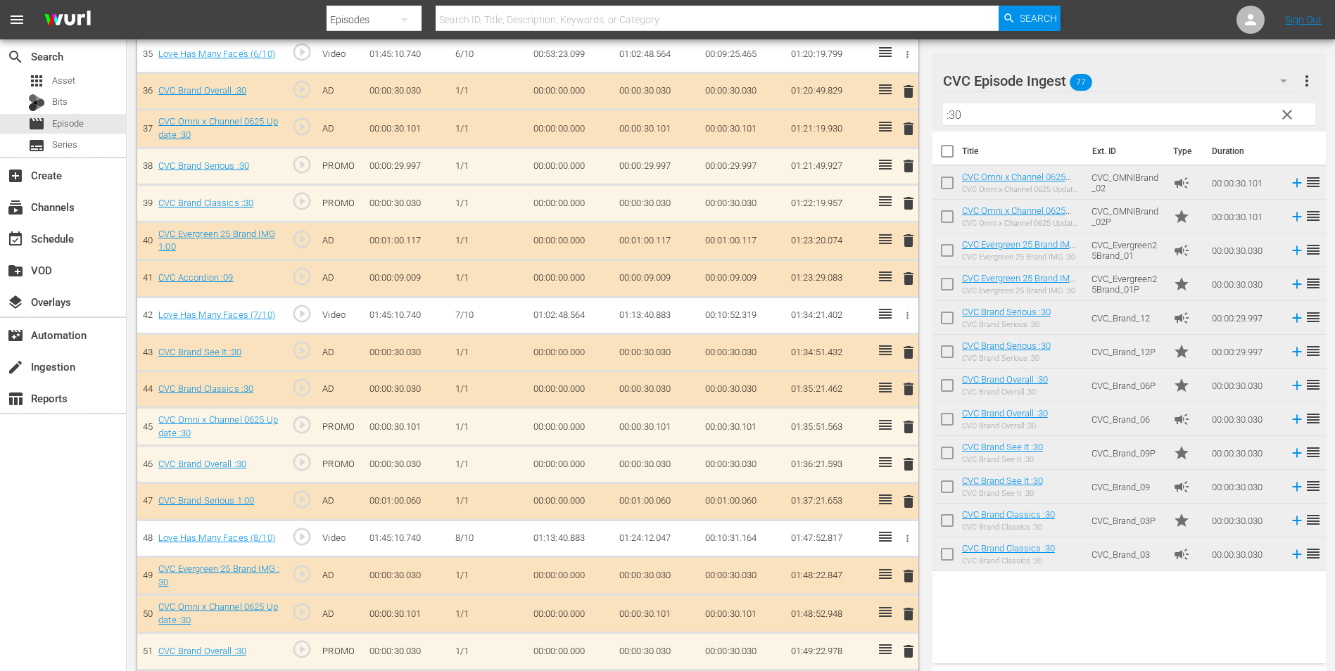
scroll to position [1760, 0]
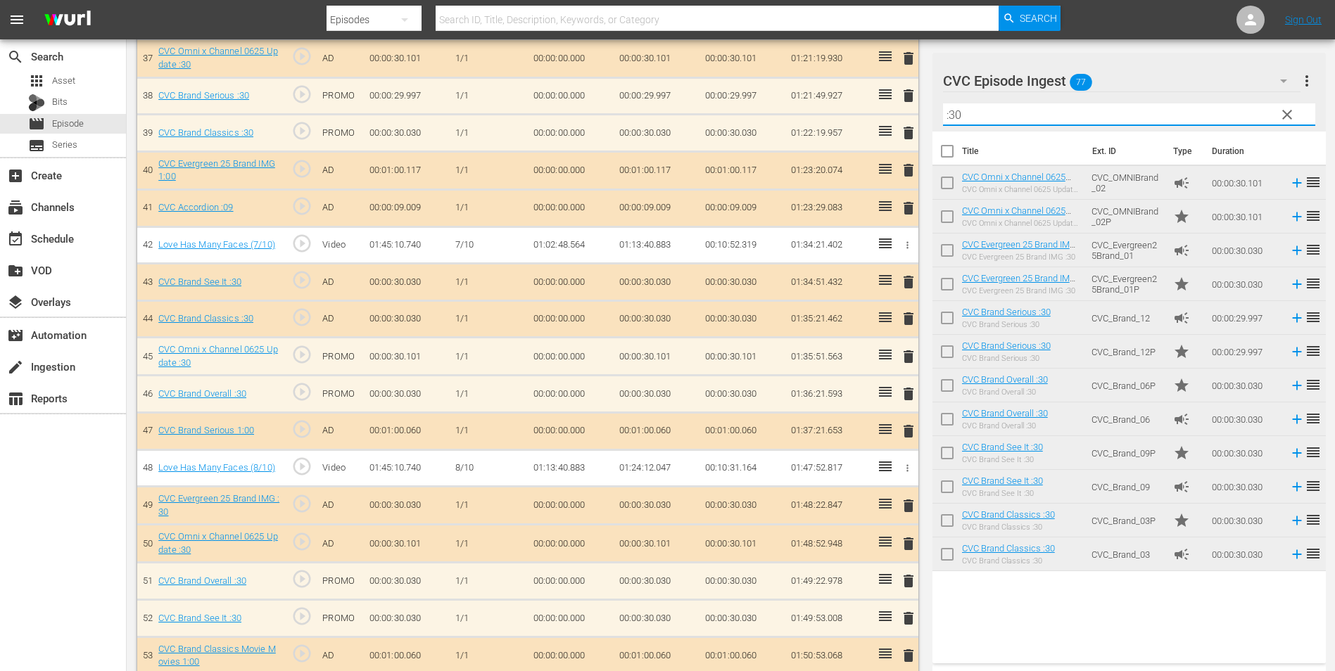
drag, startPoint x: 1028, startPoint y: 120, endPoint x: 927, endPoint y: 127, distance: 101.6
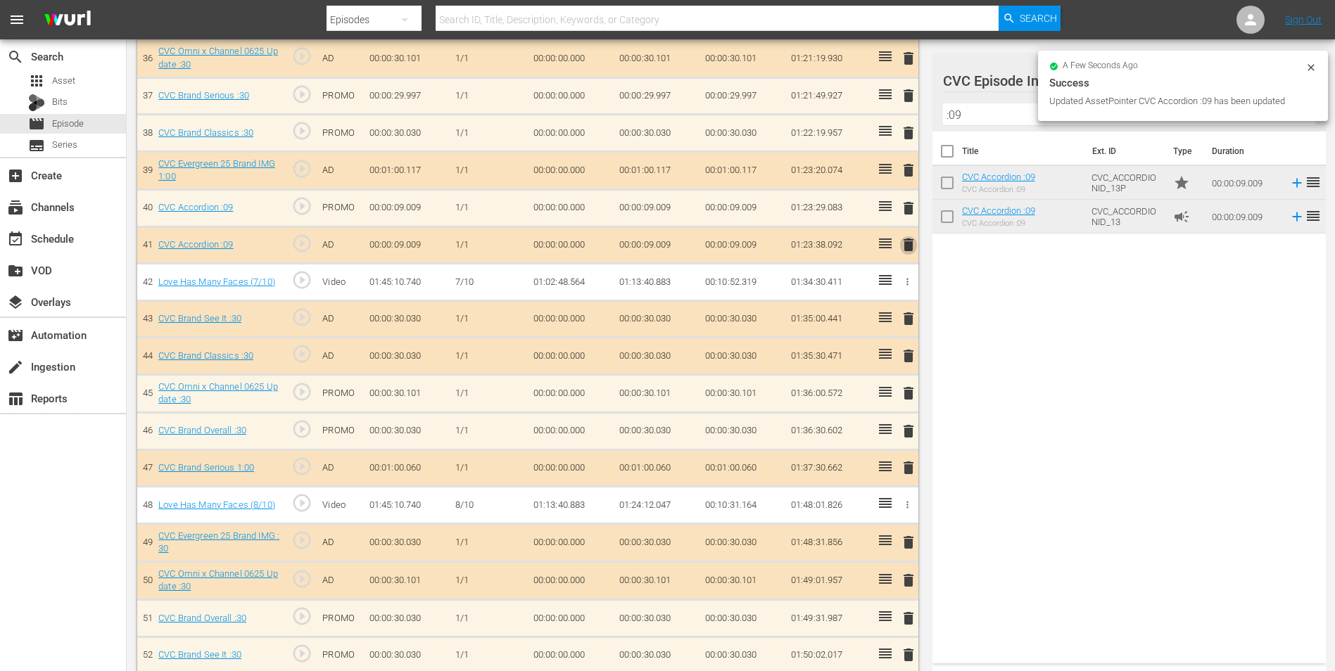
click at [911, 246] on span "delete" at bounding box center [908, 244] width 17 height 17
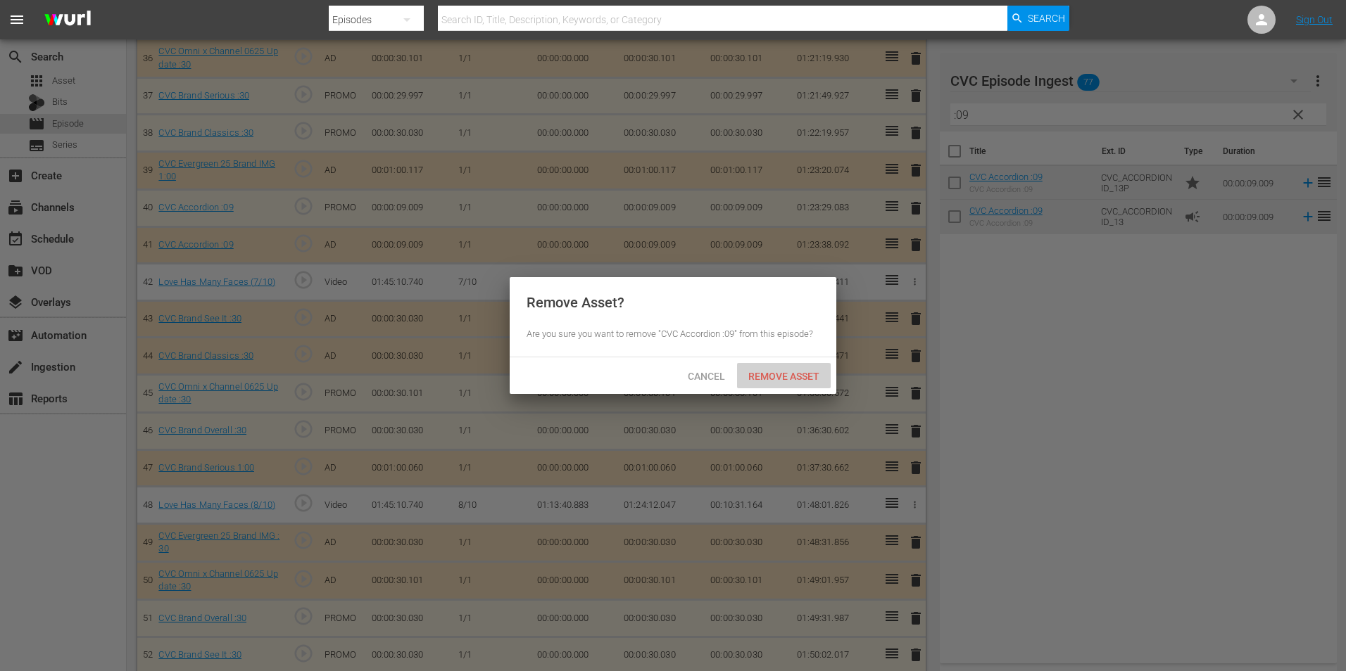
click at [776, 373] on span "Remove Asset" at bounding box center [784, 376] width 94 height 11
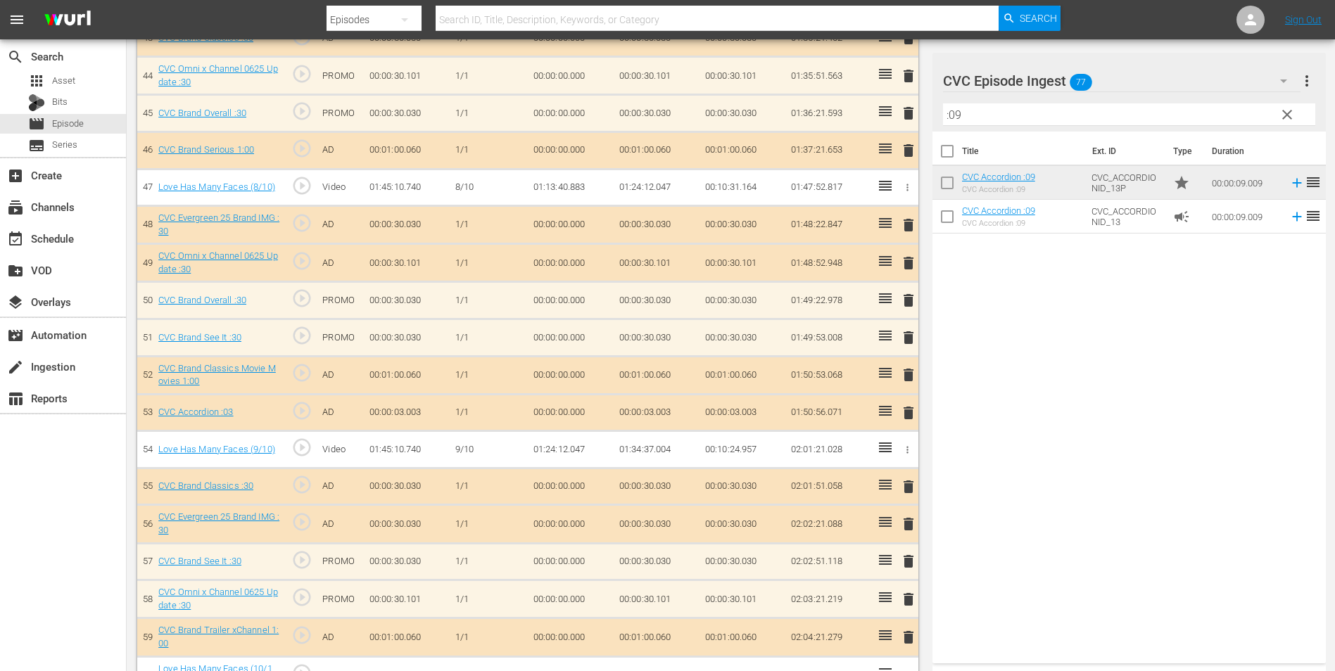
scroll to position [1971, 0]
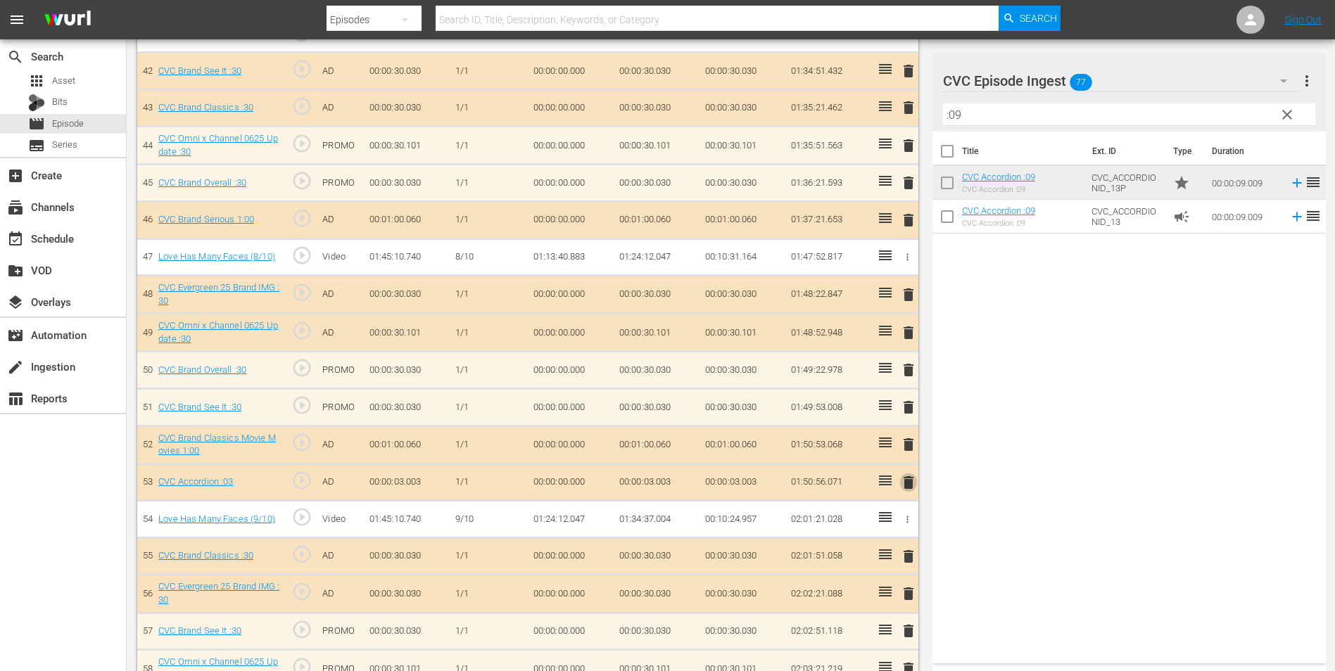
click at [909, 480] on span "delete" at bounding box center [908, 482] width 17 height 17
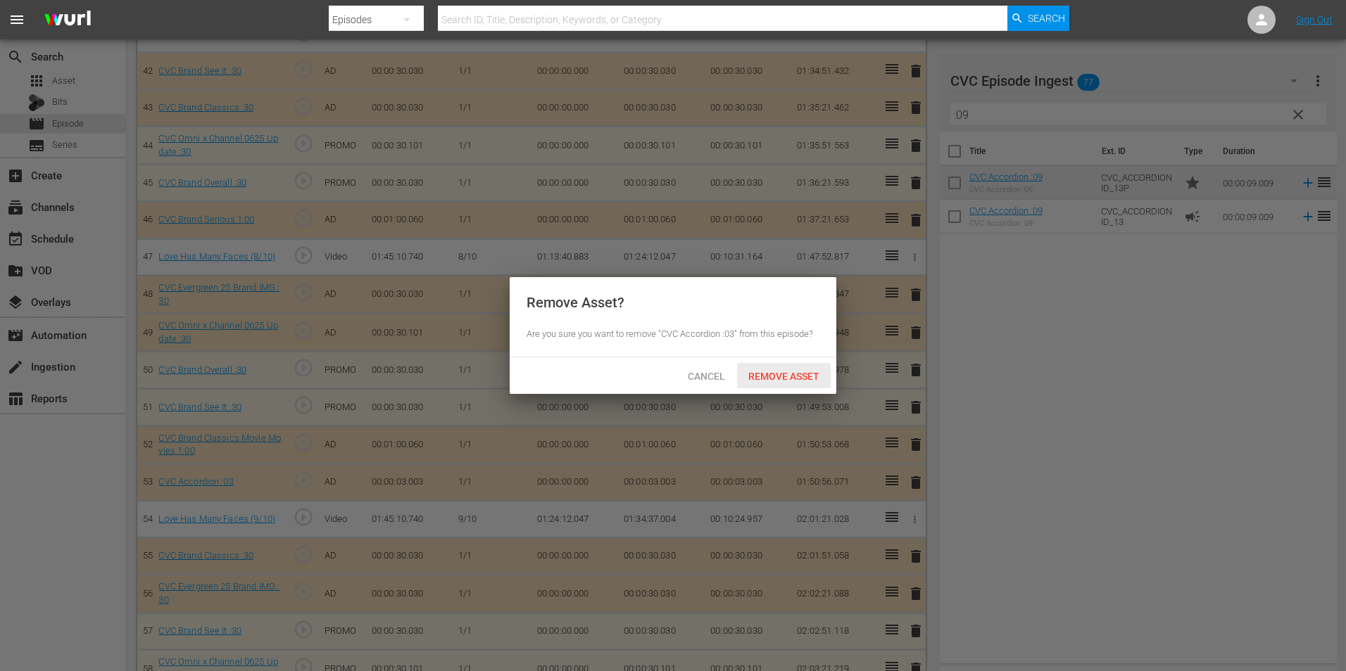
click at [800, 371] on span "Remove Asset" at bounding box center [784, 376] width 94 height 11
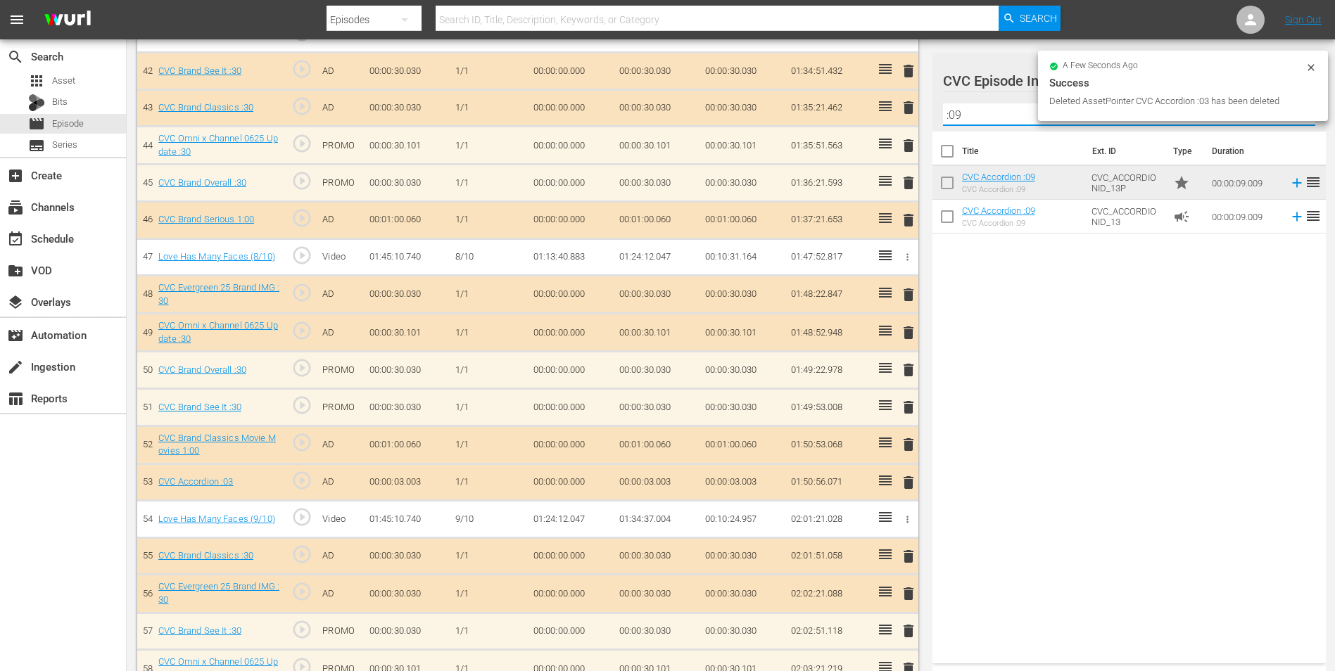
click at [998, 110] on input ":09" at bounding box center [1129, 114] width 372 height 23
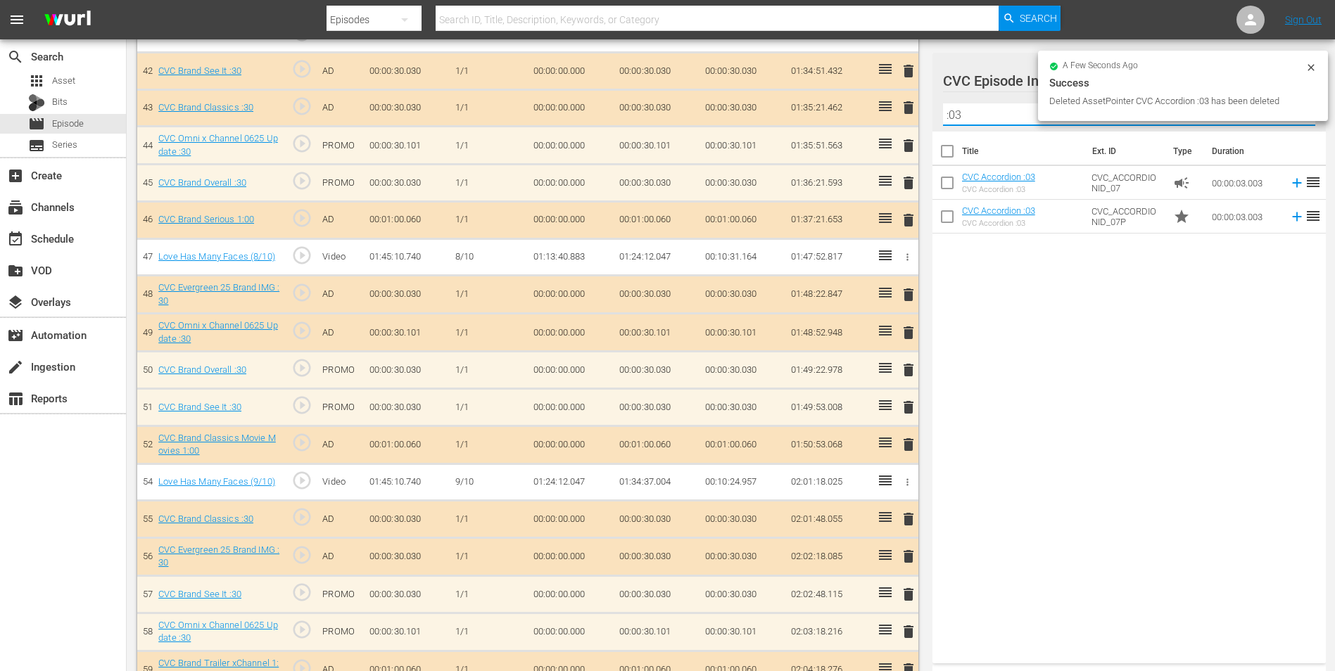
type input ":03"
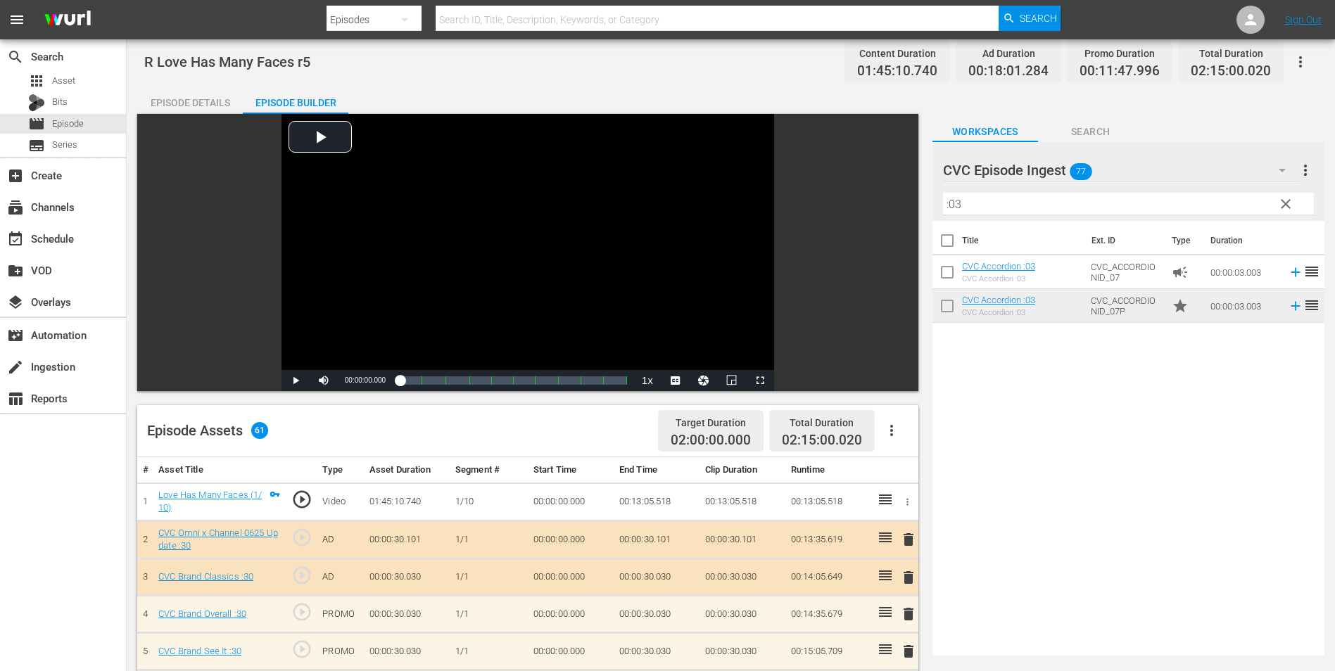
scroll to position [0, 0]
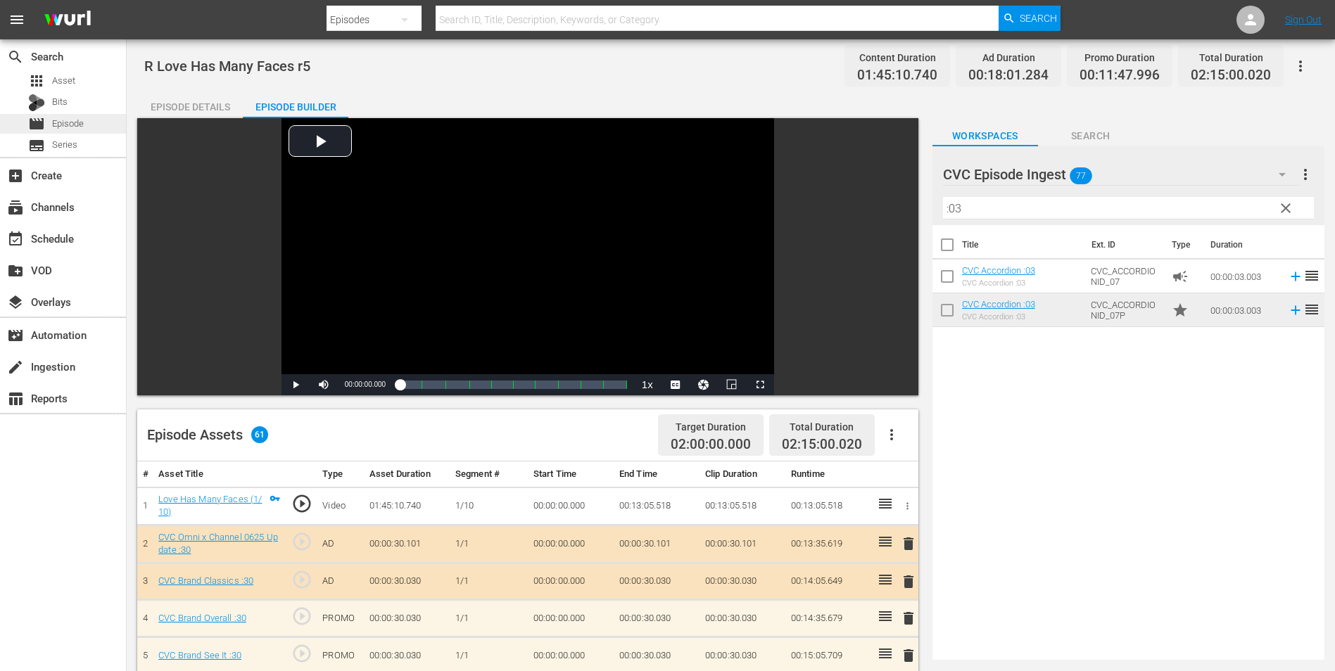
click at [82, 122] on span "Episode" at bounding box center [68, 124] width 32 height 14
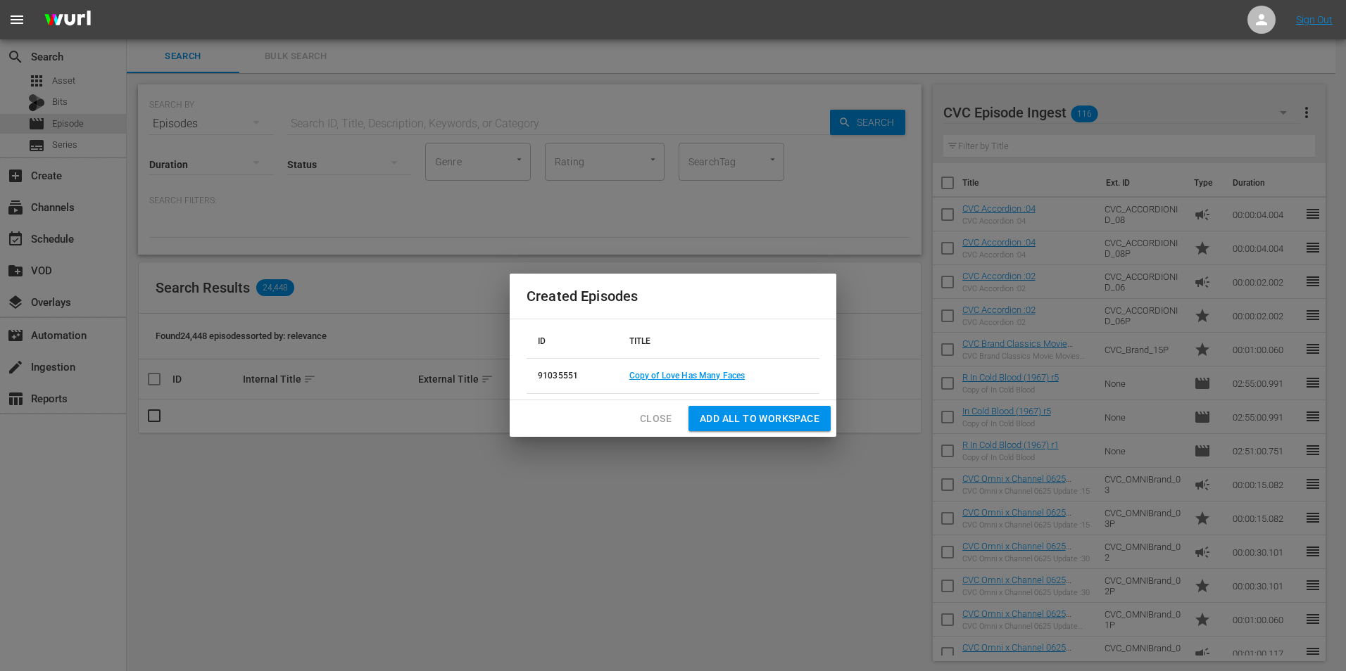
click at [663, 414] on span "Close" at bounding box center [656, 419] width 32 height 18
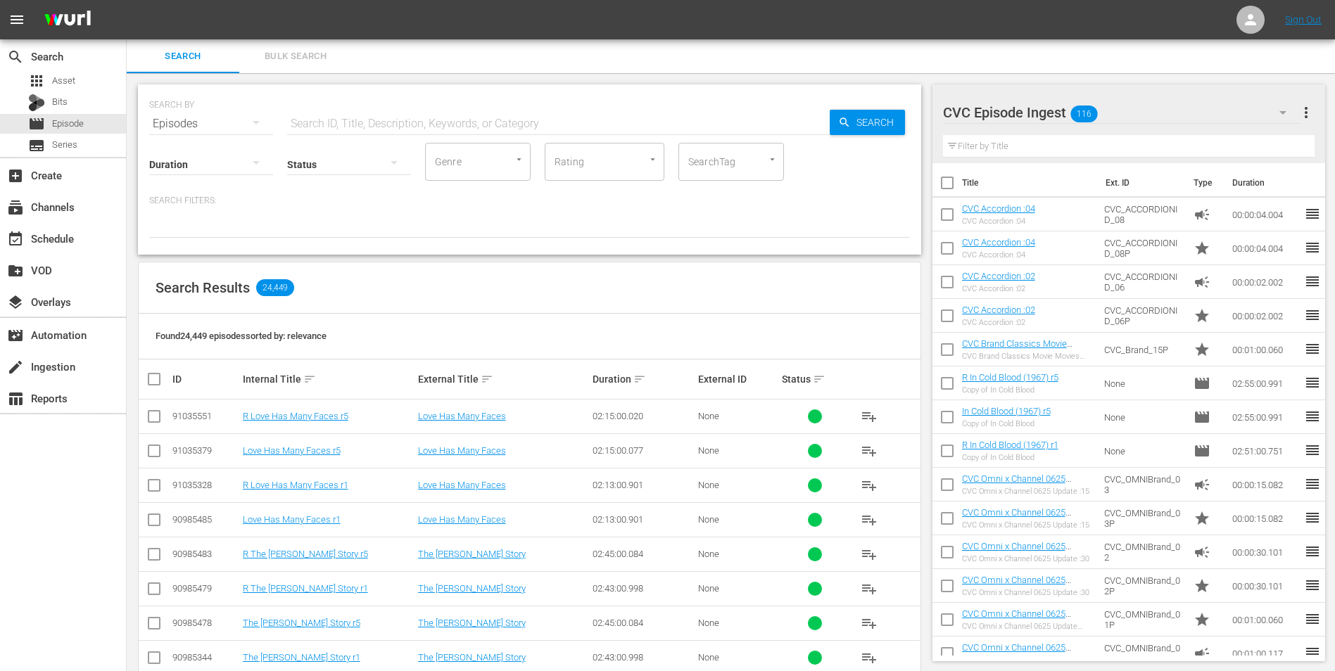
click at [1137, 104] on div "CVC Episode Ingest 116" at bounding box center [1122, 112] width 358 height 39
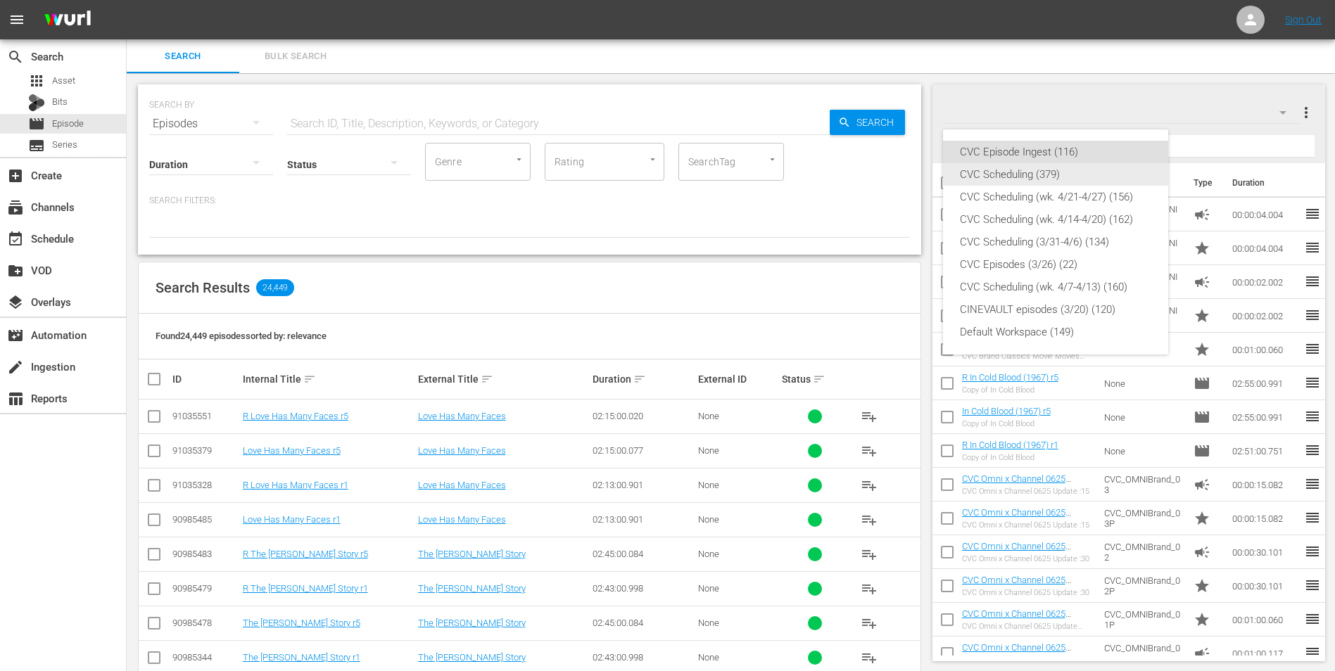
click at [1037, 177] on div "CVC Scheduling (379)" at bounding box center [1055, 174] width 191 height 23
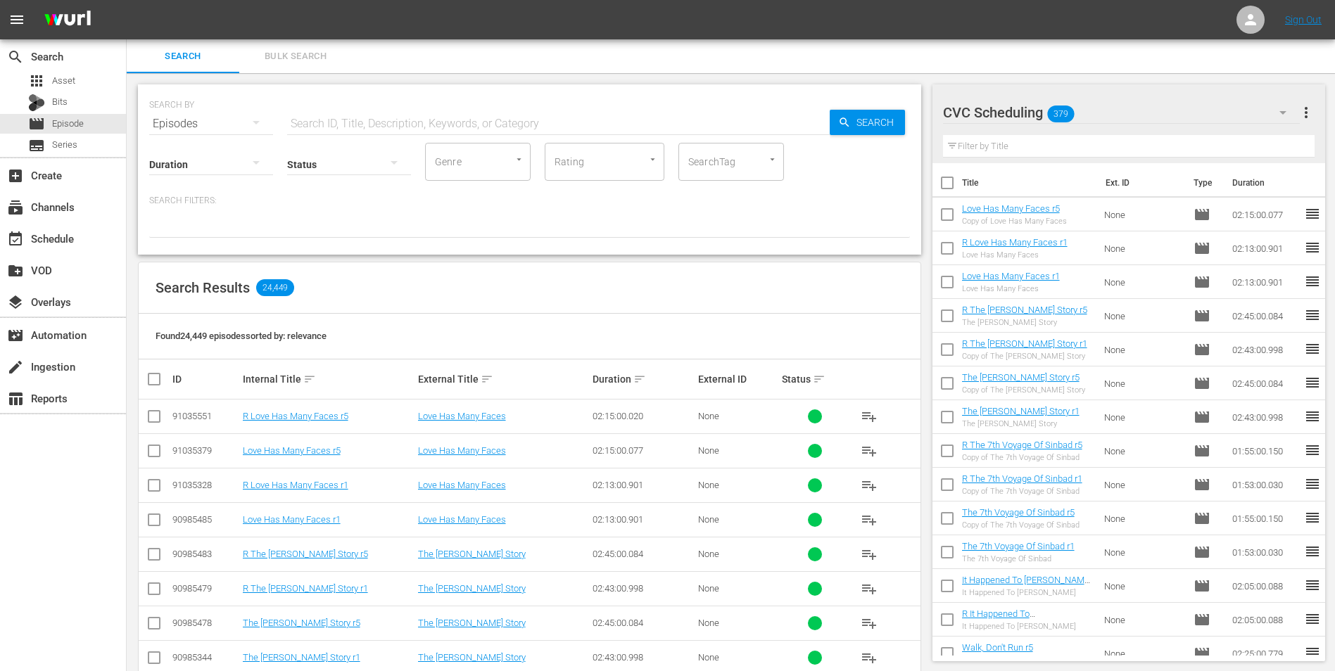
click at [156, 414] on input "checkbox" at bounding box center [154, 419] width 17 height 17
checkbox input "true"
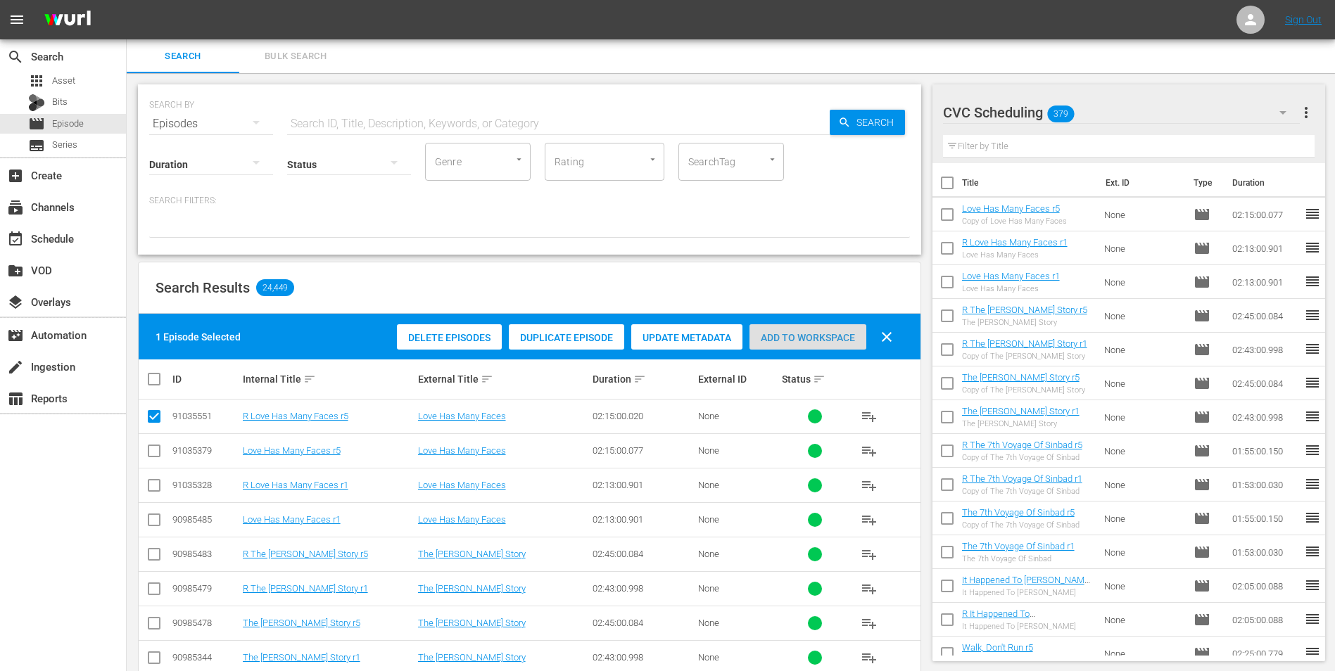
click at [803, 333] on span "Add to Workspace" at bounding box center [808, 337] width 117 height 11
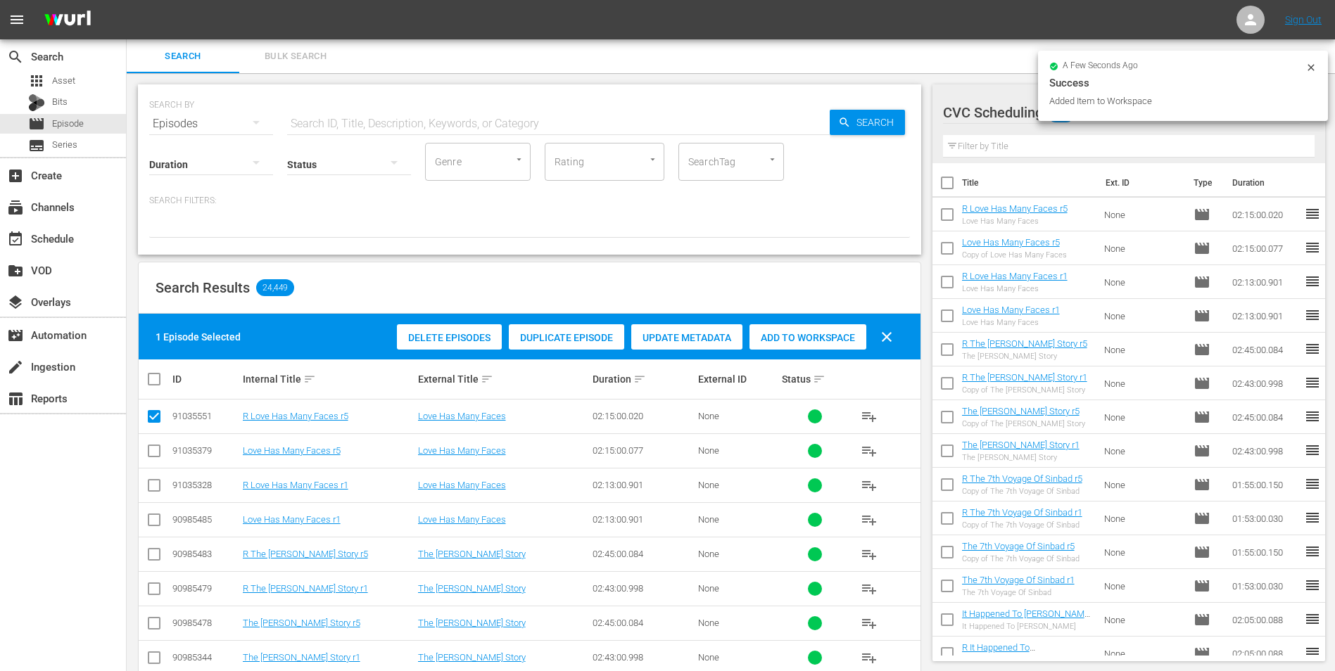
scroll to position [70, 0]
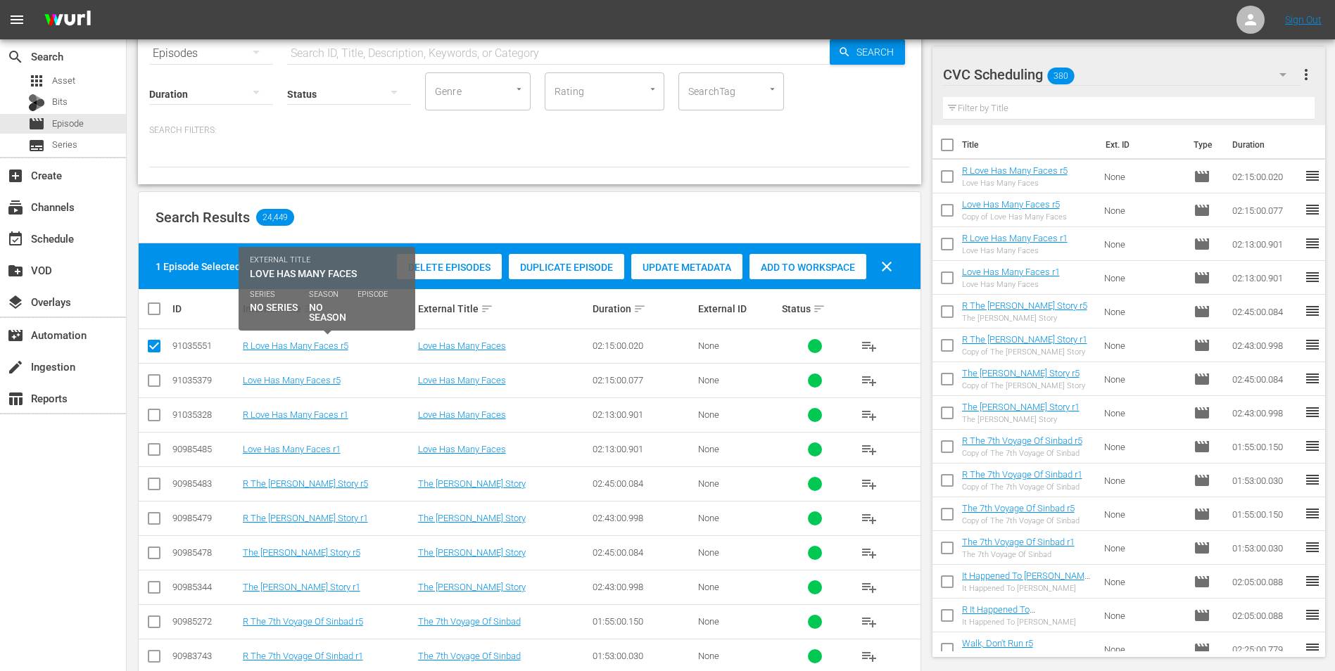
drag, startPoint x: 284, startPoint y: 346, endPoint x: 256, endPoint y: 362, distance: 32.1
click at [256, 362] on td "R Love Has Many Faces r5" at bounding box center [328, 346] width 175 height 34
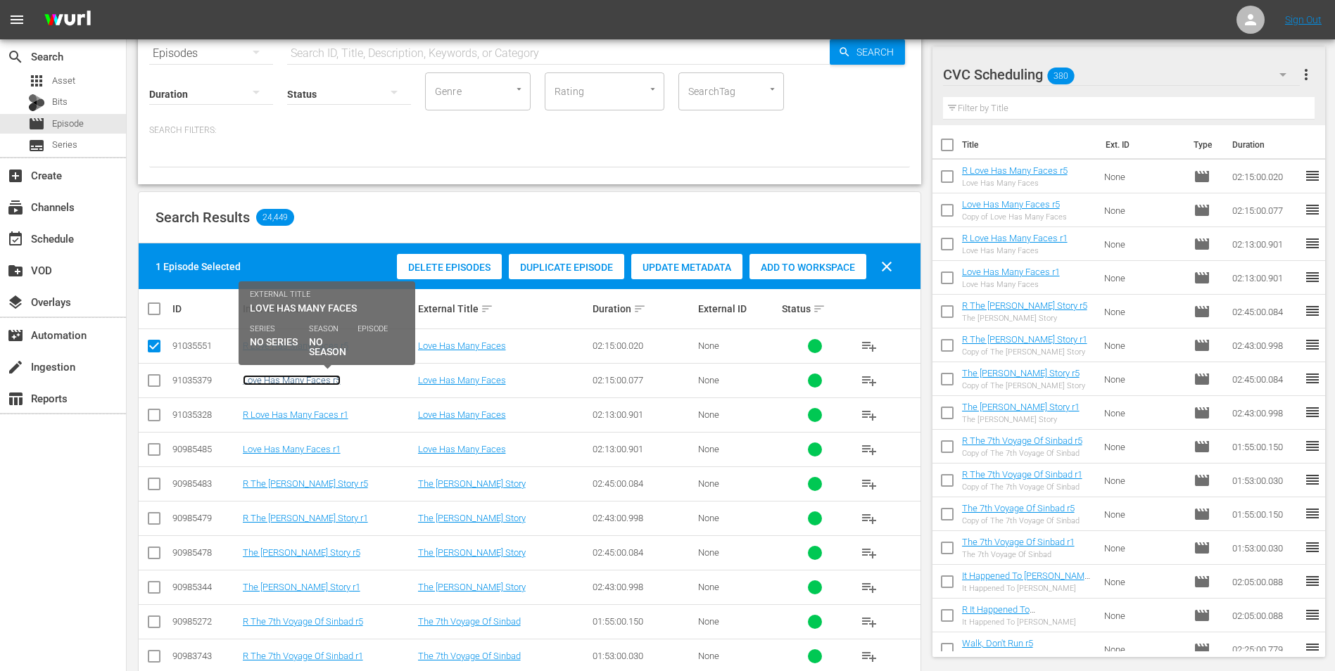
click at [296, 379] on link "Love Has Many Faces r5" at bounding box center [292, 380] width 98 height 11
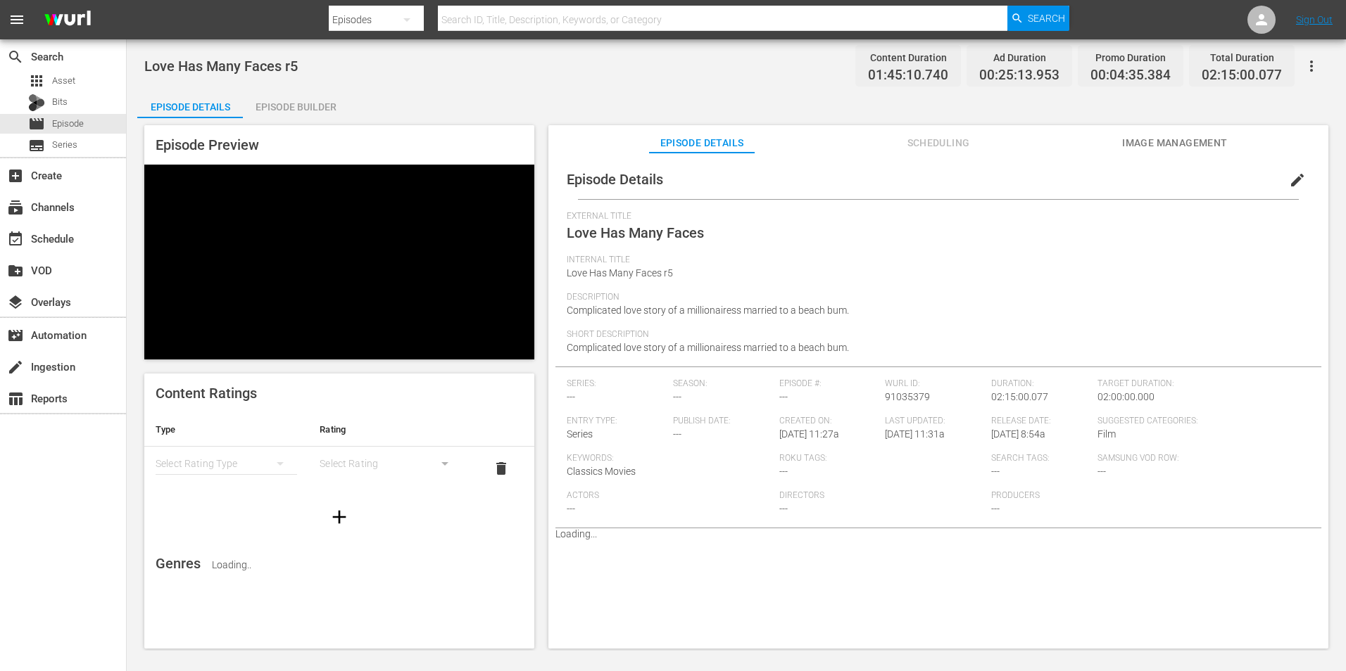
click at [274, 104] on div "Episode Builder" at bounding box center [296, 107] width 106 height 34
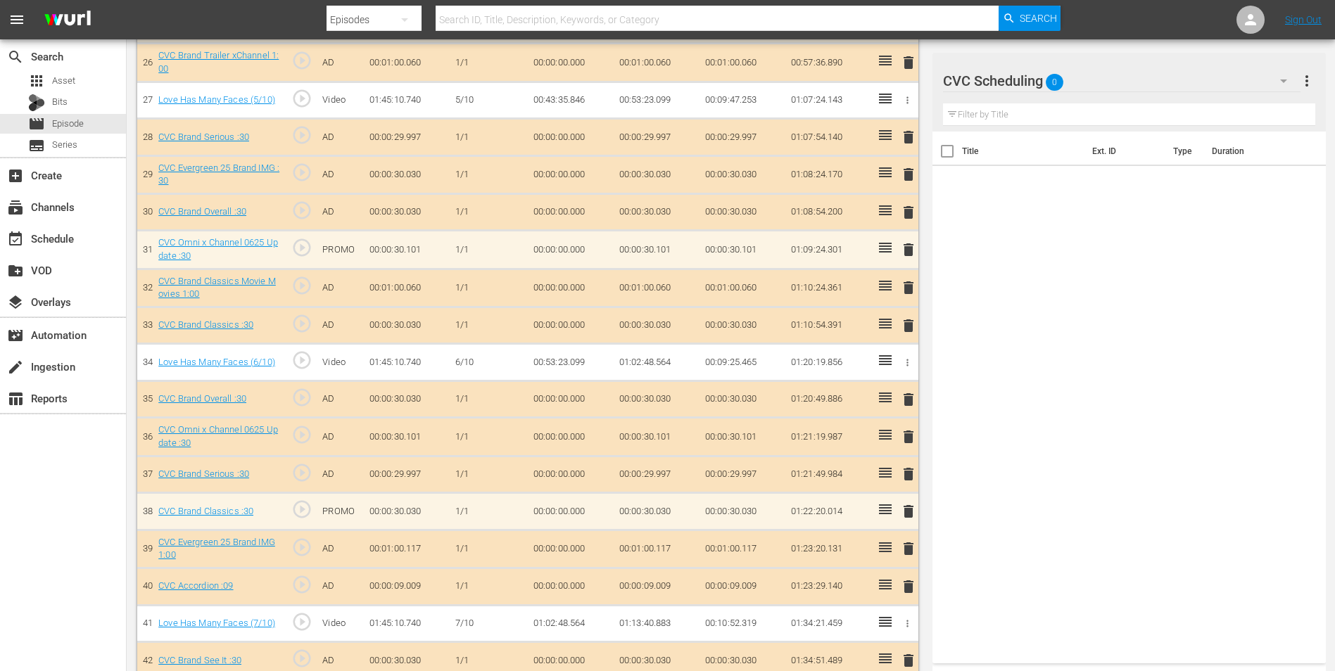
scroll to position [1408, 0]
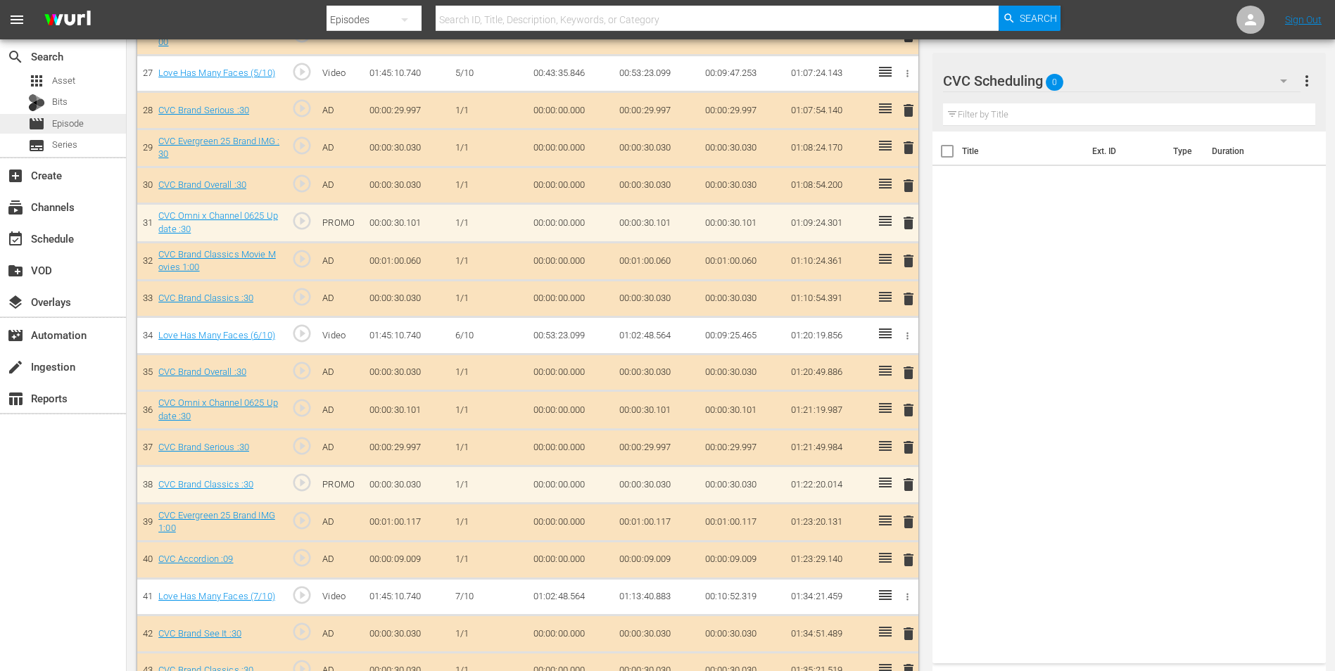
click at [69, 130] on span "Episode" at bounding box center [68, 124] width 32 height 14
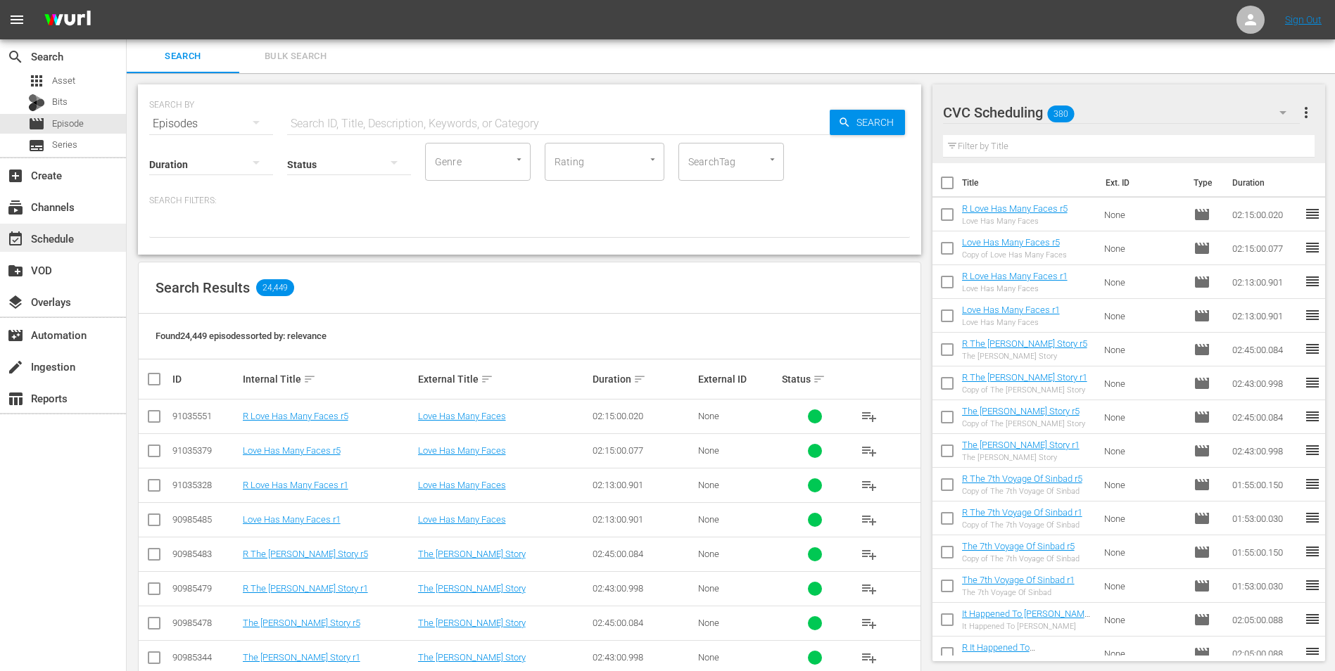
click at [56, 232] on div "event_available Schedule" at bounding box center [39, 236] width 79 height 13
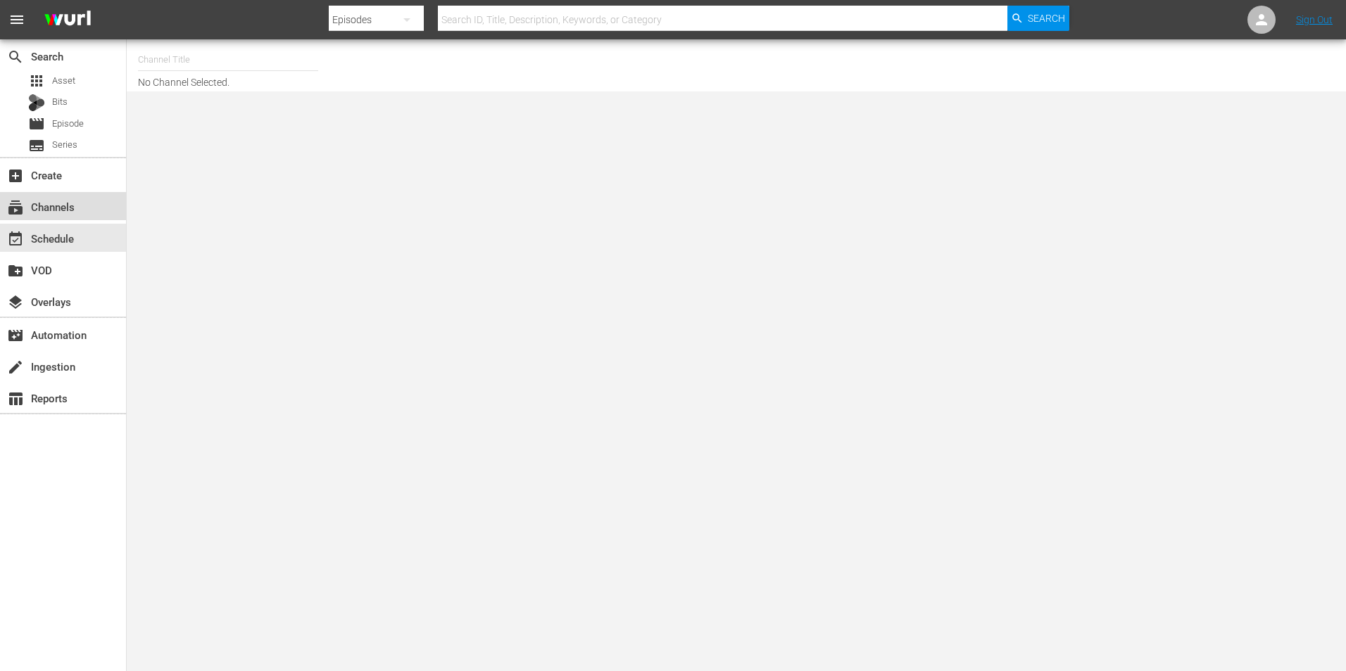
click at [81, 216] on div "subscriptions Channels" at bounding box center [63, 206] width 126 height 28
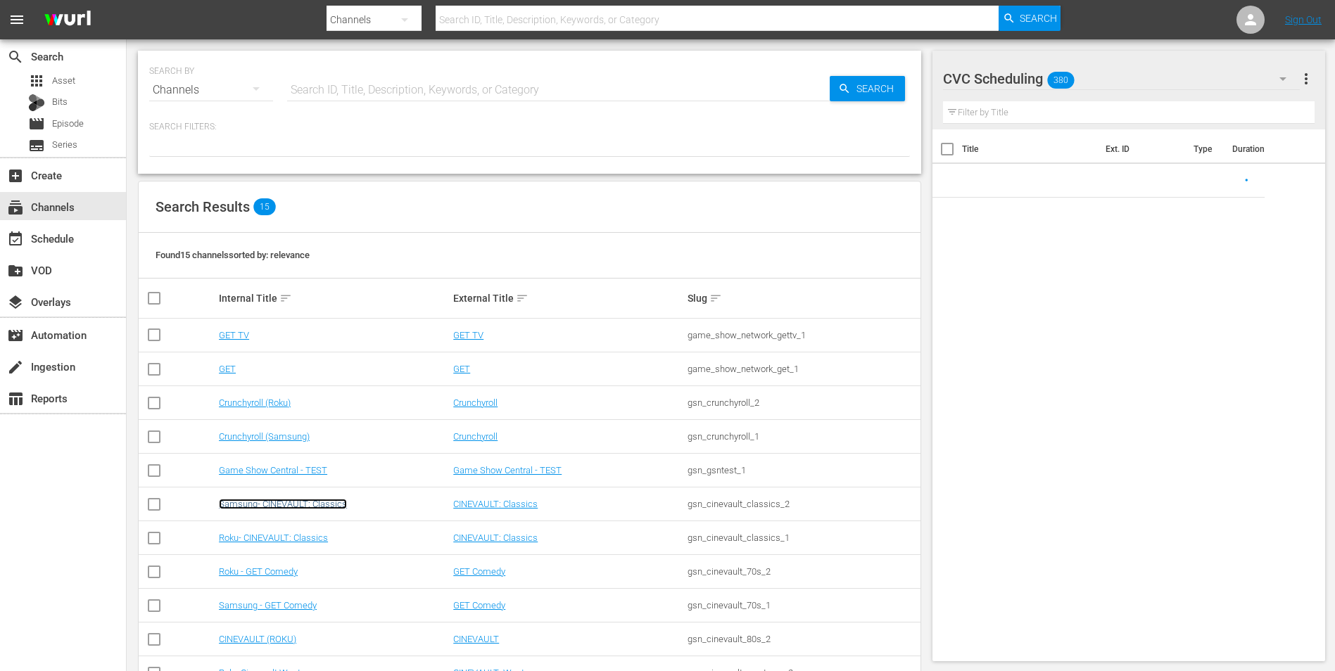
click at [294, 500] on link "Samsung- CINEVAULT: Classics" at bounding box center [283, 504] width 128 height 11
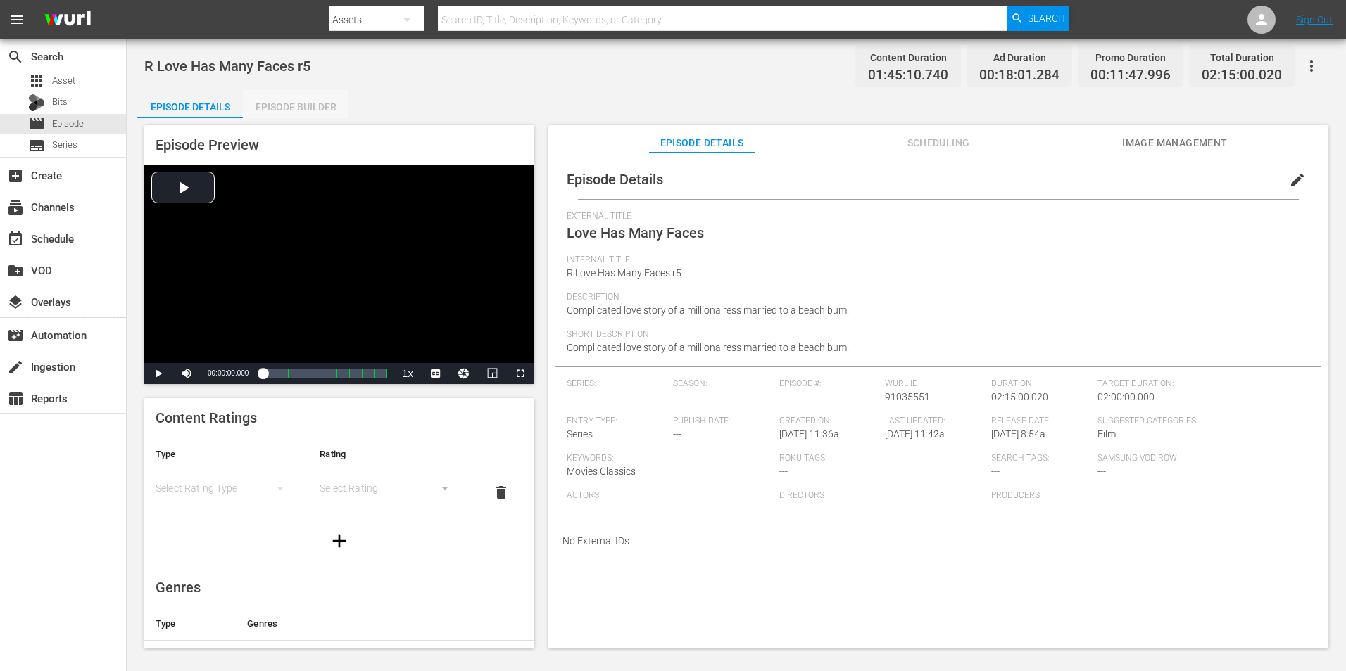
click at [270, 101] on div "Episode Builder" at bounding box center [296, 107] width 106 height 34
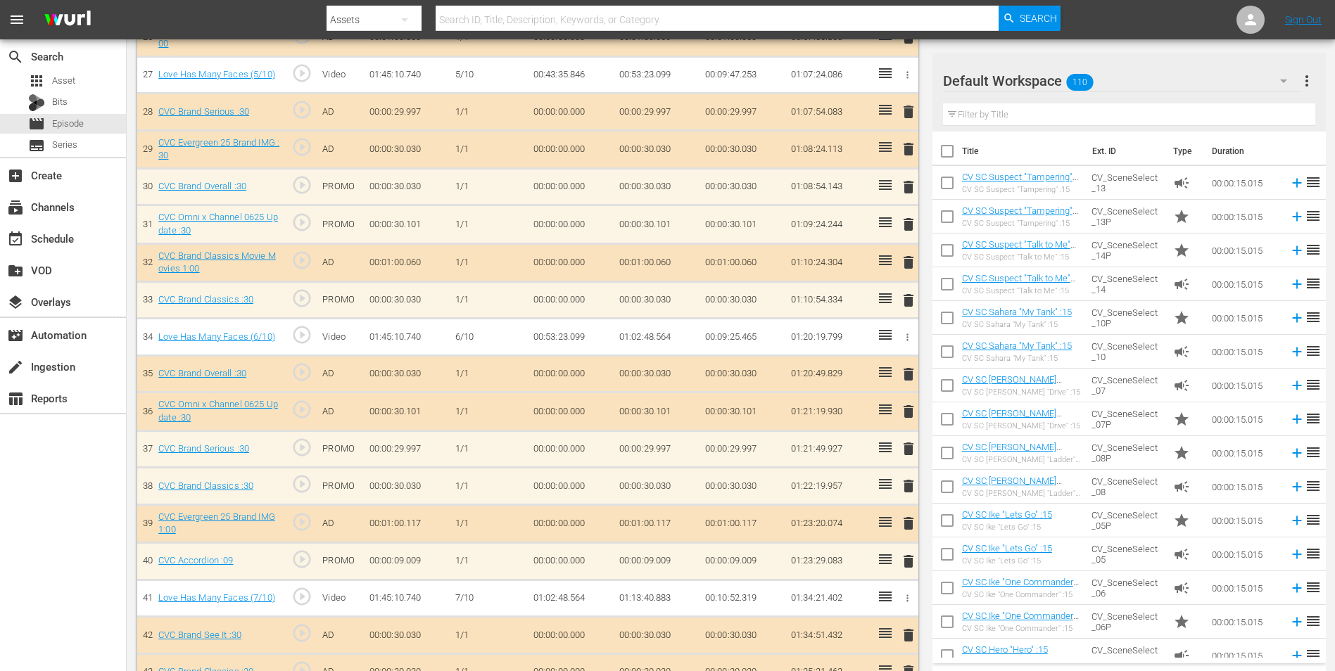
scroll to position [1408, 0]
